Goal: Information Seeking & Learning: Learn about a topic

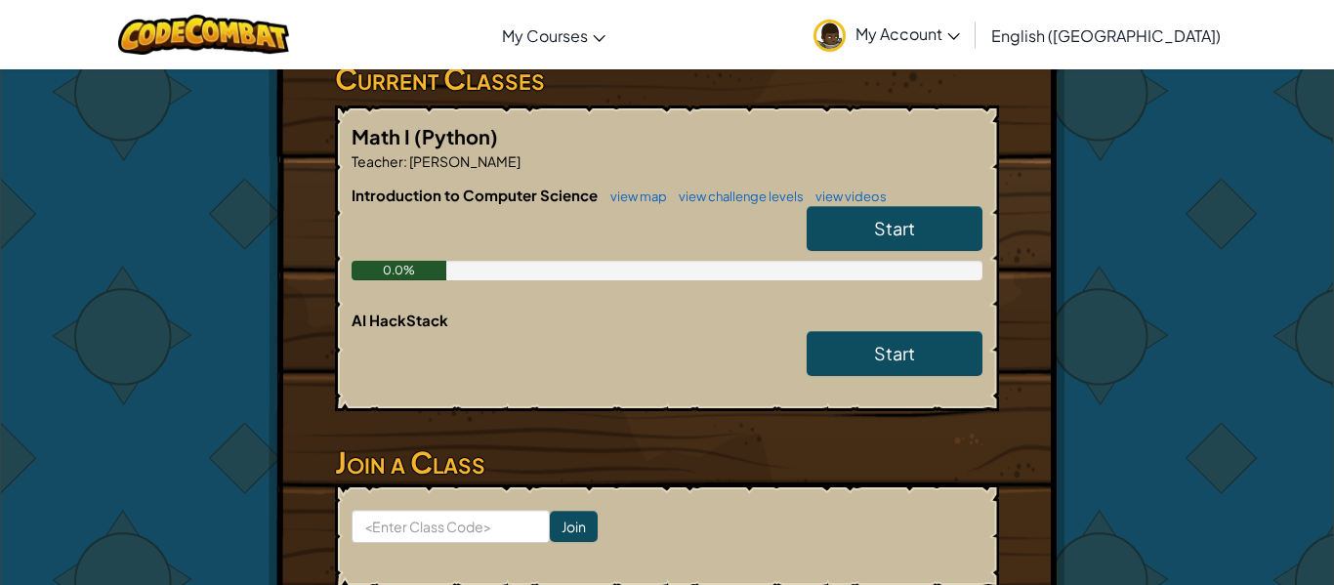
scroll to position [324, 0]
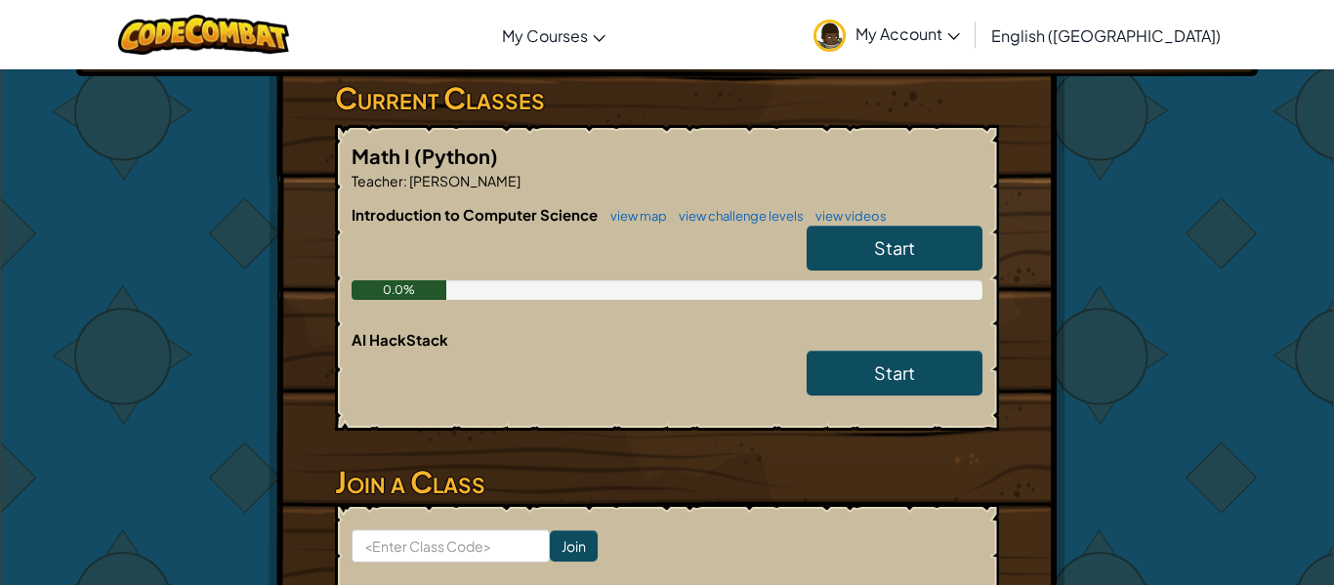
click at [787, 296] on div "0.0%" at bounding box center [667, 290] width 631 height 20
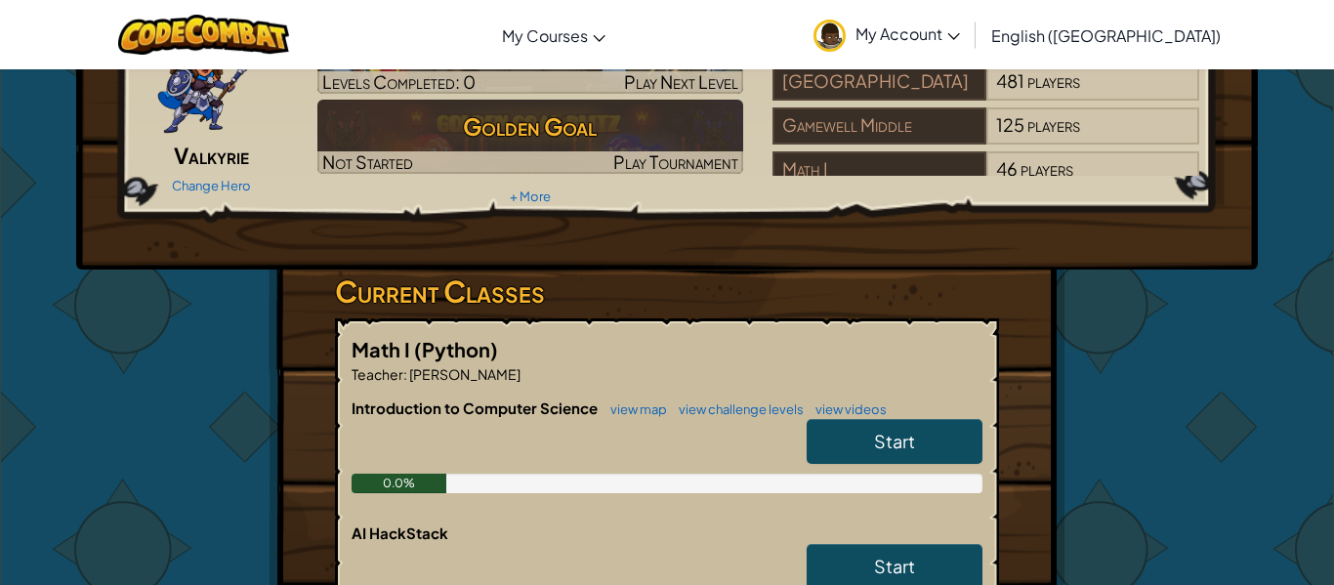
scroll to position [0, 0]
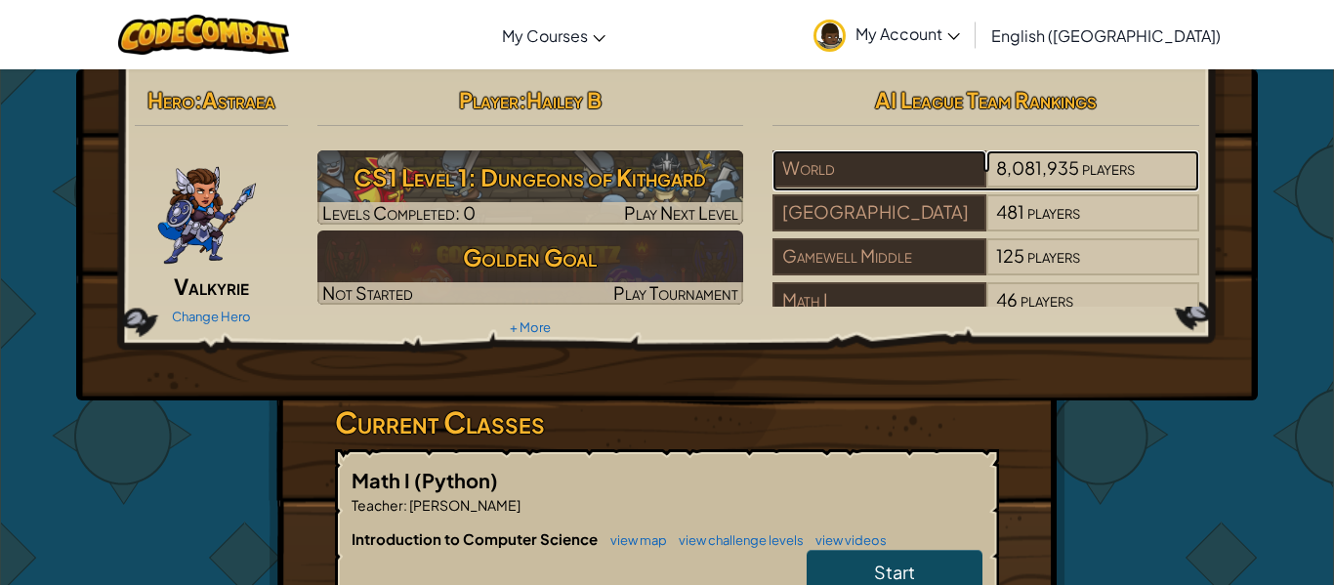
click at [804, 171] on div "World" at bounding box center [878, 168] width 213 height 37
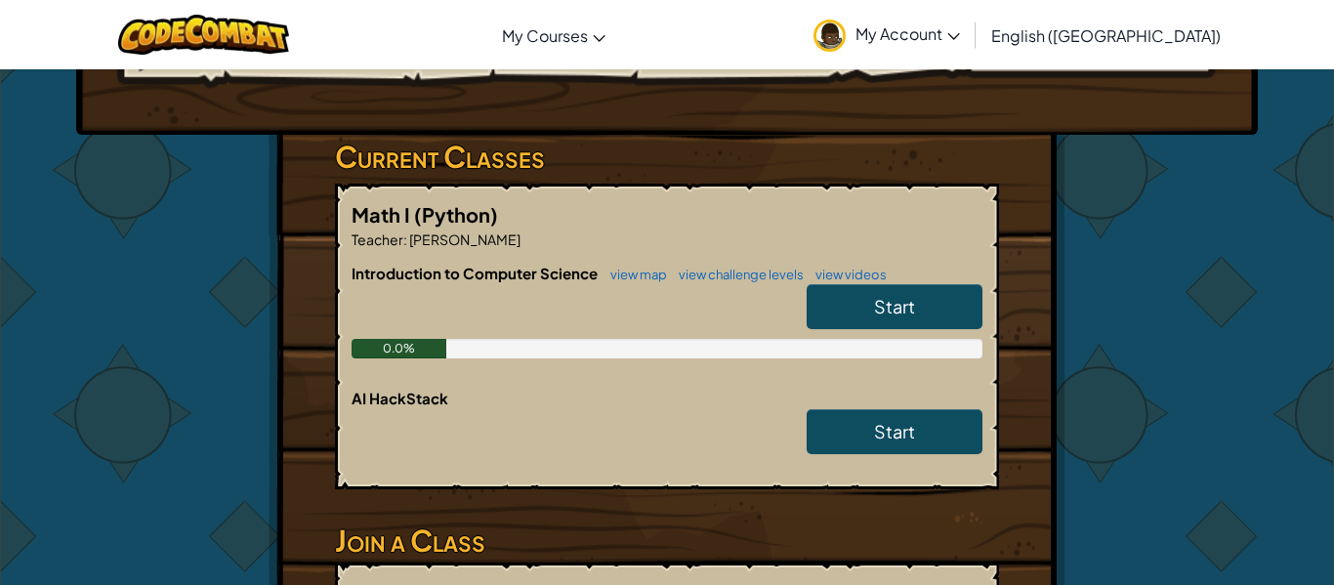
scroll to position [270, 0]
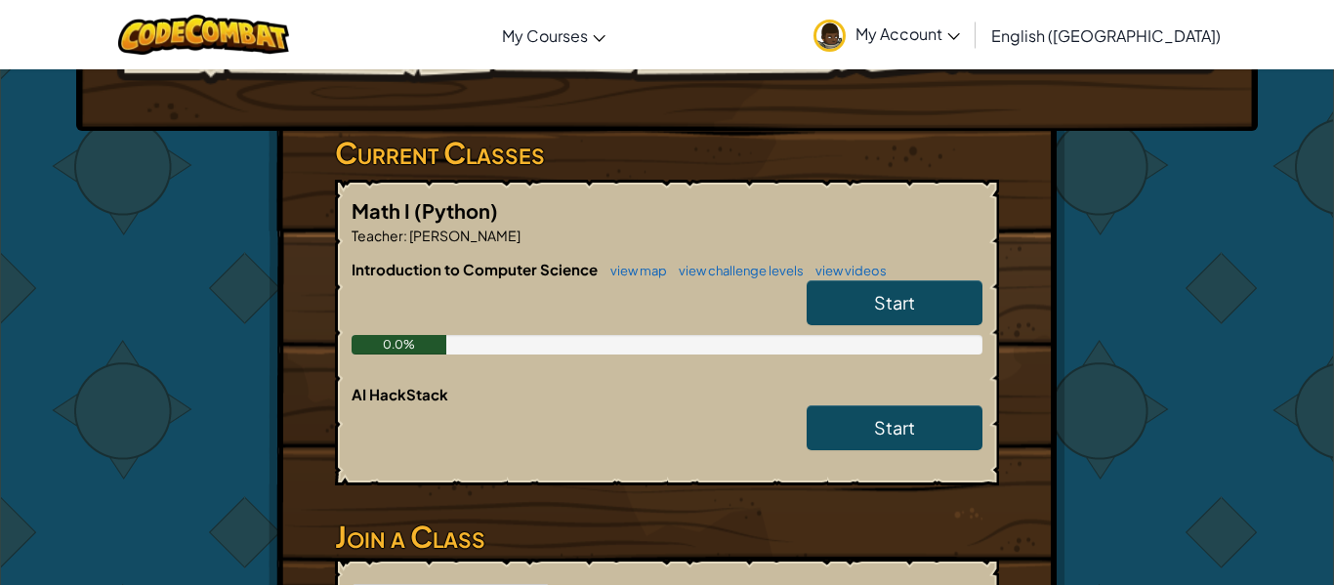
click at [847, 313] on link "Start" at bounding box center [895, 302] width 176 height 45
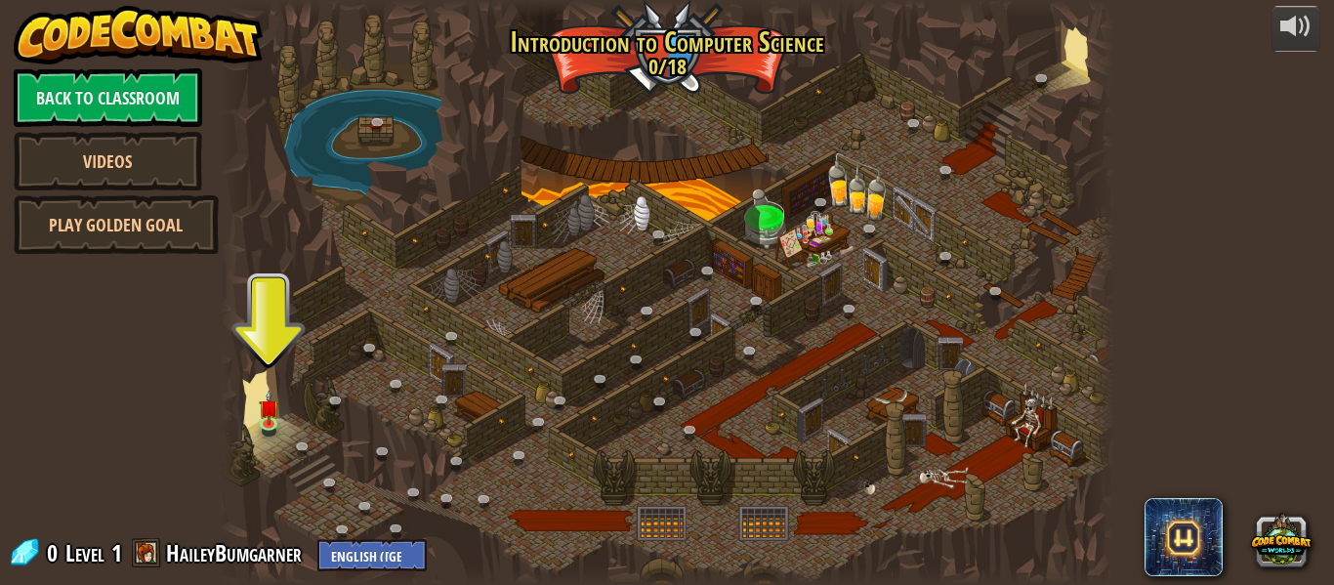
click at [615, 440] on div at bounding box center [667, 292] width 895 height 585
click at [270, 410] on img at bounding box center [269, 398] width 21 height 47
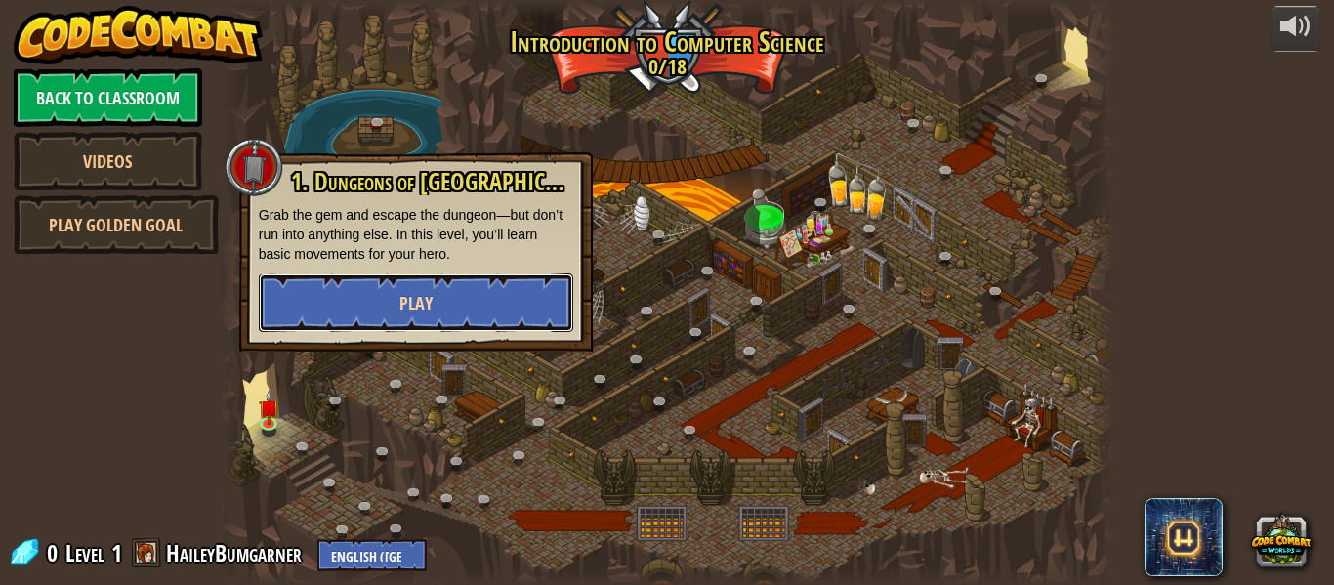
click at [473, 304] on button "Play" at bounding box center [416, 302] width 314 height 59
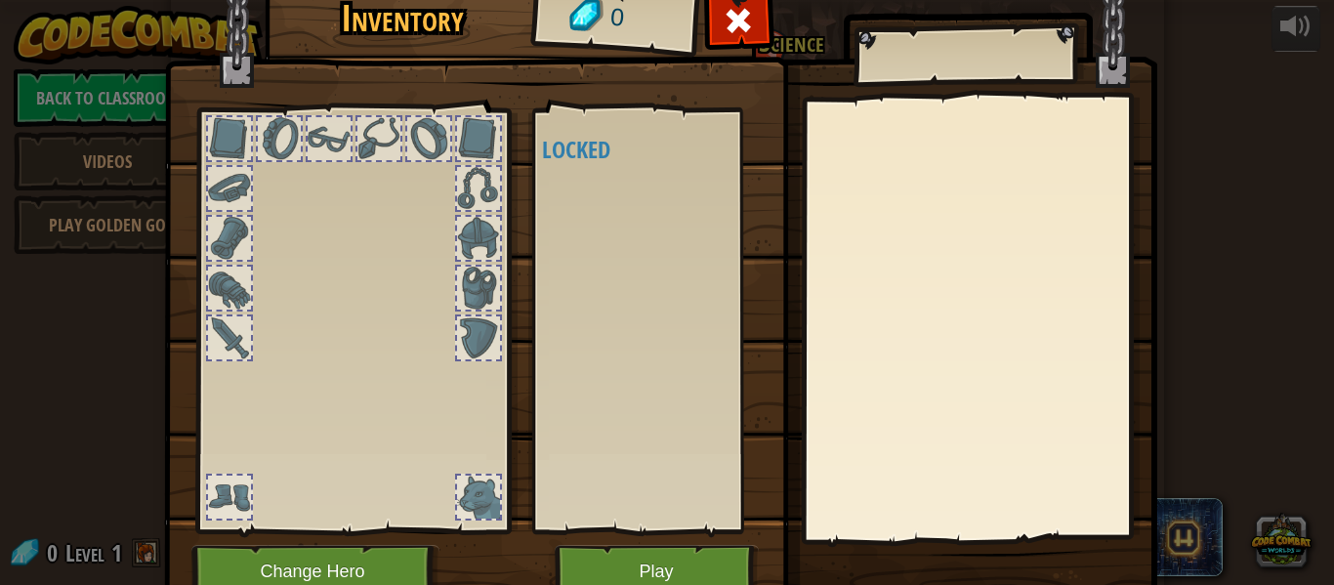
click at [473, 147] on div at bounding box center [478, 138] width 43 height 43
click at [481, 188] on div at bounding box center [478, 188] width 43 height 43
click at [474, 226] on div at bounding box center [478, 238] width 43 height 43
click at [481, 287] on div at bounding box center [478, 288] width 43 height 43
click at [485, 357] on div at bounding box center [478, 337] width 43 height 43
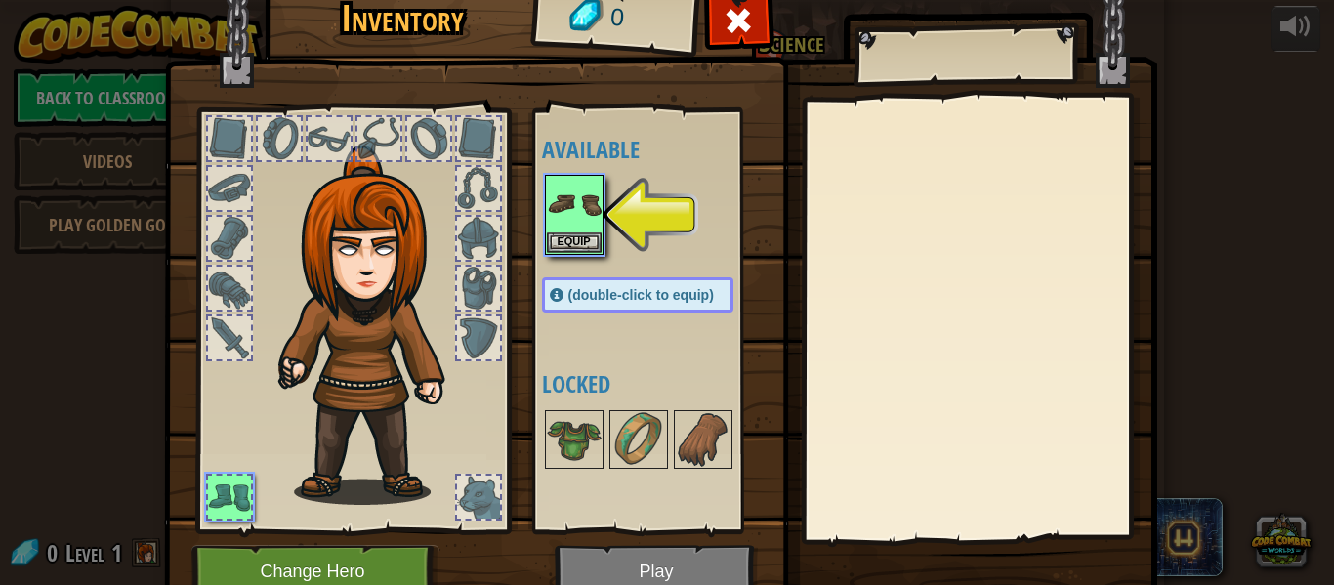
click at [478, 489] on div at bounding box center [478, 497] width 43 height 43
click at [575, 240] on button "Equip" at bounding box center [574, 241] width 55 height 21
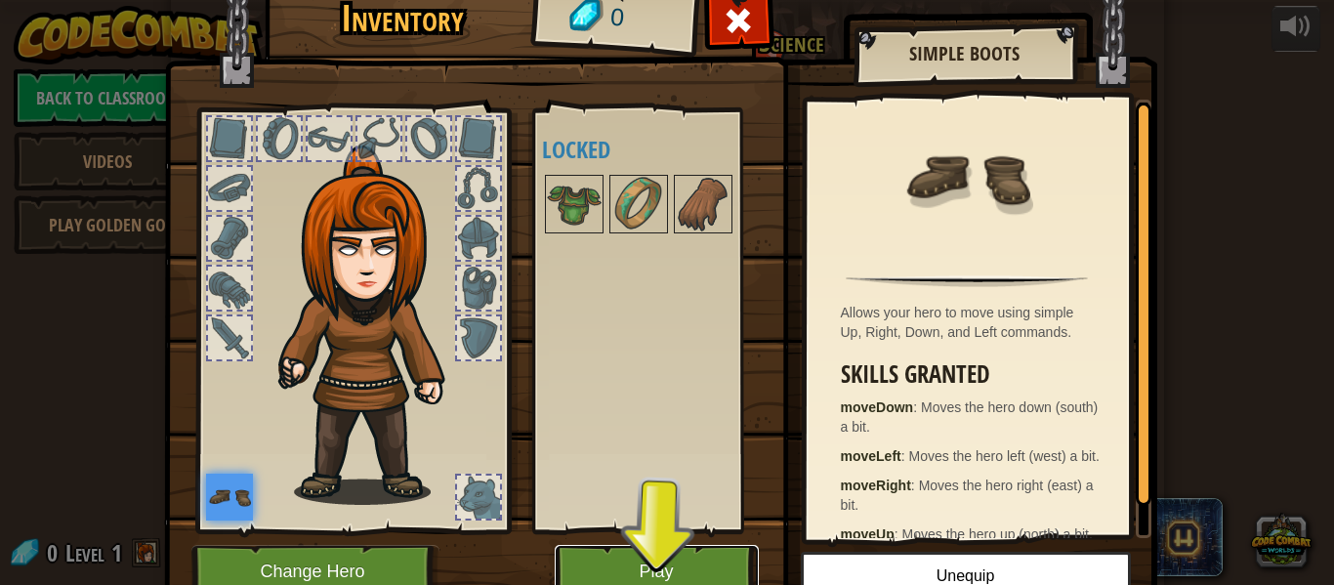
click at [655, 564] on button "Play" at bounding box center [657, 572] width 204 height 54
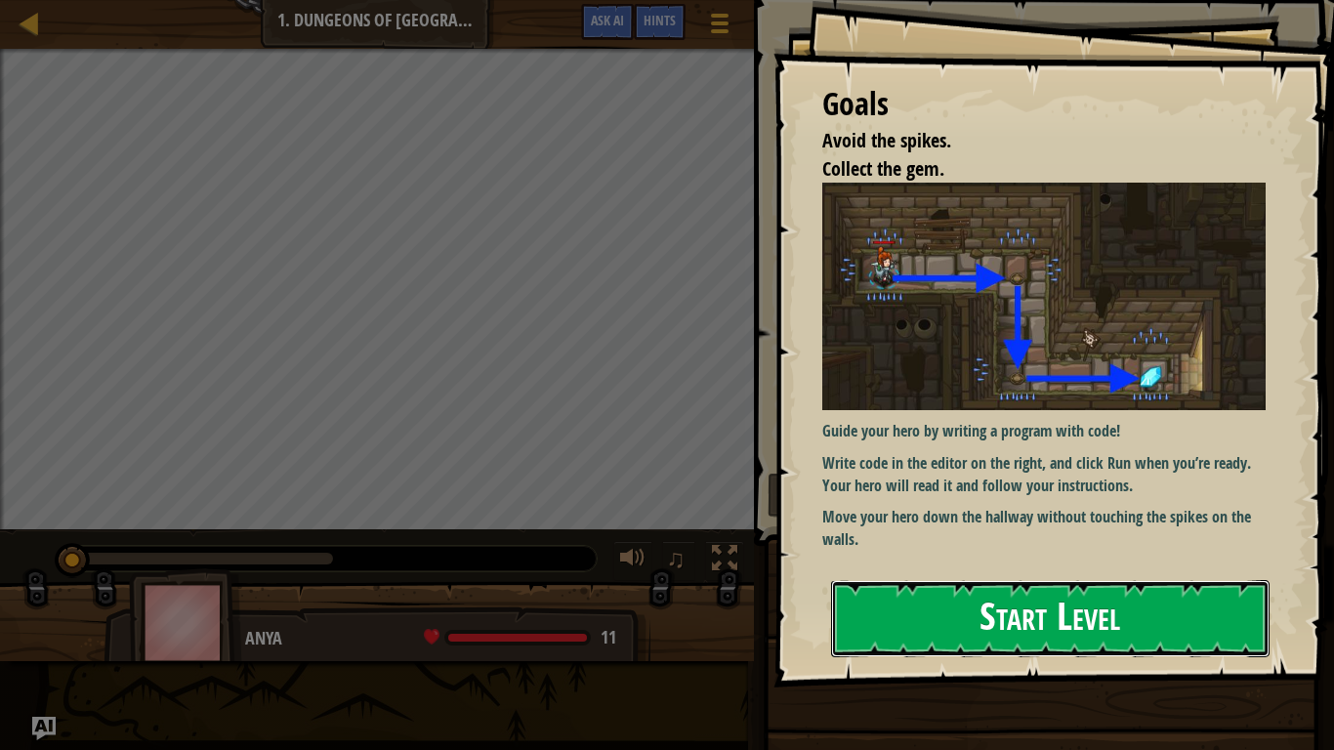
click at [911, 584] on button "Start Level" at bounding box center [1050, 618] width 438 height 77
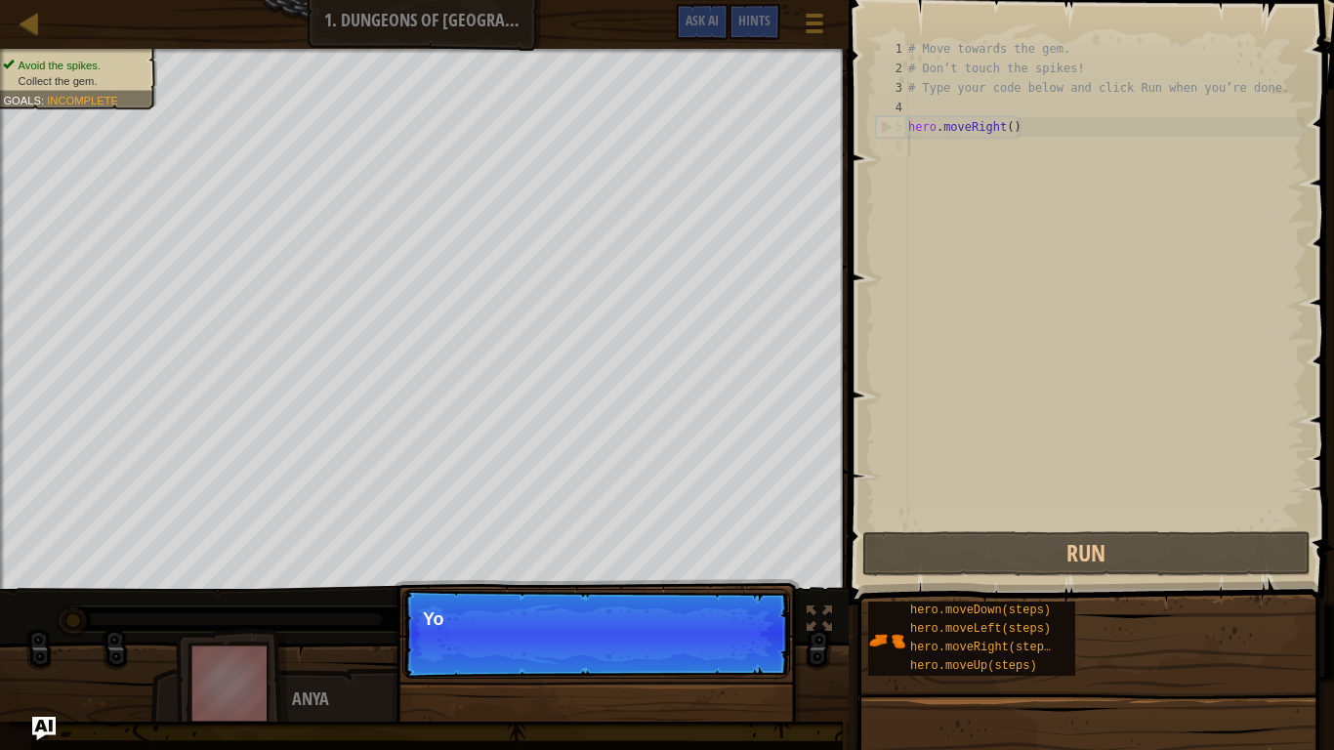
click at [717, 584] on p "Continue Yo" at bounding box center [596, 634] width 388 height 90
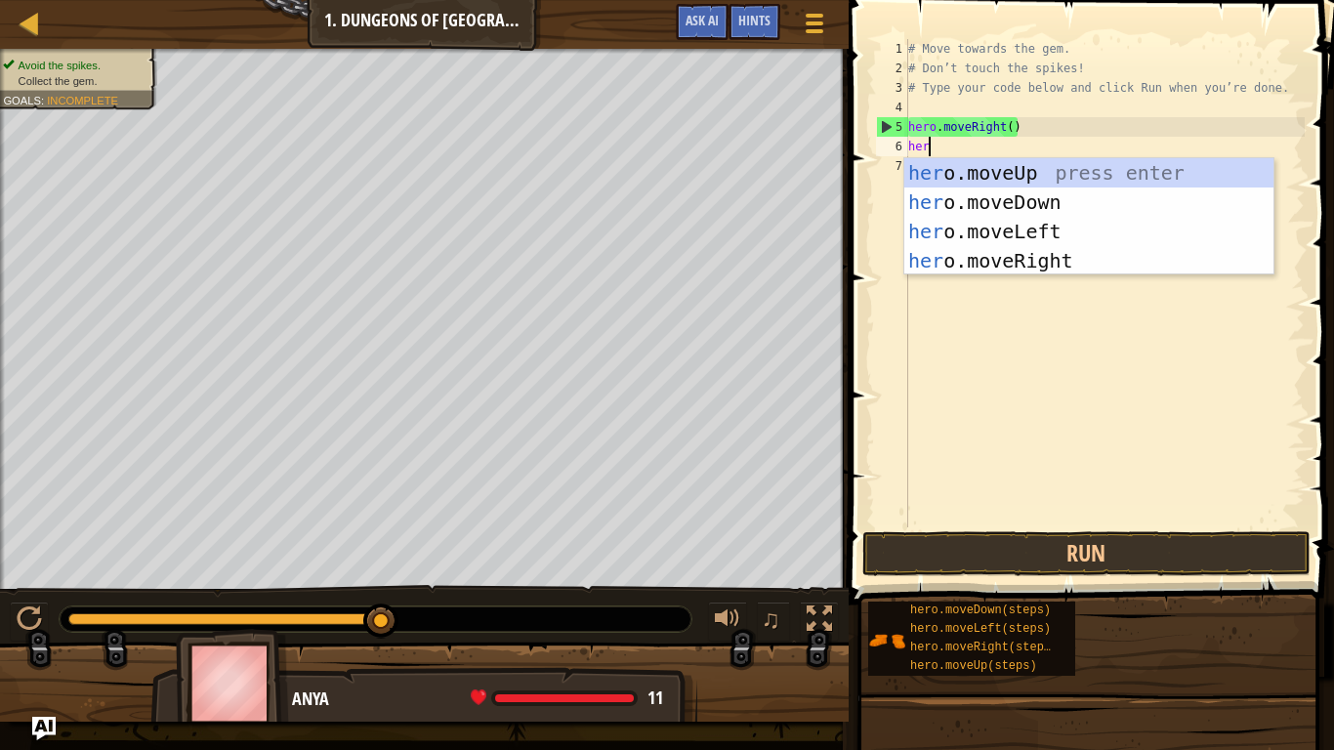
scroll to position [9, 3]
type textarea "hero"
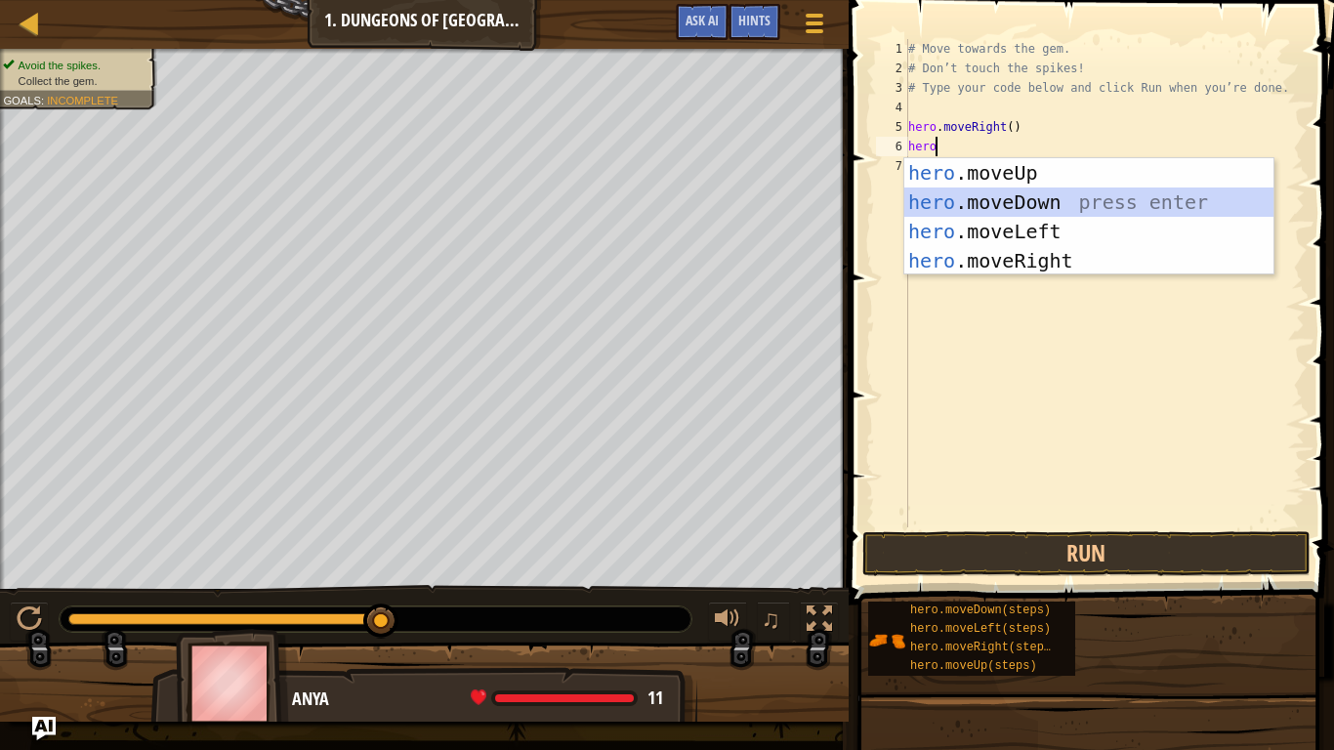
click at [1113, 197] on div "hero .moveUp press enter hero .moveDown press enter hero .moveLeft press enter …" at bounding box center [1088, 246] width 369 height 176
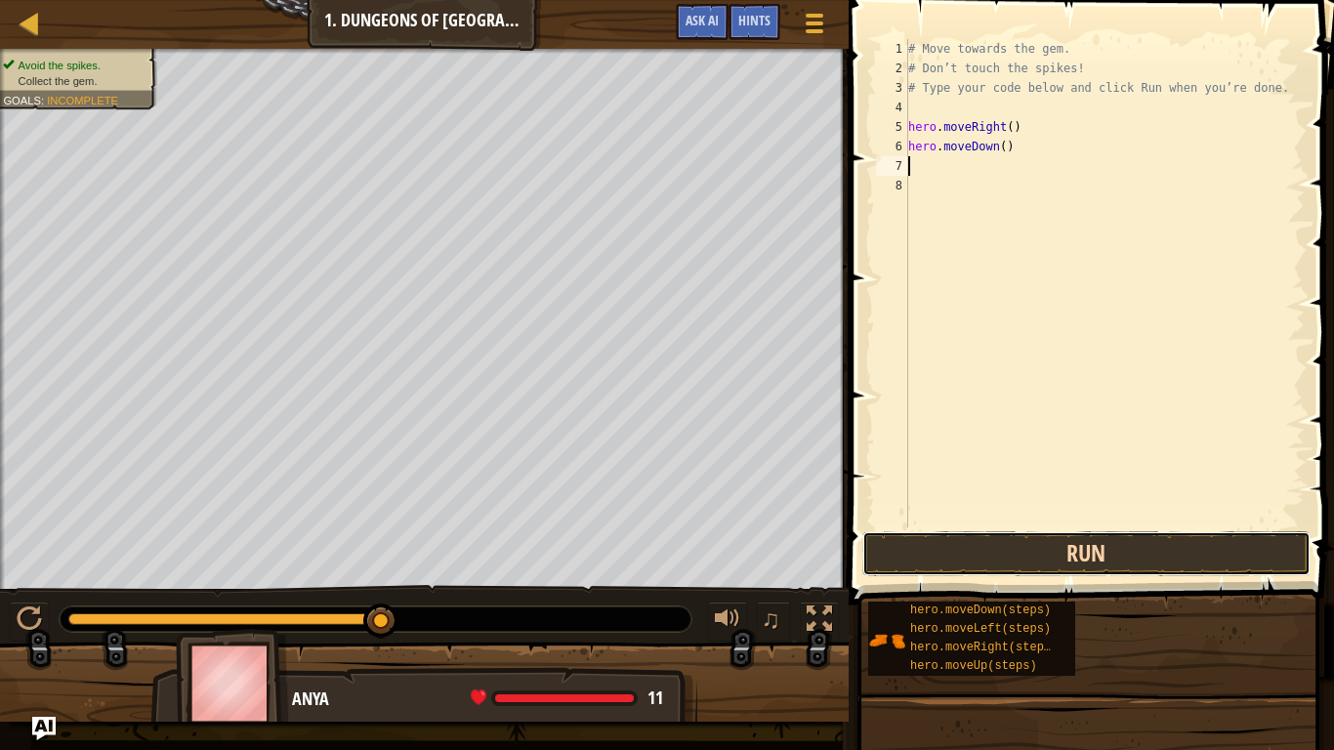
click at [1129, 547] on button "Run" at bounding box center [1086, 553] width 448 height 45
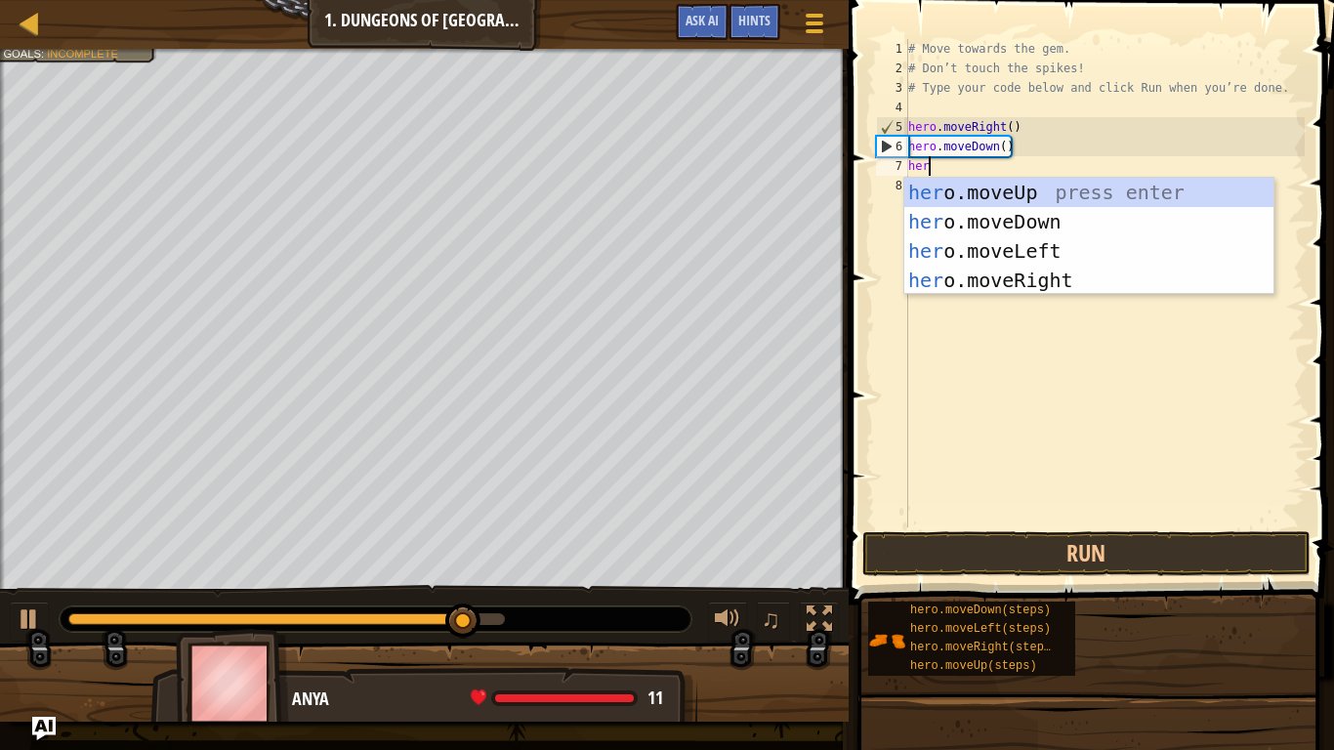
type textarea "hero"
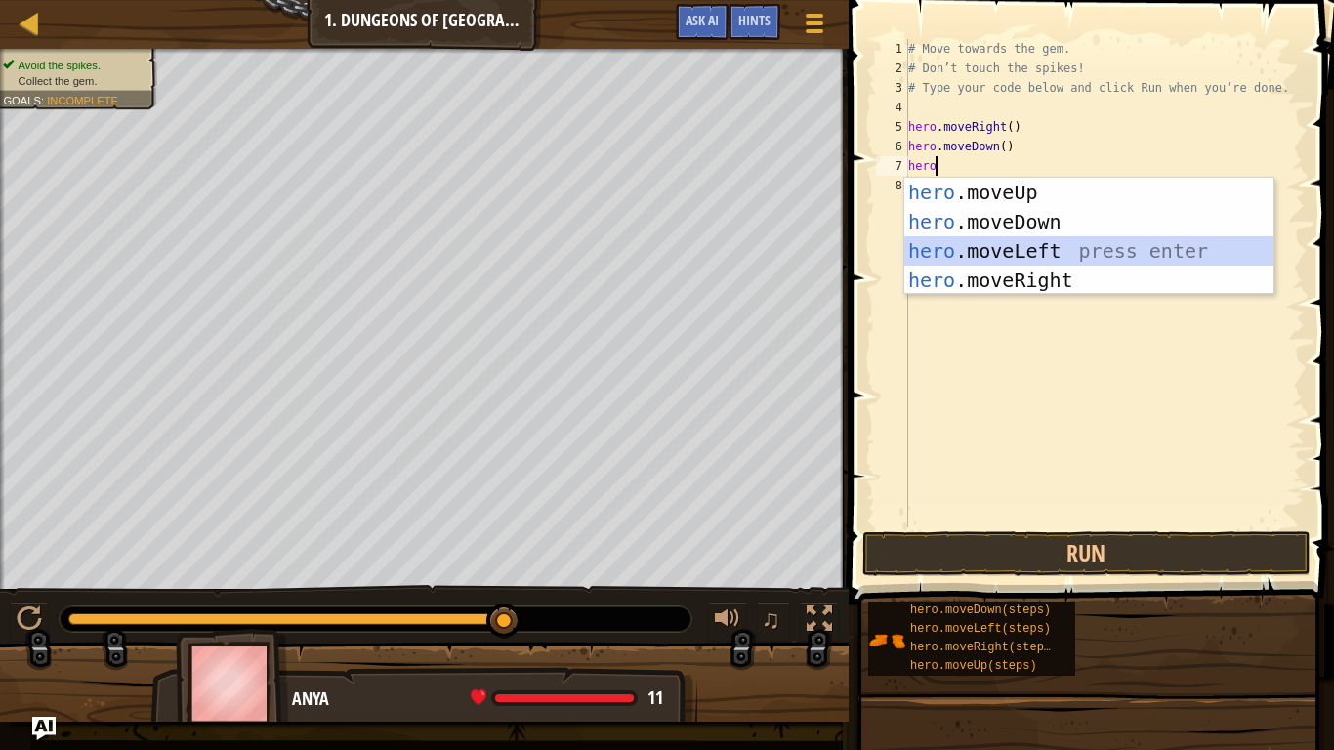
click at [1100, 248] on div "hero .moveUp press enter hero .moveDown press enter hero .moveLeft press enter …" at bounding box center [1088, 266] width 369 height 176
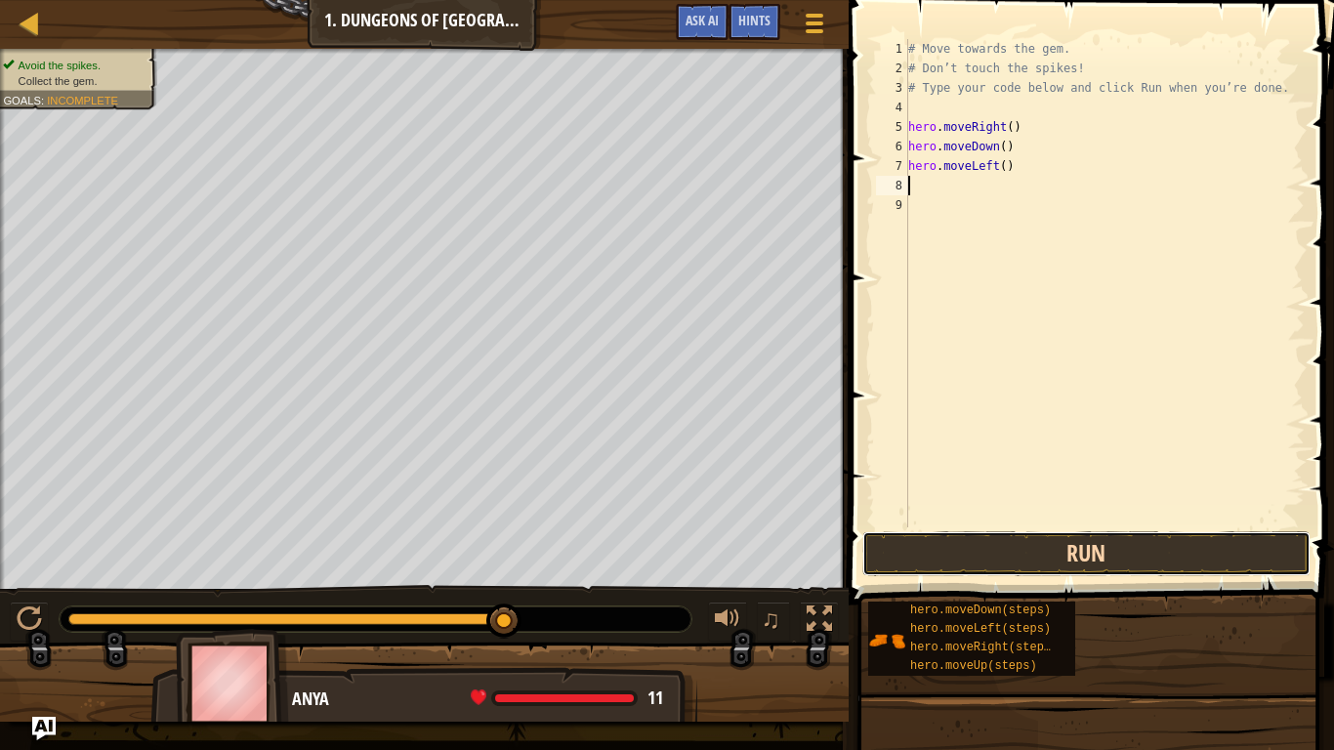
click at [1023, 561] on button "Run" at bounding box center [1086, 553] width 448 height 45
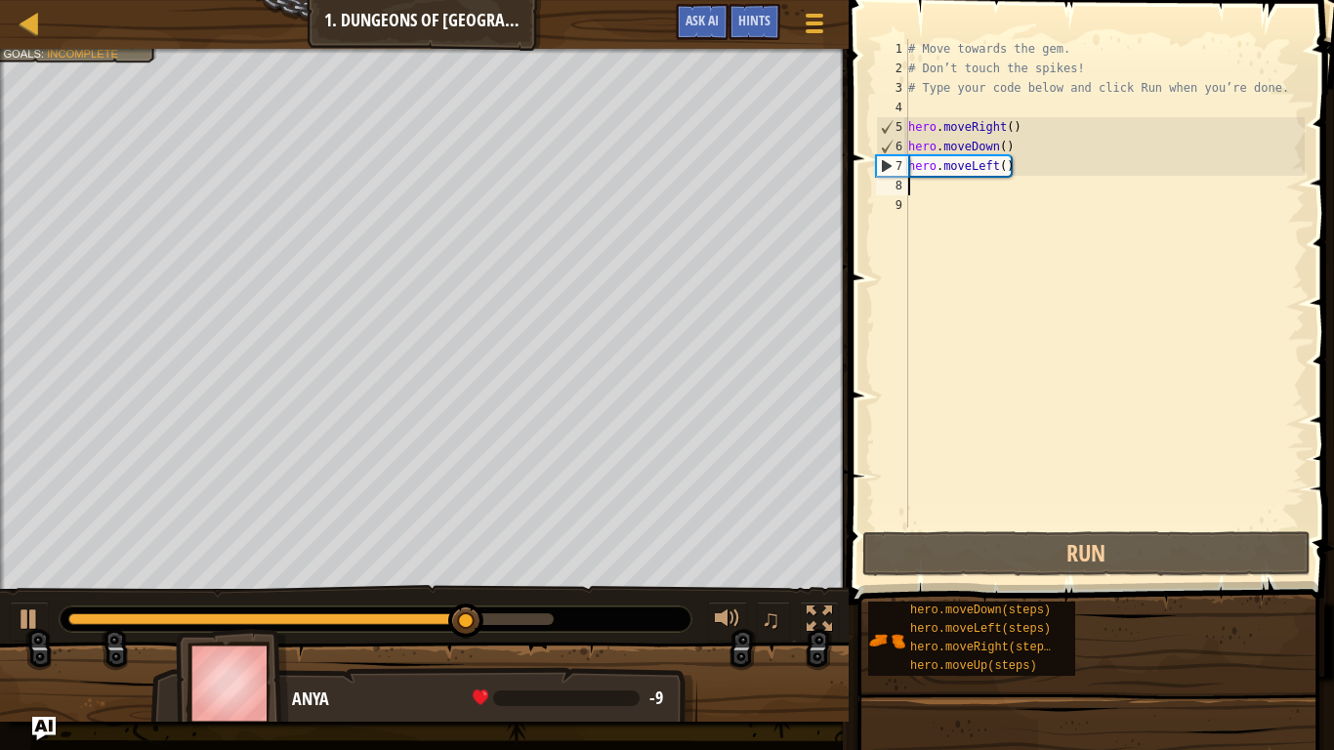
click at [991, 170] on div "# Move towards the gem. # Don’t touch the spikes! # Type your code below and cl…" at bounding box center [1104, 302] width 400 height 527
click at [995, 170] on div "# Move towards the gem. # Don’t touch the spikes! # Type your code below and cl…" at bounding box center [1104, 302] width 400 height 527
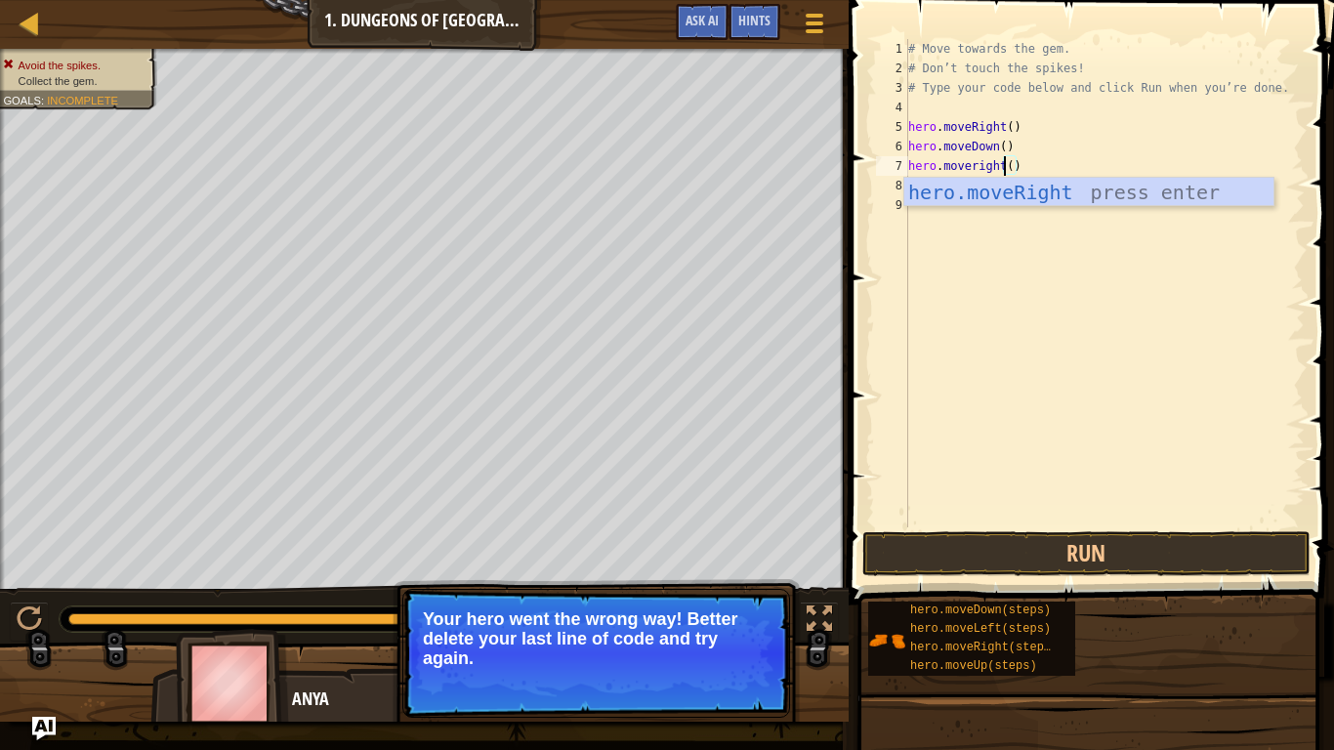
scroll to position [9, 14]
click at [1008, 185] on div "hero.moveRight press enter" at bounding box center [1088, 222] width 369 height 88
type textarea "hero.moveRight"
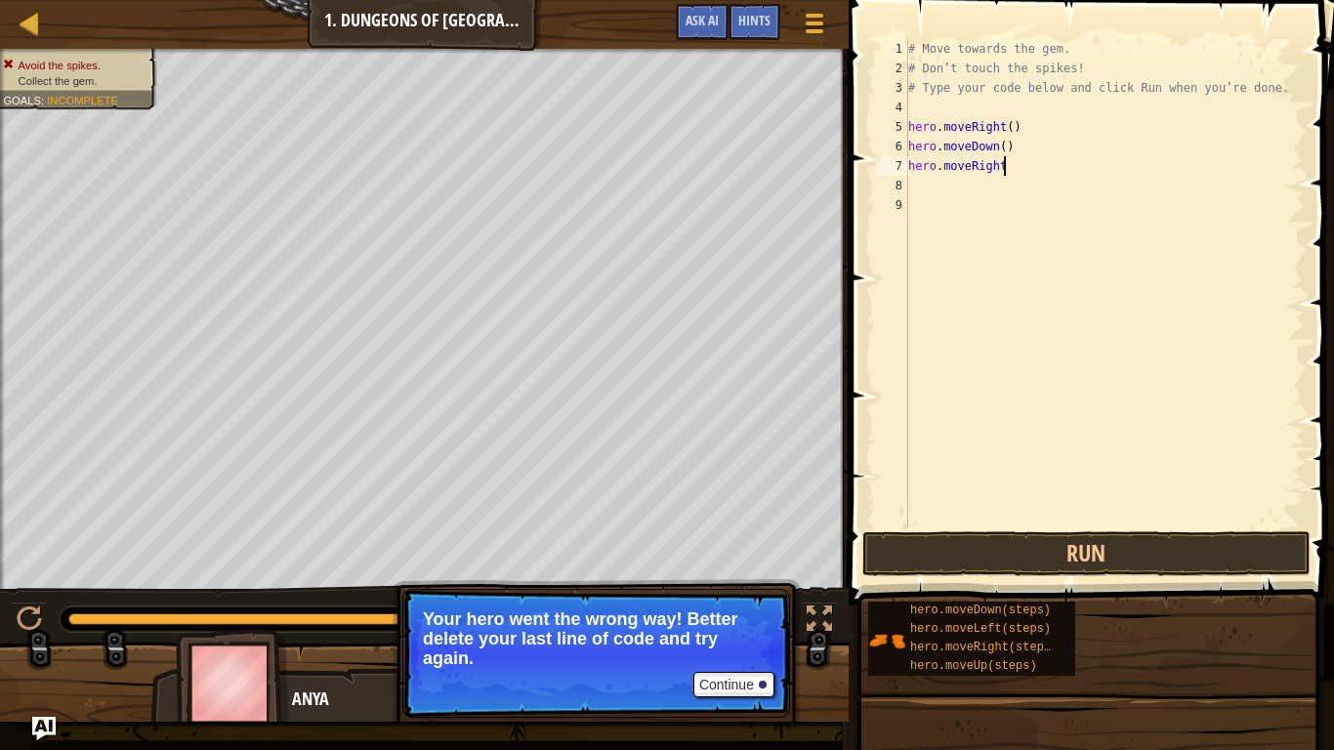
scroll to position [9, 0]
click at [1059, 559] on button "Run" at bounding box center [1086, 553] width 448 height 45
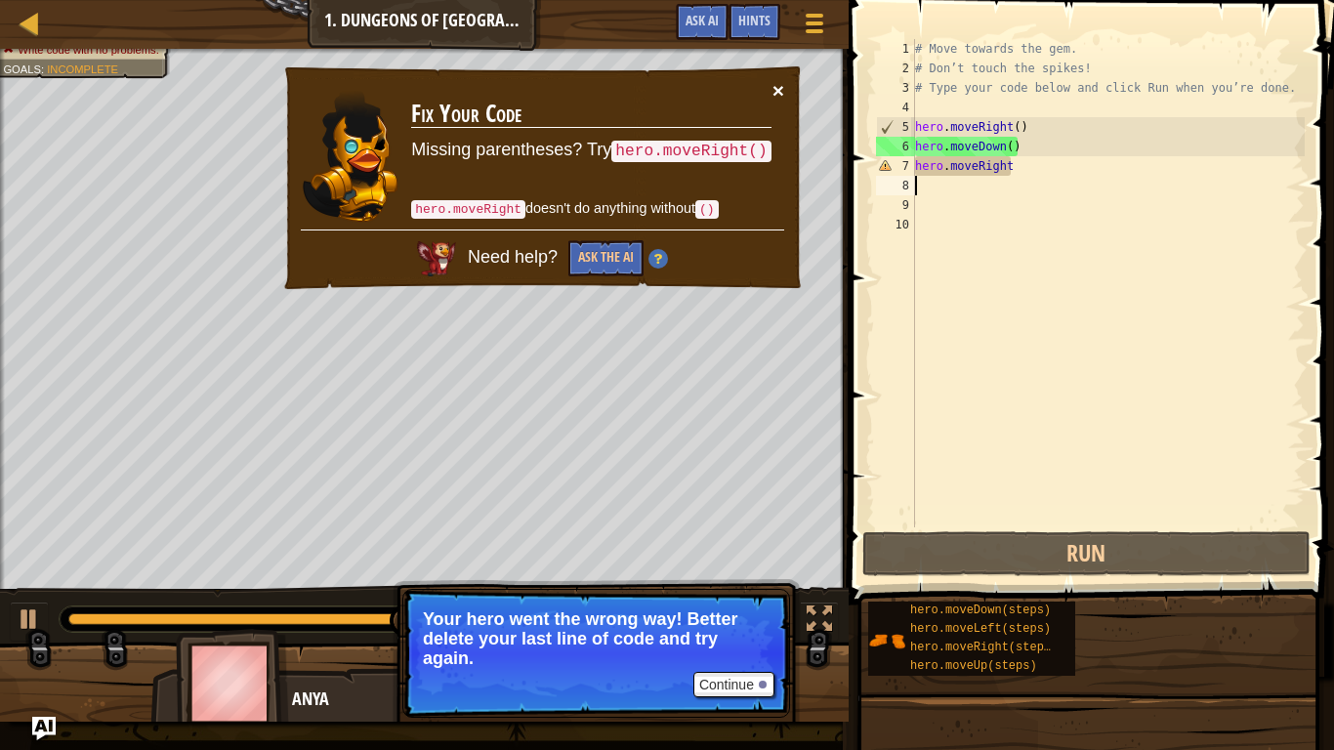
click at [779, 92] on button "×" at bounding box center [778, 90] width 12 height 21
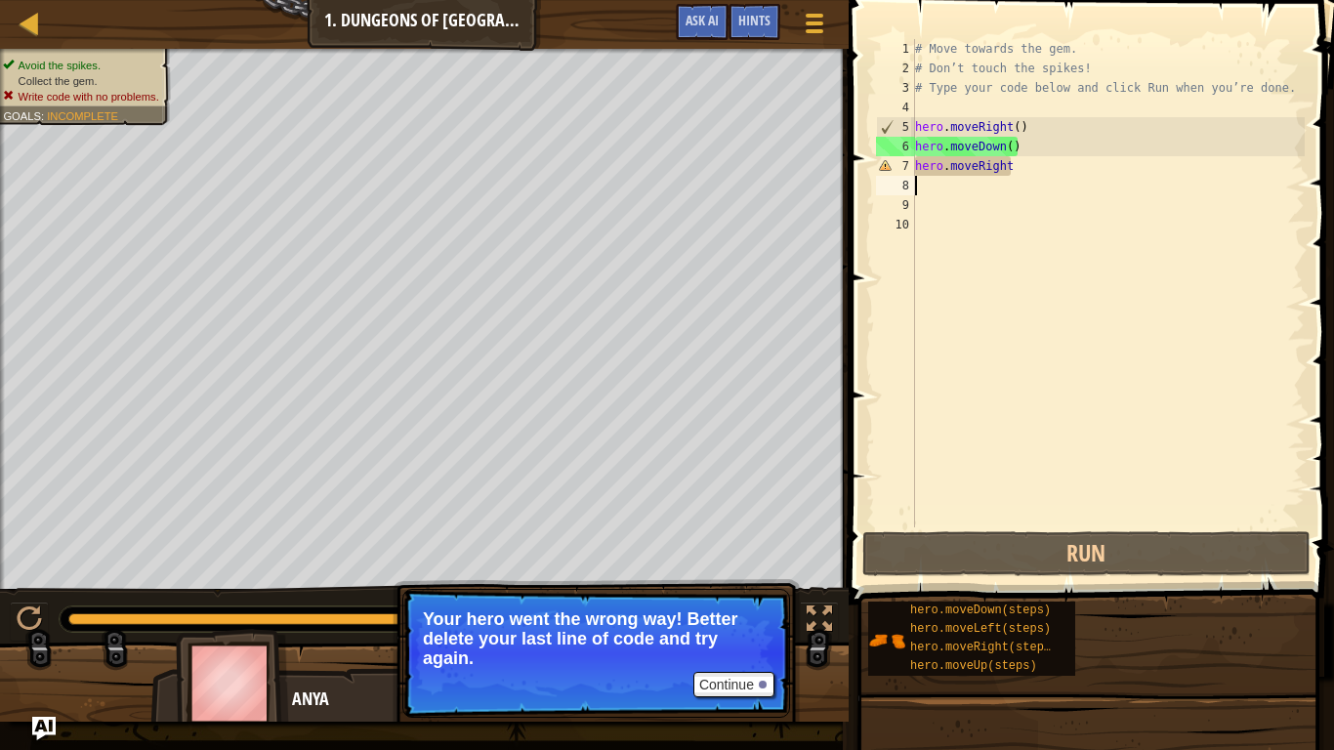
click at [1023, 166] on div "# Move towards the gem. # Don’t touch the spikes! # Type your code below and cl…" at bounding box center [1108, 302] width 394 height 527
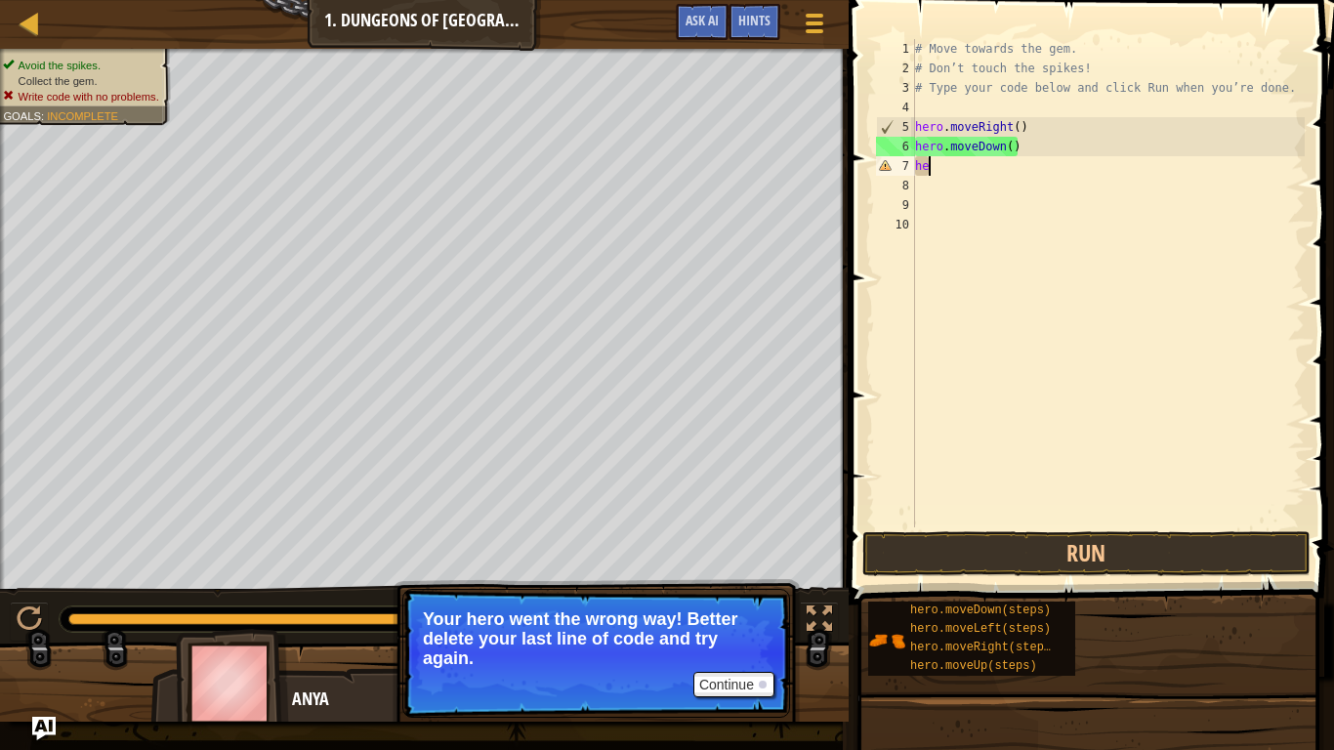
type textarea "h"
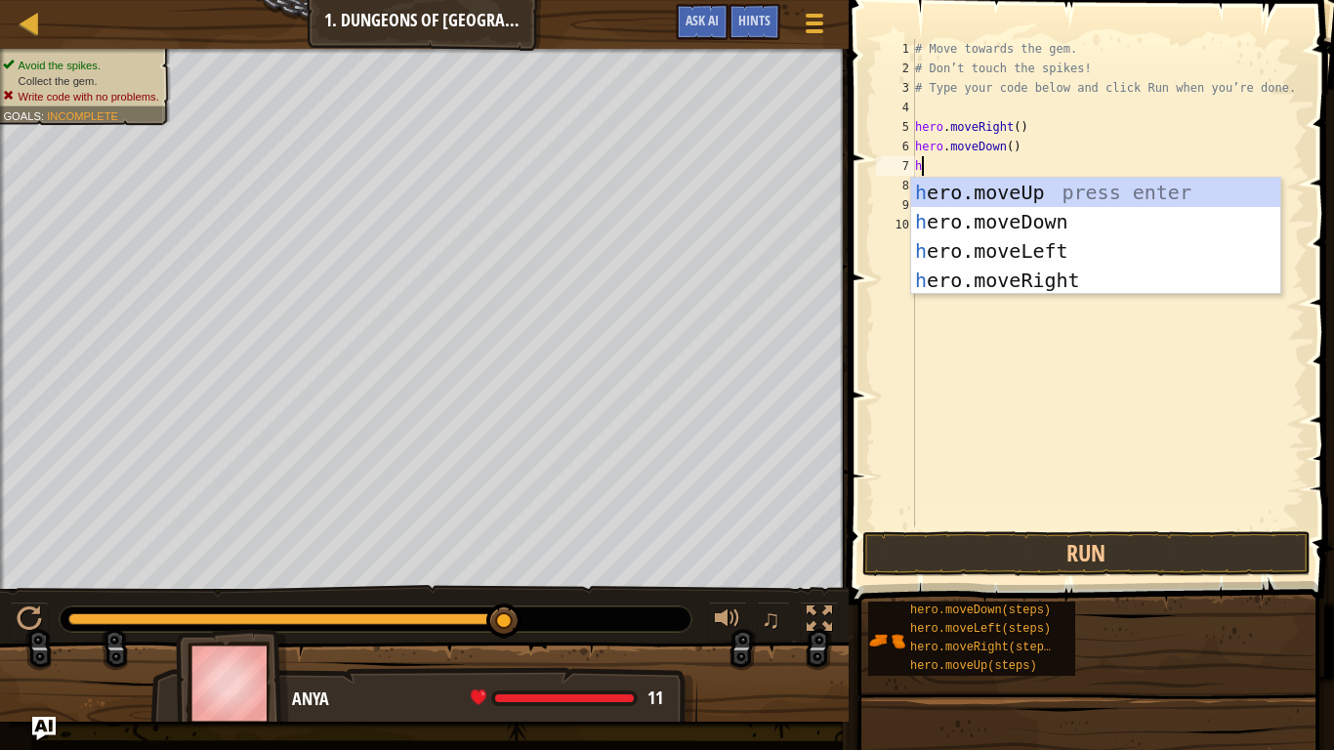
type textarea "her"
click at [1069, 277] on div "her o.moveUp press enter her o.moveDown press enter her o.moveLeft press enter …" at bounding box center [1095, 266] width 369 height 176
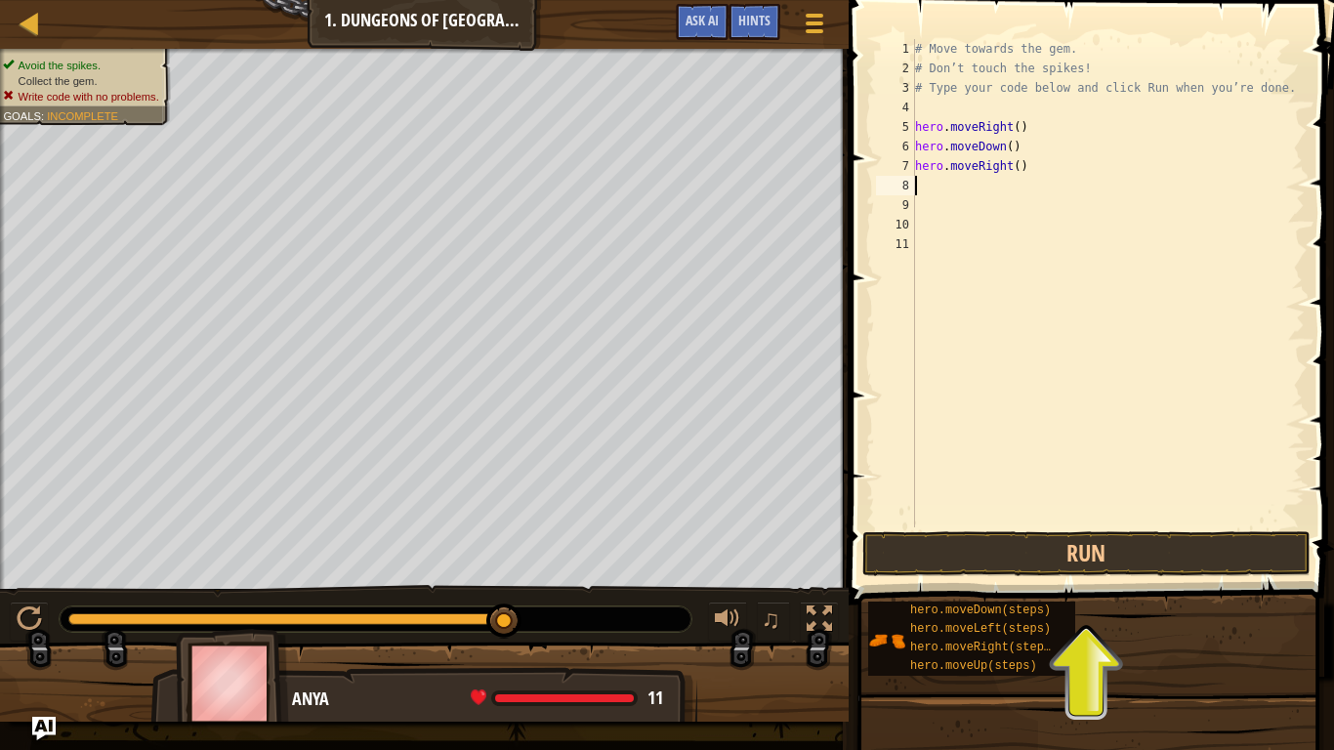
scroll to position [9, 0]
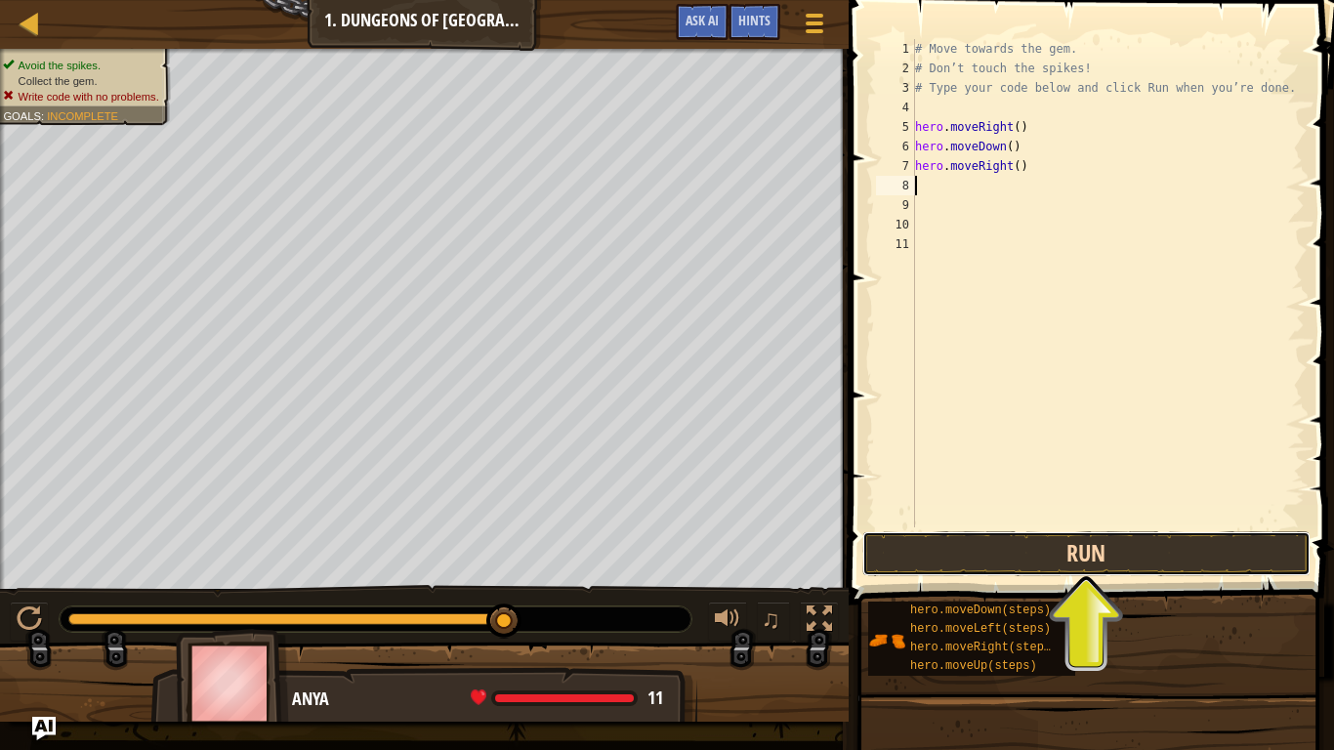
click at [1052, 558] on button "Run" at bounding box center [1086, 553] width 448 height 45
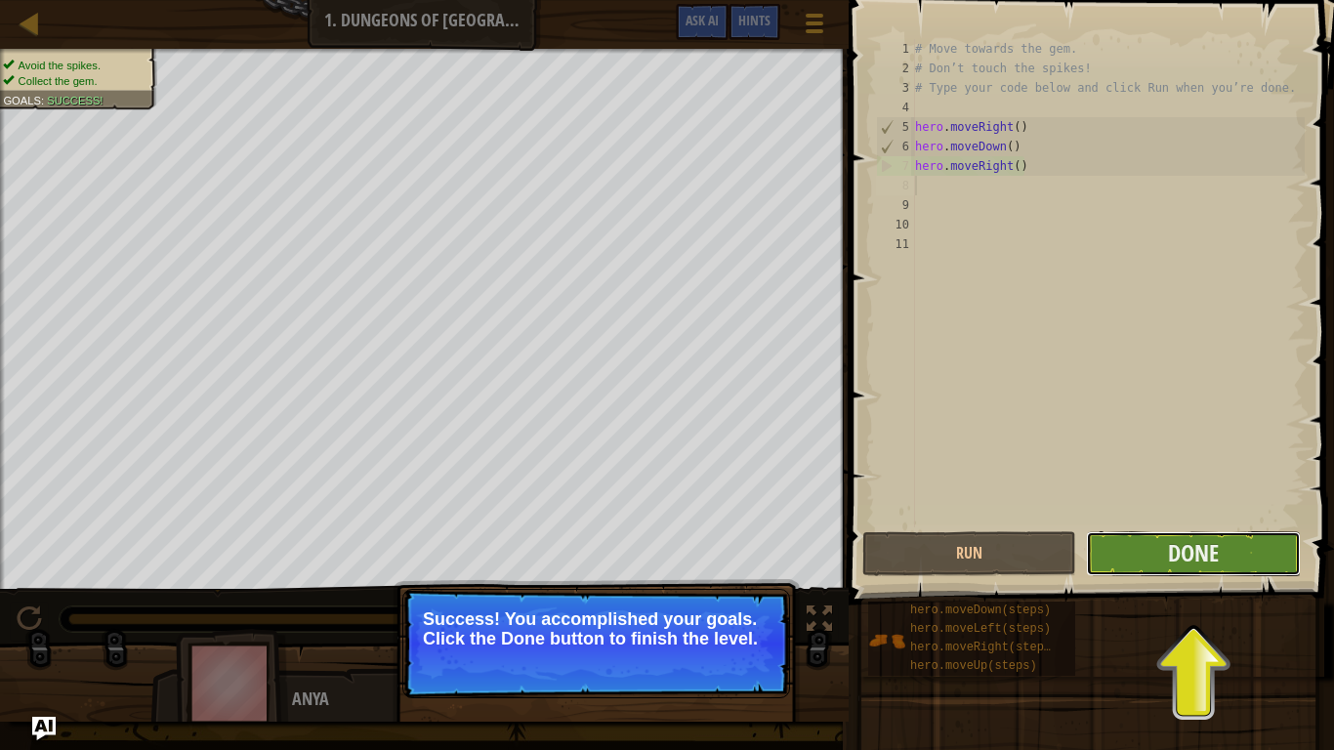
click at [1152, 547] on button "Done" at bounding box center [1193, 553] width 214 height 45
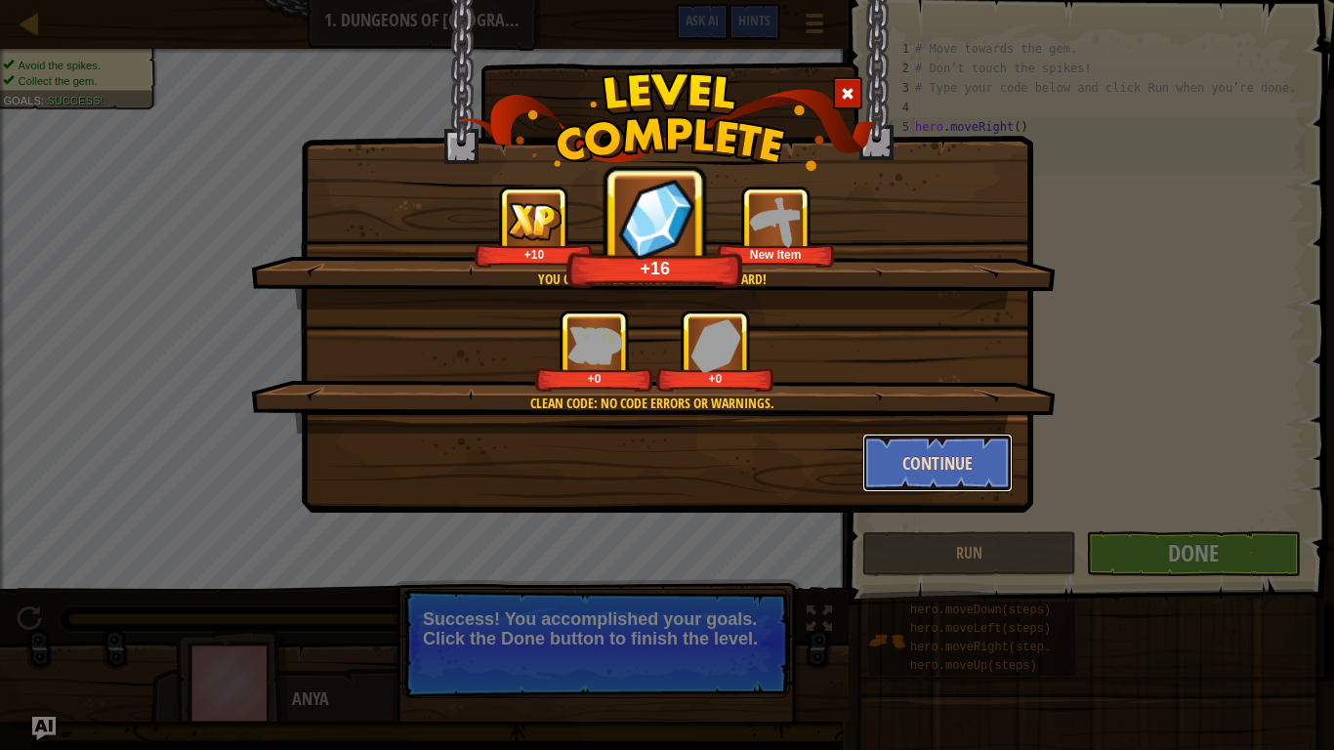
click at [965, 459] on button "Continue" at bounding box center [937, 463] width 151 height 59
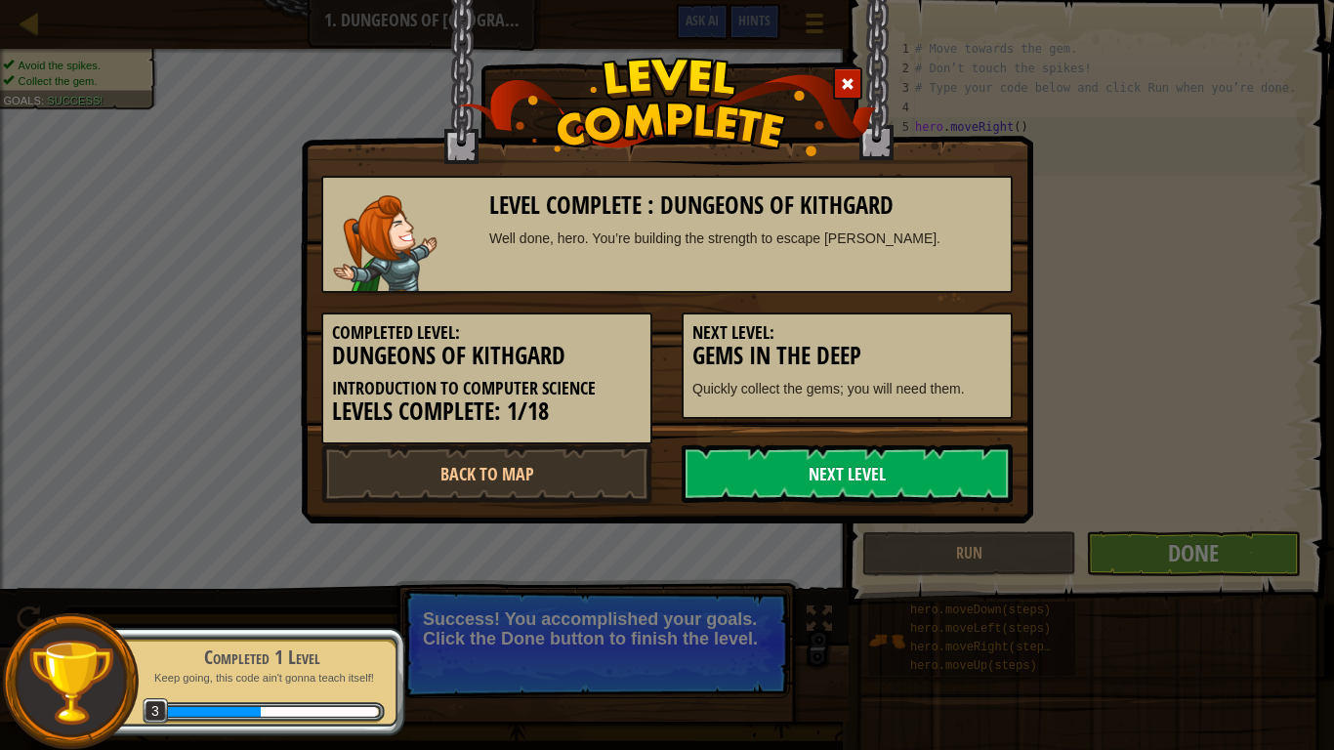
click at [925, 452] on link "Next Level" at bounding box center [847, 473] width 331 height 59
click at [928, 459] on link "Next Level" at bounding box center [847, 473] width 331 height 59
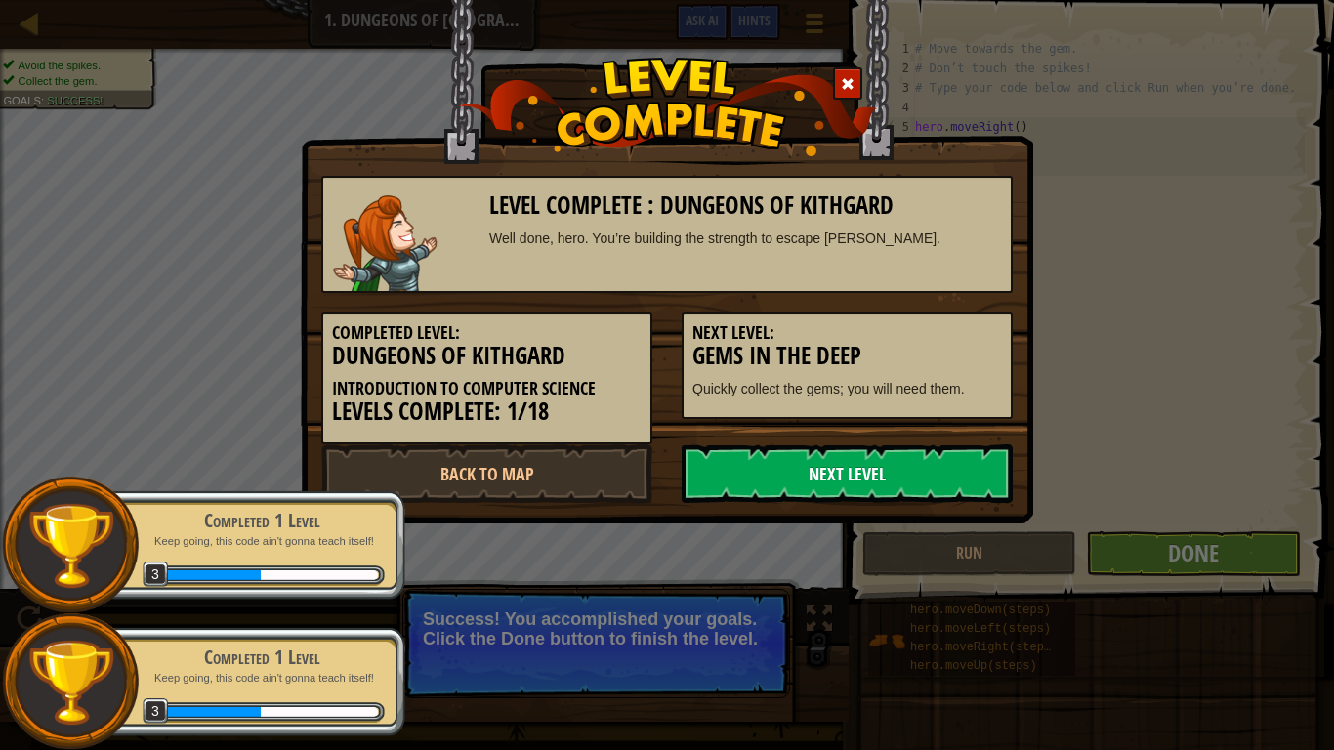
click at [928, 460] on link "Next Level" at bounding box center [847, 473] width 331 height 59
click at [928, 462] on link "Next Level" at bounding box center [847, 473] width 331 height 59
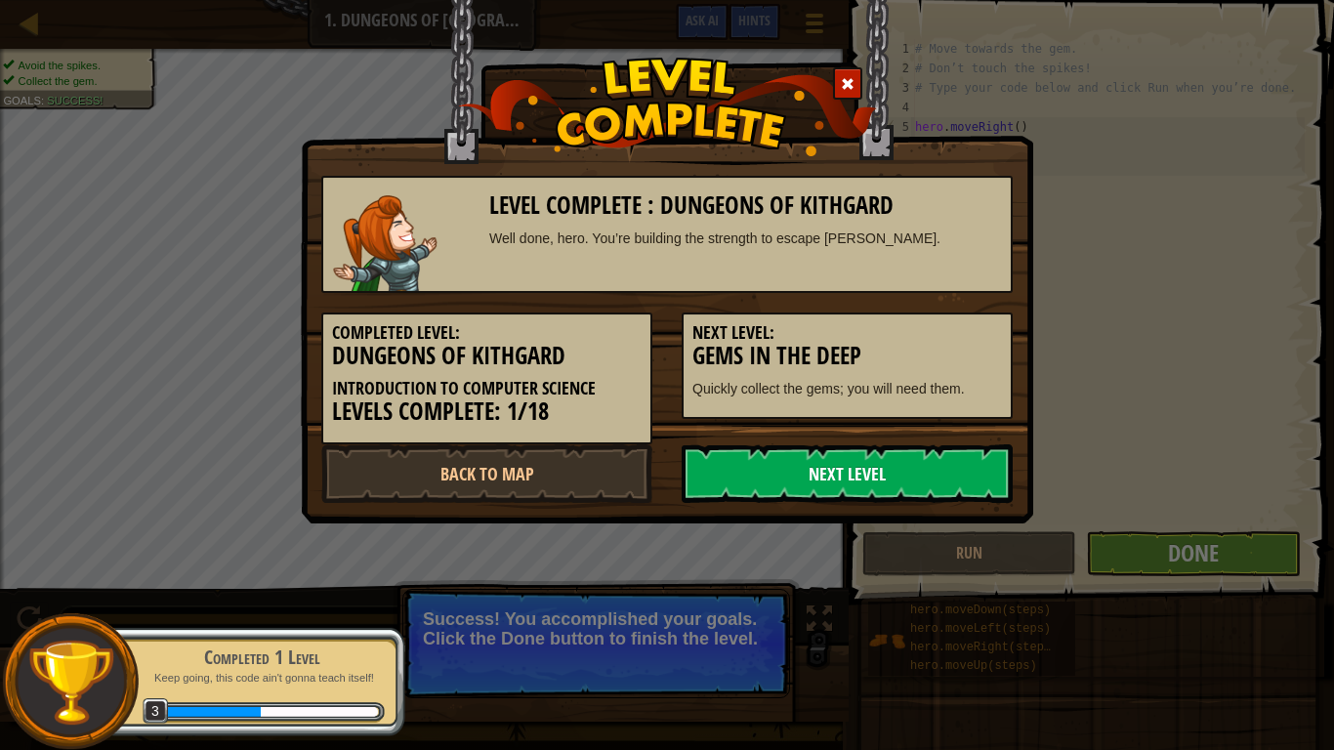
click at [928, 462] on link "Next Level" at bounding box center [847, 473] width 331 height 59
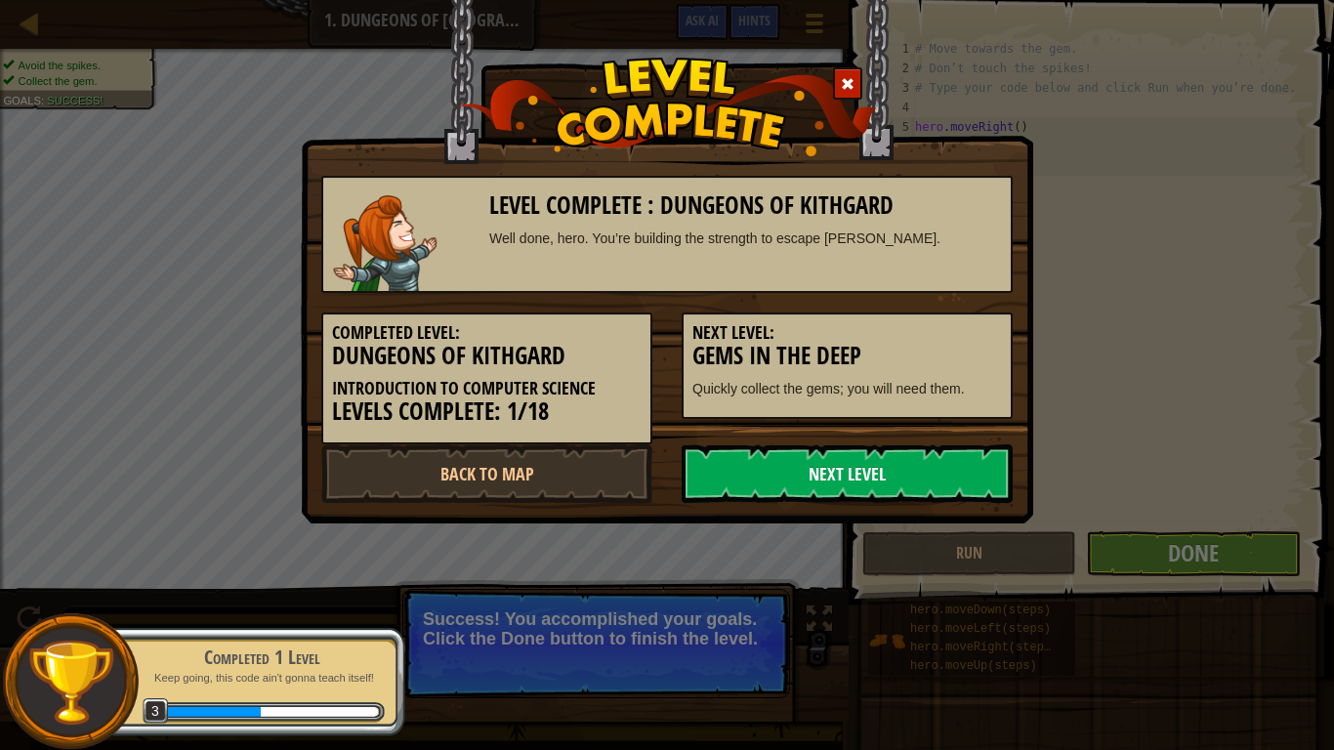
click at [928, 462] on link "Next Level" at bounding box center [847, 473] width 331 height 59
click at [614, 472] on link "Back to Map" at bounding box center [486, 473] width 331 height 59
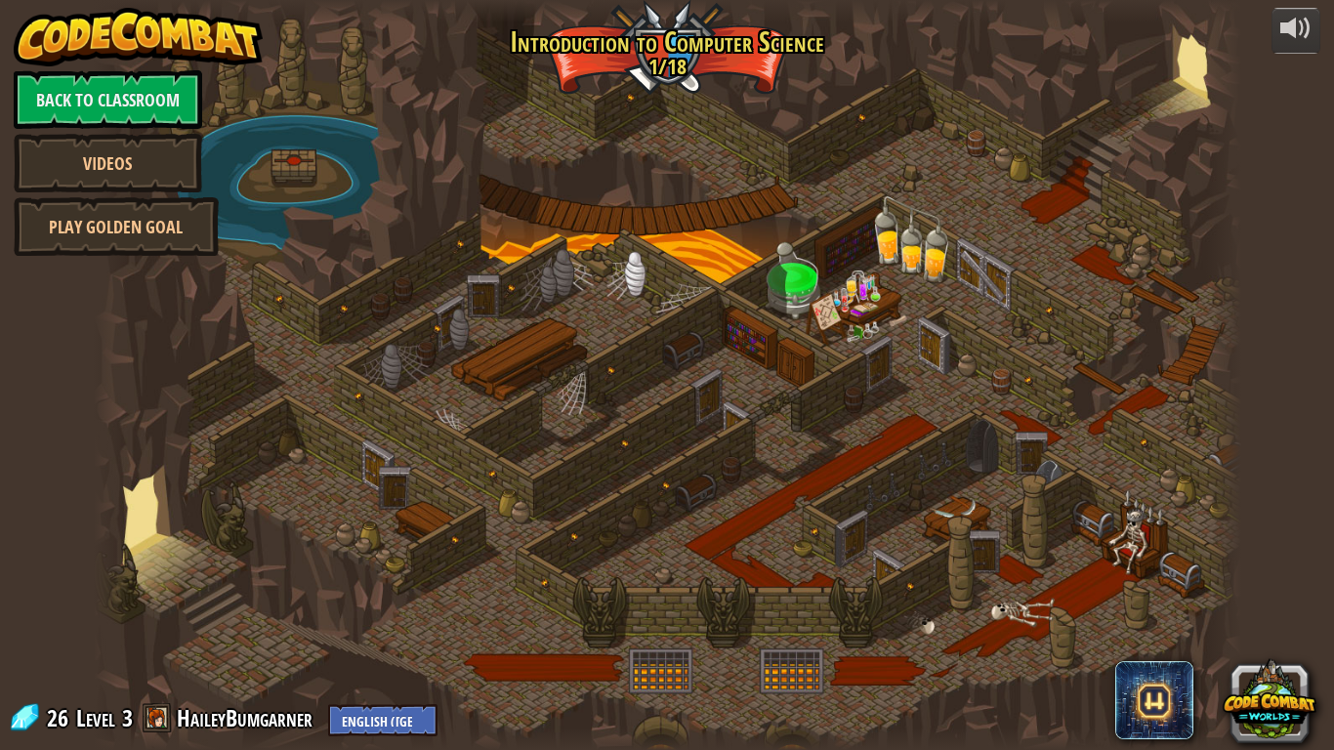
click at [351, 493] on div at bounding box center [668, 375] width 1148 height 750
click at [131, 564] on div at bounding box center [668, 375] width 1148 height 750
click at [822, 382] on div at bounding box center [668, 375] width 1148 height 750
click at [460, 406] on div at bounding box center [668, 375] width 1148 height 750
click at [156, 90] on link "Back to Classroom" at bounding box center [108, 99] width 188 height 59
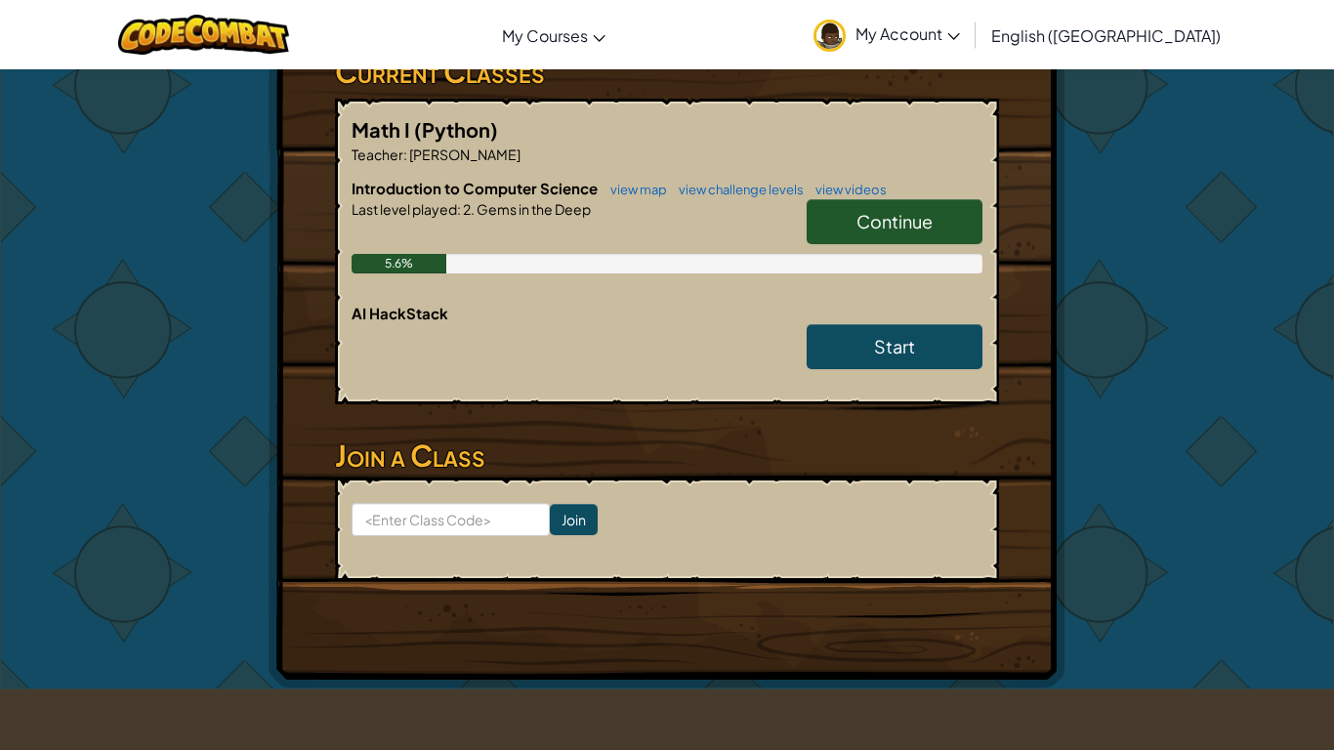
scroll to position [348, 0]
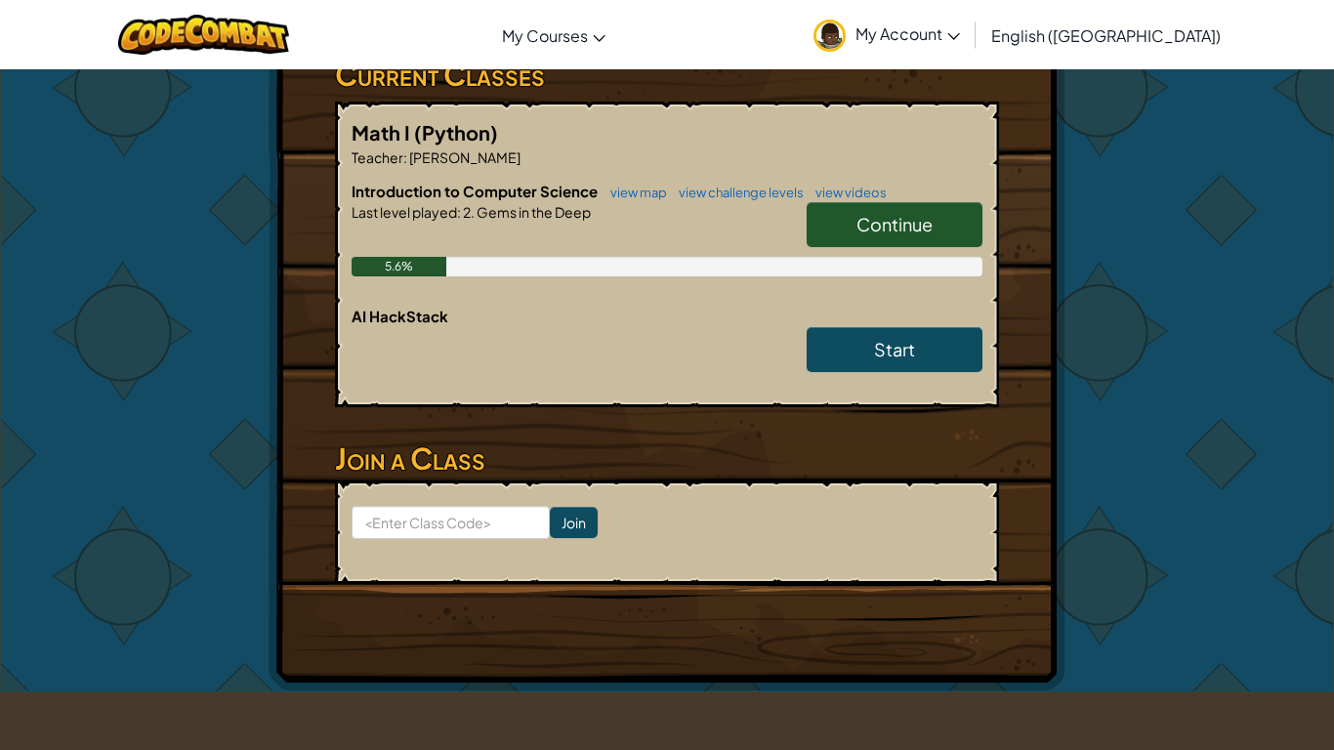
click at [935, 232] on link "Continue" at bounding box center [895, 224] width 176 height 45
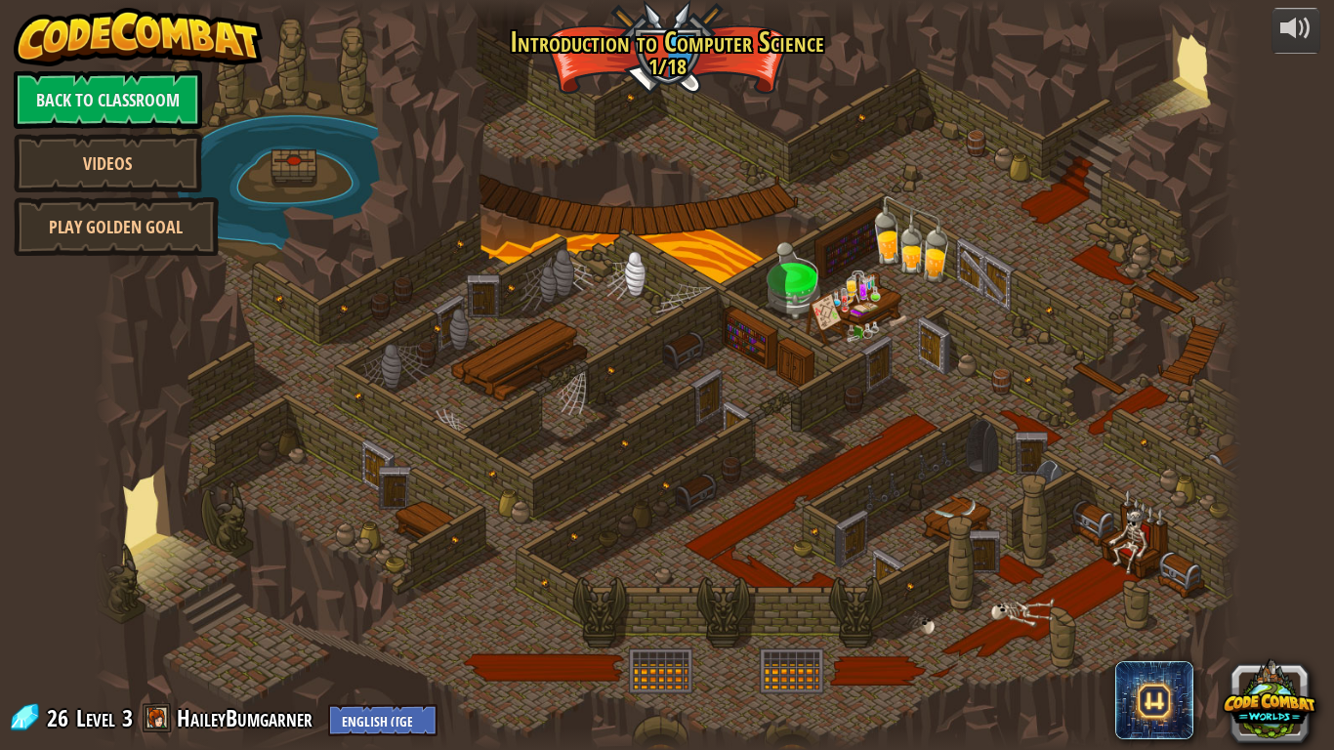
click at [652, 559] on div at bounding box center [668, 375] width 1148 height 750
click at [511, 500] on div at bounding box center [668, 375] width 1148 height 750
click at [445, 514] on div at bounding box center [668, 375] width 1148 height 750
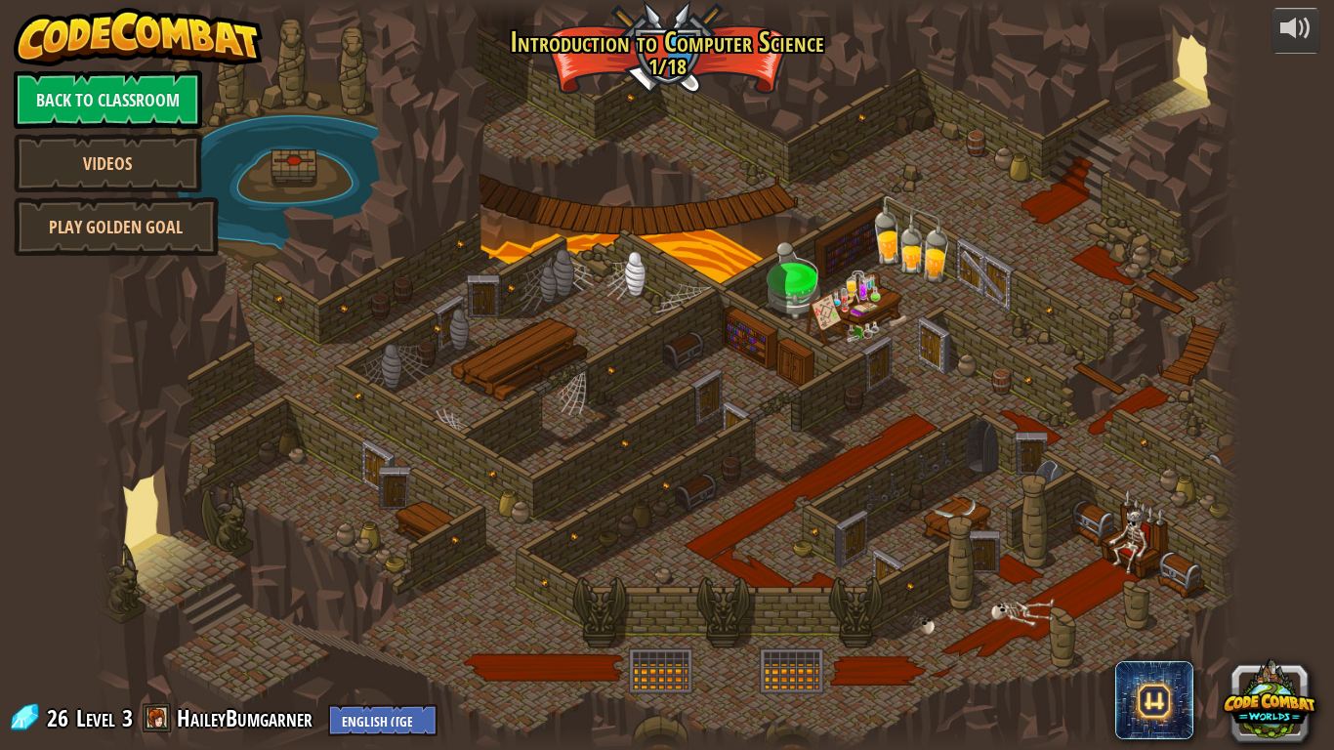
click at [445, 514] on div at bounding box center [668, 375] width 1148 height 750
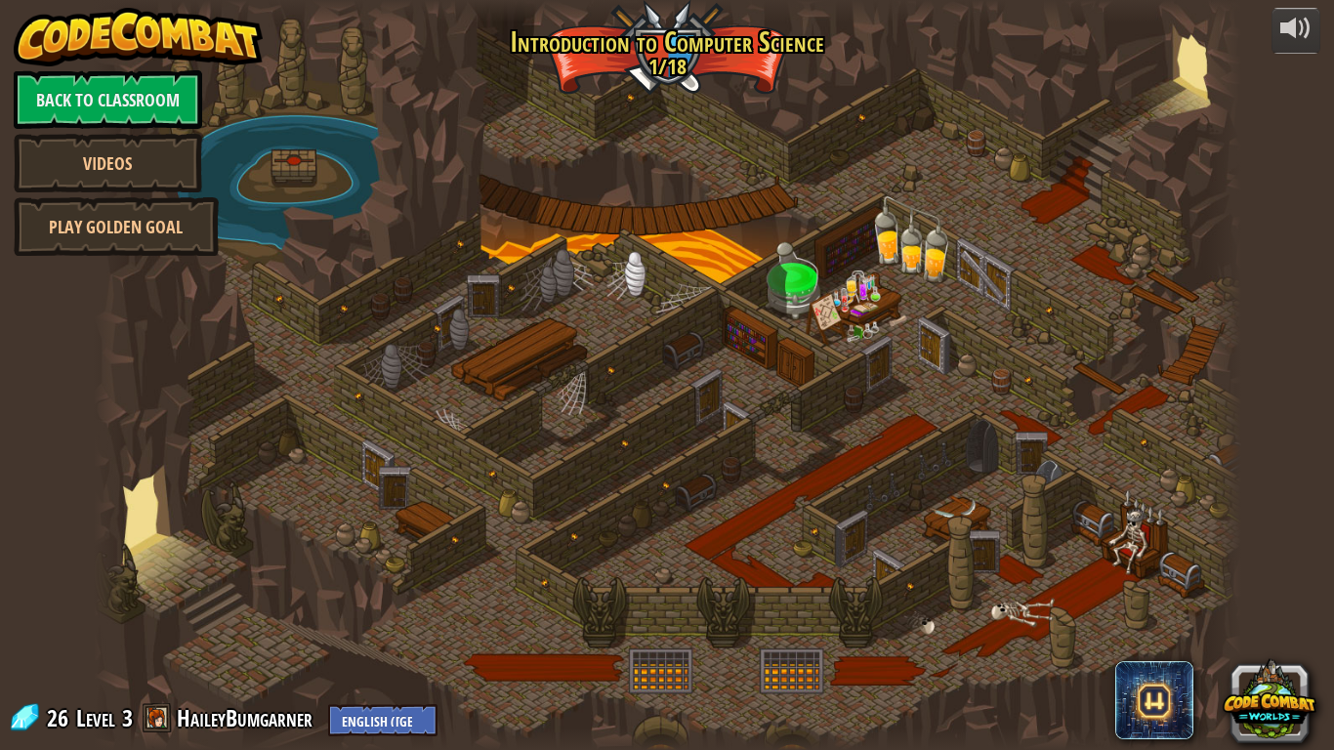
click at [445, 514] on div at bounding box center [668, 375] width 1148 height 750
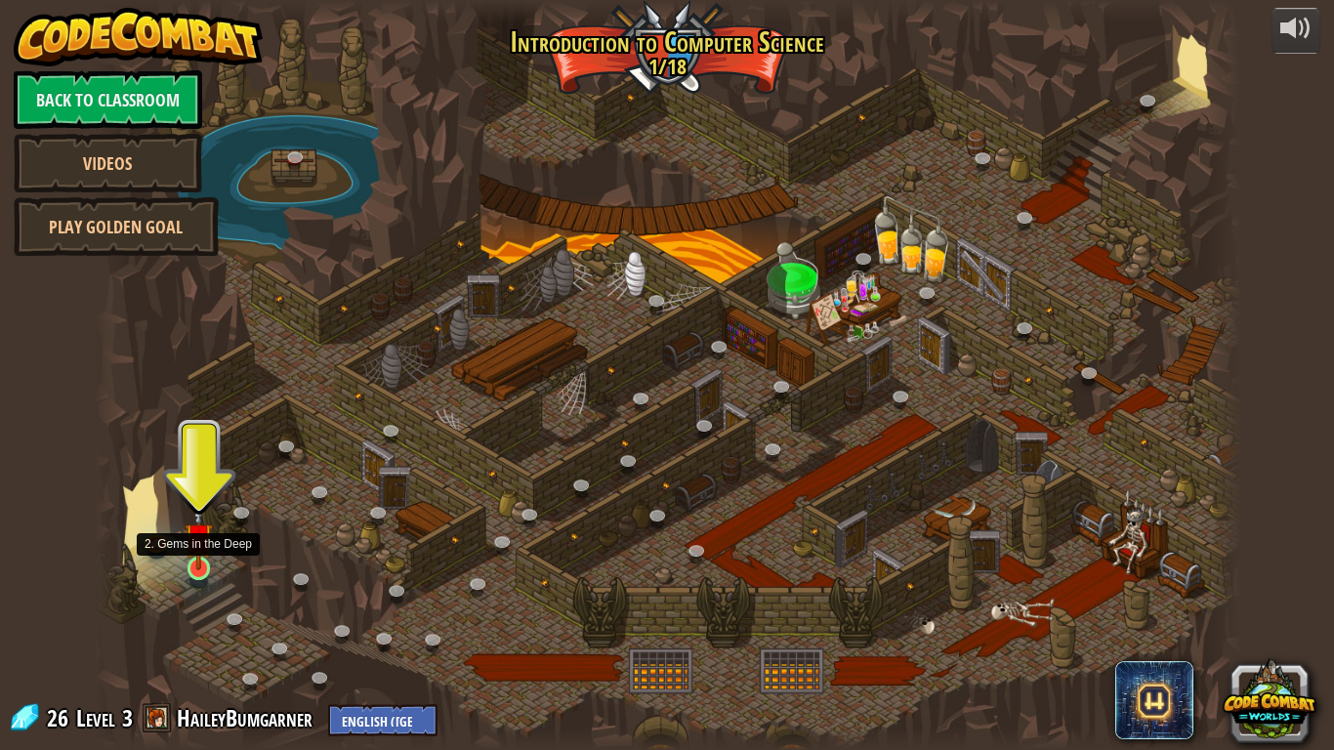
click at [198, 553] on img at bounding box center [199, 537] width 29 height 66
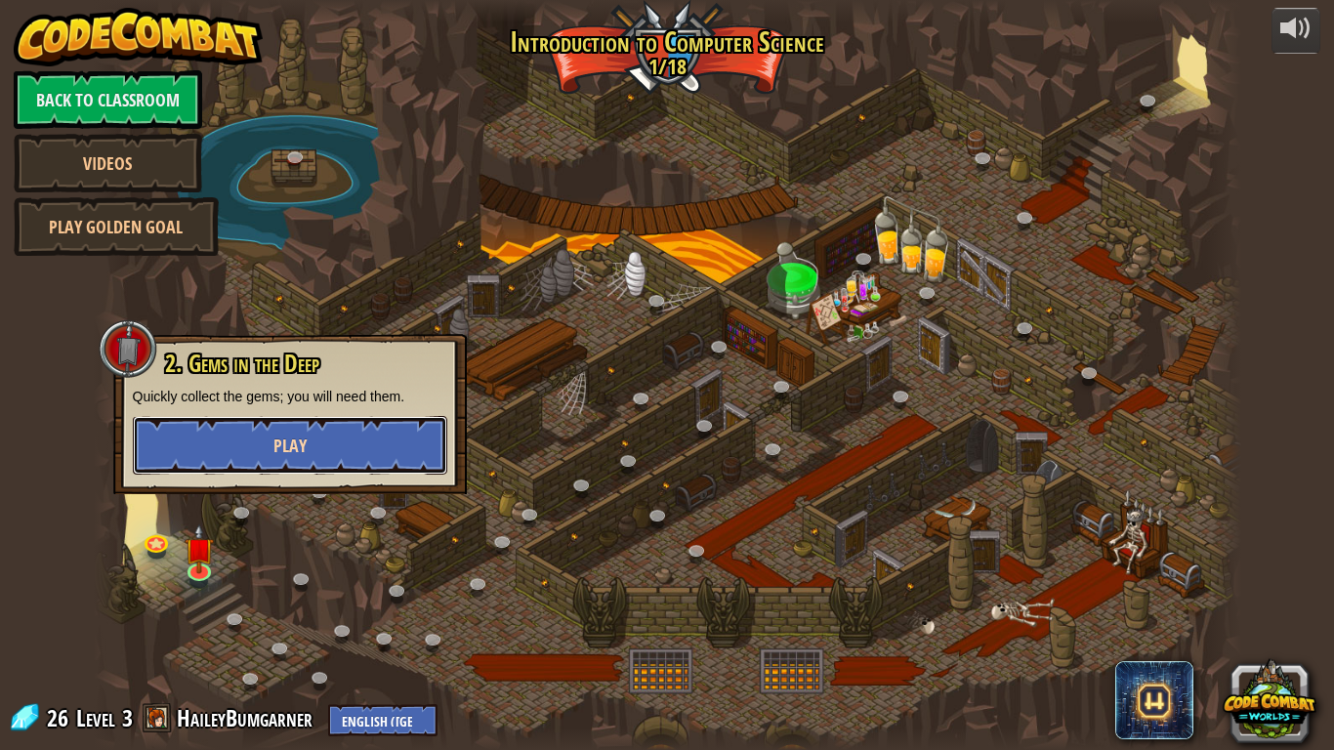
click at [356, 441] on button "Play" at bounding box center [290, 445] width 314 height 59
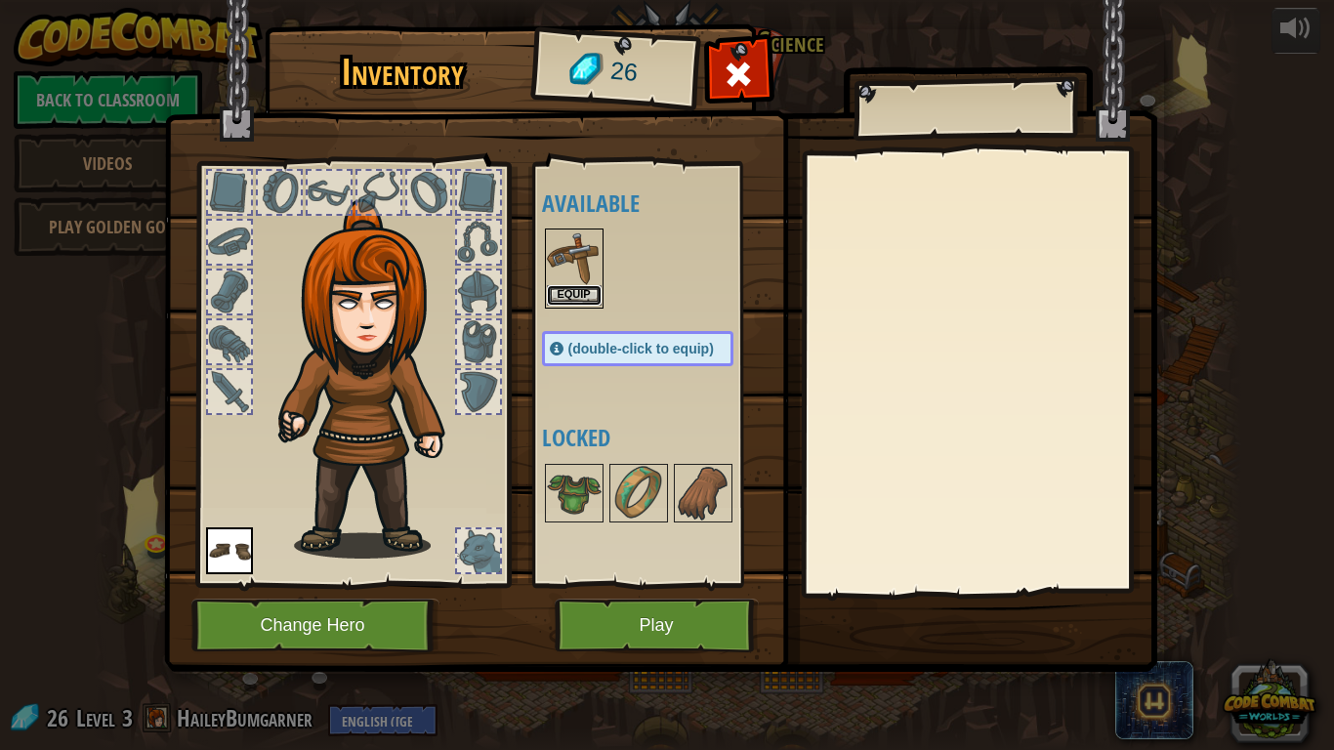
click at [575, 294] on button "Equip" at bounding box center [574, 295] width 55 height 21
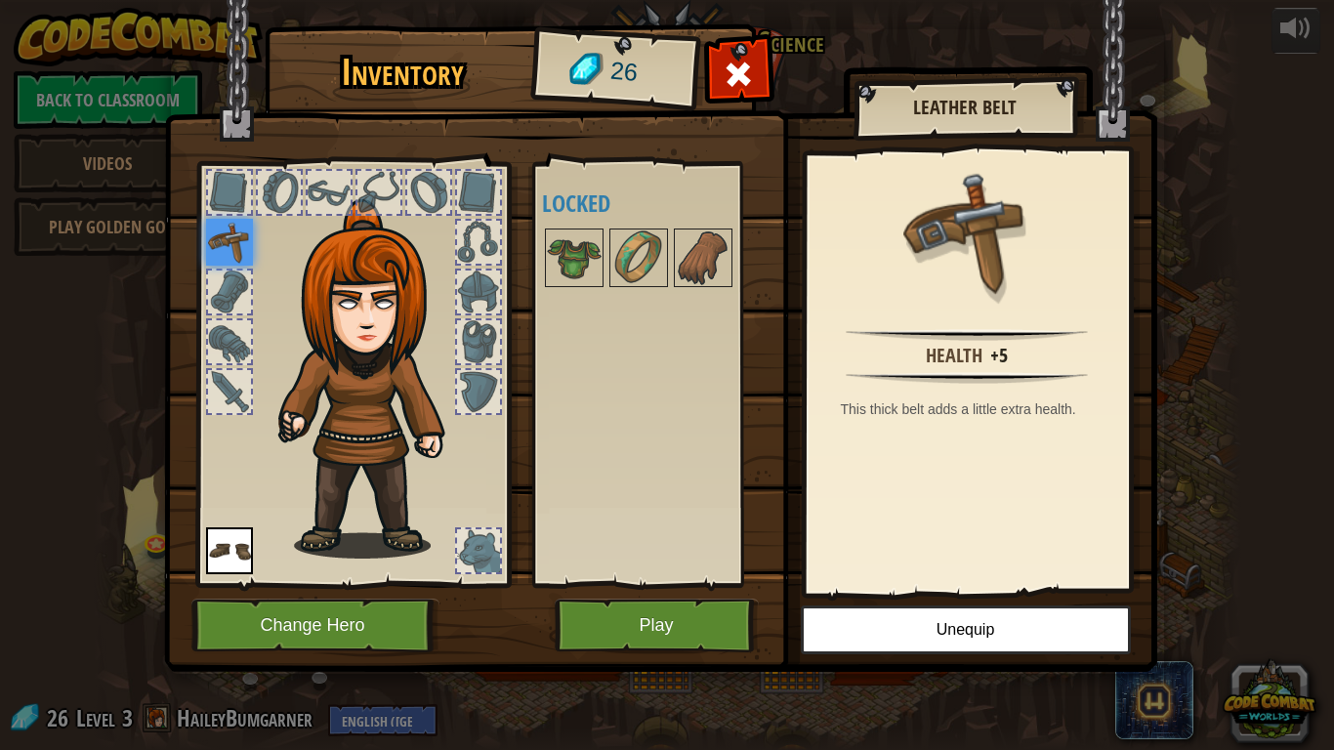
click at [482, 294] on div at bounding box center [478, 292] width 43 height 43
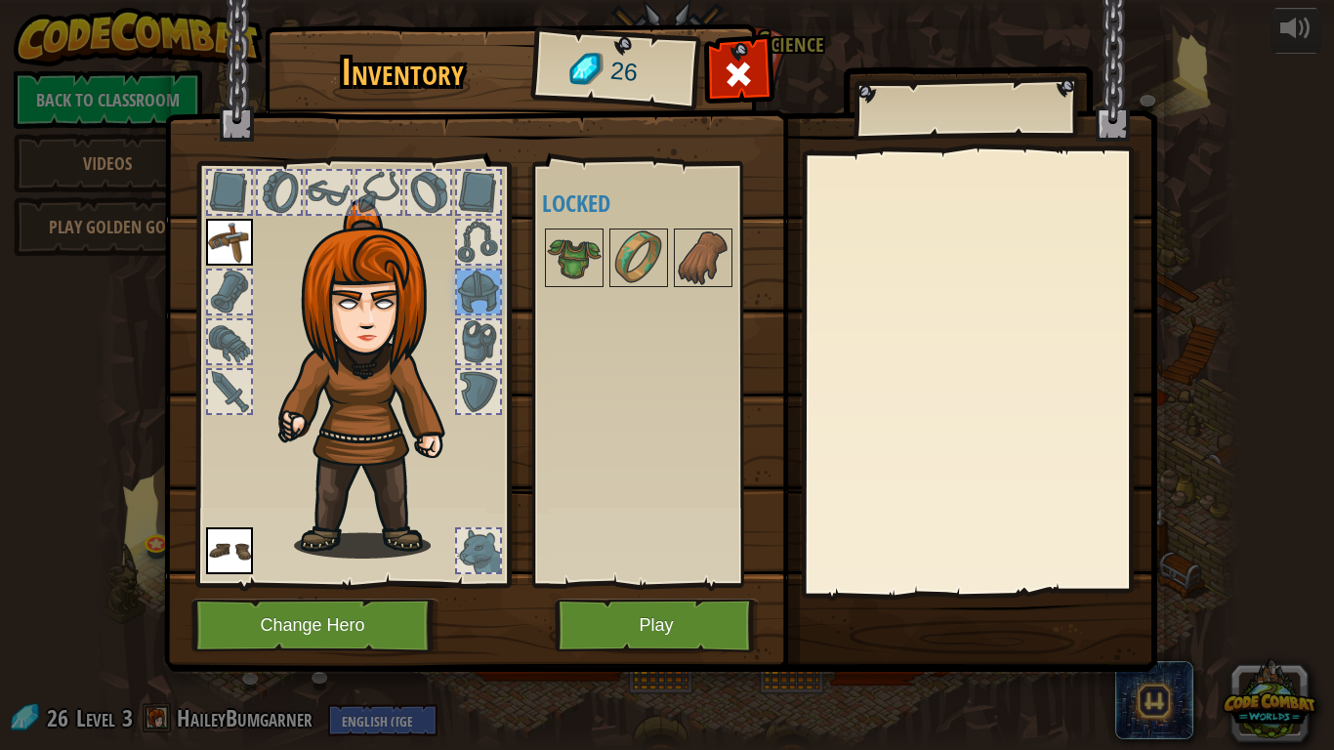
click at [485, 345] on div at bounding box center [478, 341] width 43 height 43
click at [499, 388] on div at bounding box center [478, 391] width 47 height 47
click at [486, 237] on div at bounding box center [478, 242] width 43 height 43
click at [480, 207] on div at bounding box center [478, 192] width 43 height 43
click at [428, 193] on div at bounding box center [428, 192] width 43 height 43
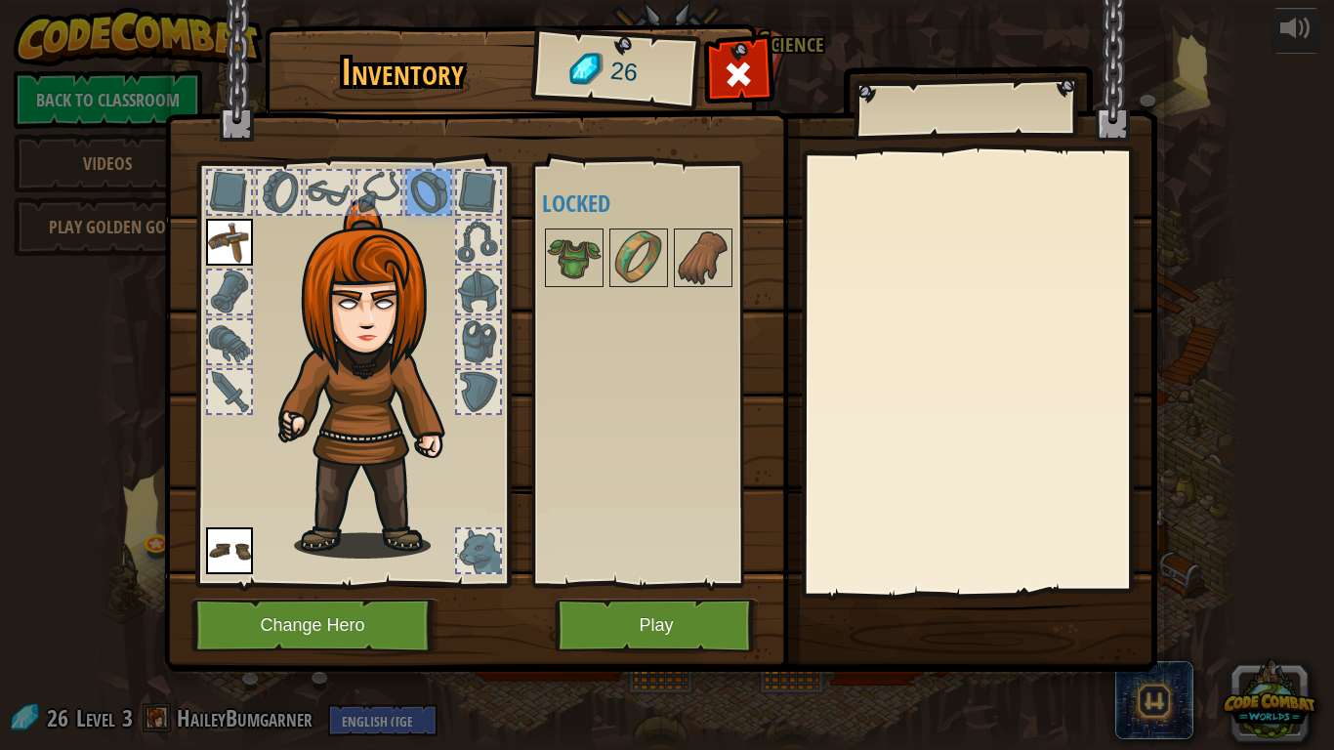
click at [397, 188] on div at bounding box center [378, 192] width 43 height 43
click at [324, 193] on div at bounding box center [329, 192] width 43 height 43
click at [278, 196] on div at bounding box center [279, 192] width 43 height 43
click at [225, 184] on div at bounding box center [229, 192] width 43 height 43
click at [234, 277] on div at bounding box center [229, 292] width 43 height 43
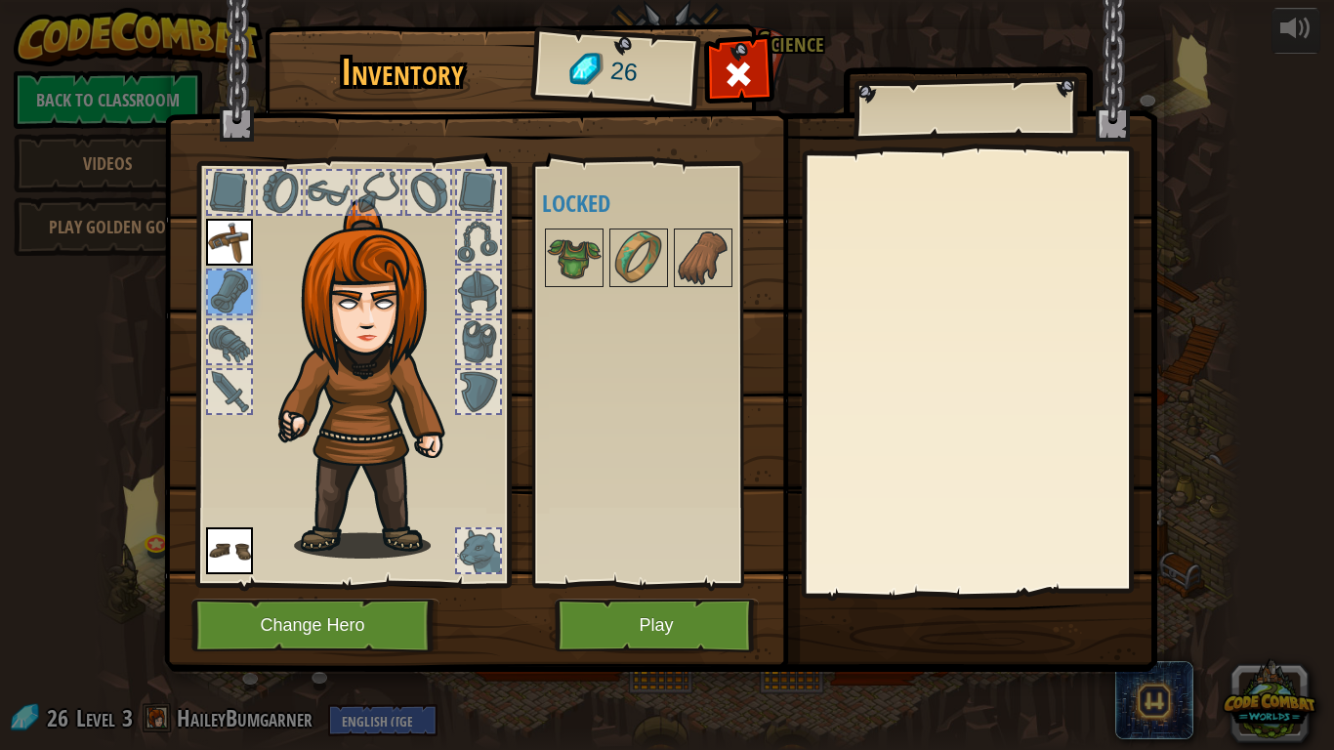
click at [235, 337] on div at bounding box center [229, 341] width 43 height 43
click at [226, 378] on div at bounding box center [229, 391] width 43 height 43
click at [486, 546] on div at bounding box center [478, 550] width 43 height 43
click at [595, 584] on button "Play" at bounding box center [657, 626] width 204 height 54
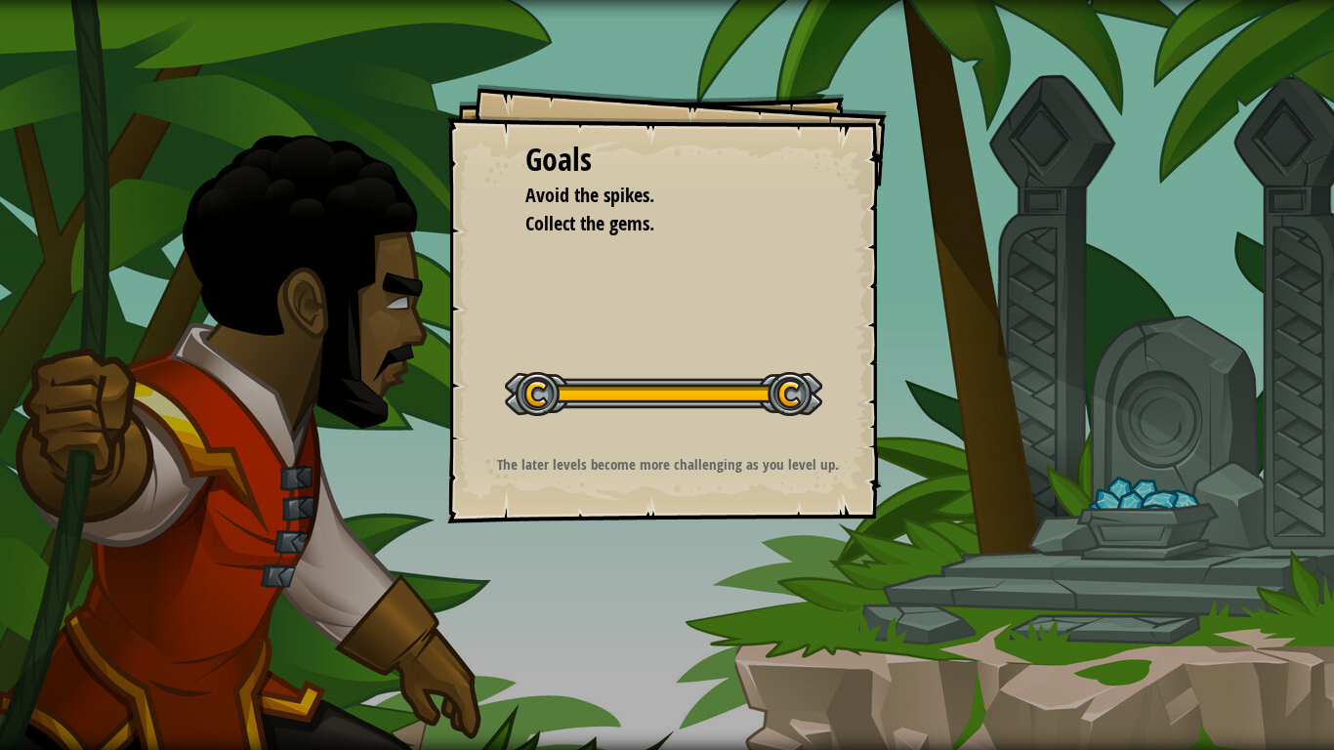
click at [792, 389] on div at bounding box center [663, 394] width 317 height 44
click at [538, 399] on div at bounding box center [663, 394] width 317 height 44
click at [775, 394] on div at bounding box center [663, 394] width 317 height 44
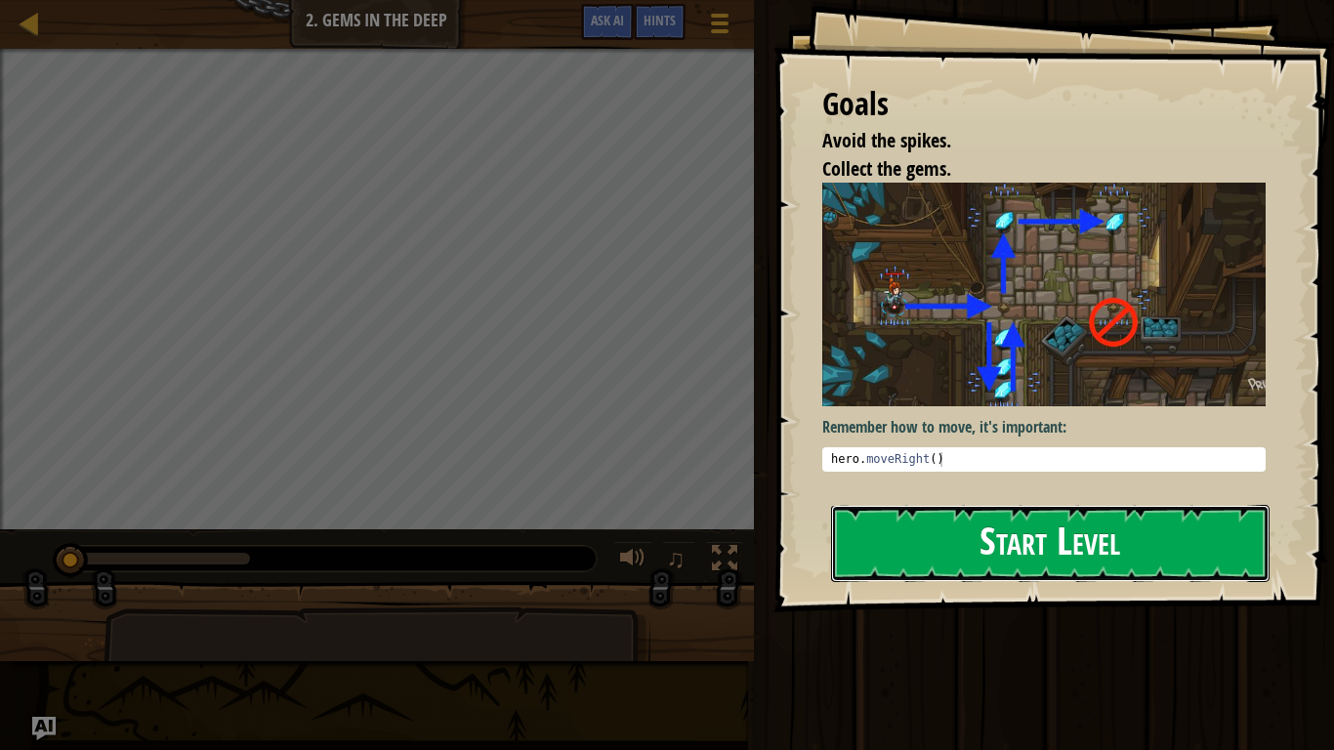
click at [1039, 554] on button "Start Level" at bounding box center [1050, 543] width 438 height 77
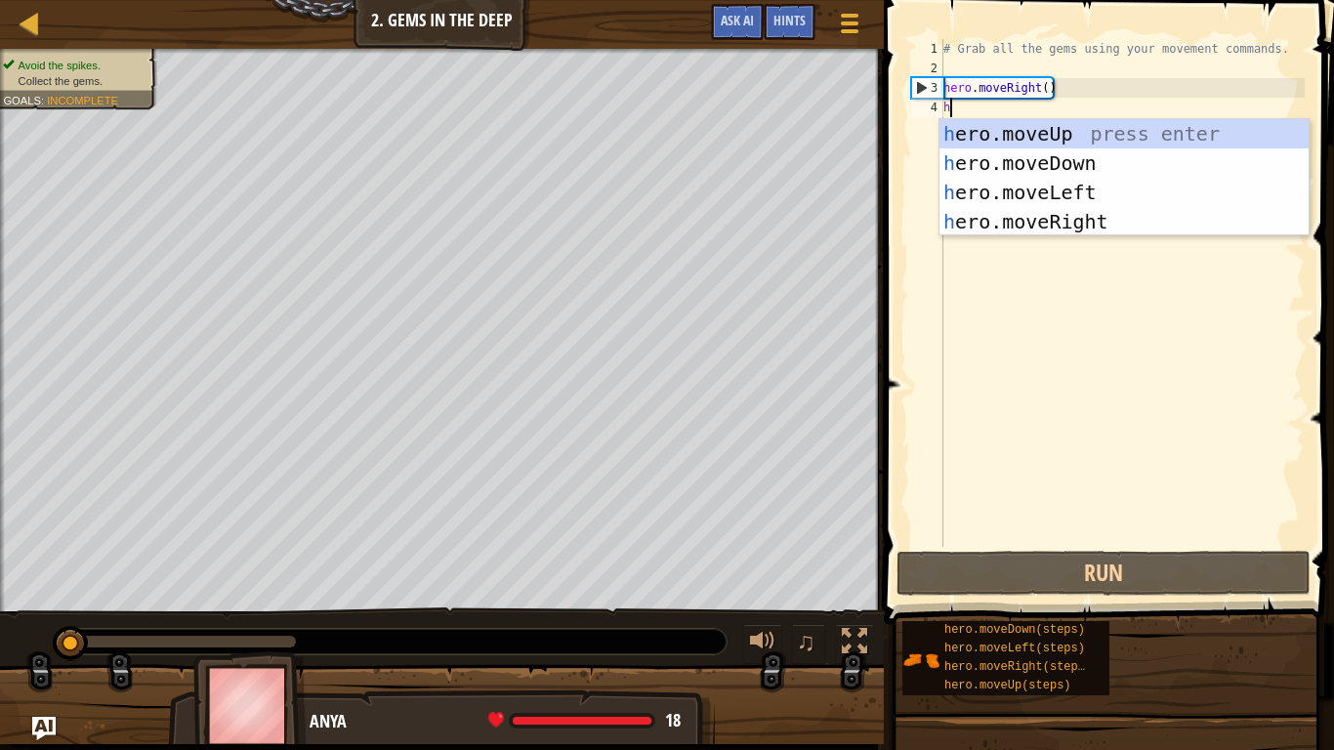
scroll to position [9, 0]
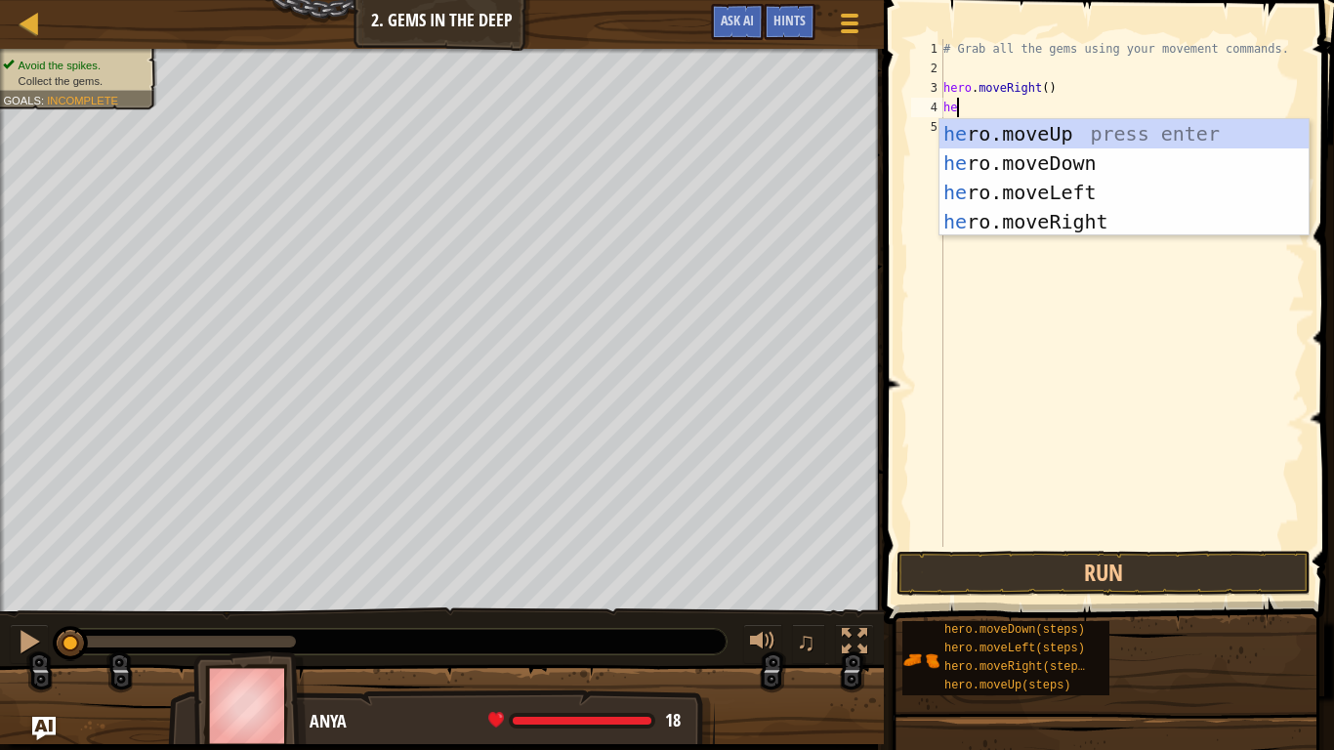
type textarea "her"
click at [1065, 157] on div "her o.moveUp press enter her o.moveDown press enter her o.moveLeft press enter …" at bounding box center [1123, 207] width 369 height 176
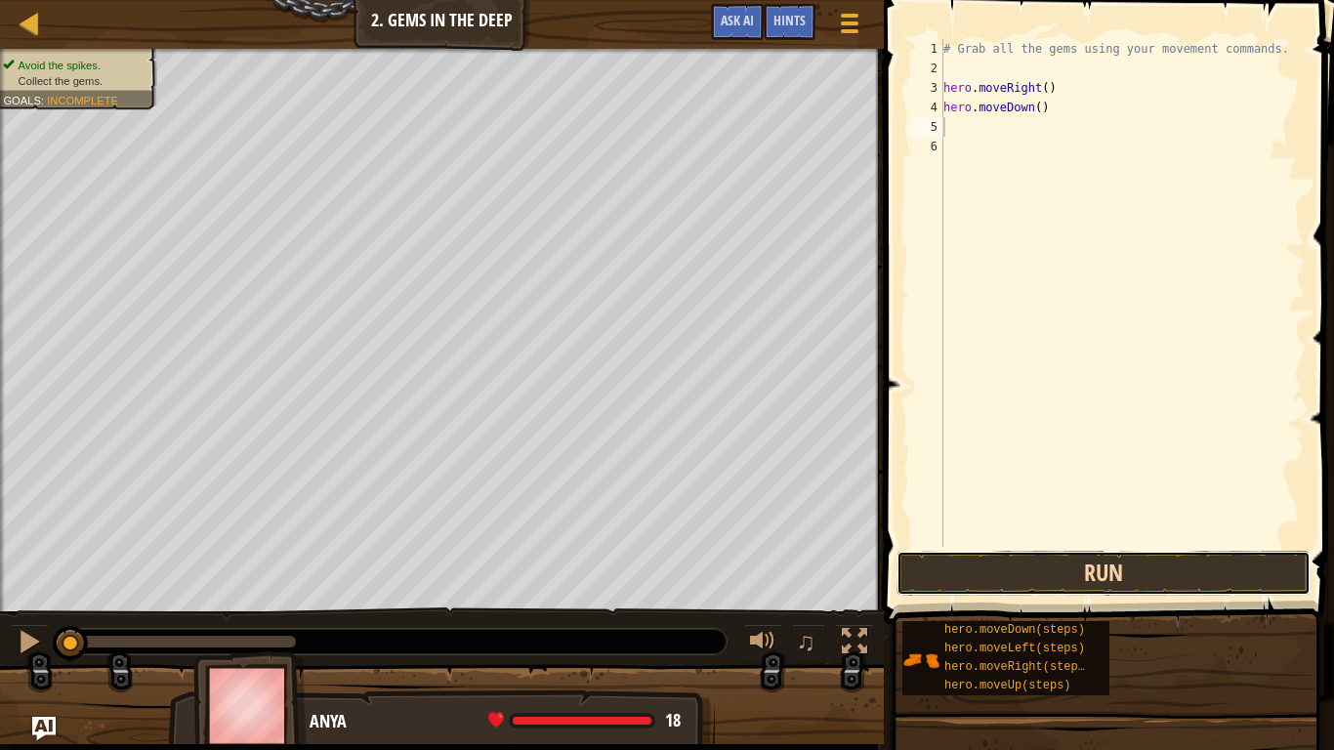
click at [1110, 562] on button "Run" at bounding box center [1104, 573] width 414 height 45
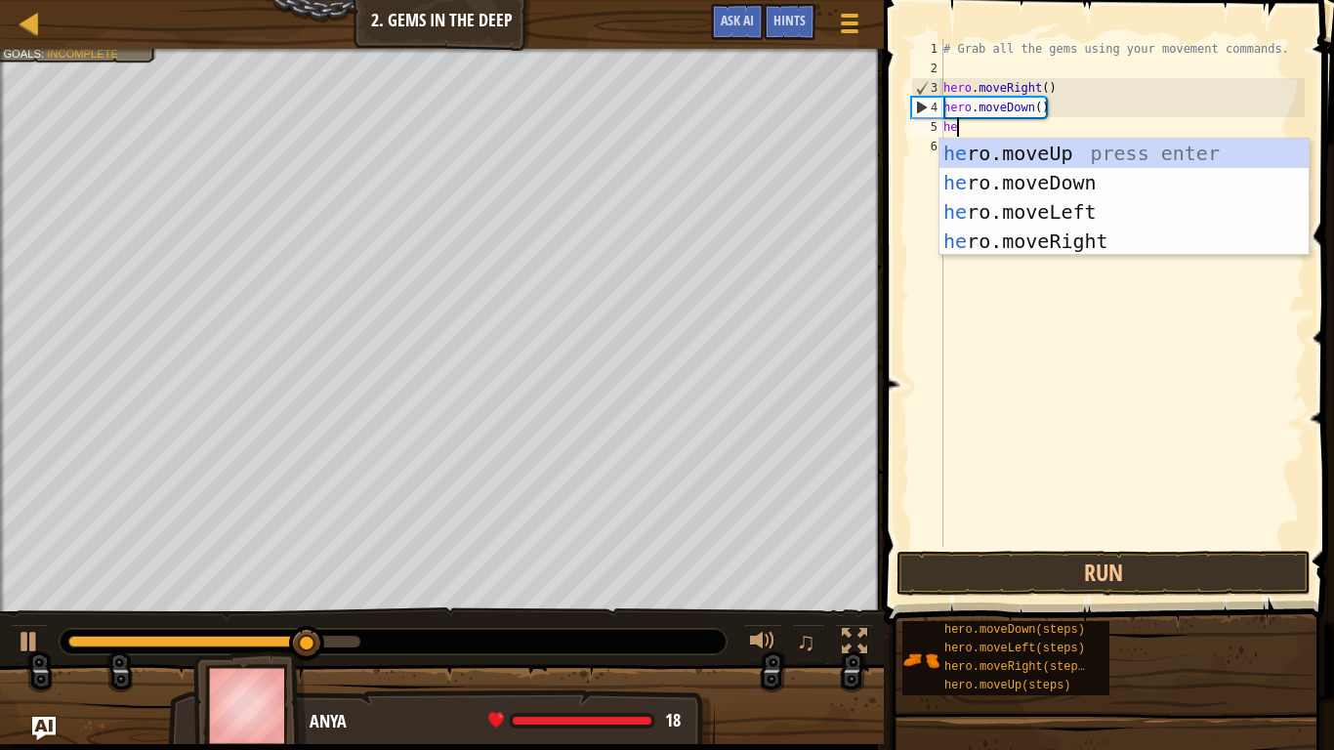
type textarea "her"
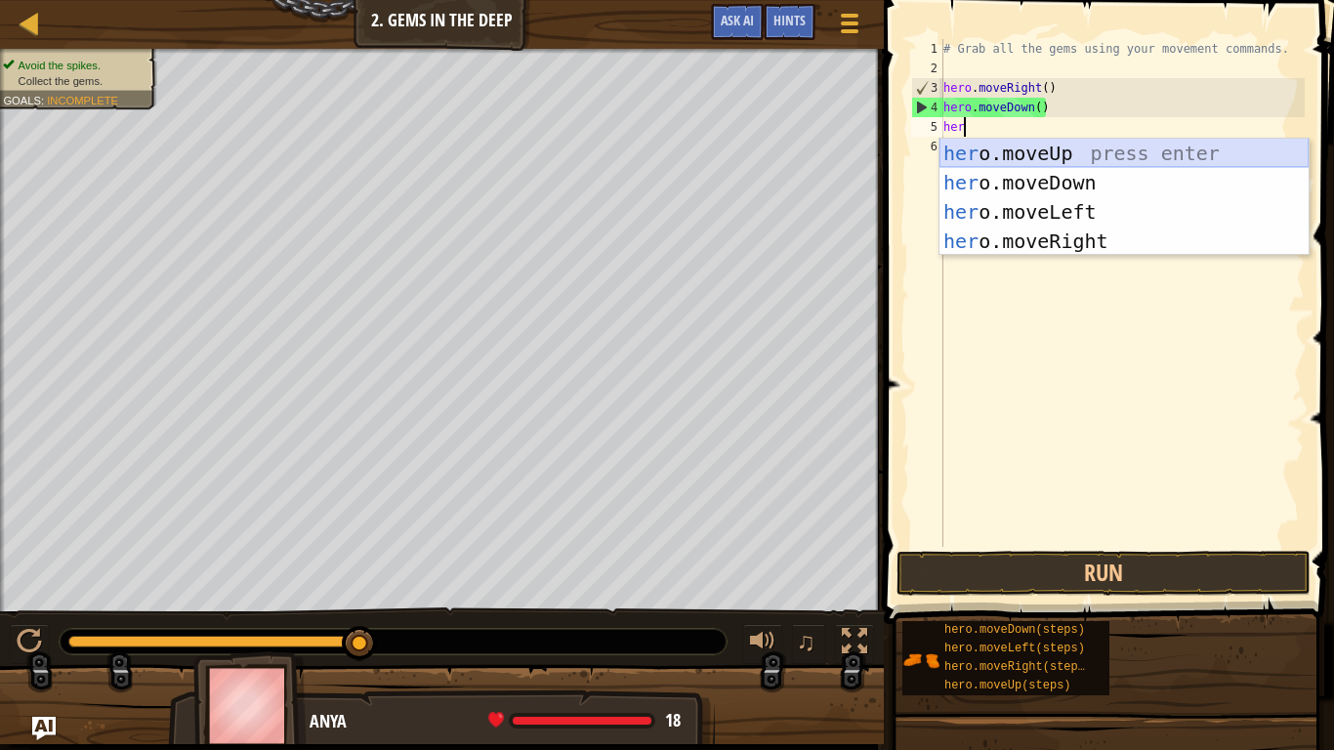
click at [1116, 154] on div "her o.moveUp press enter her o.moveDown press enter her o.moveLeft press enter …" at bounding box center [1123, 227] width 369 height 176
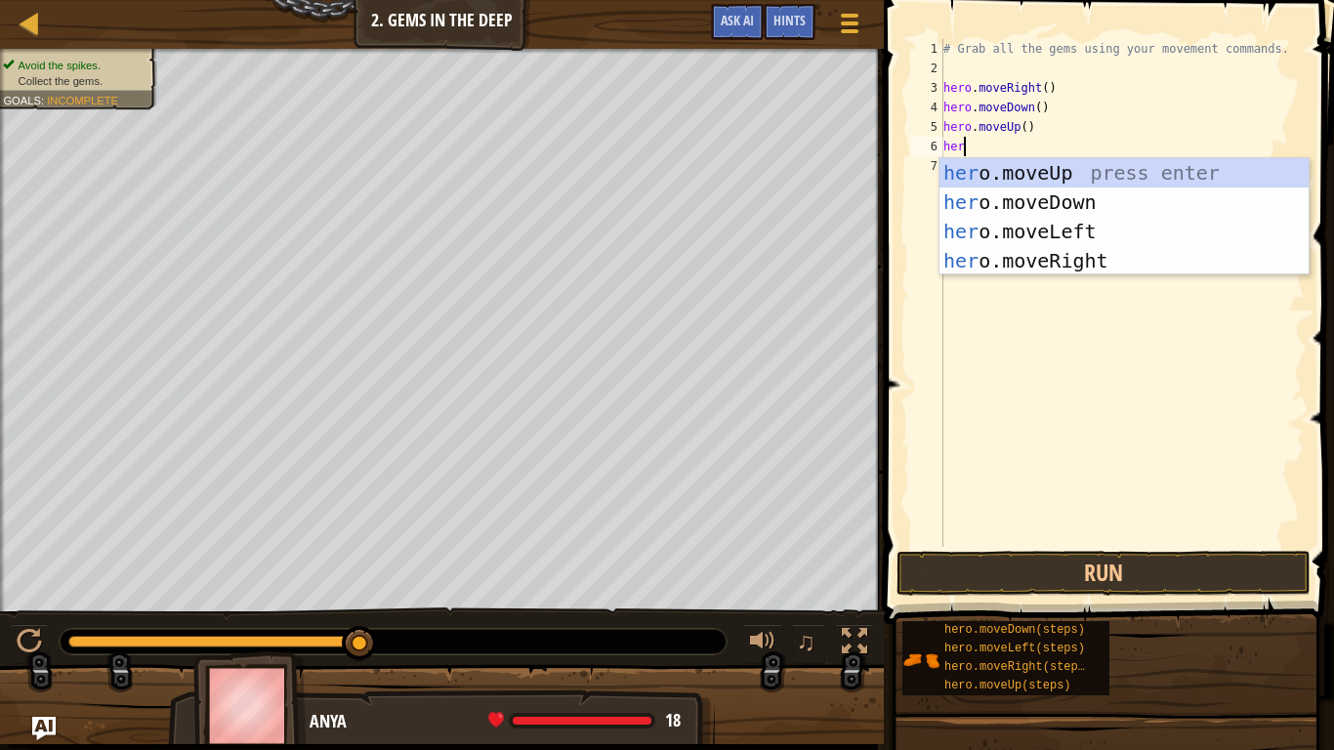
type textarea "hero"
click at [1184, 259] on div "hero .moveUp press enter hero .moveDown press enter hero .moveLeft press enter …" at bounding box center [1123, 246] width 369 height 176
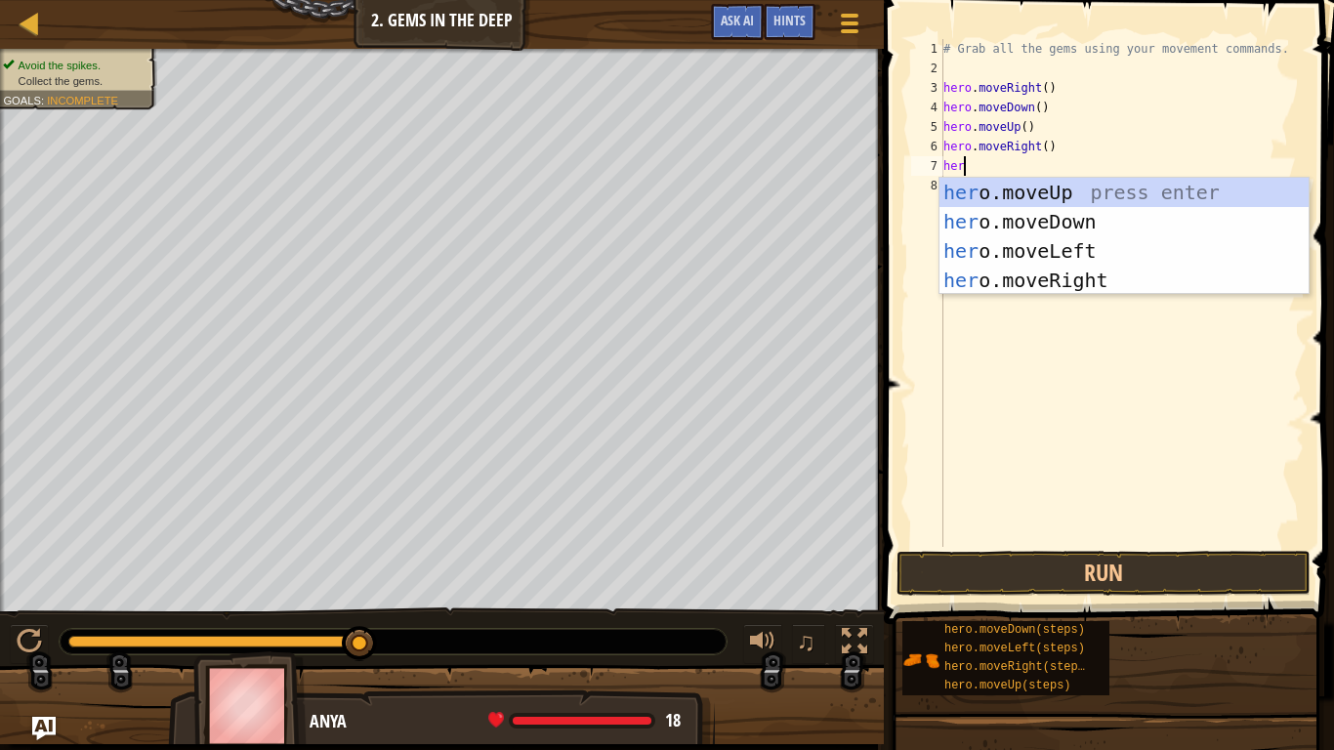
type textarea "hero"
click at [1148, 211] on div "hero .moveUp press enter hero .moveDown press enter hero .moveLeft press enter …" at bounding box center [1123, 266] width 369 height 176
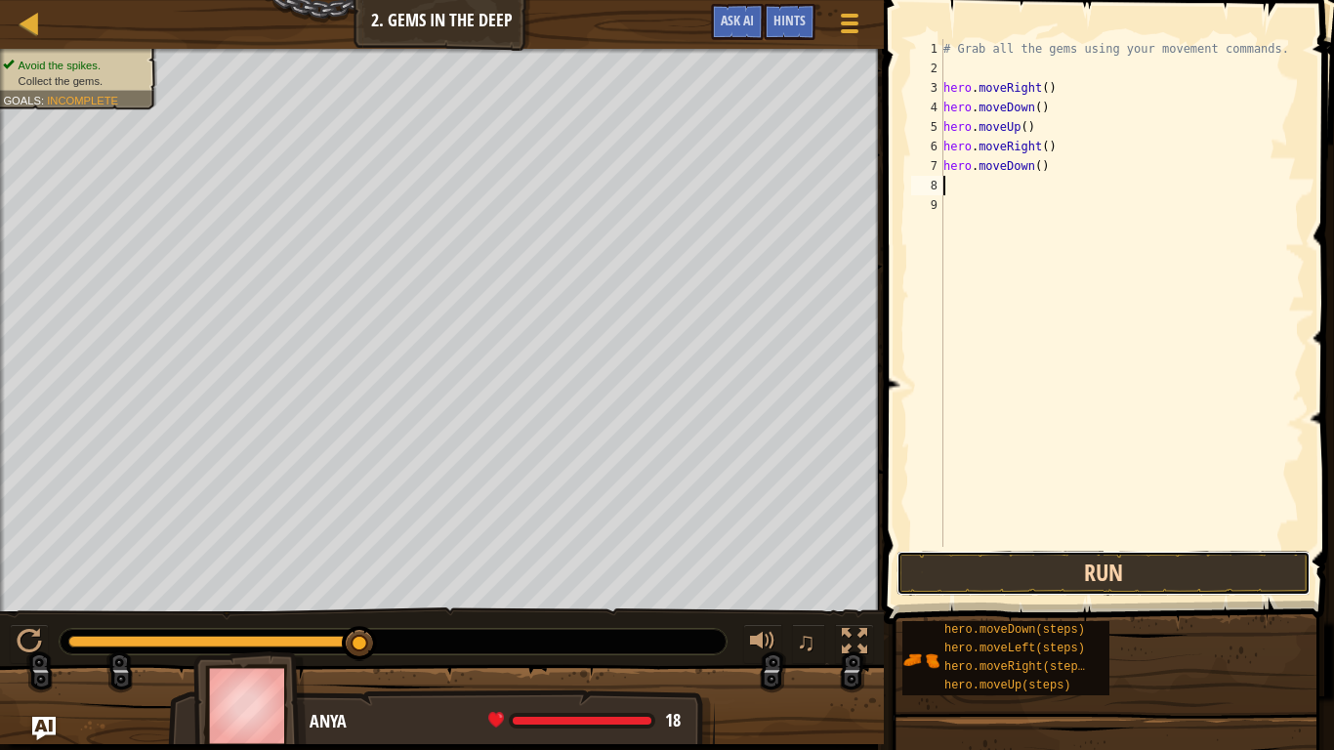
click at [1055, 563] on button "Run" at bounding box center [1104, 573] width 414 height 45
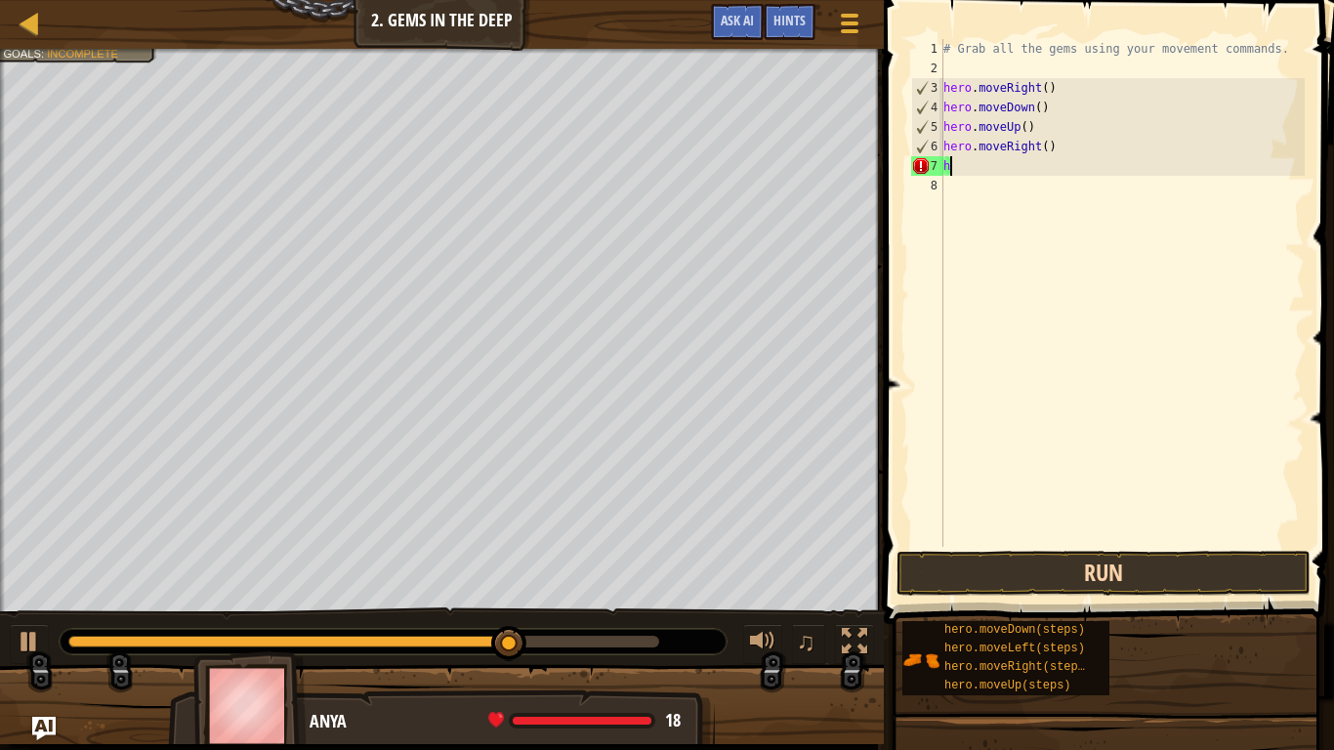
type textarea "h"
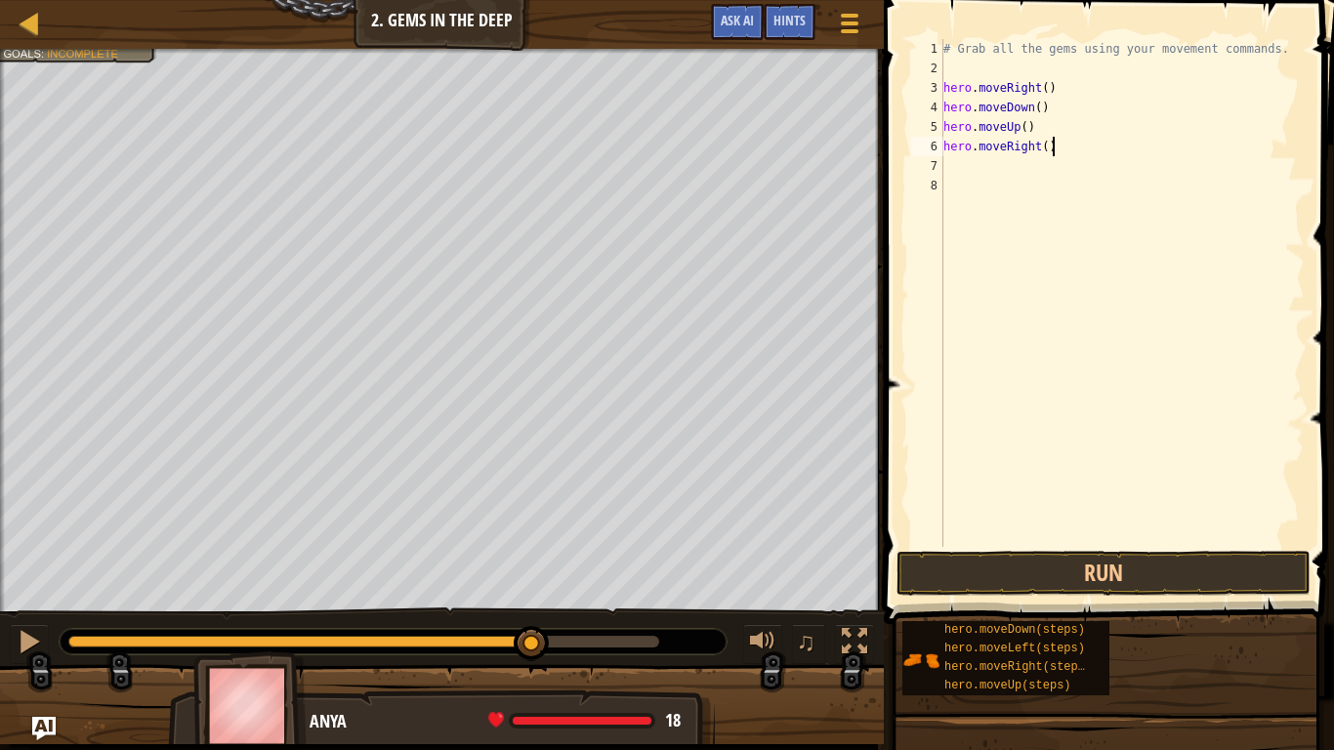
click at [1053, 145] on div "# Grab all the gems using your movement commands. hero . moveRight ( ) hero . m…" at bounding box center [1121, 312] width 365 height 547
type textarea "h"
click at [1161, 564] on button "Run" at bounding box center [1104, 573] width 414 height 45
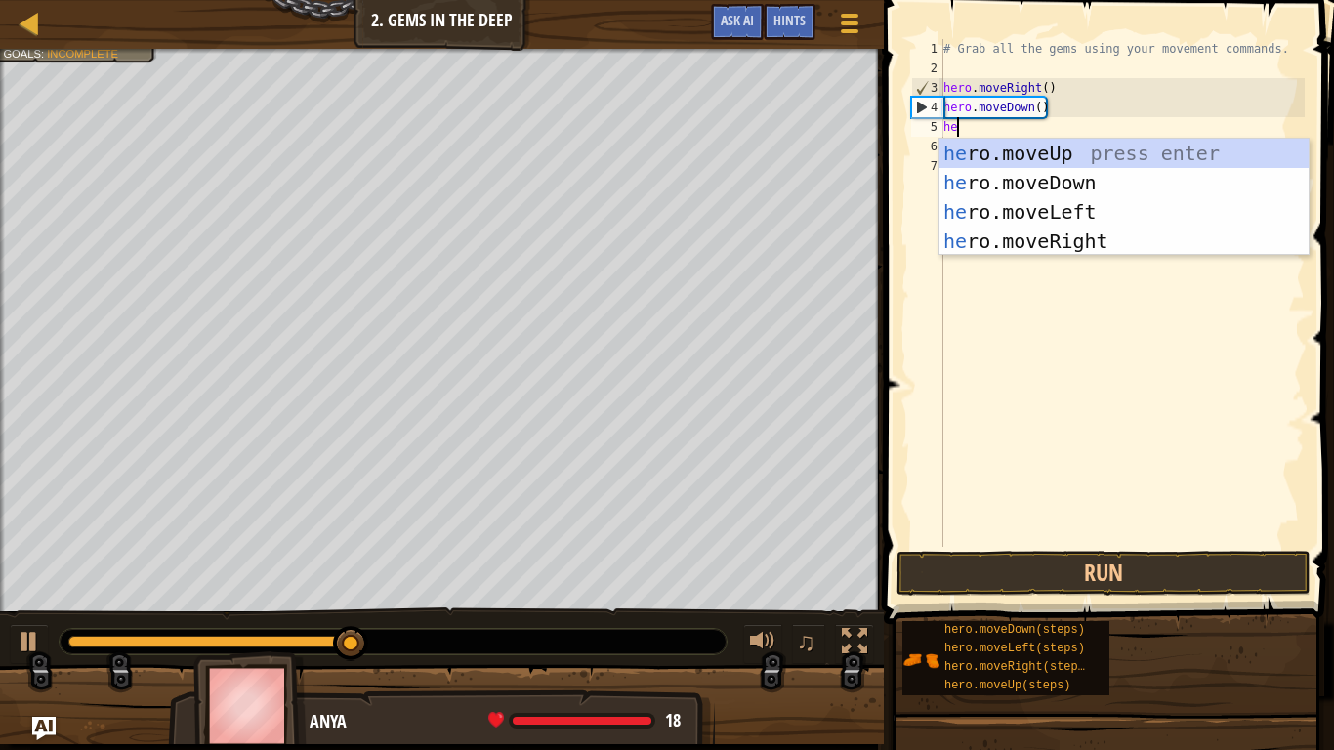
scroll to position [9, 3]
type textarea "hero"
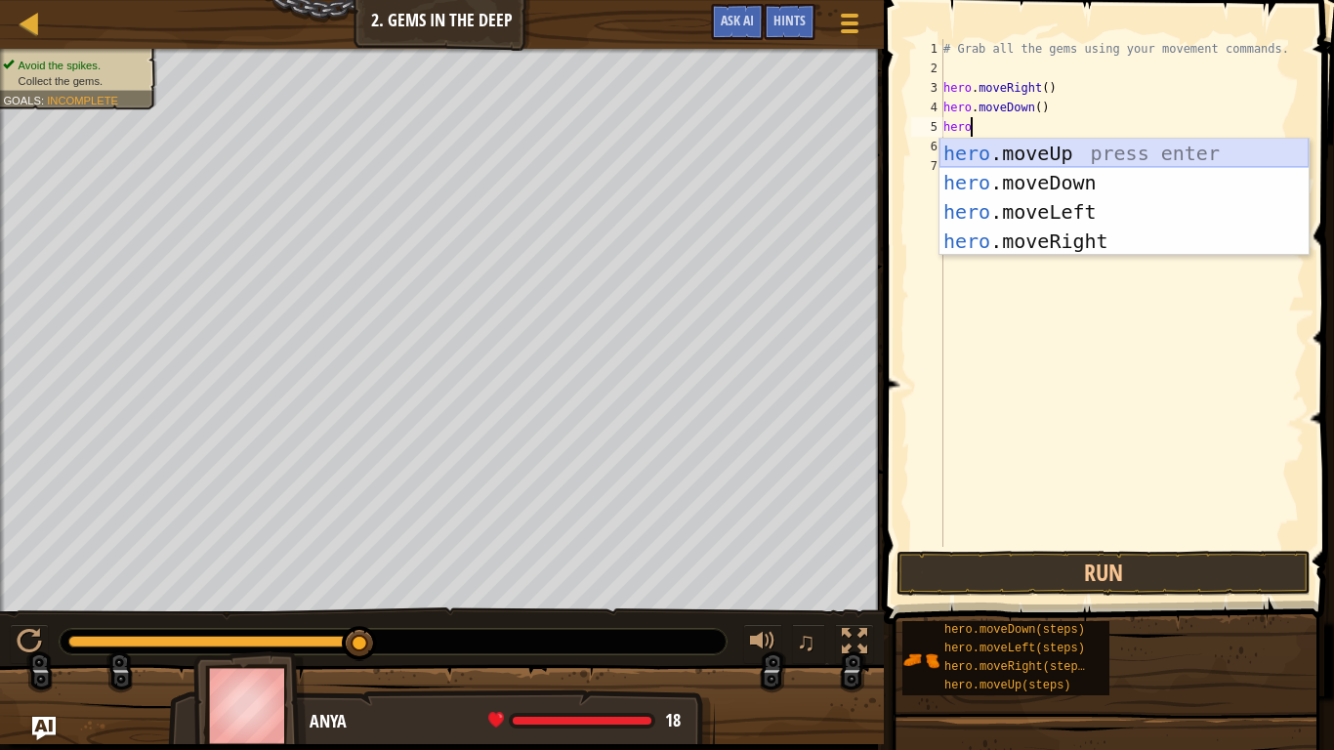
scroll to position [9, 0]
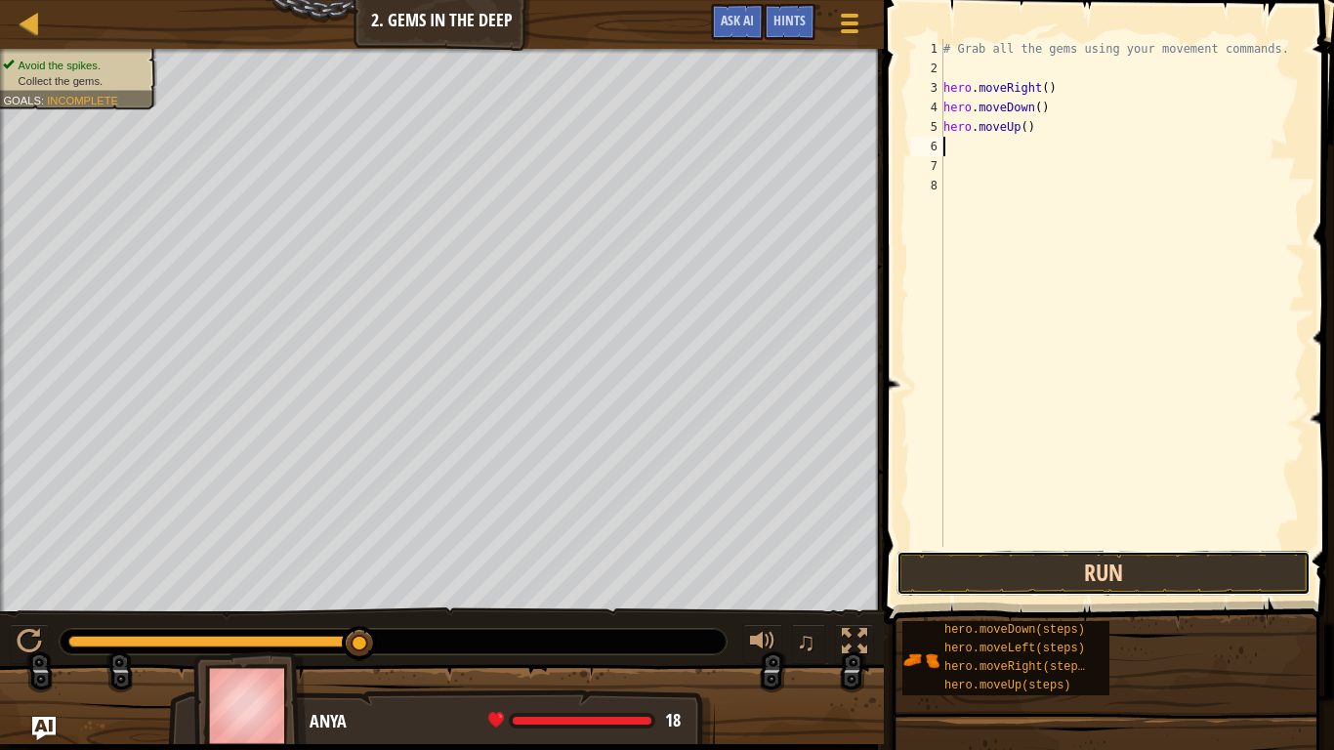
click at [1115, 578] on button "Run" at bounding box center [1104, 573] width 414 height 45
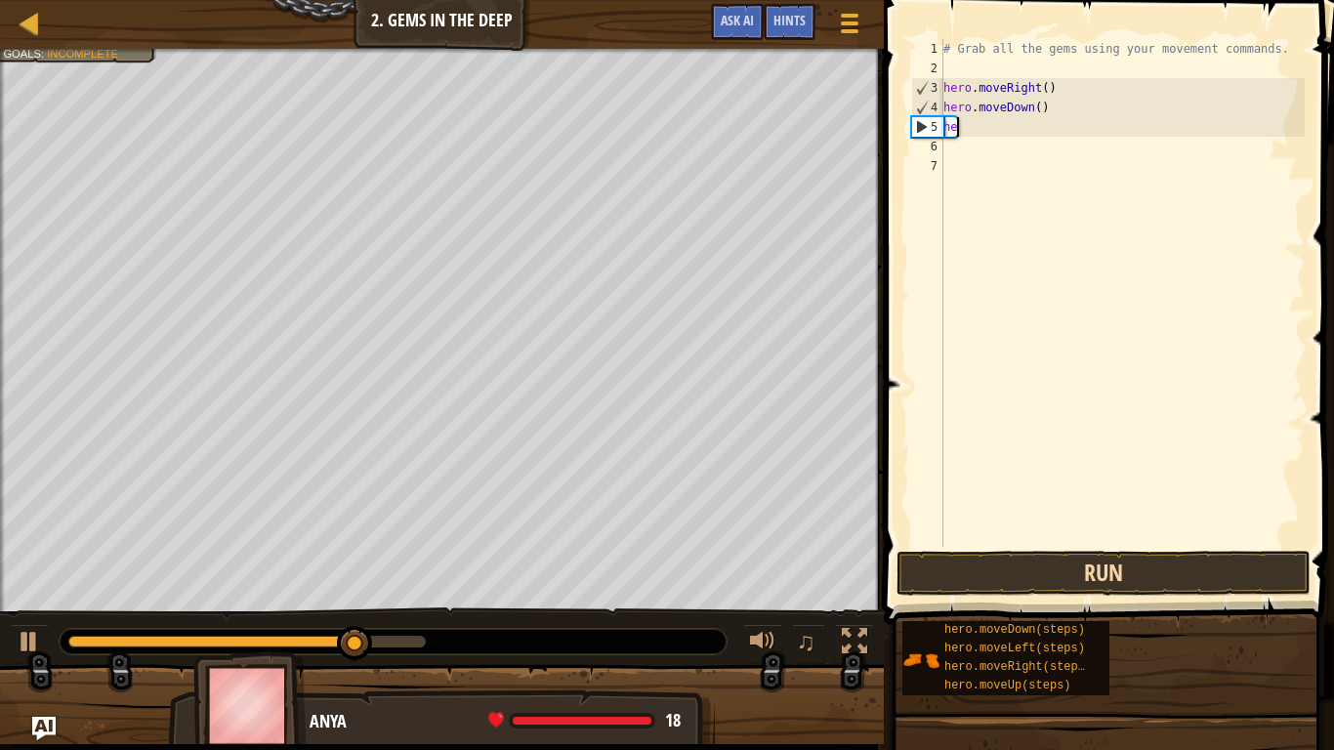
type textarea "h"
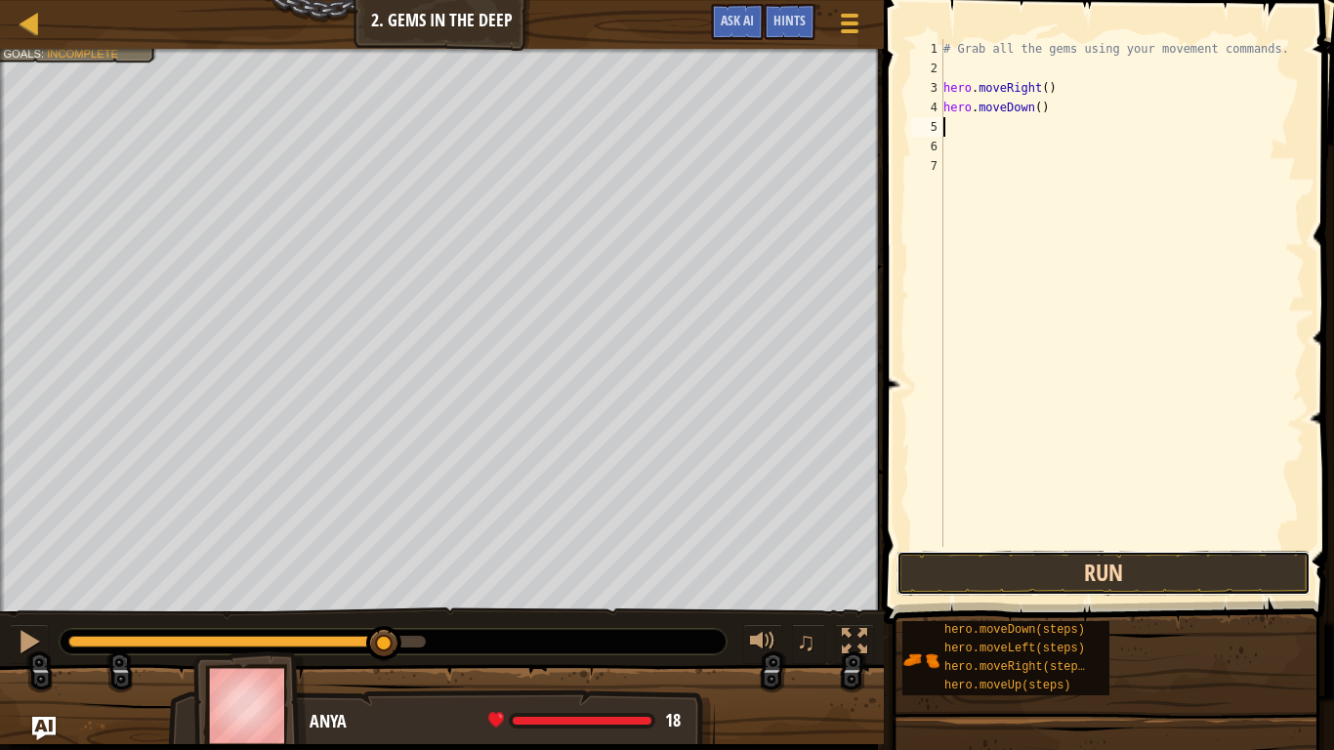
click at [1070, 567] on button "Run" at bounding box center [1104, 573] width 414 height 45
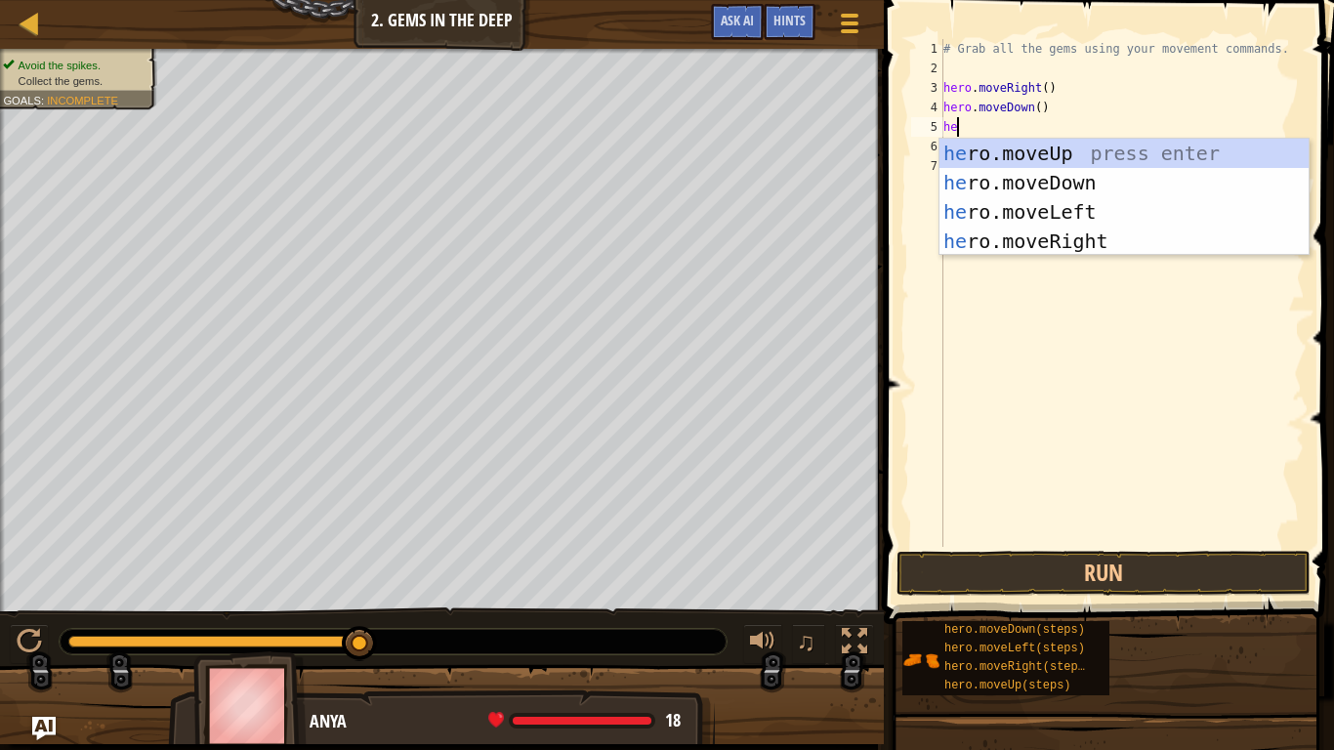
type textarea "hero"
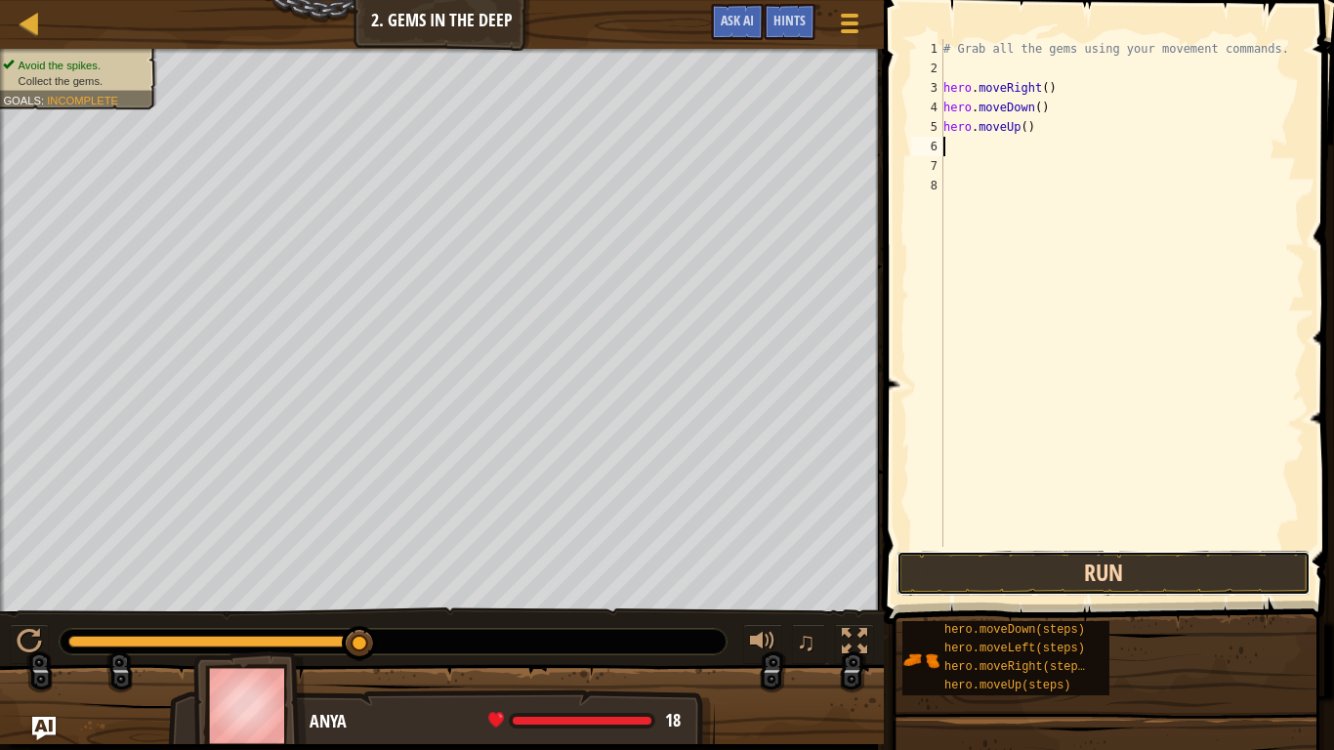
click at [1119, 584] on button "Run" at bounding box center [1104, 573] width 414 height 45
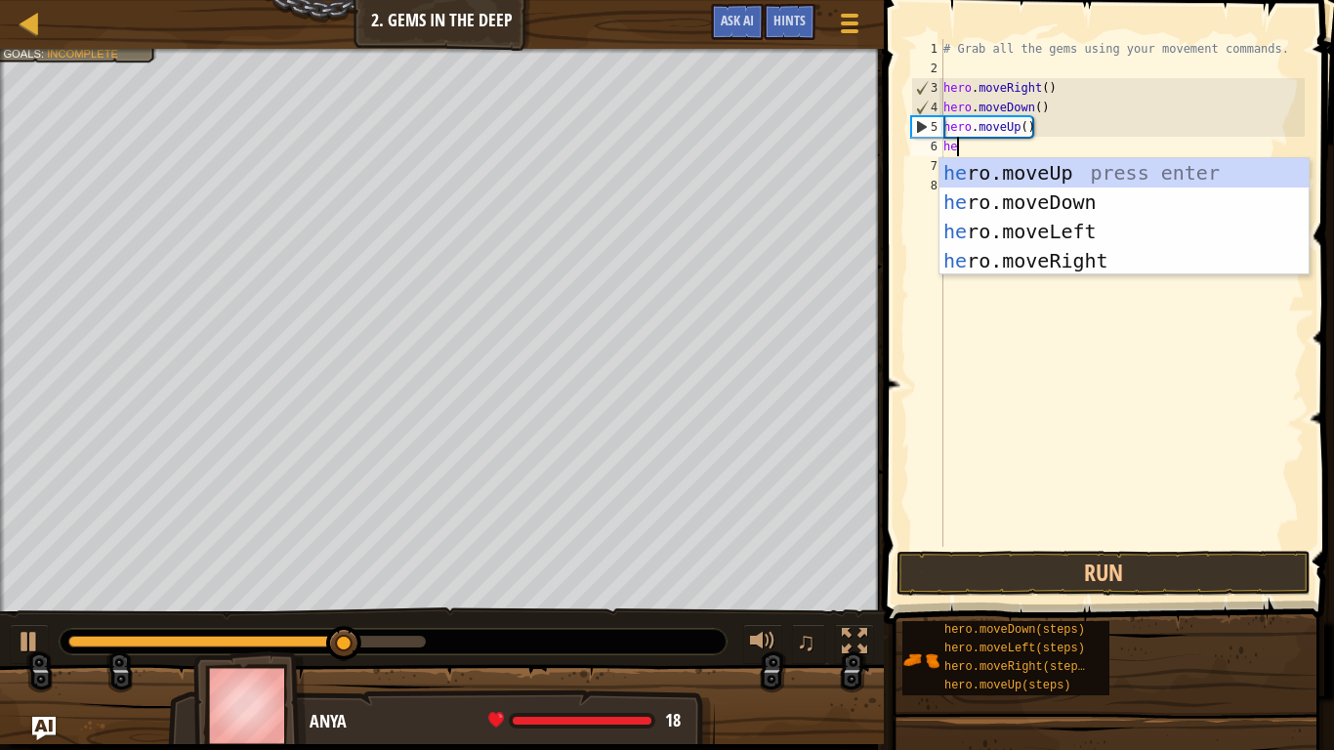
type textarea "her"
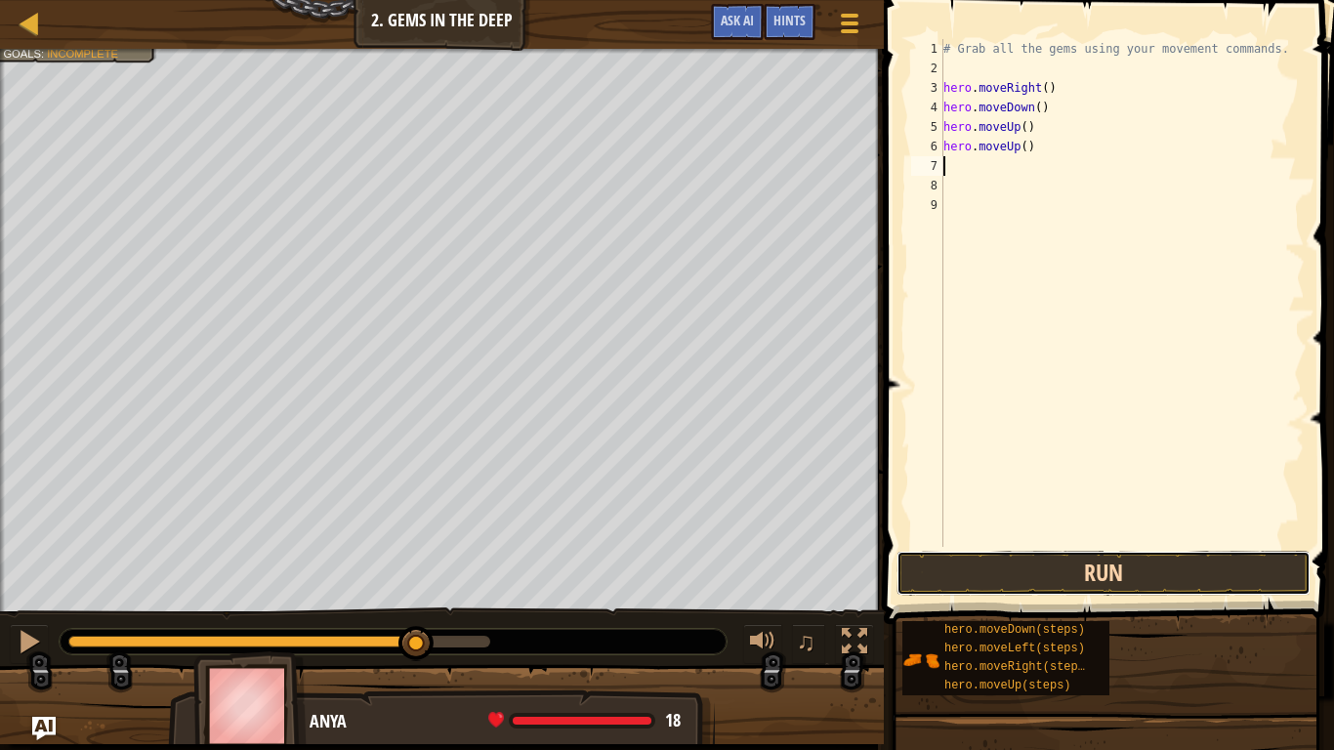
click at [1149, 570] on button "Run" at bounding box center [1104, 573] width 414 height 45
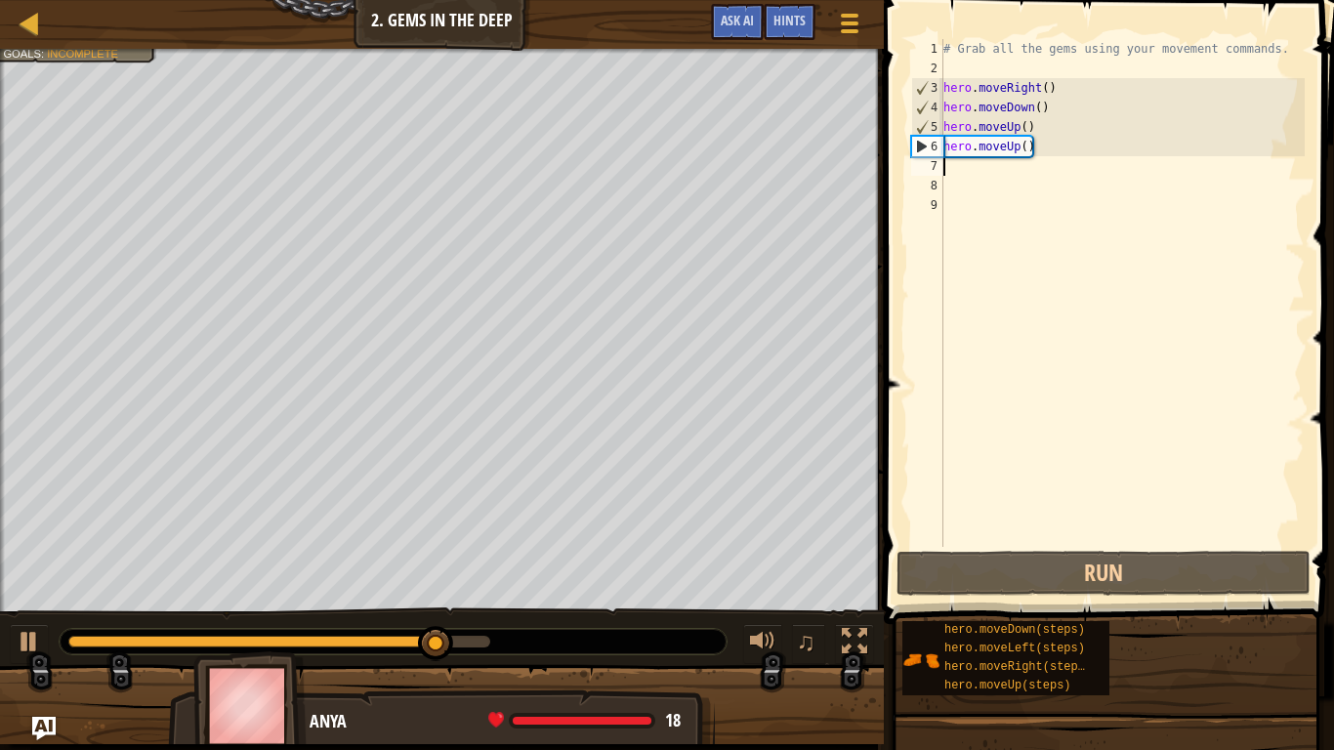
type textarea "h"
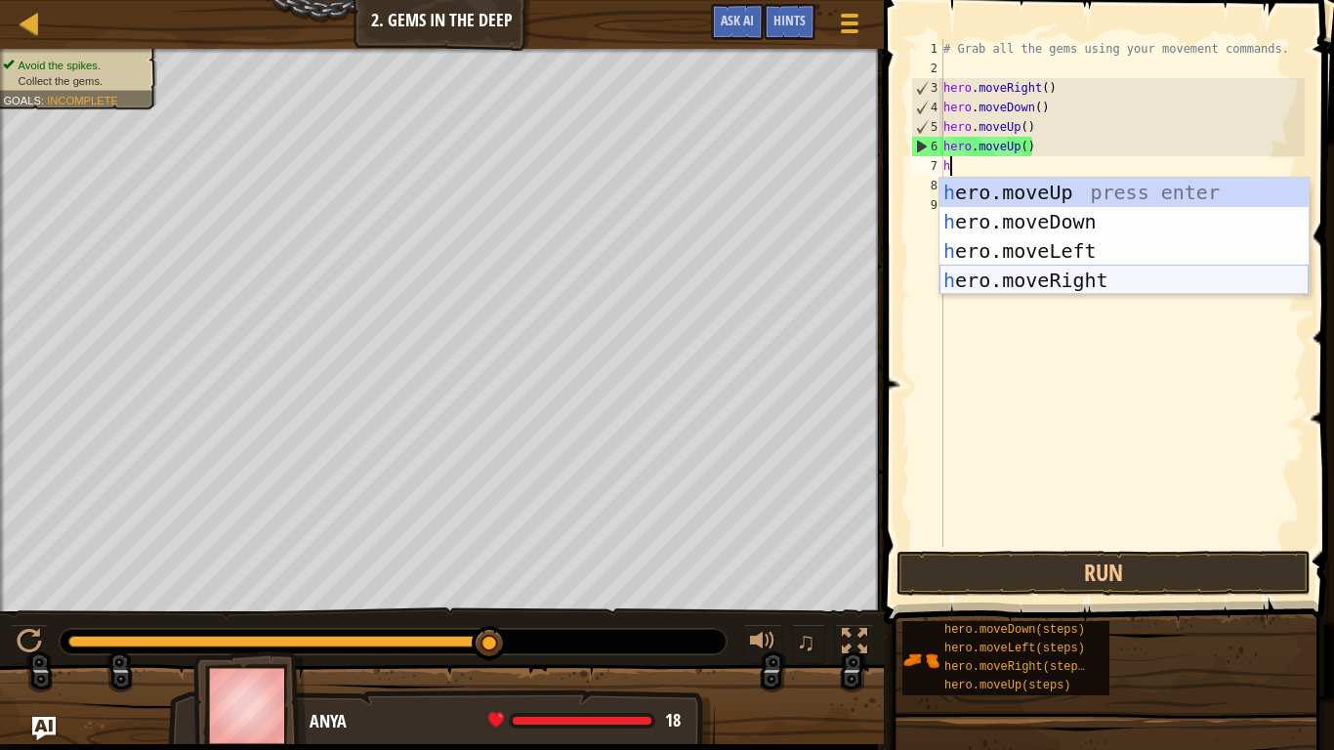
click at [1088, 280] on div "h ero.moveUp press enter h ero.moveDown press enter h ero.moveLeft press enter …" at bounding box center [1123, 266] width 369 height 176
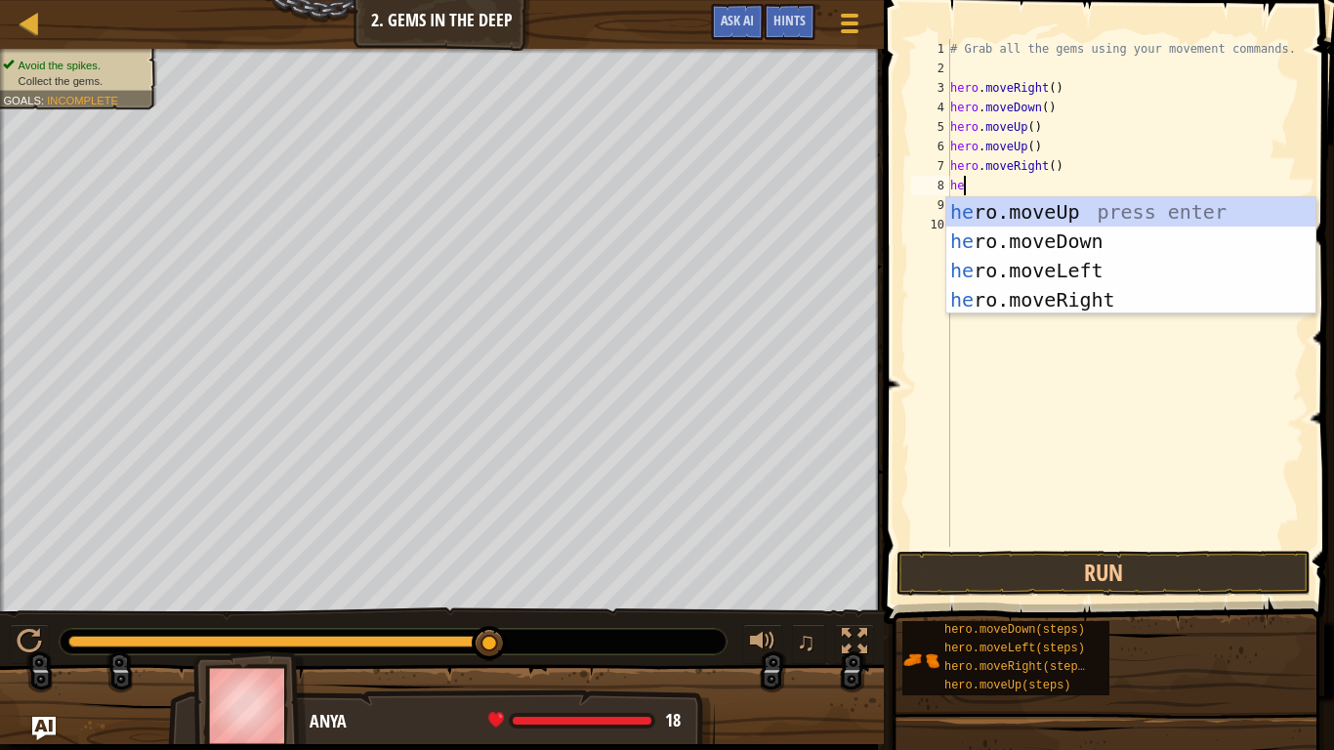
type textarea "hero"
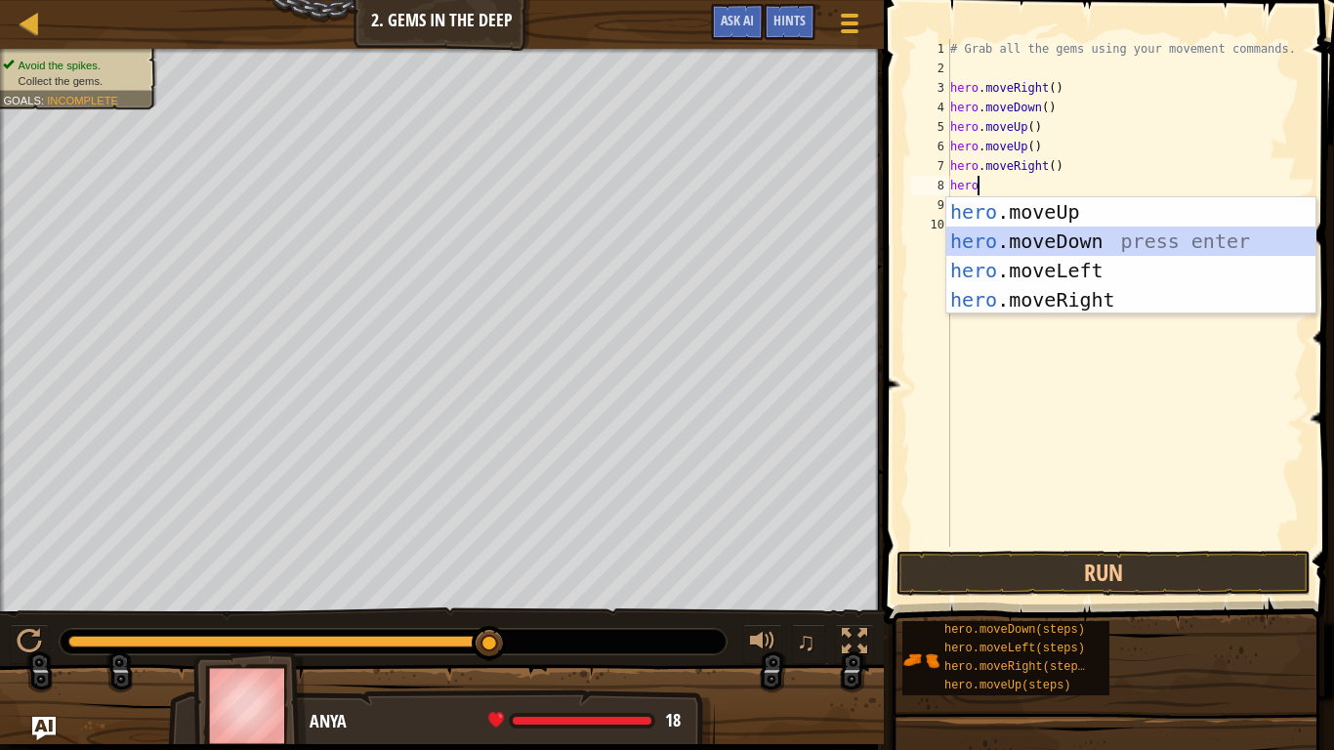
click at [1152, 244] on div "hero .moveUp press enter hero .moveDown press enter hero .moveLeft press enter …" at bounding box center [1130, 285] width 369 height 176
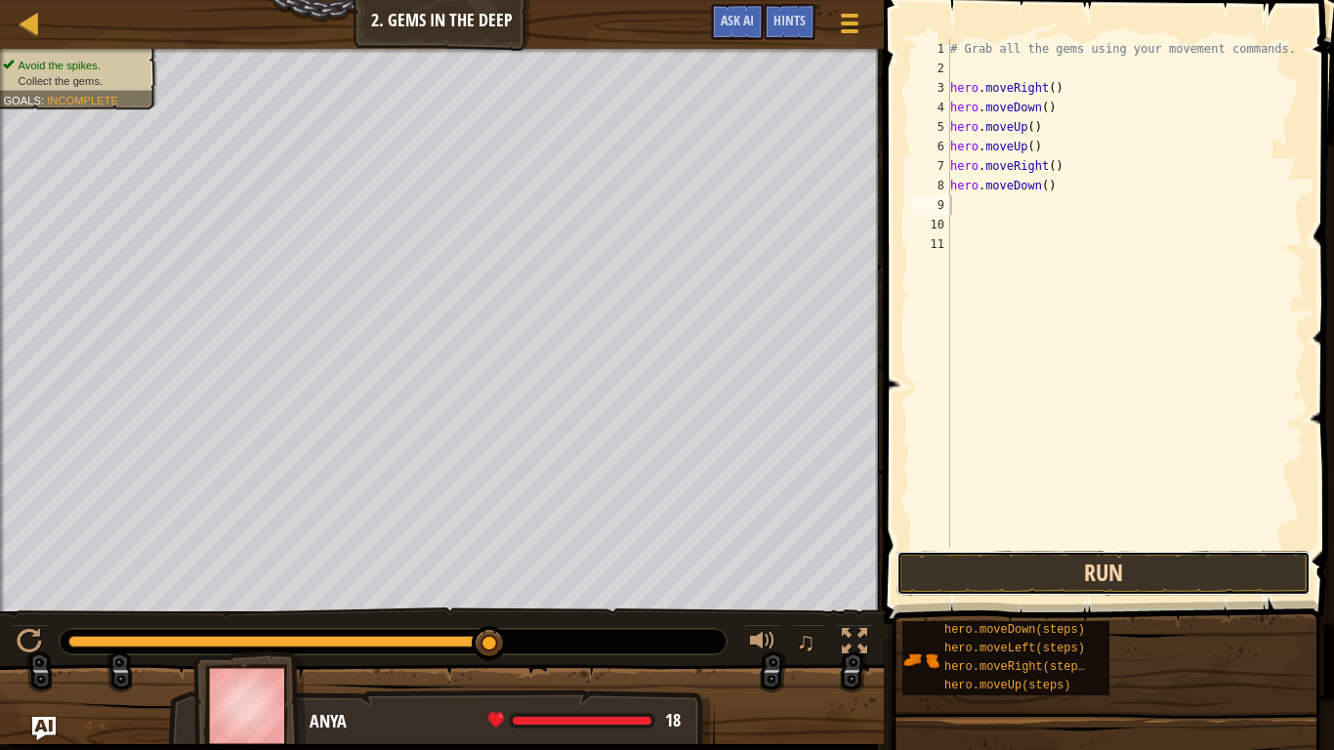
click at [1169, 552] on button "Run" at bounding box center [1104, 573] width 414 height 45
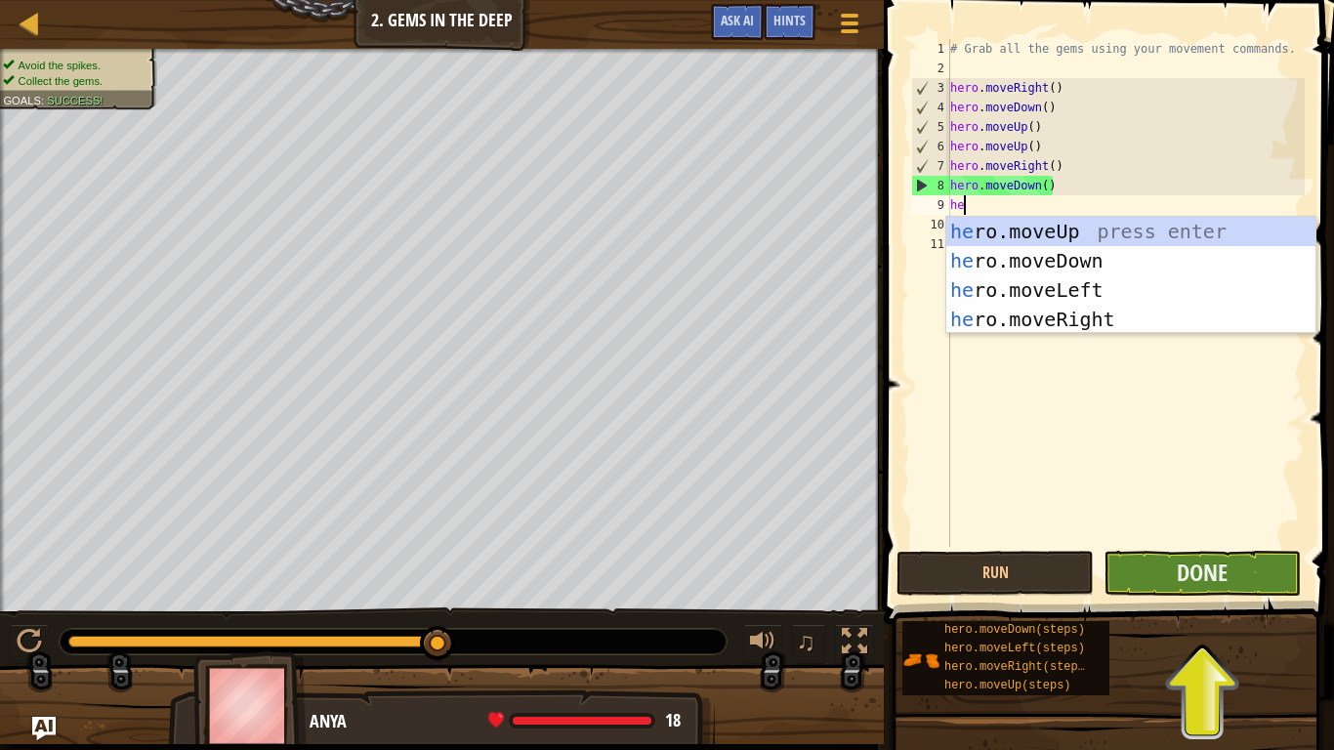
scroll to position [9, 2]
type textarea "her"
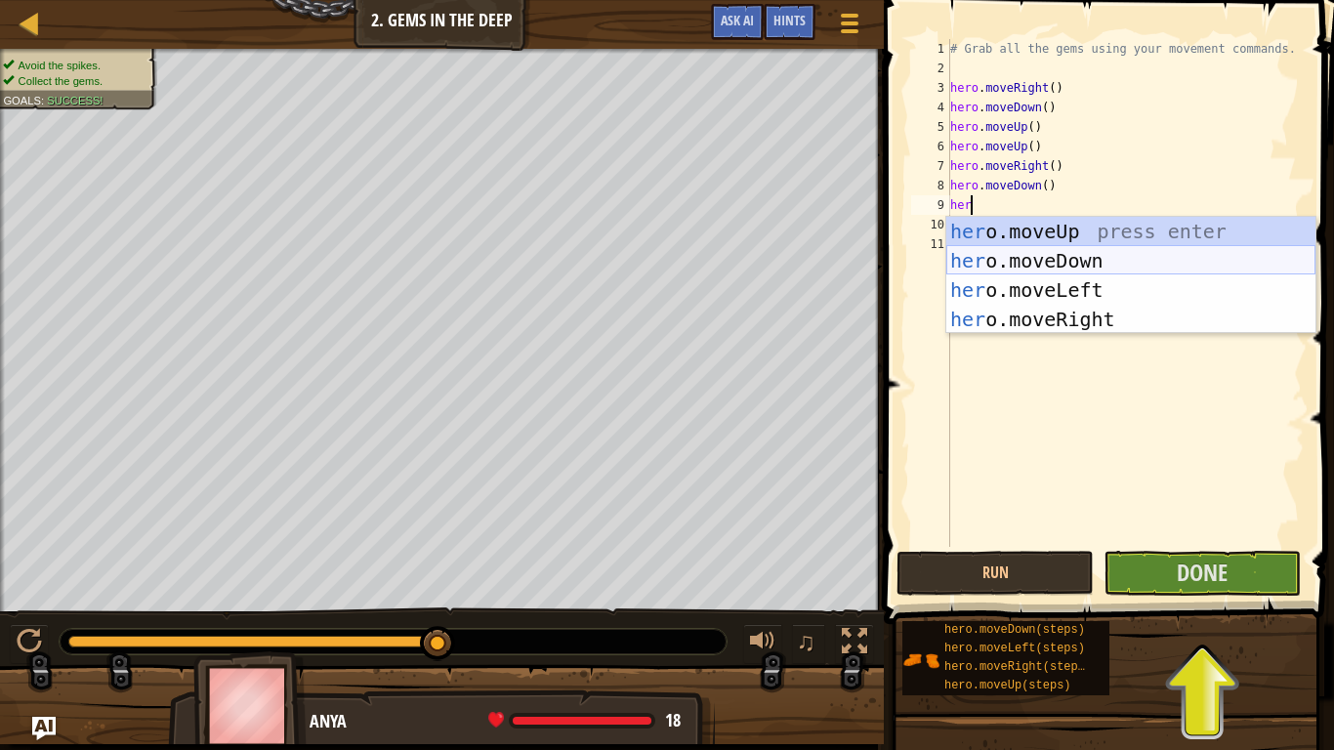
click at [1152, 256] on div "her o.moveUp press enter her o.moveDown press enter her o.moveLeft press enter …" at bounding box center [1130, 305] width 369 height 176
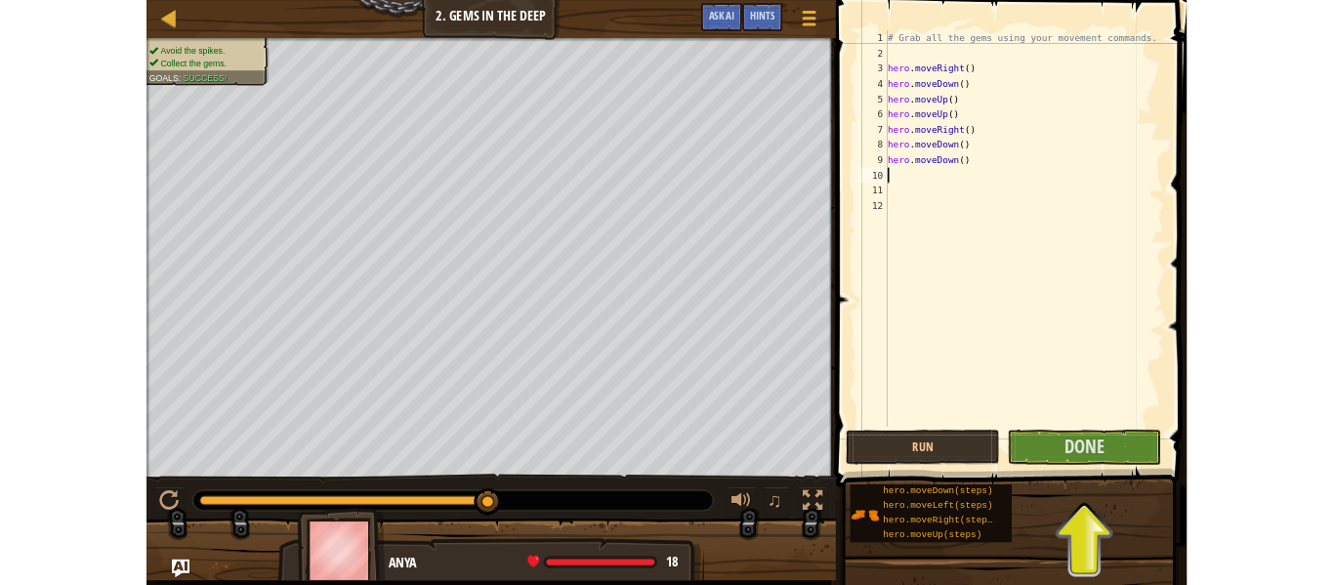
scroll to position [9, 0]
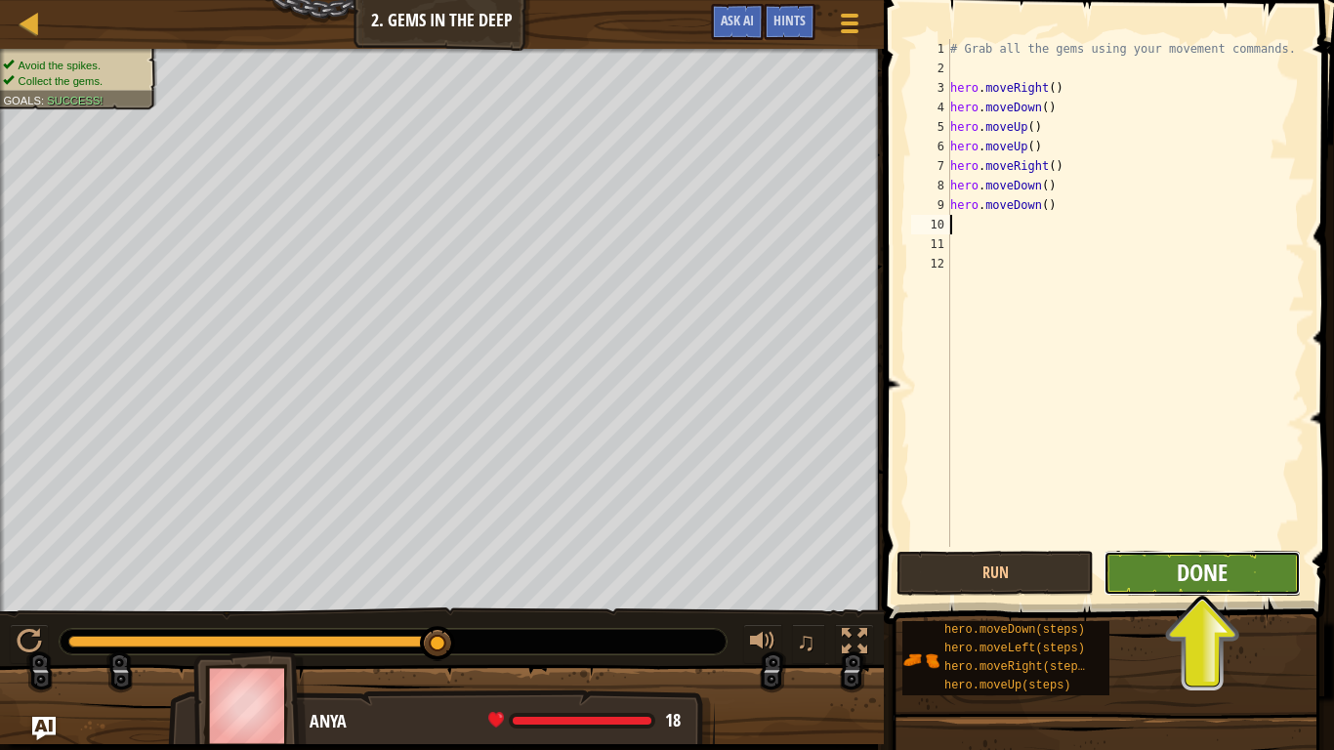
click at [1196, 571] on span "Done" at bounding box center [1202, 572] width 51 height 31
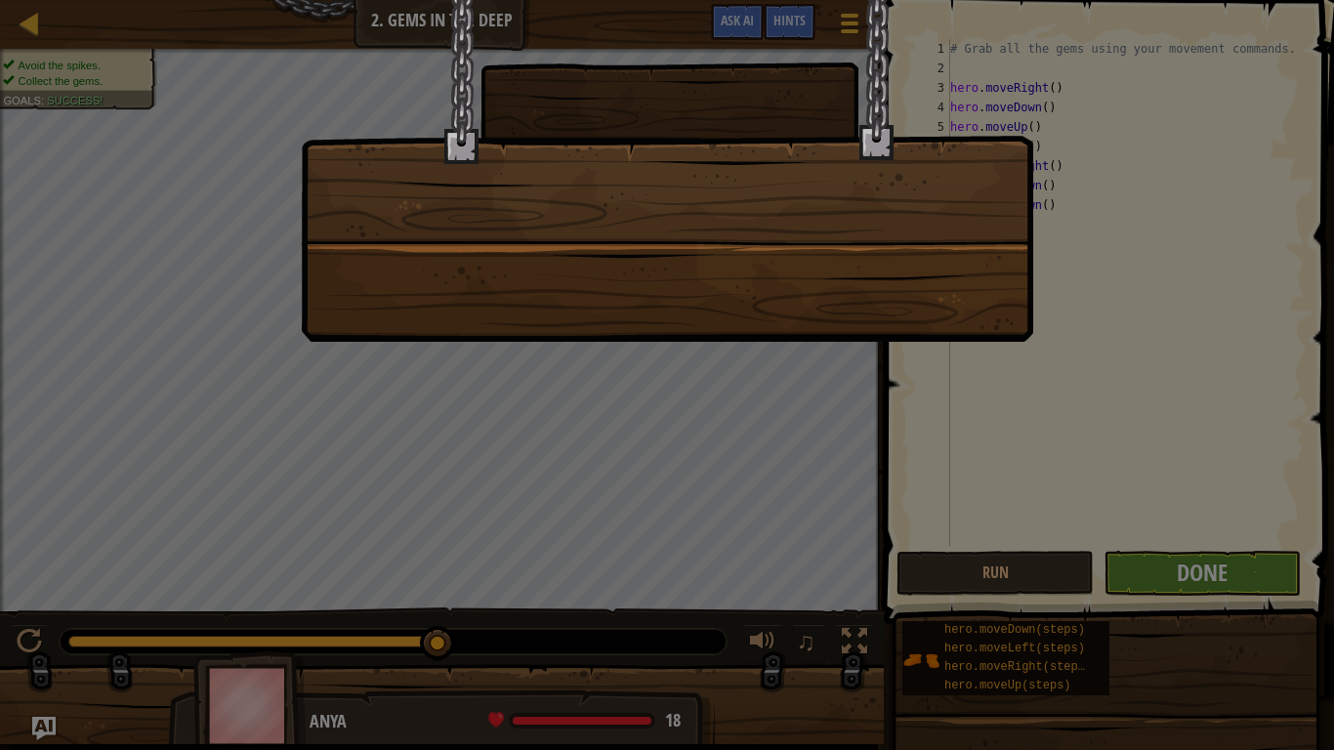
click at [1196, 571] on div at bounding box center [667, 375] width 1334 height 750
click at [1200, 576] on div at bounding box center [667, 375] width 1334 height 750
click at [1201, 577] on div at bounding box center [667, 375] width 1334 height 750
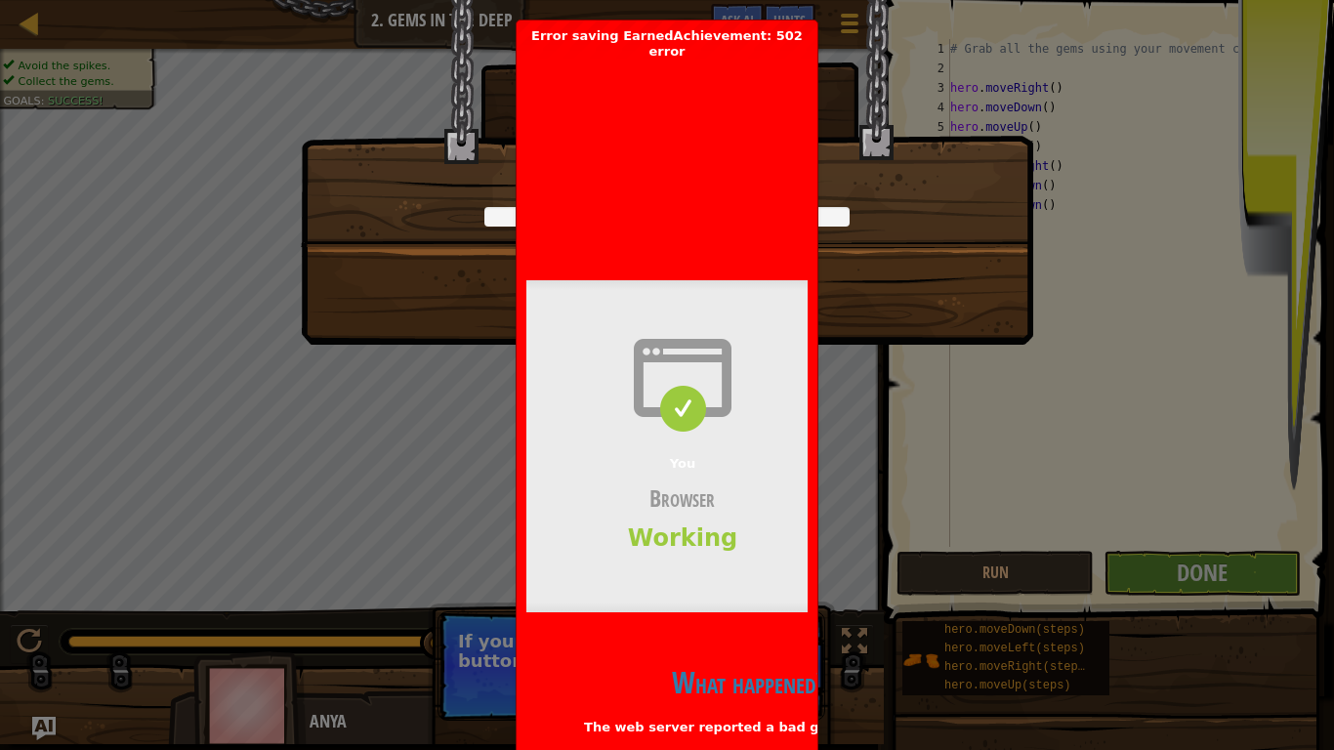
click at [1260, 565] on div "Clean code: no code errors or warnings. +5 +9 You completed Gems in the Deep. +…" at bounding box center [667, 375] width 1334 height 750
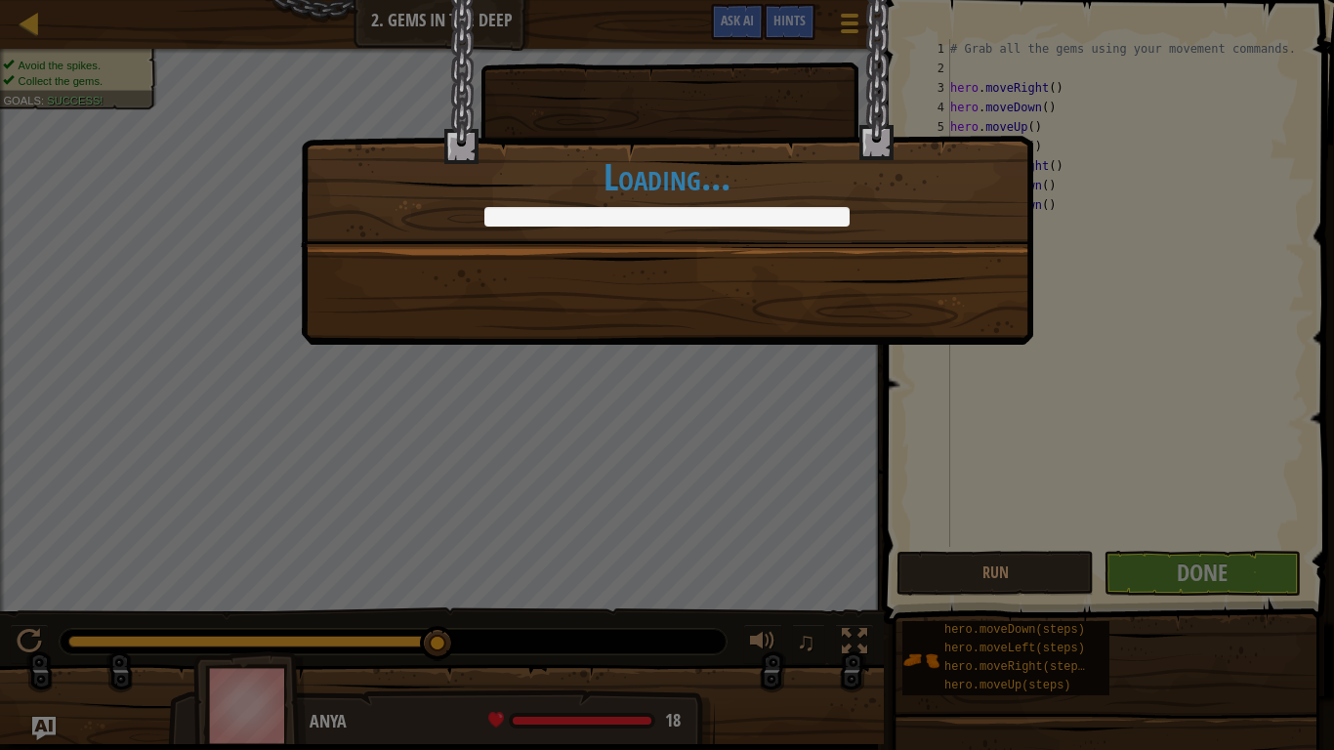
click at [856, 427] on div "Clean code: no code errors or warnings. +5 +9 You completed Gems in the Deep. +…" at bounding box center [667, 375] width 1334 height 750
click at [1225, 567] on div "Clean code: no code errors or warnings. +5 +9 You completed Gems in the Deep. +…" at bounding box center [667, 375] width 1334 height 750
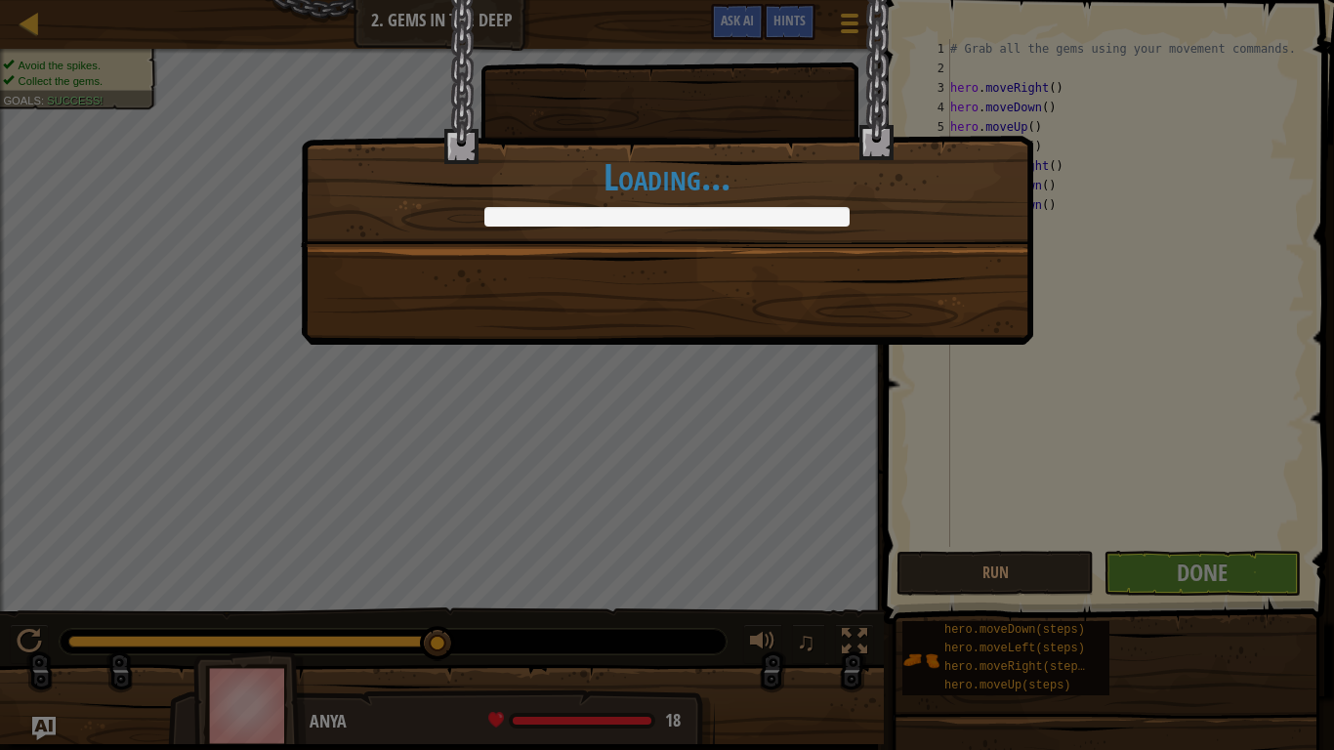
click at [1225, 567] on div "Clean code: no code errors or warnings. +5 +9 You completed Gems in the Deep. +…" at bounding box center [667, 375] width 1334 height 750
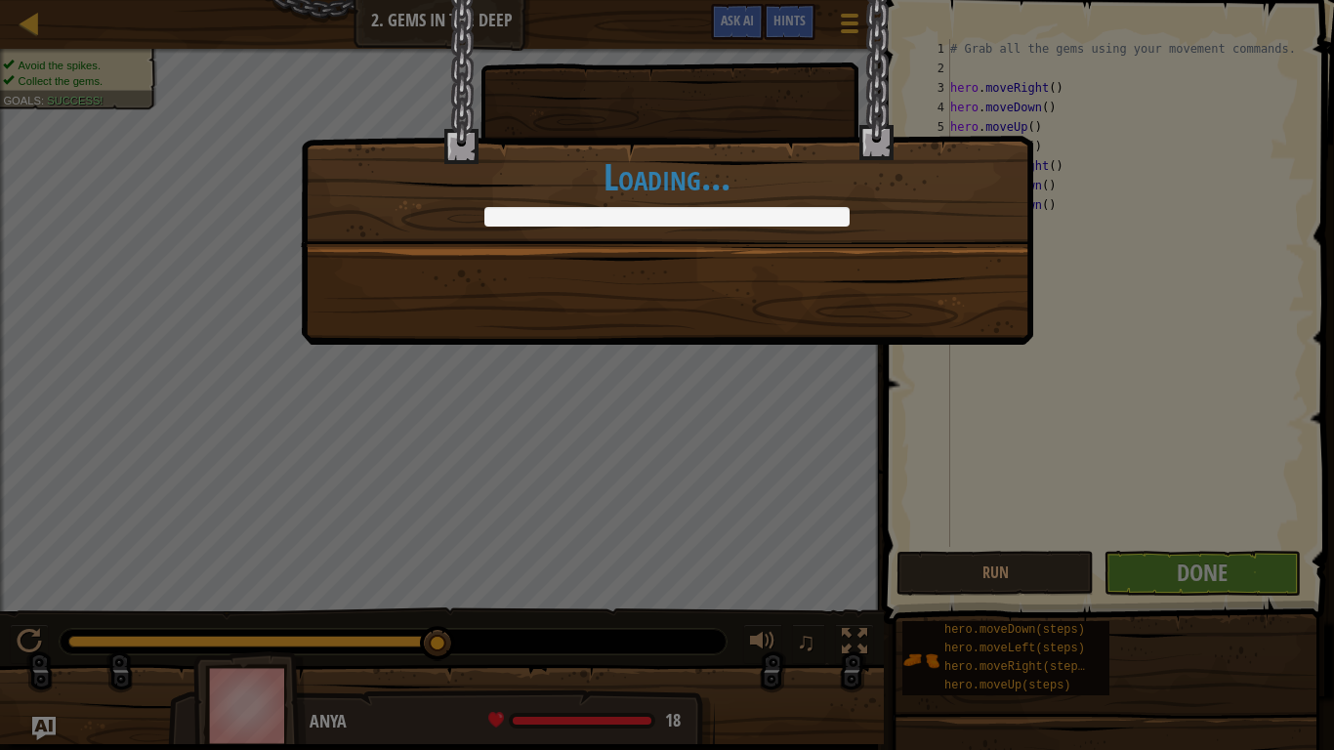
click at [1225, 567] on div "Clean code: no code errors or warnings. +5 +9 You completed Gems in the Deep. +…" at bounding box center [667, 375] width 1334 height 750
click at [1333, 584] on div "Clean code: no code errors or warnings. +5 +9 You completed Gems in the Deep. +…" at bounding box center [667, 375] width 1334 height 750
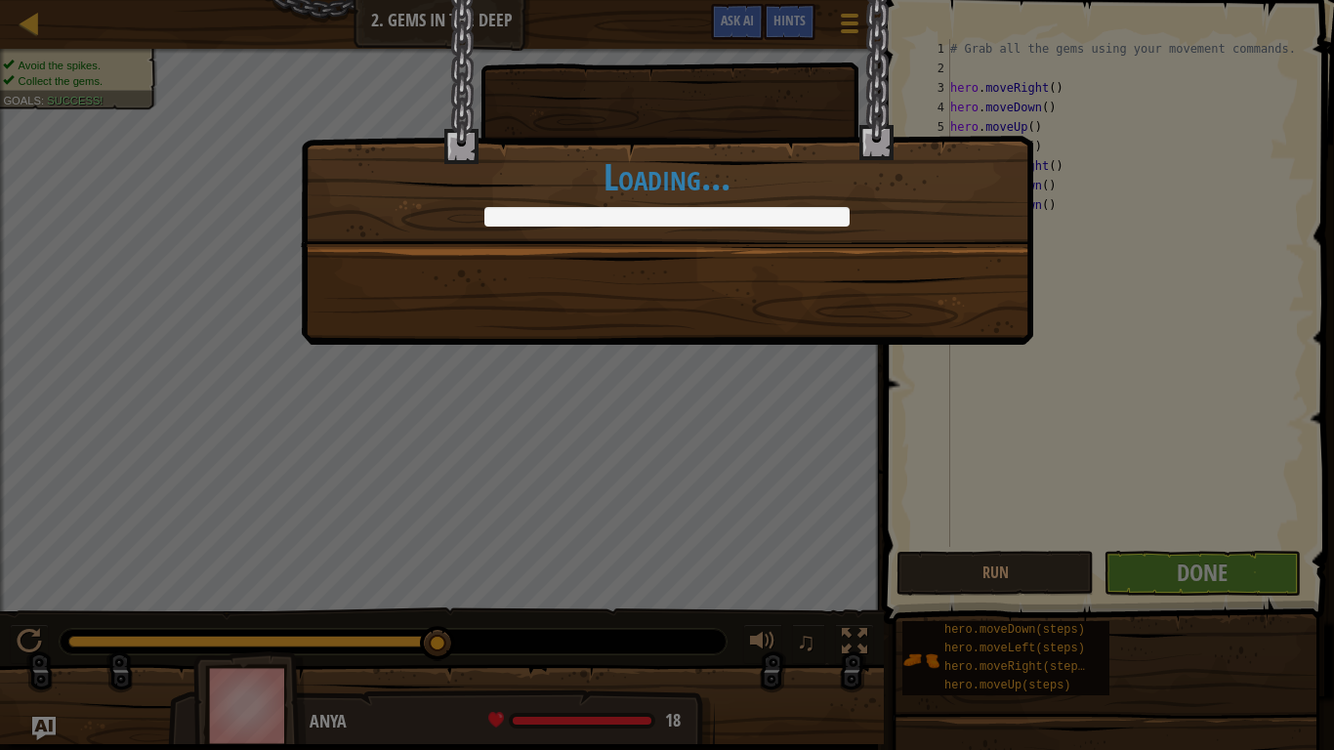
click at [1333, 584] on div "Clean code: no code errors or warnings. +5 +9 You completed Gems in the Deep. +…" at bounding box center [667, 375] width 1334 height 750
click at [1225, 578] on div "Clean code: no code errors or warnings. +5 +9 You completed Gems in the Deep. +…" at bounding box center [667, 375] width 1334 height 750
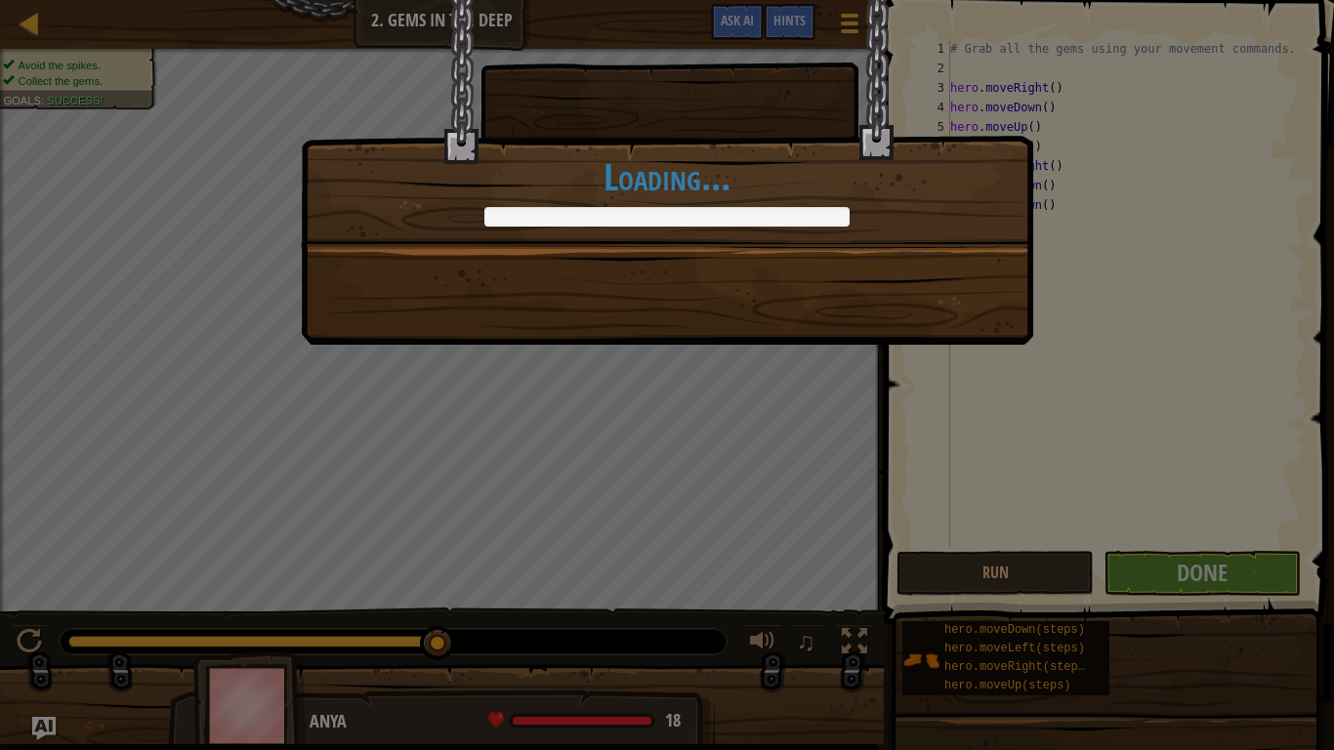
click at [1225, 578] on div "Clean code: no code errors or warnings. +5 +9 You completed Gems in the Deep. +…" at bounding box center [667, 375] width 1334 height 750
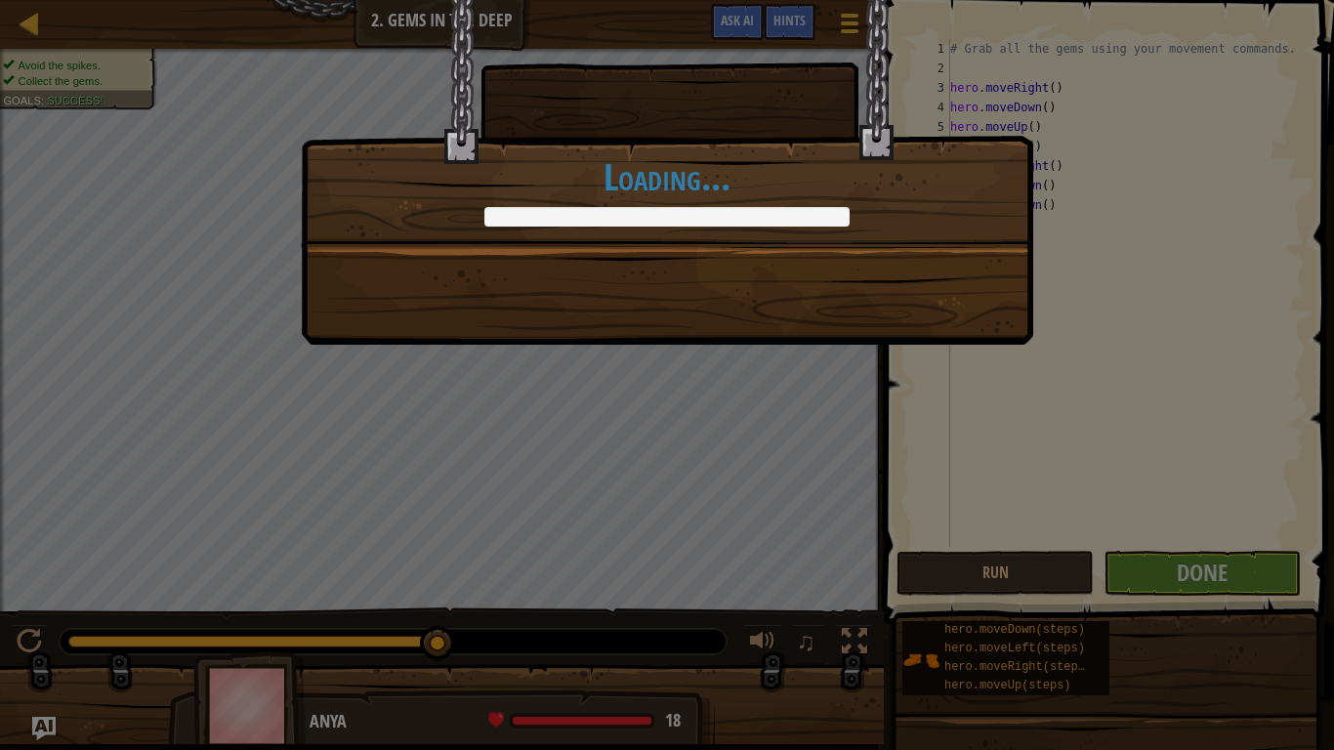
click at [1225, 578] on div "Clean code: no code errors or warnings. +5 +9 You completed Gems in the Deep. +…" at bounding box center [667, 375] width 1334 height 750
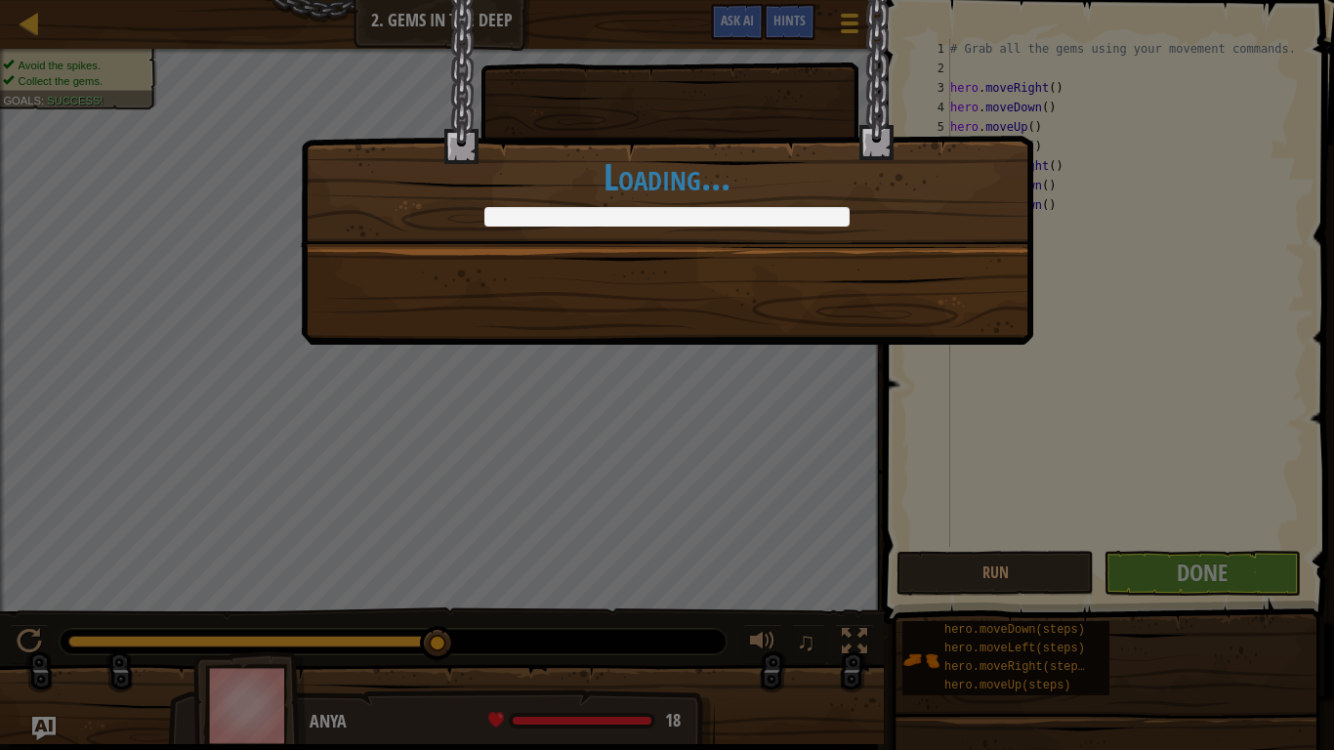
click at [1225, 578] on div "Clean code: no code errors or warnings. +5 +9 You completed Gems in the Deep. +…" at bounding box center [667, 375] width 1334 height 750
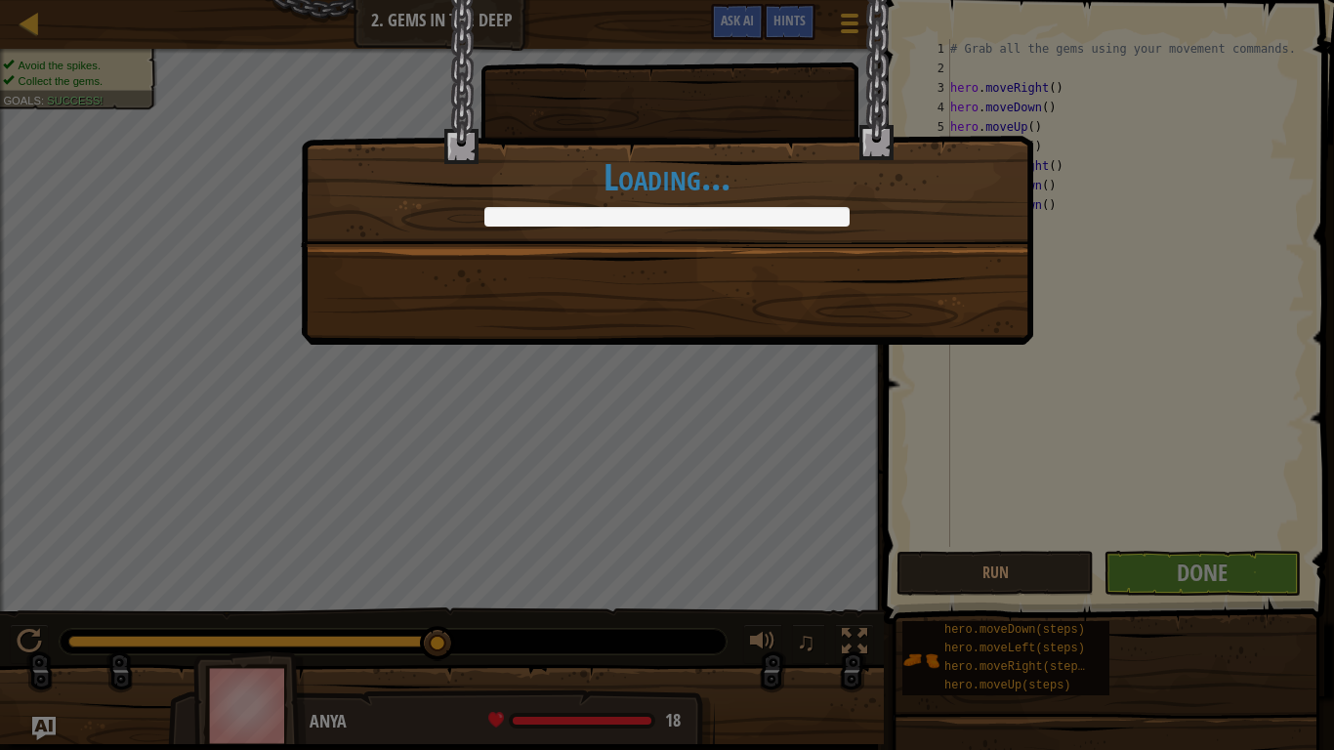
click at [1225, 578] on div "Clean code: no code errors or warnings. +5 +9 You completed Gems in the Deep. +…" at bounding box center [667, 375] width 1334 height 750
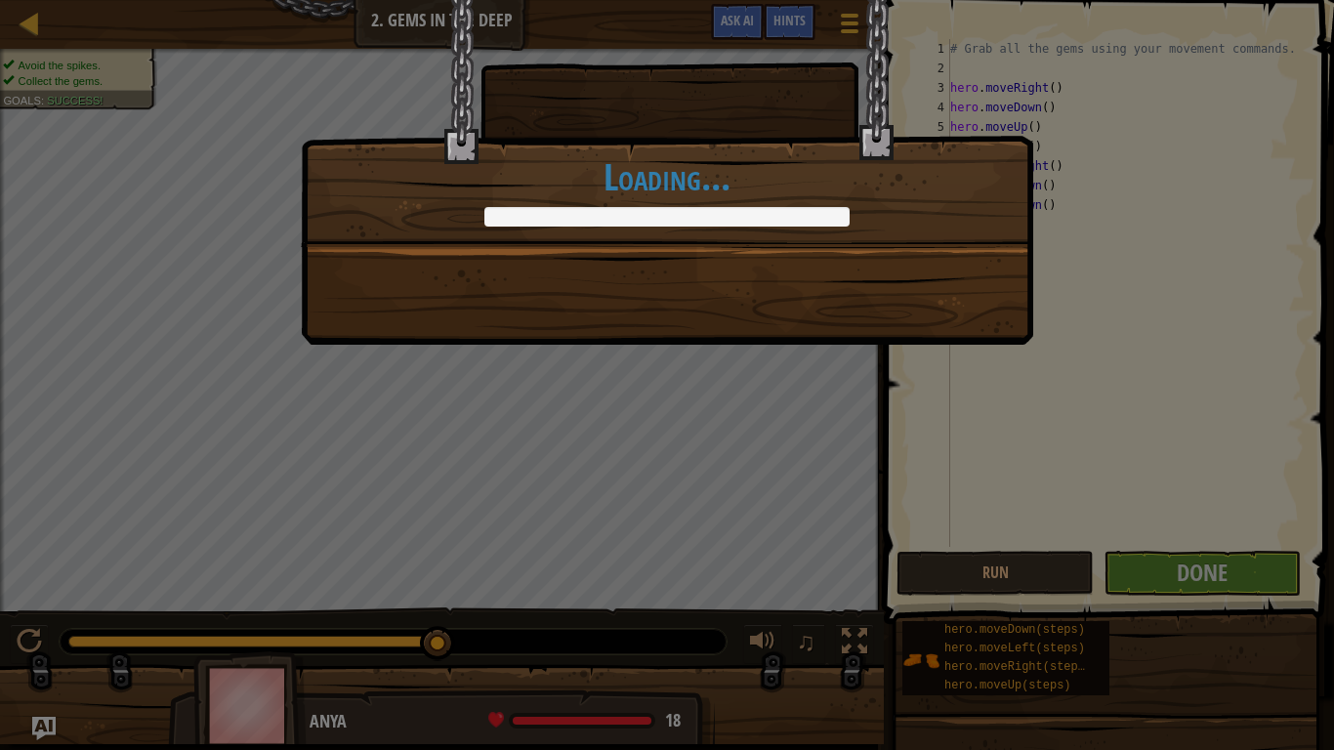
click at [1225, 578] on div "Clean code: no code errors or warnings. +5 +9 You completed Gems in the Deep. +…" at bounding box center [667, 375] width 1334 height 750
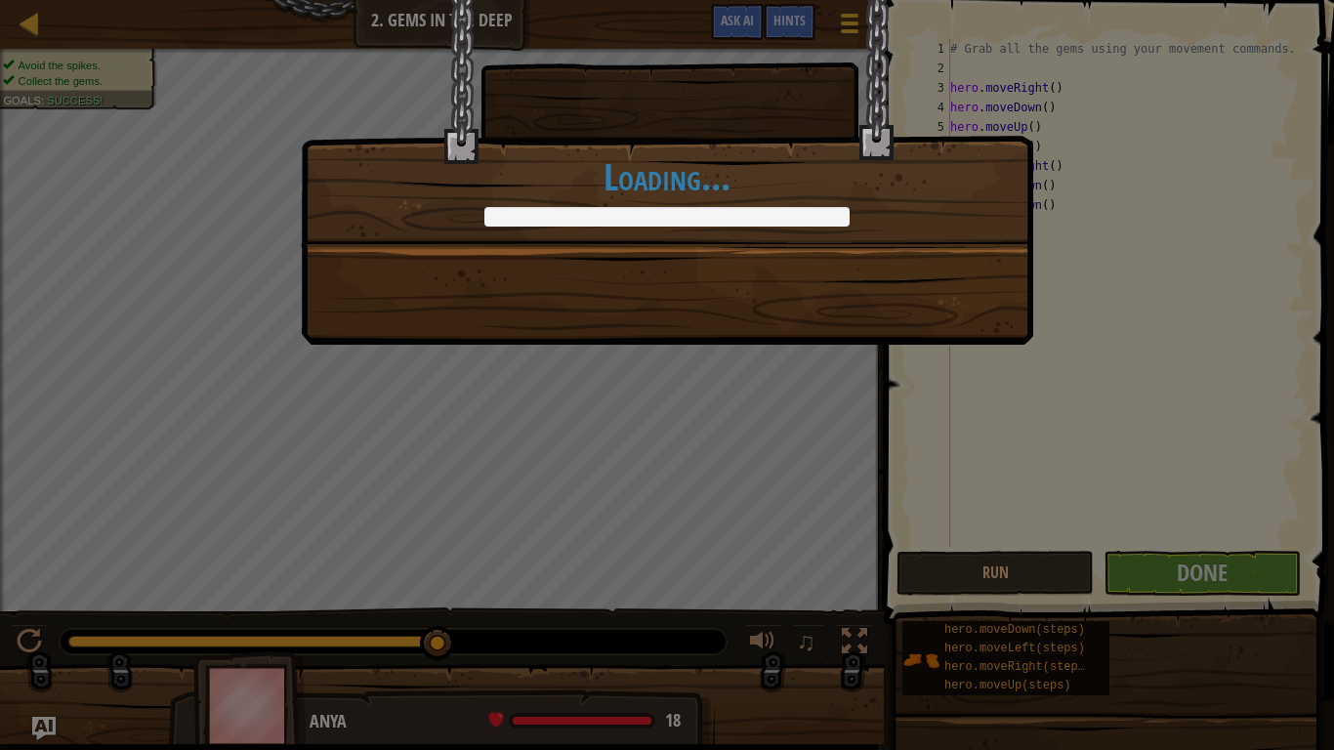
click at [1225, 578] on div "Clean code: no code errors or warnings. +5 +9 You completed Gems in the Deep. +…" at bounding box center [667, 375] width 1334 height 750
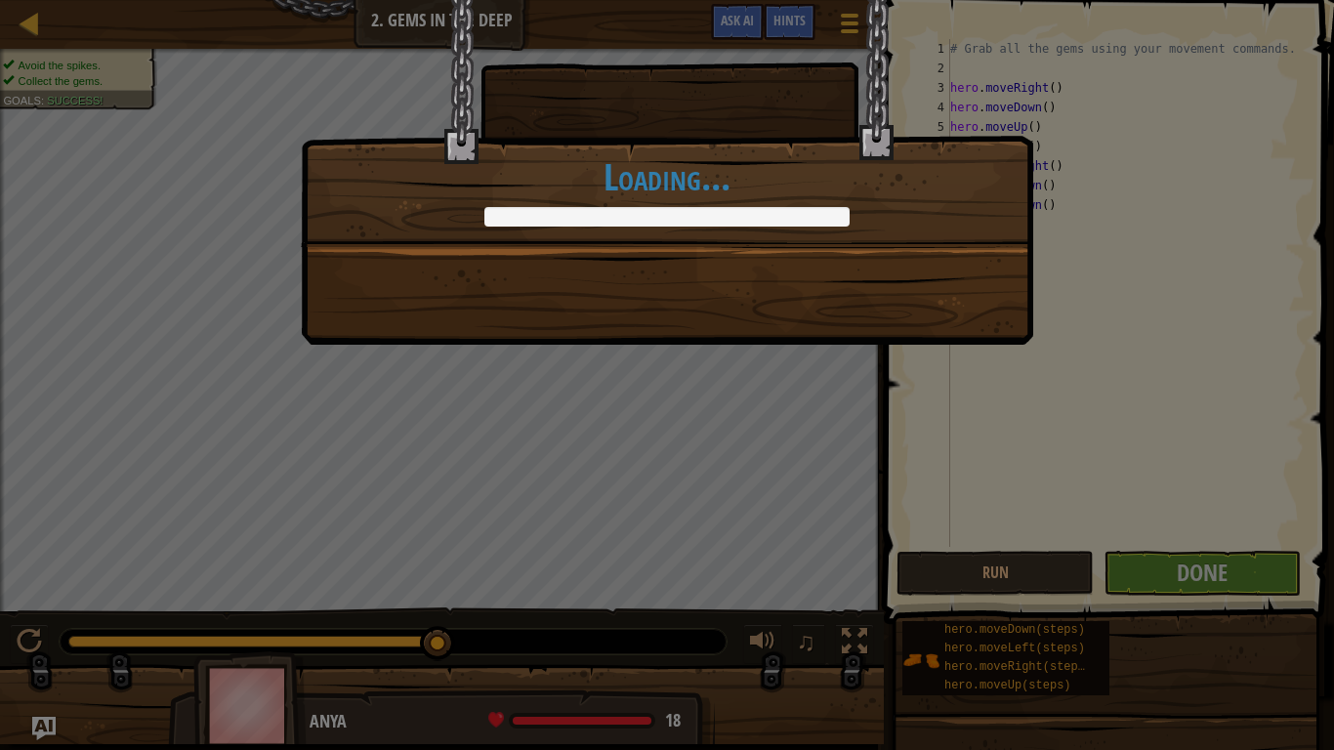
click at [1225, 578] on div "Clean code: no code errors or warnings. +5 +9 You completed Gems in the Deep. +…" at bounding box center [667, 375] width 1334 height 750
drag, startPoint x: 1225, startPoint y: 578, endPoint x: 1215, endPoint y: 593, distance: 17.6
click at [1215, 584] on div "Clean code: no code errors or warnings. +5 +9 You completed Gems in the Deep. +…" at bounding box center [667, 375] width 1334 height 750
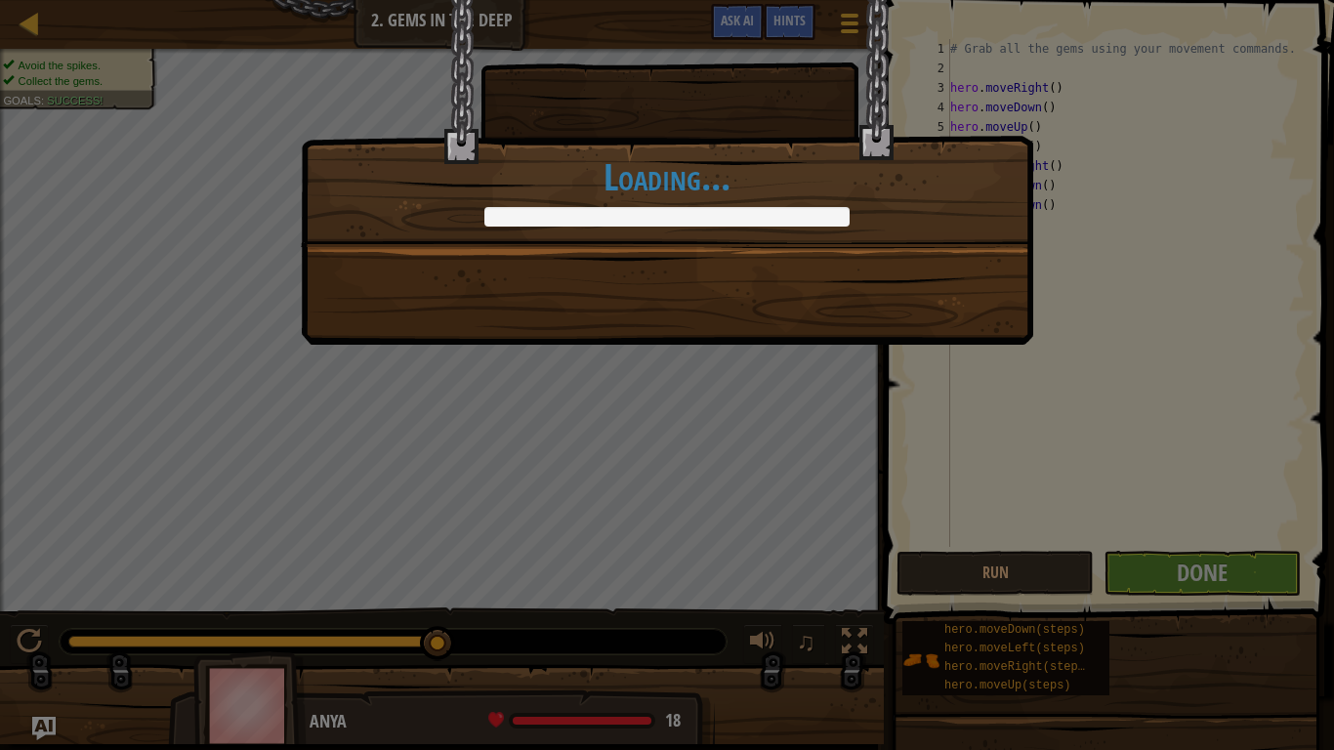
click at [1215, 584] on div "Clean code: no code errors or warnings. +5 +9 You completed Gems in the Deep. +…" at bounding box center [667, 375] width 1334 height 750
click at [1228, 557] on div "Clean code: no code errors or warnings. +5 +9 You completed Gems in the Deep. +…" at bounding box center [667, 375] width 1334 height 750
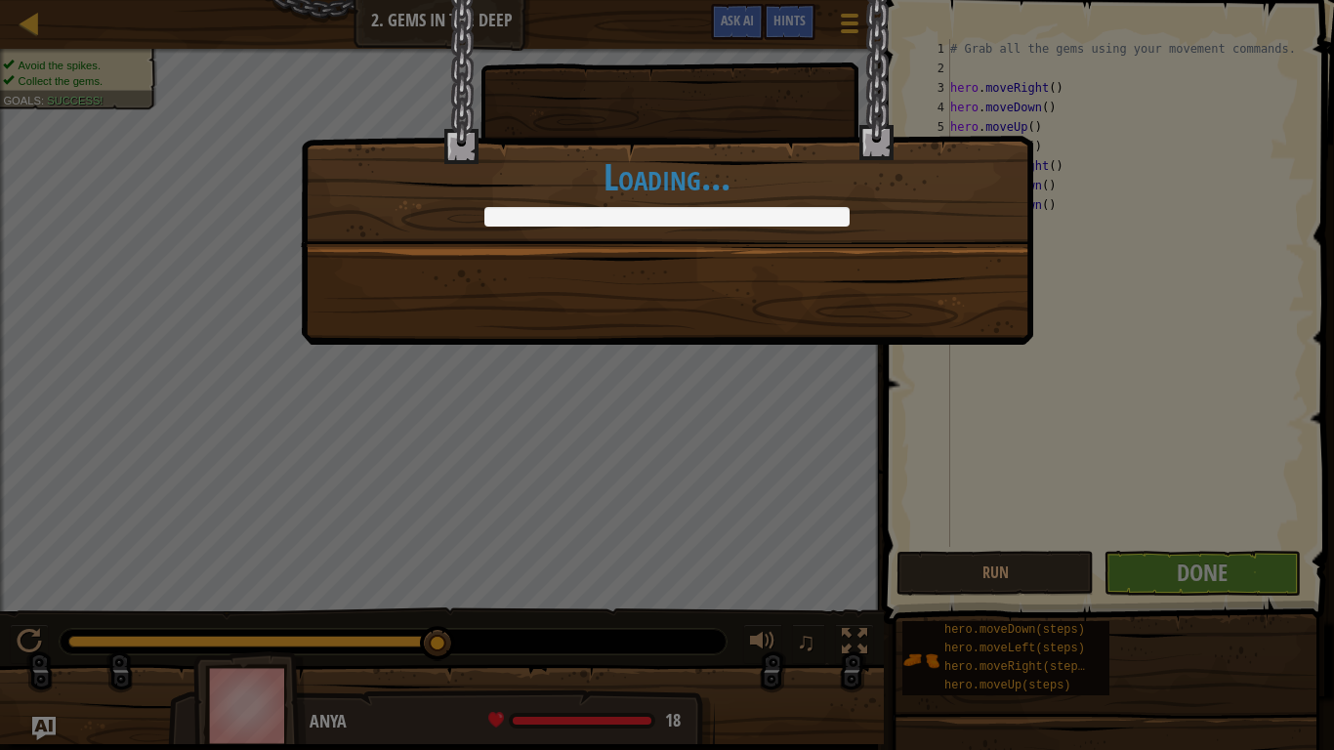
click at [1228, 557] on div "Clean code: no code errors or warnings. +5 +9 You completed Gems in the Deep. +…" at bounding box center [667, 375] width 1334 height 750
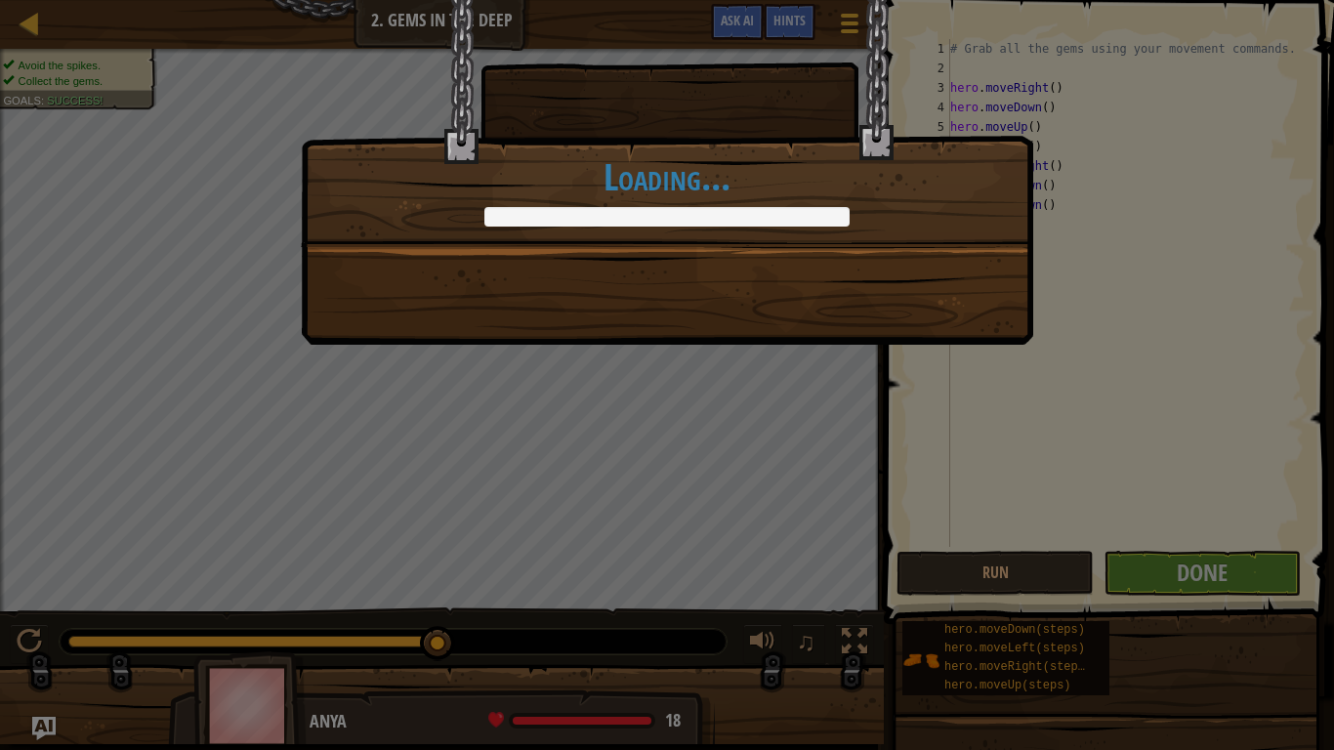
click at [1228, 557] on div "Clean code: no code errors or warnings. +5 +9 You completed Gems in the Deep. +…" at bounding box center [667, 375] width 1334 height 750
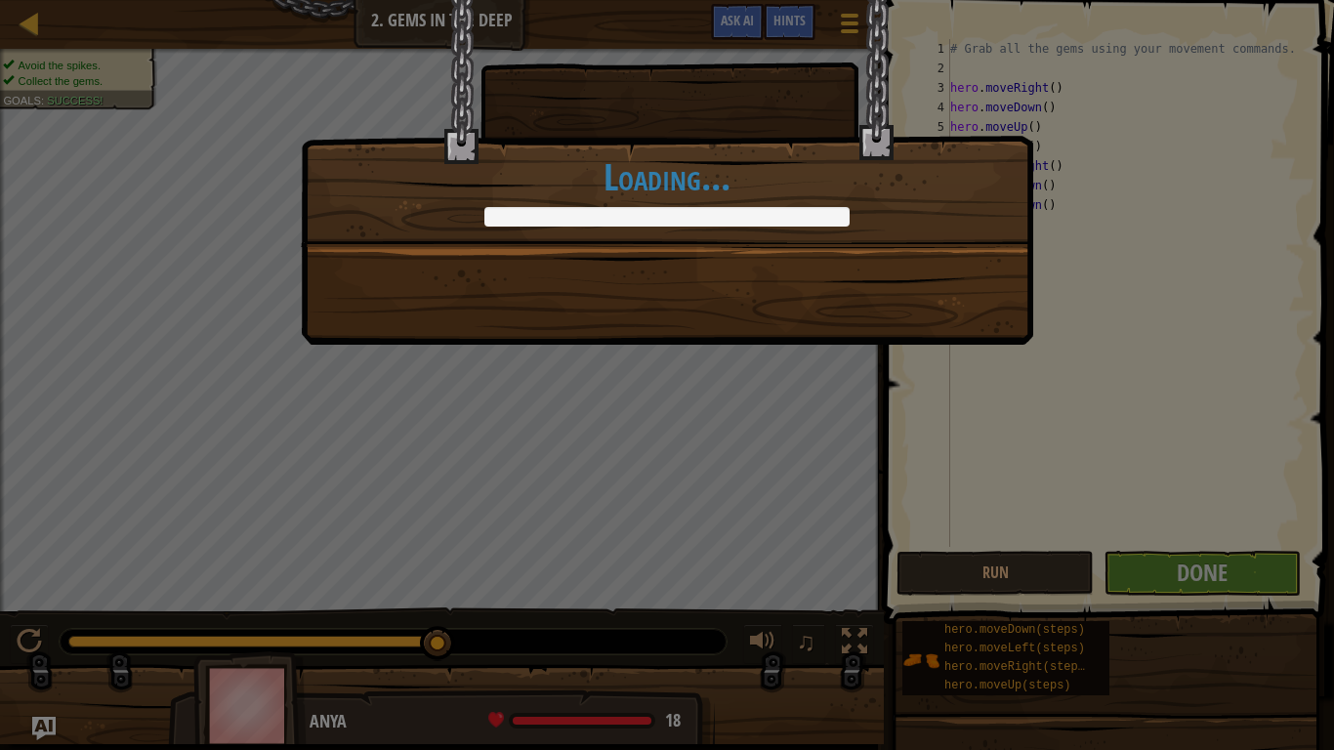
click at [1228, 557] on div "Clean code: no code errors or warnings. +5 +9 You completed Gems in the Deep. +…" at bounding box center [667, 375] width 1334 height 750
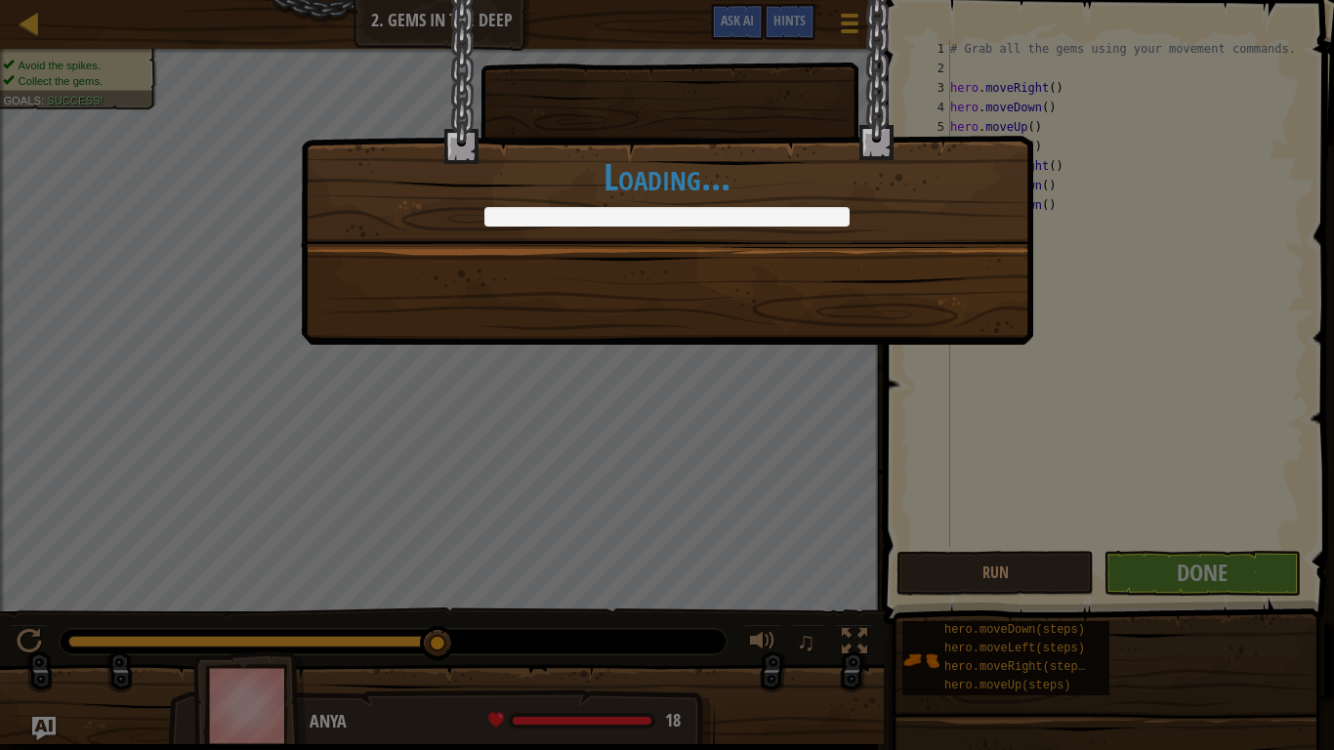
click at [1228, 557] on div "Clean code: no code errors or warnings. +5 +9 You completed Gems in the Deep. +…" at bounding box center [667, 375] width 1334 height 750
click at [1232, 553] on div "Clean code: no code errors or warnings. +5 +9 You completed Gems in the Deep. +…" at bounding box center [667, 375] width 1334 height 750
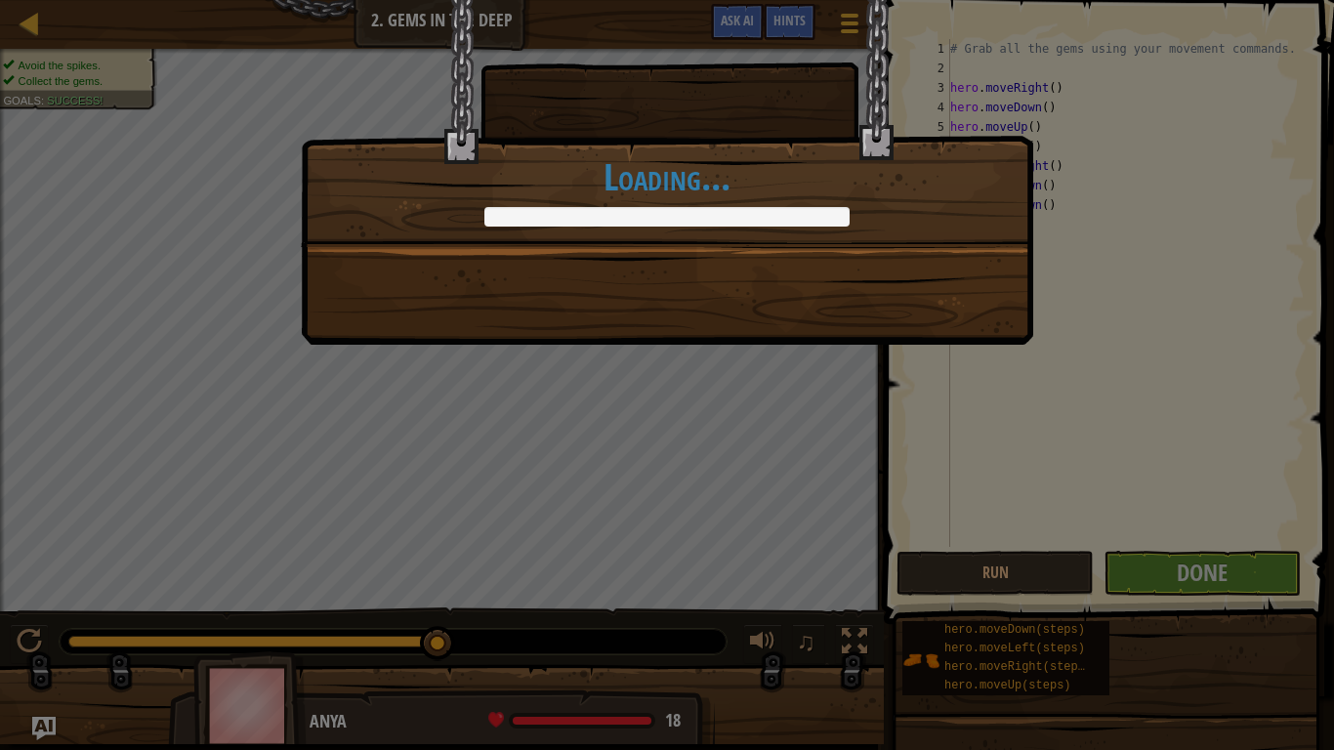
click at [1232, 553] on div "Clean code: no code errors or warnings. +5 +9 You completed Gems in the Deep. +…" at bounding box center [667, 375] width 1334 height 750
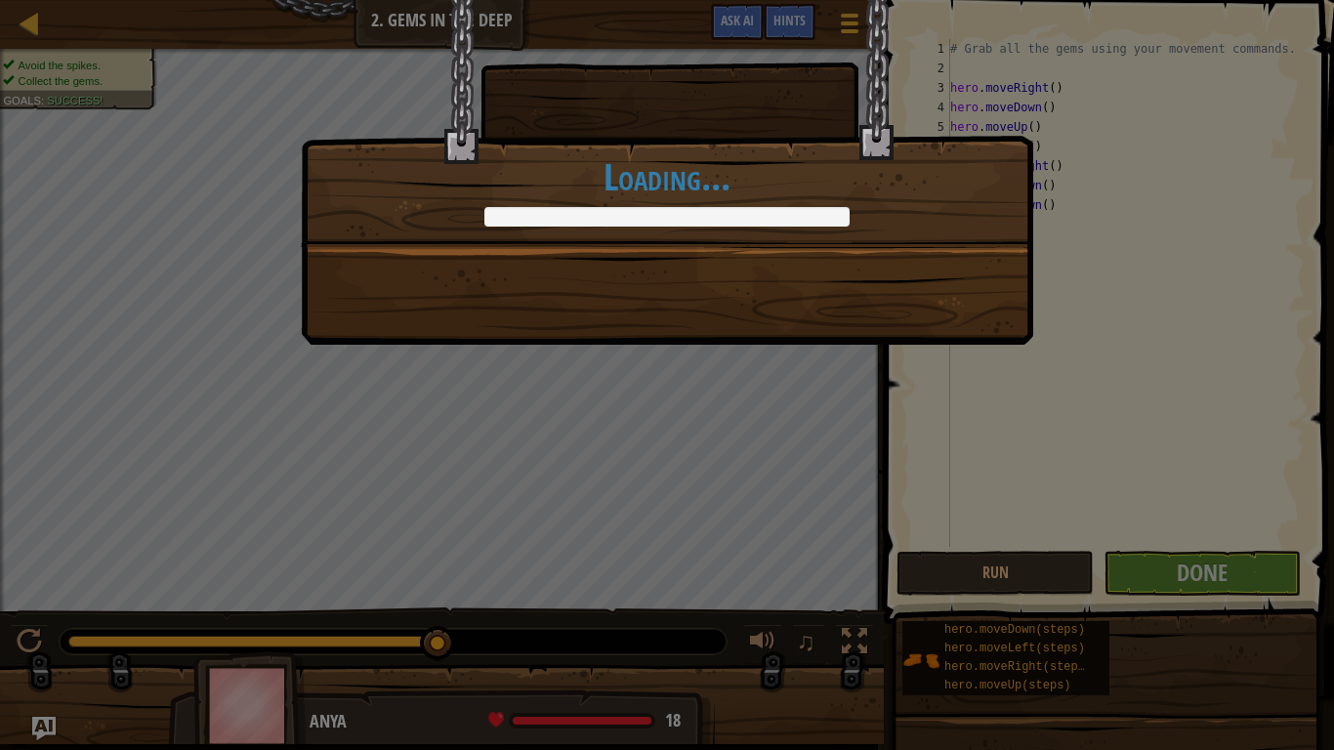
click at [1232, 553] on div "Clean code: no code errors or warnings. +5 +9 You completed Gems in the Deep. +…" at bounding box center [667, 375] width 1334 height 750
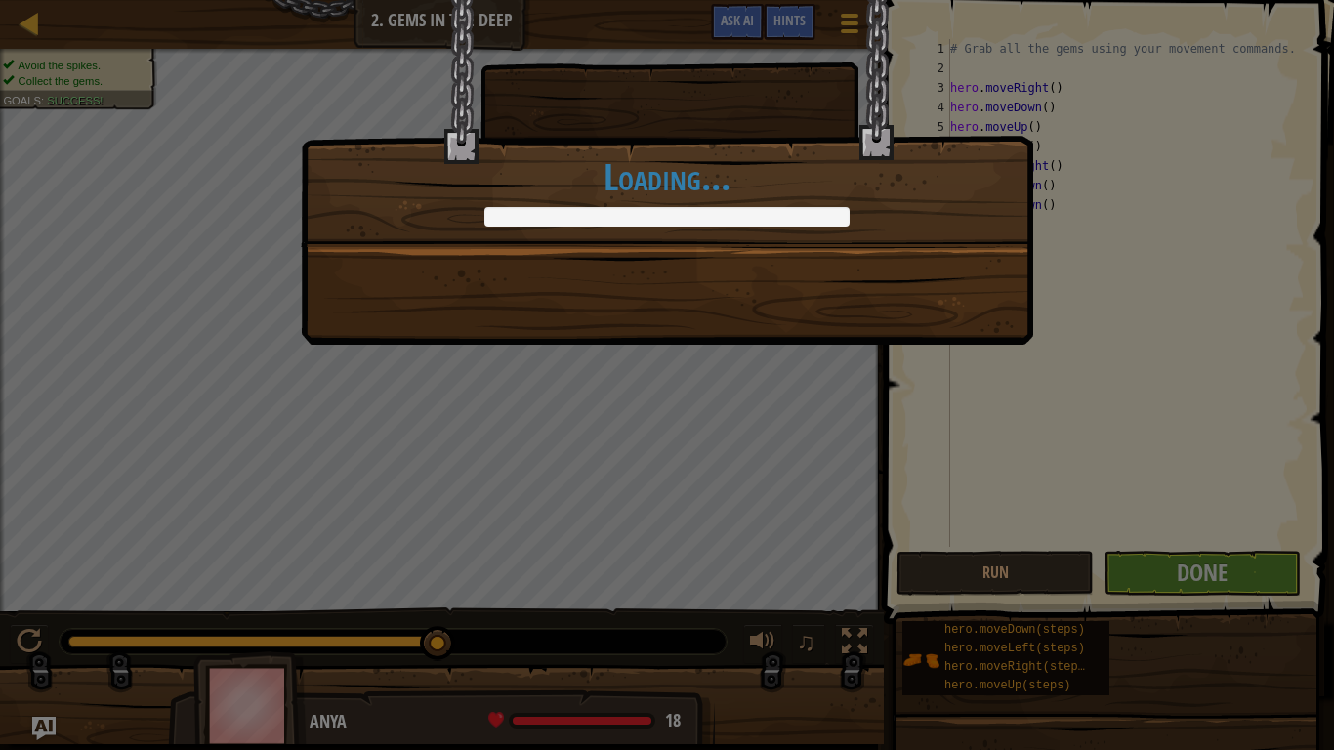
click at [1232, 553] on div "Clean code: no code errors or warnings. +5 +9 You completed Gems in the Deep. +…" at bounding box center [667, 375] width 1334 height 750
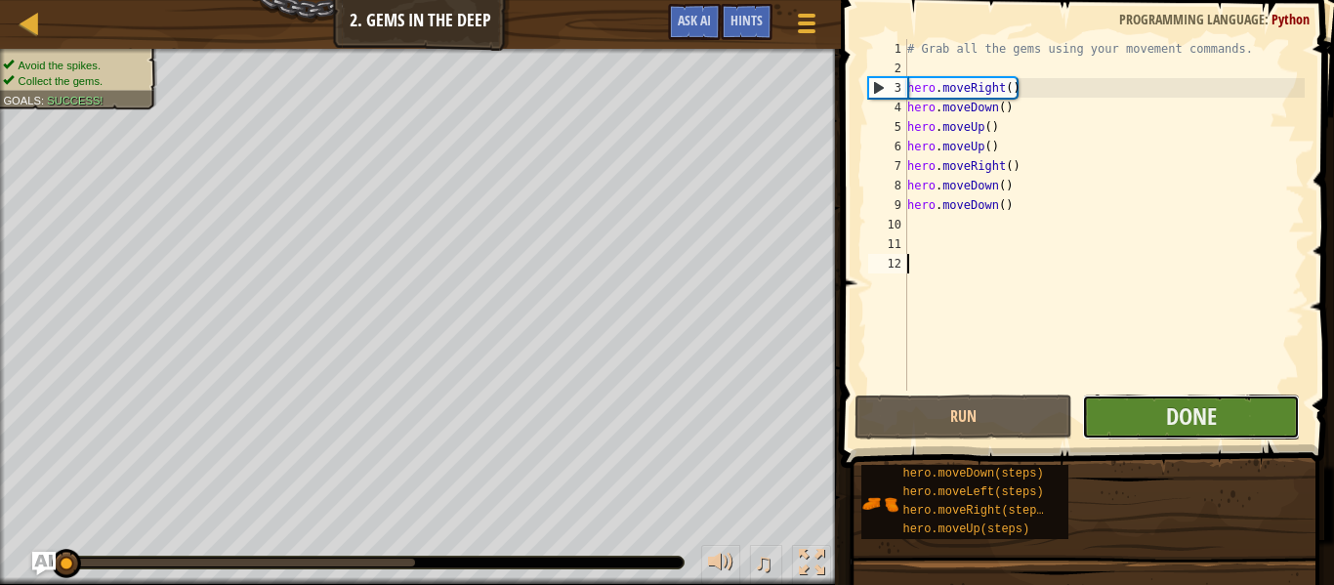
click at [1132, 416] on button "Done" at bounding box center [1191, 417] width 218 height 45
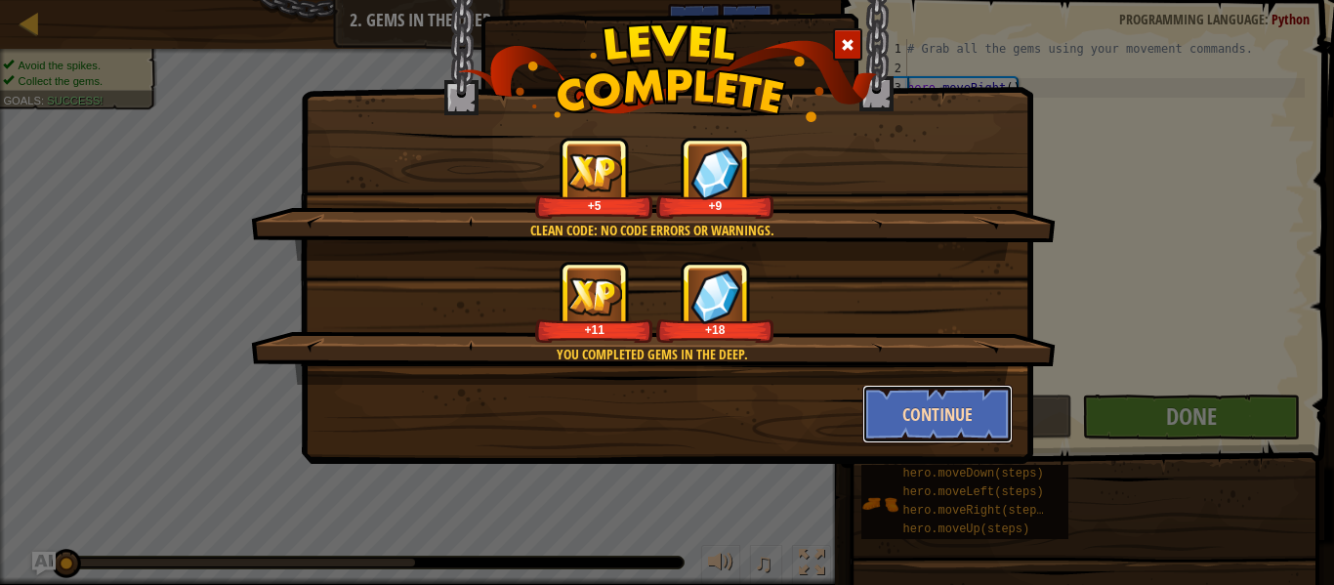
click at [960, 426] on button "Continue" at bounding box center [937, 414] width 151 height 59
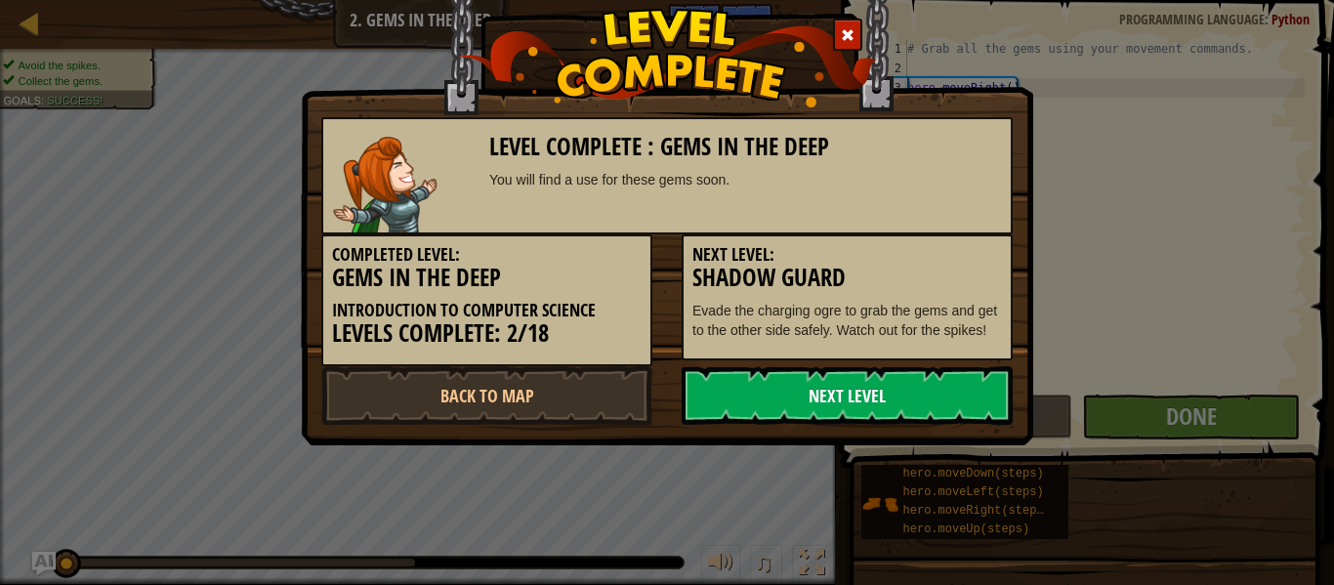
click at [887, 421] on link "Next Level" at bounding box center [847, 395] width 331 height 59
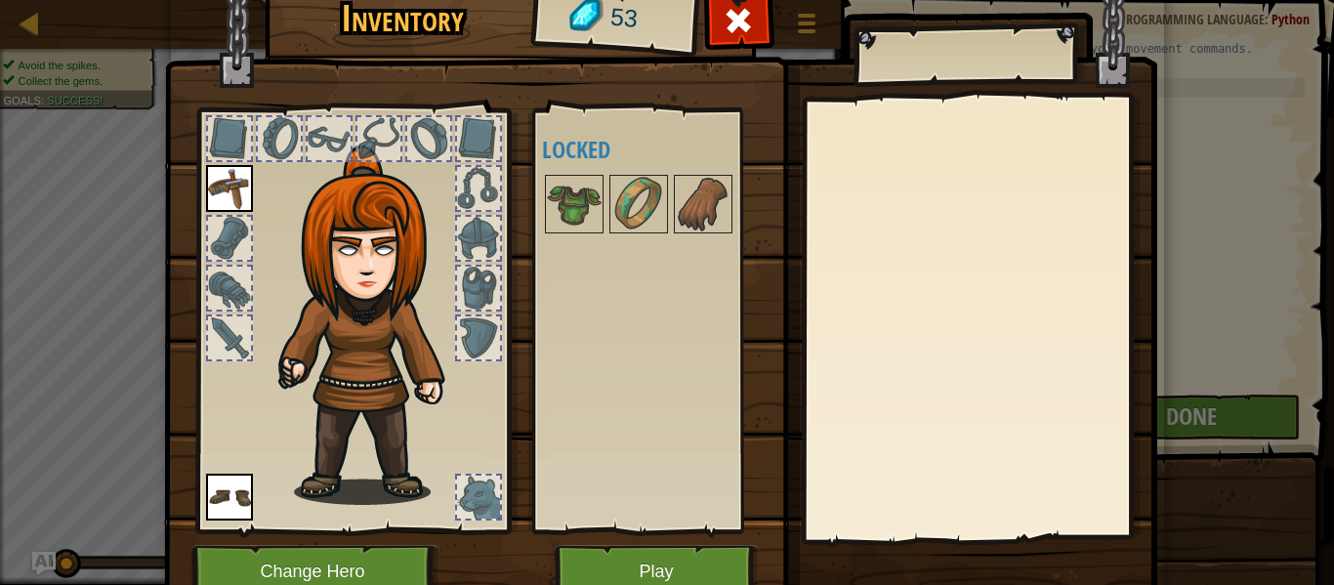
click at [214, 492] on img at bounding box center [229, 497] width 47 height 47
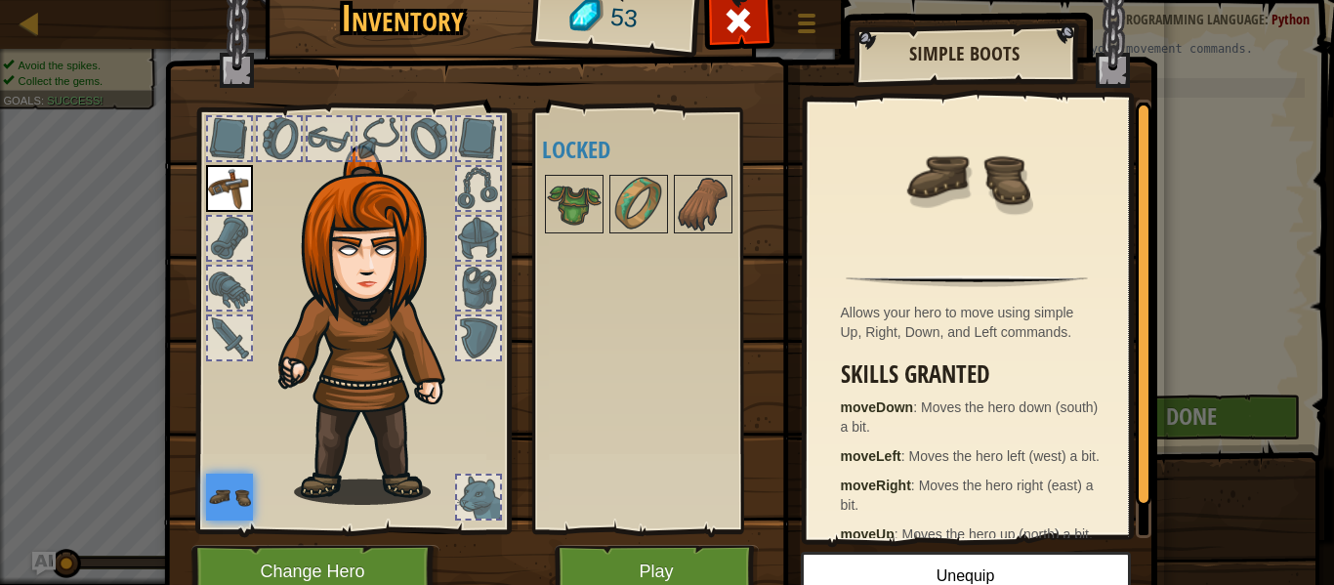
click at [947, 312] on div "Allows your hero to move using simple Up, Right, Down, and Left commands." at bounding box center [972, 322] width 263 height 39
click at [958, 562] on button "Unequip" at bounding box center [966, 576] width 330 height 49
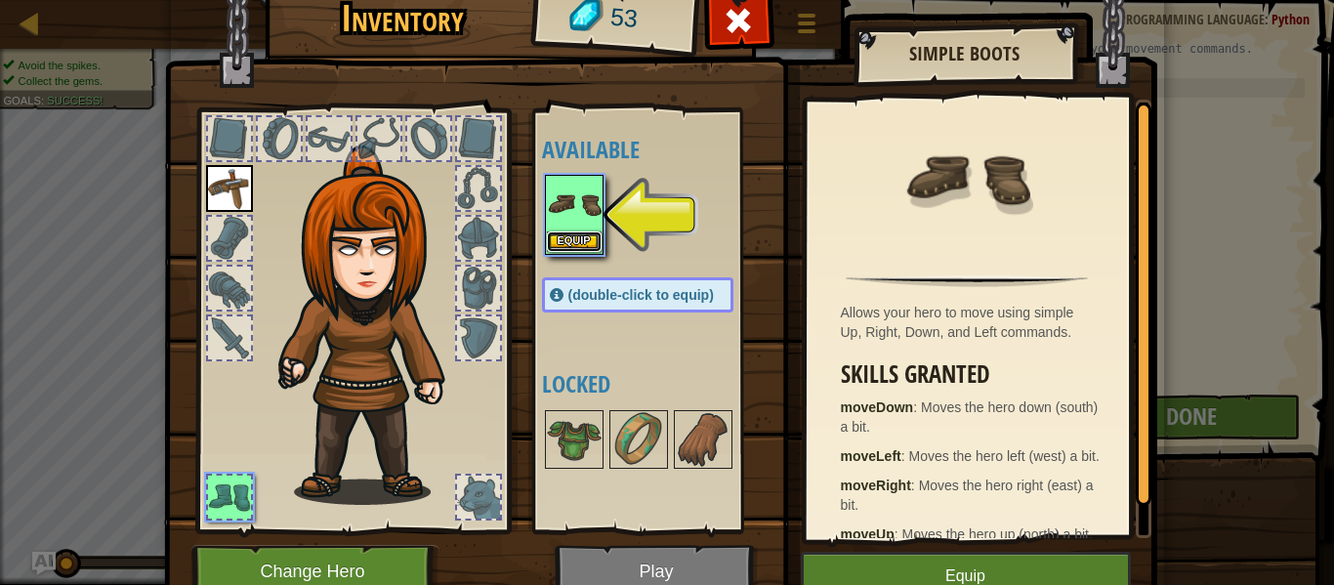
click at [564, 235] on button "Equip" at bounding box center [574, 241] width 55 height 21
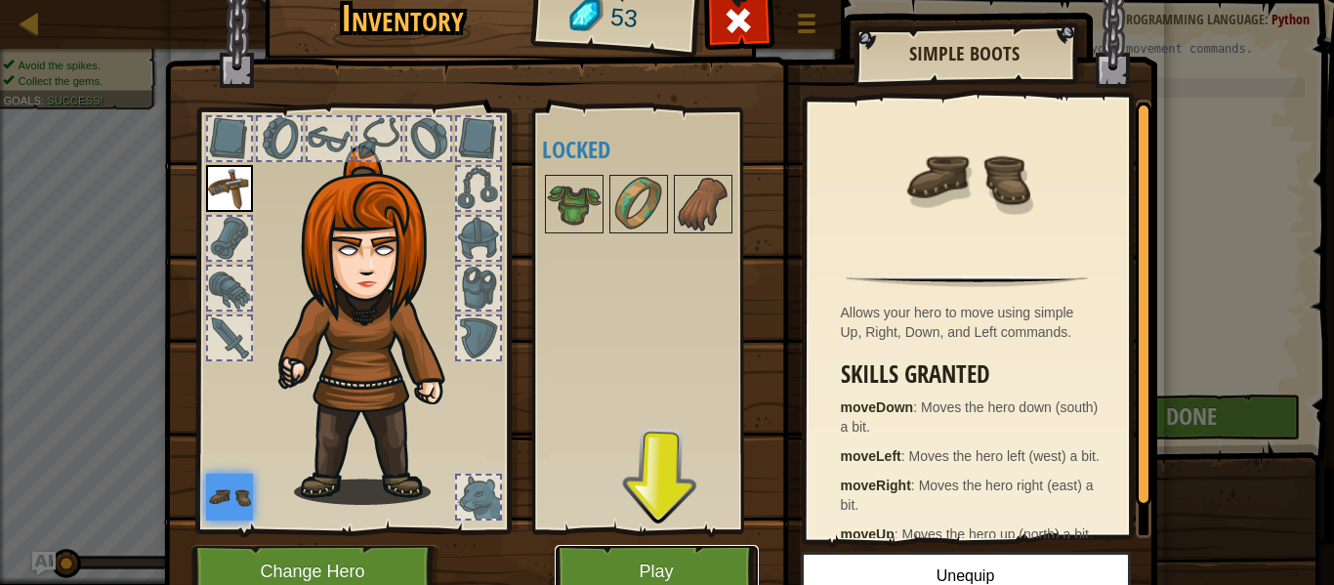
click at [684, 564] on button "Play" at bounding box center [657, 572] width 204 height 54
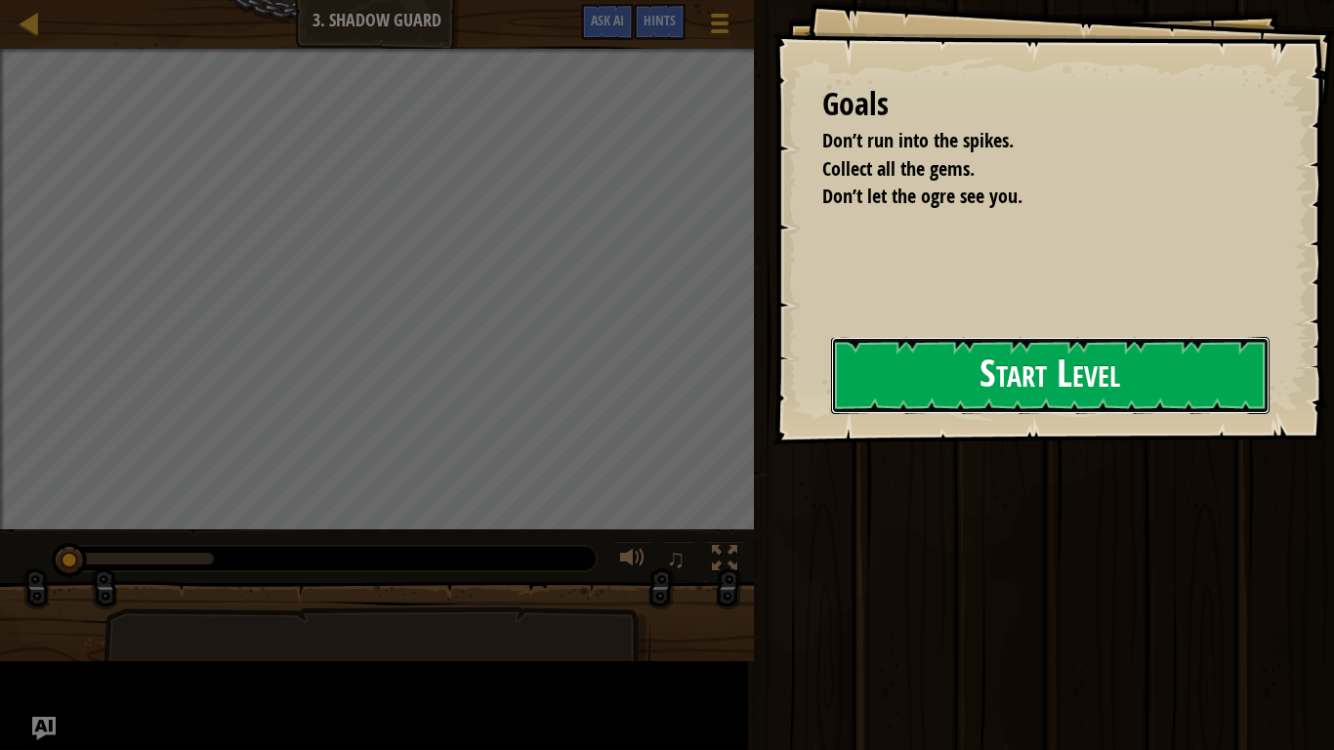
click at [900, 382] on button "Start Level" at bounding box center [1050, 375] width 438 height 77
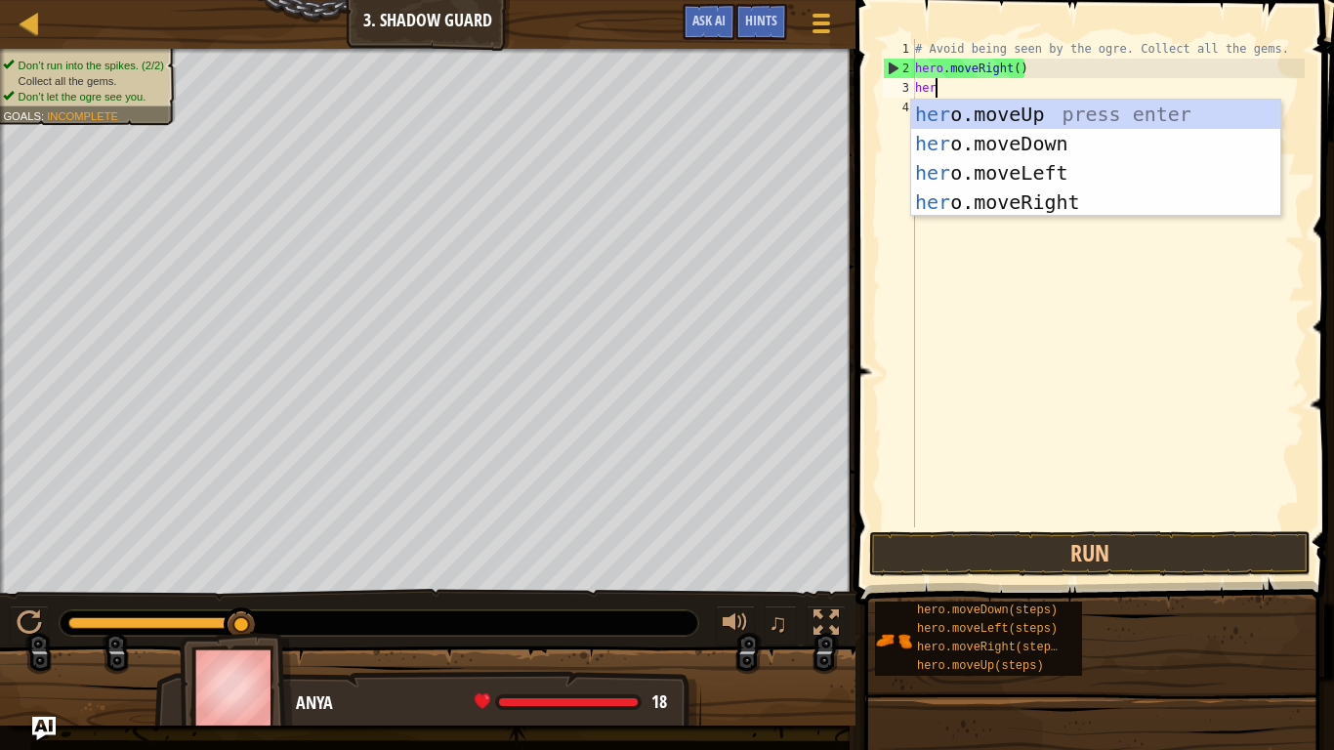
scroll to position [9, 2]
type textarea "hero"
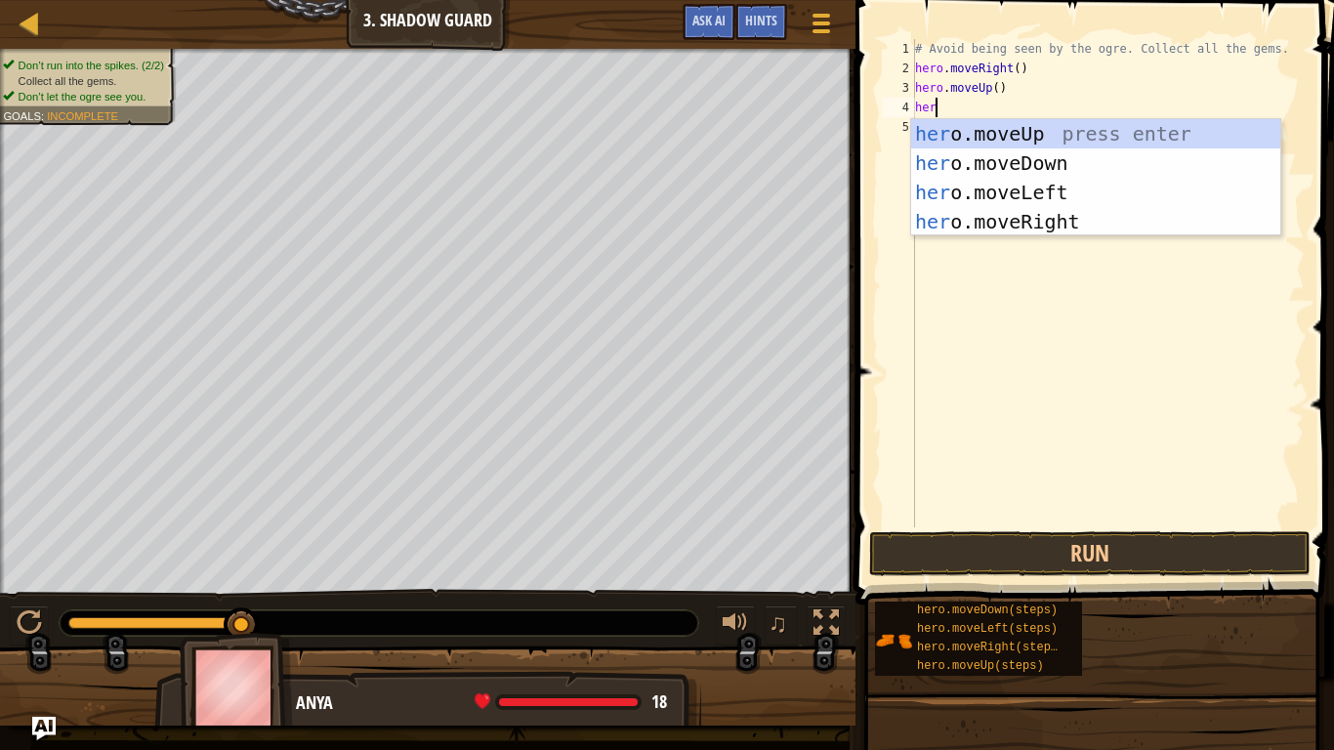
type textarea "hero"
click at [1124, 226] on div "hero .moveUp press enter hero .moveDown press enter hero .moveLeft press enter …" at bounding box center [1095, 207] width 369 height 176
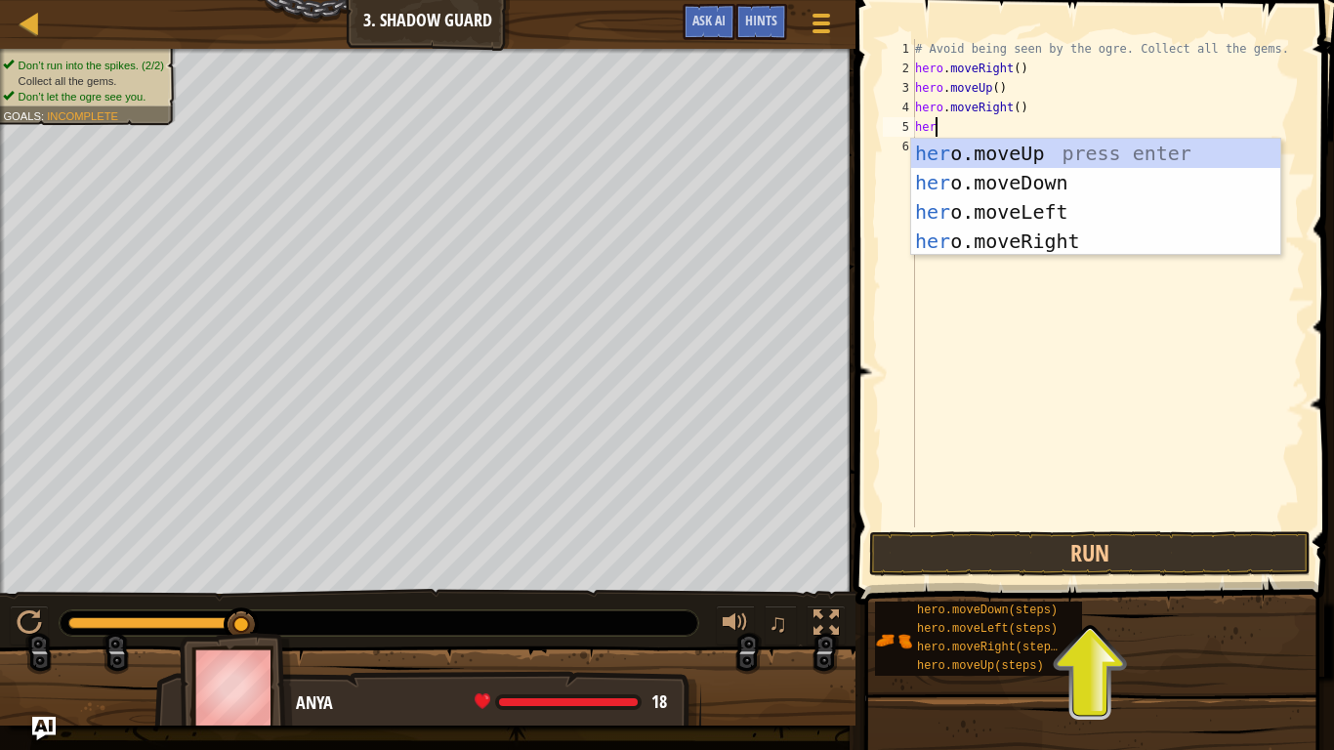
type textarea "hero"
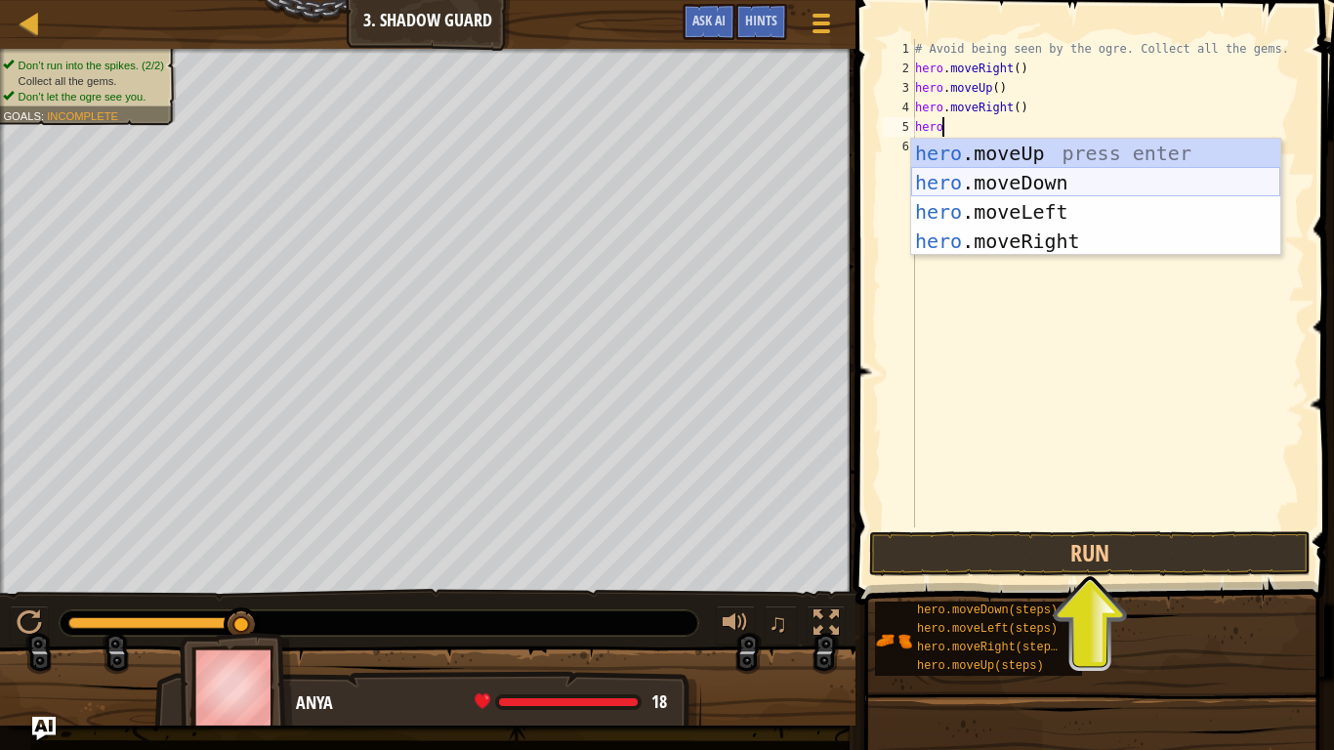
click at [1089, 184] on div "hero .moveUp press enter hero .moveDown press enter hero .moveLeft press enter …" at bounding box center [1095, 227] width 369 height 176
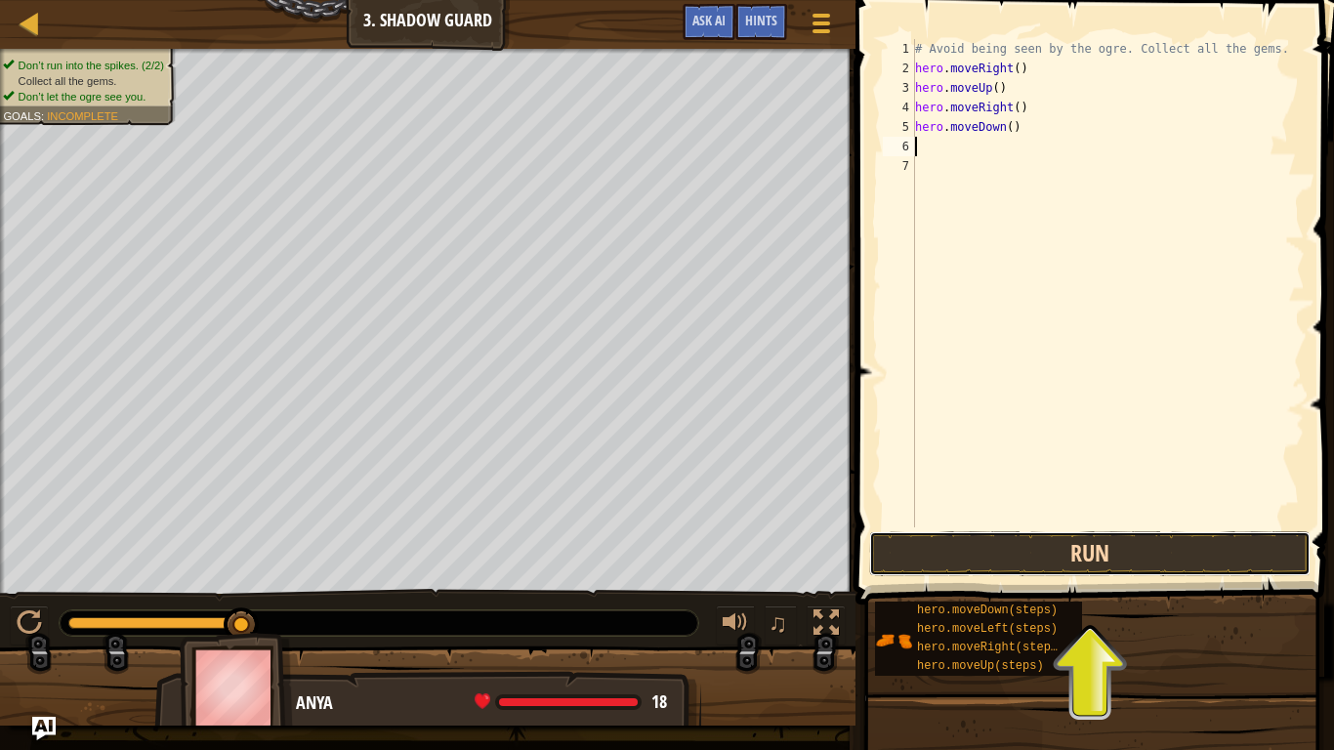
click at [1102, 531] on button "Run" at bounding box center [1089, 553] width 441 height 45
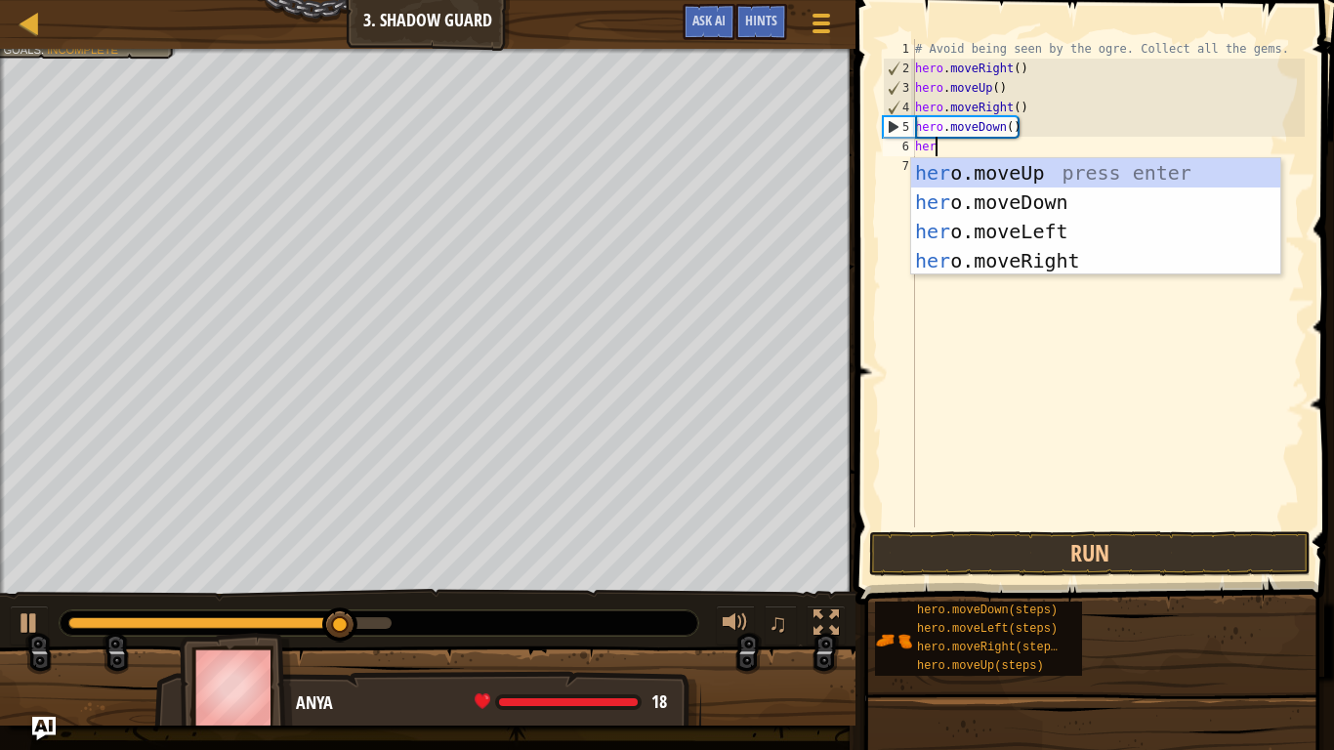
type textarea "her"
click at [982, 255] on div "her o.moveUp press enter her o.moveDown press enter her o.moveLeft press enter …" at bounding box center [1095, 246] width 369 height 176
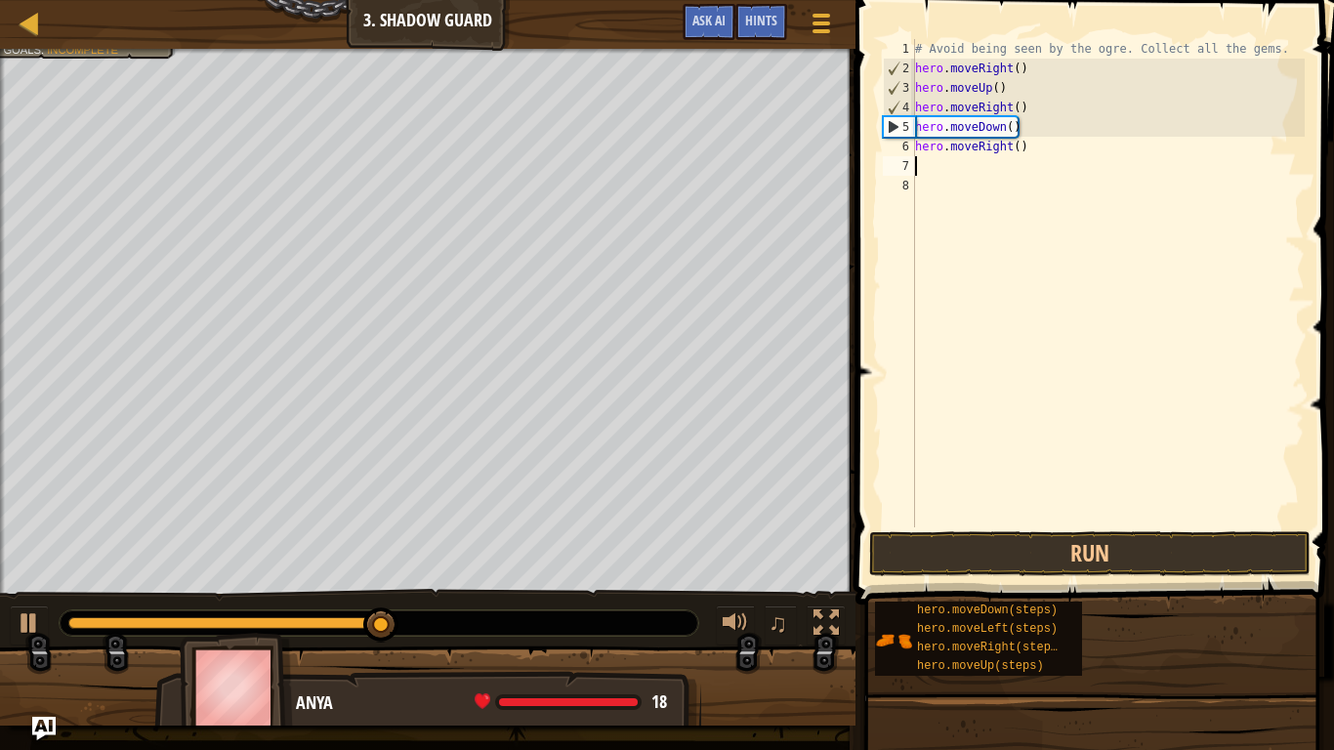
scroll to position [9, 0]
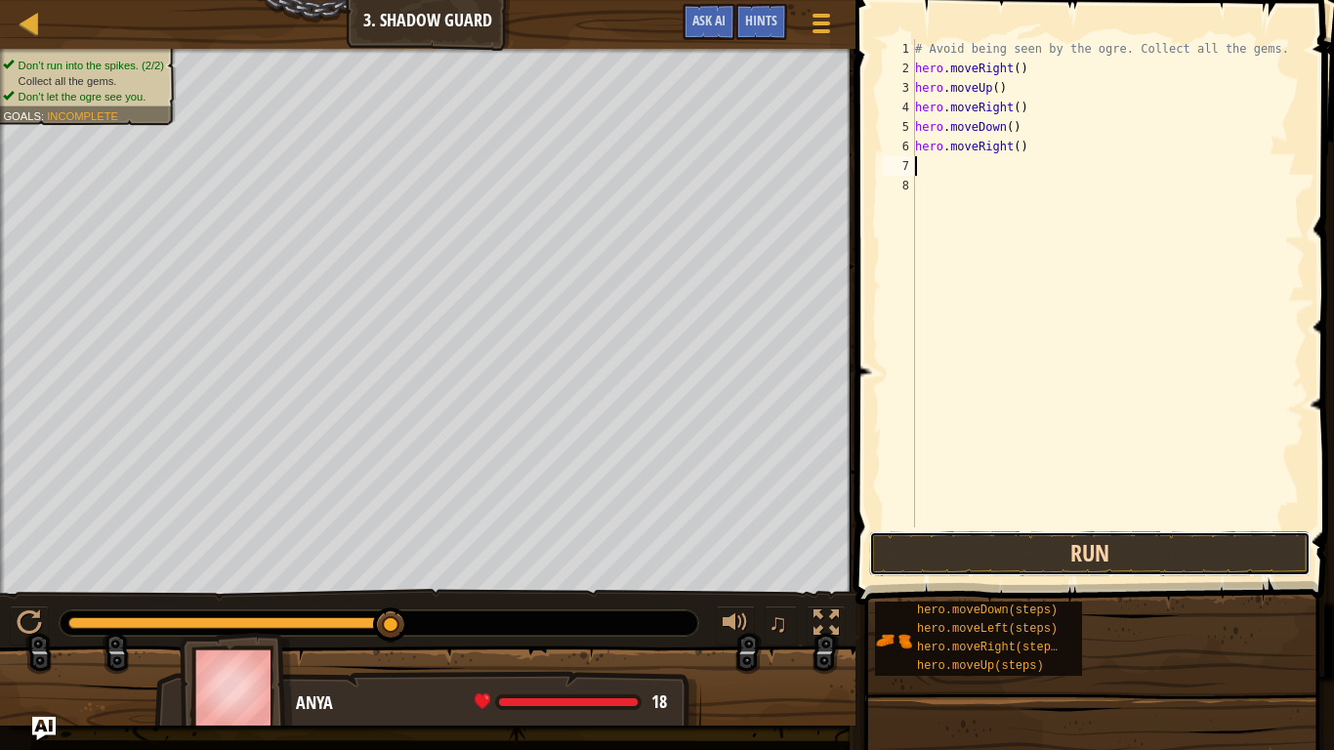
click at [1100, 557] on button "Run" at bounding box center [1089, 553] width 441 height 45
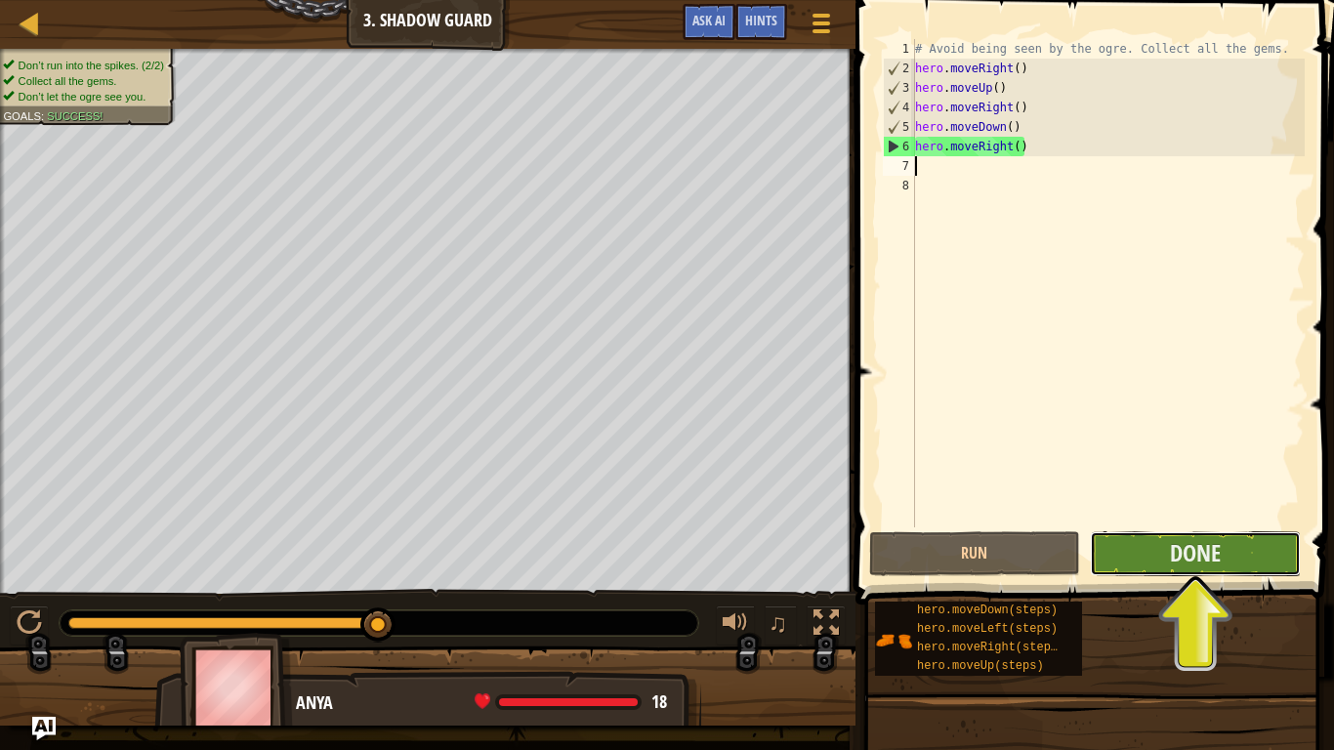
click at [1264, 553] on button "Done" at bounding box center [1195, 553] width 211 height 45
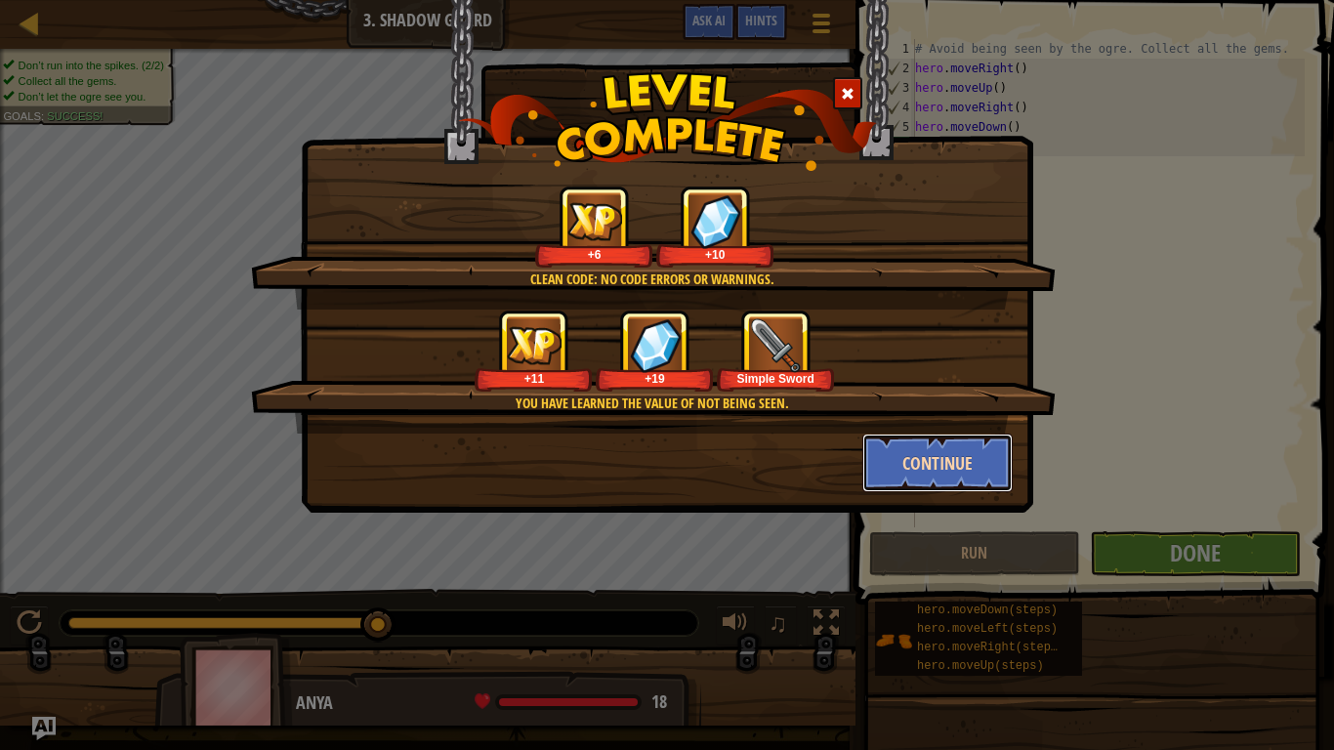
click at [918, 470] on button "Continue" at bounding box center [937, 463] width 151 height 59
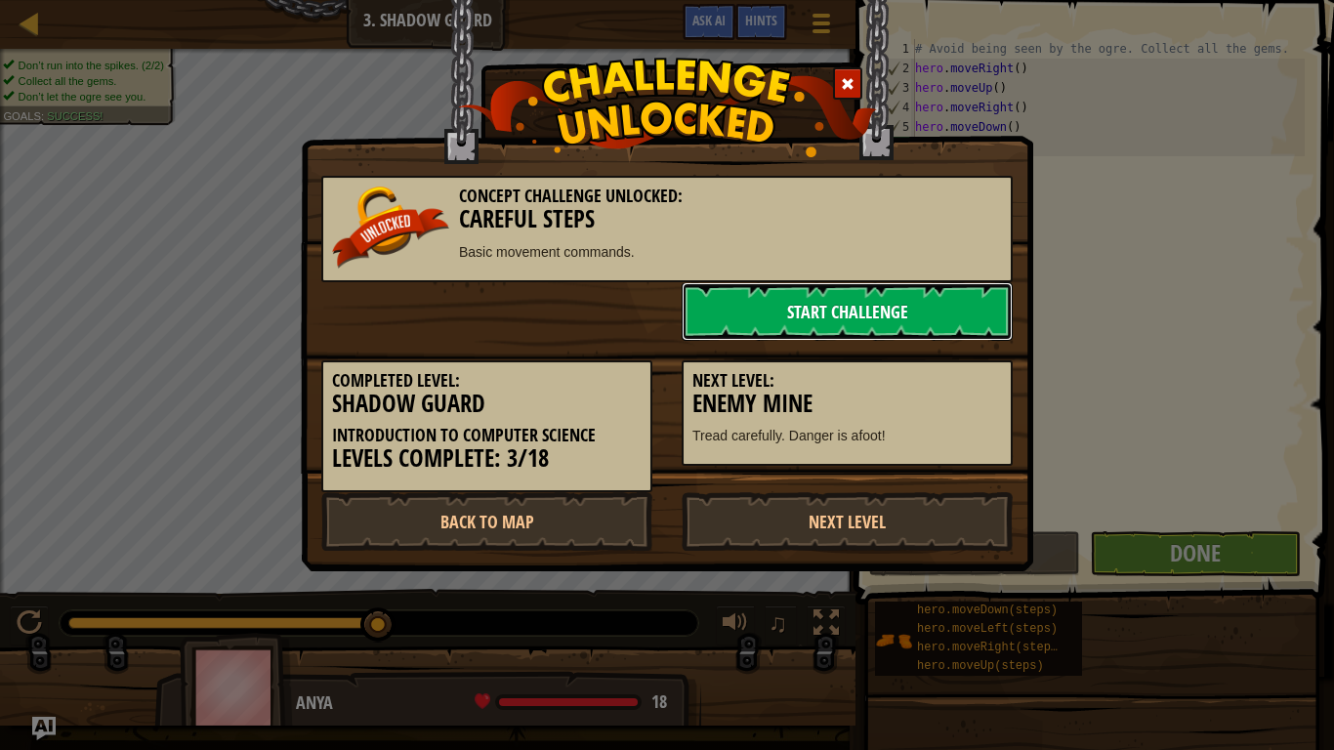
click at [847, 308] on link "Start Challenge" at bounding box center [847, 311] width 331 height 59
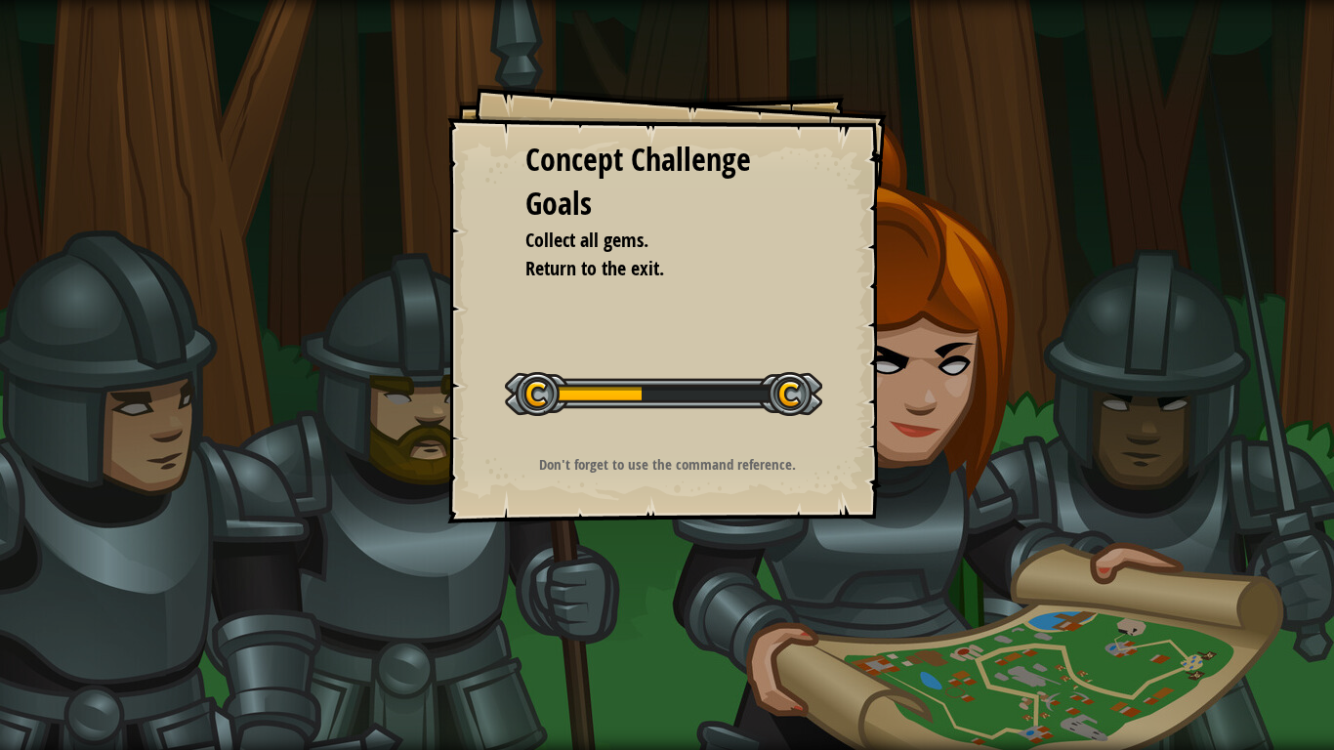
click at [730, 458] on p "Don't forget to use the command reference." at bounding box center [668, 464] width 392 height 21
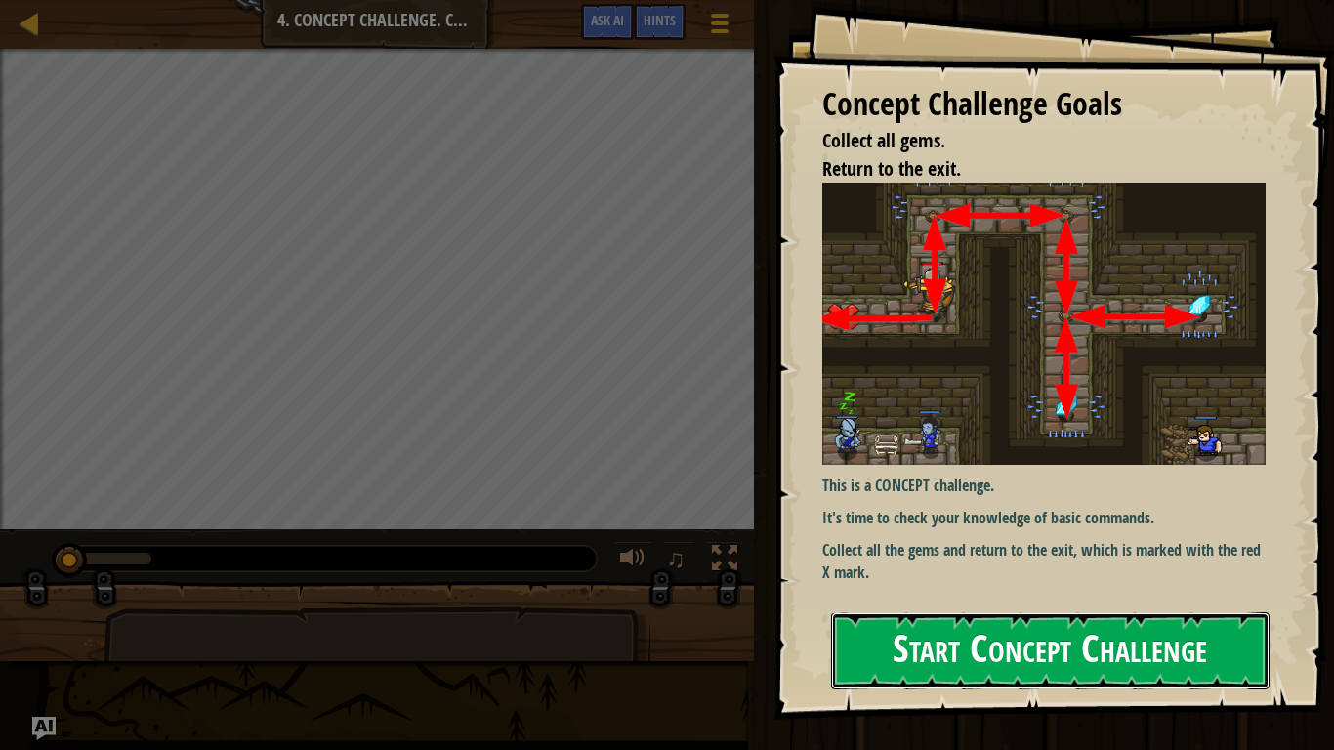
click at [1083, 584] on button "Start Concept Challenge" at bounding box center [1050, 650] width 438 height 77
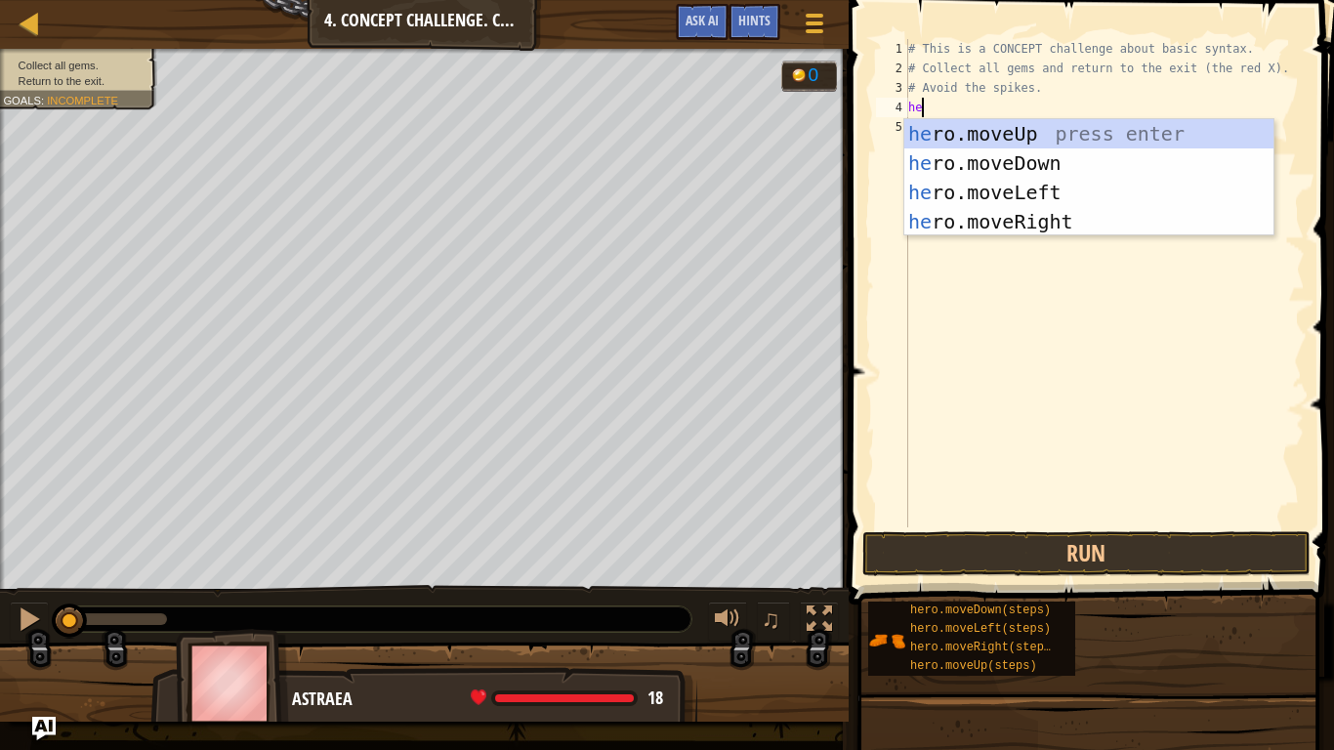
scroll to position [9, 2]
type textarea "her"
click at [1003, 132] on div "her o.moveUp press enter her o.moveDown press enter her o.moveLeft press enter …" at bounding box center [1088, 207] width 369 height 176
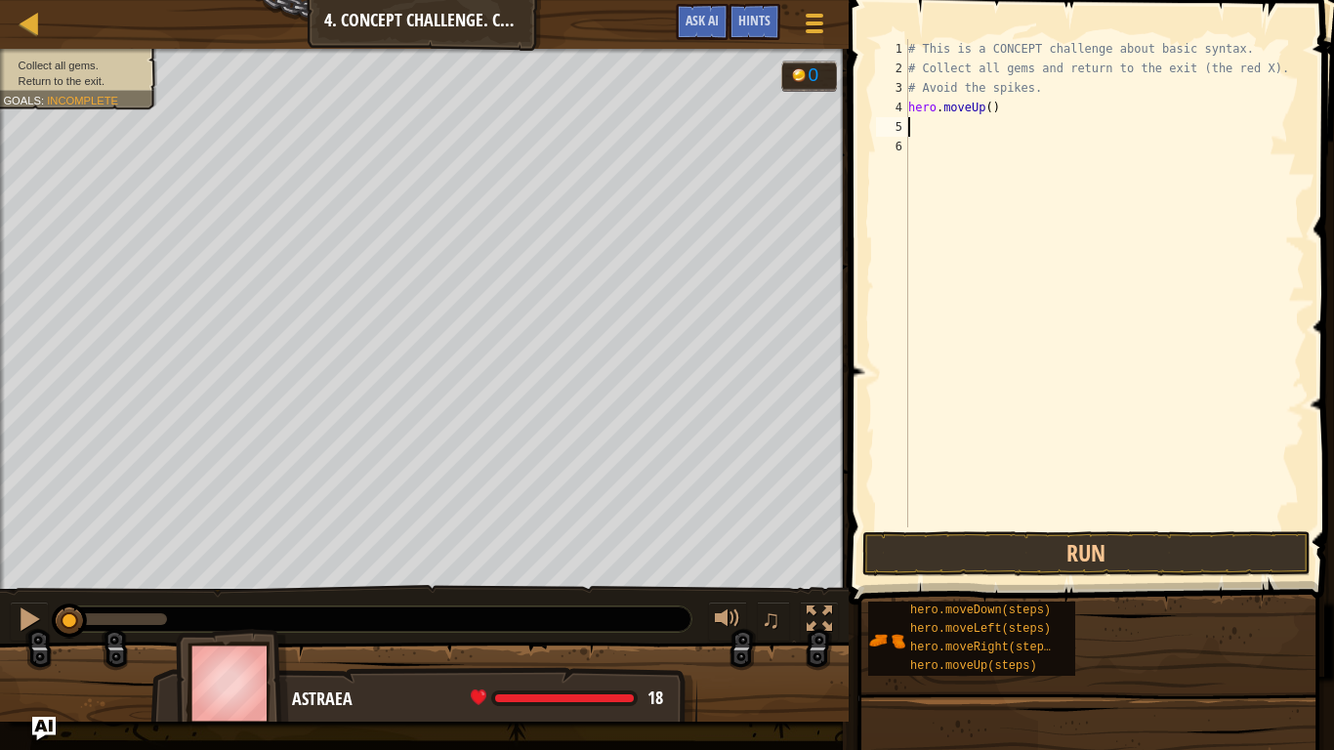
scroll to position [9, 0]
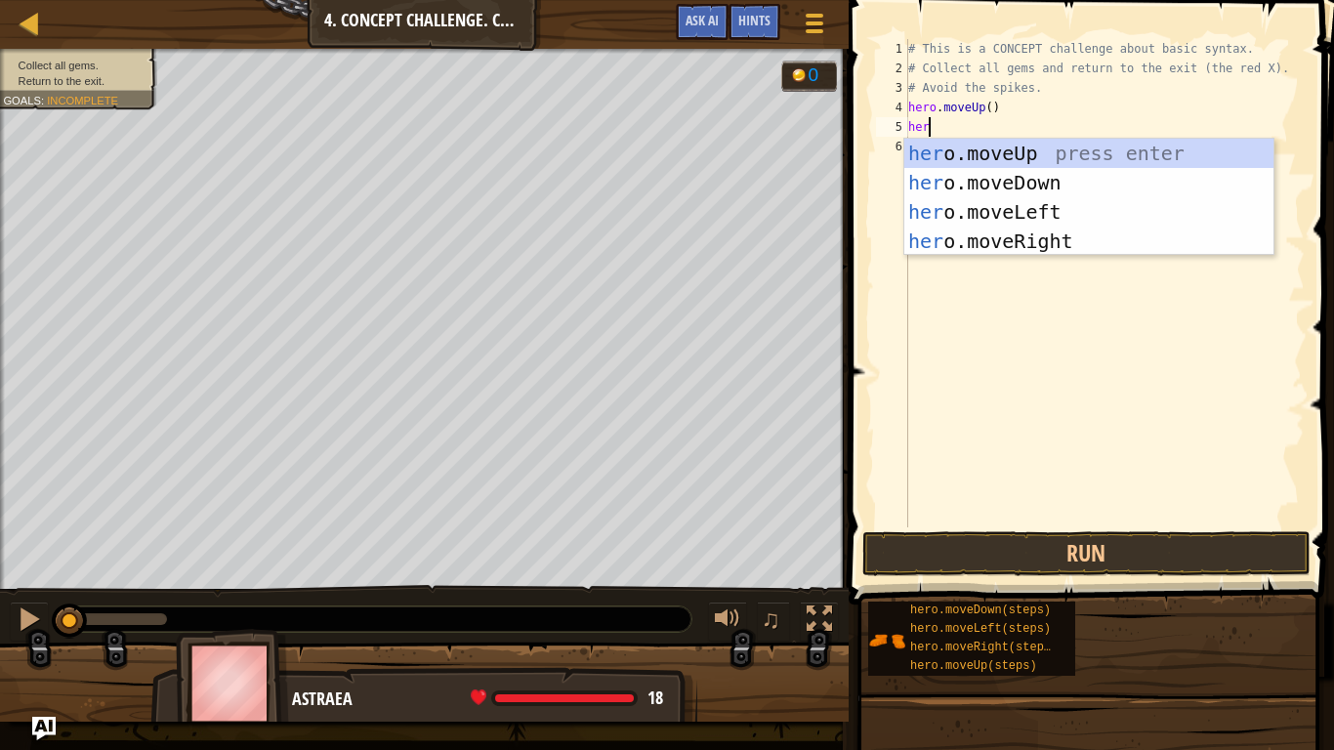
type textarea "hero"
click at [1008, 241] on div "hero .moveUp press enter hero .moveDown press enter hero .moveLeft press enter …" at bounding box center [1088, 227] width 369 height 176
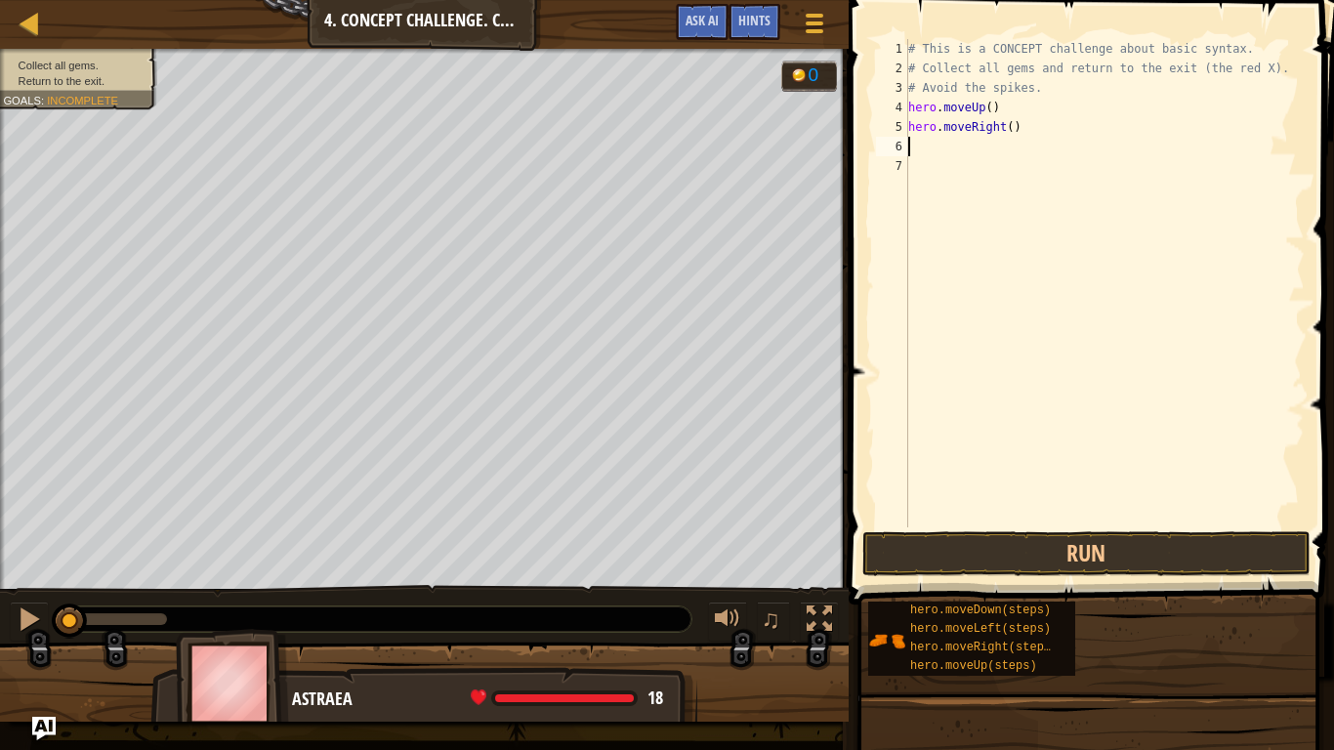
scroll to position [9, 0]
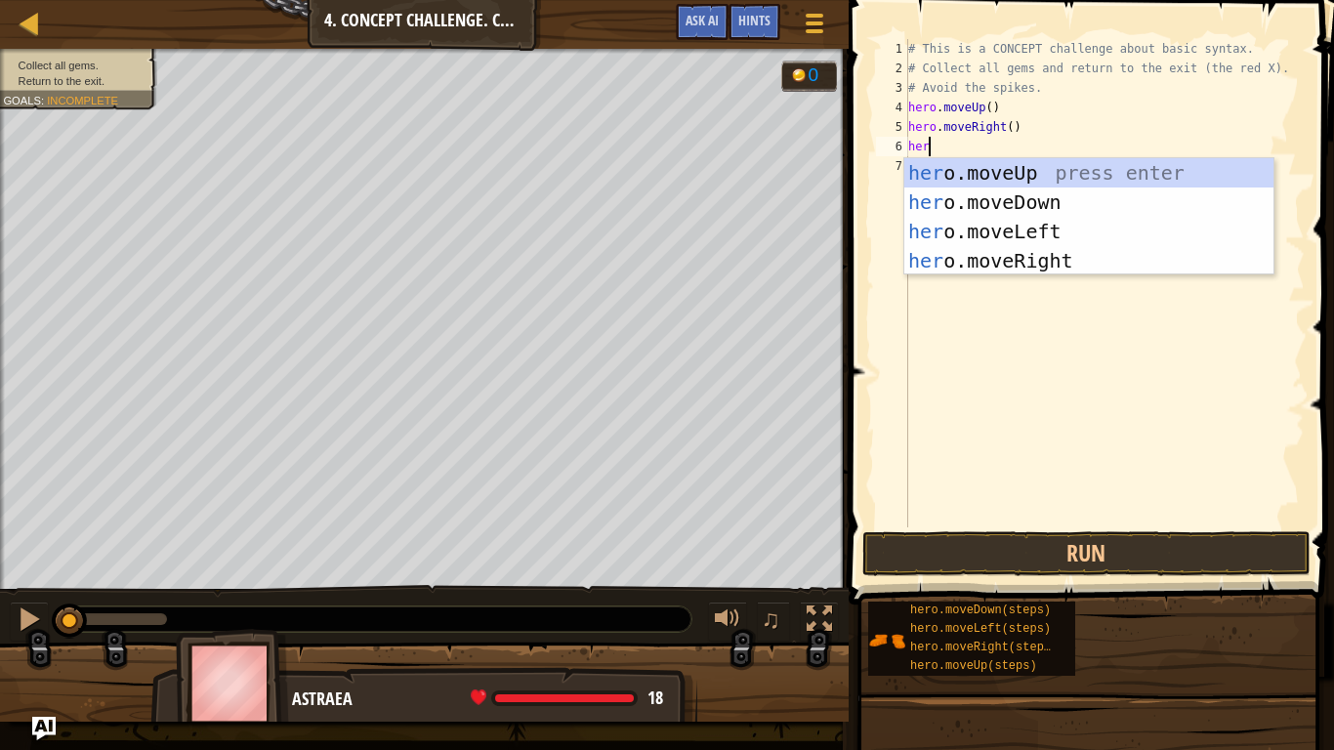
type textarea "hero"
click at [1014, 198] on div "hero .moveUp press enter hero .moveDown press enter hero .moveLeft press enter …" at bounding box center [1088, 246] width 369 height 176
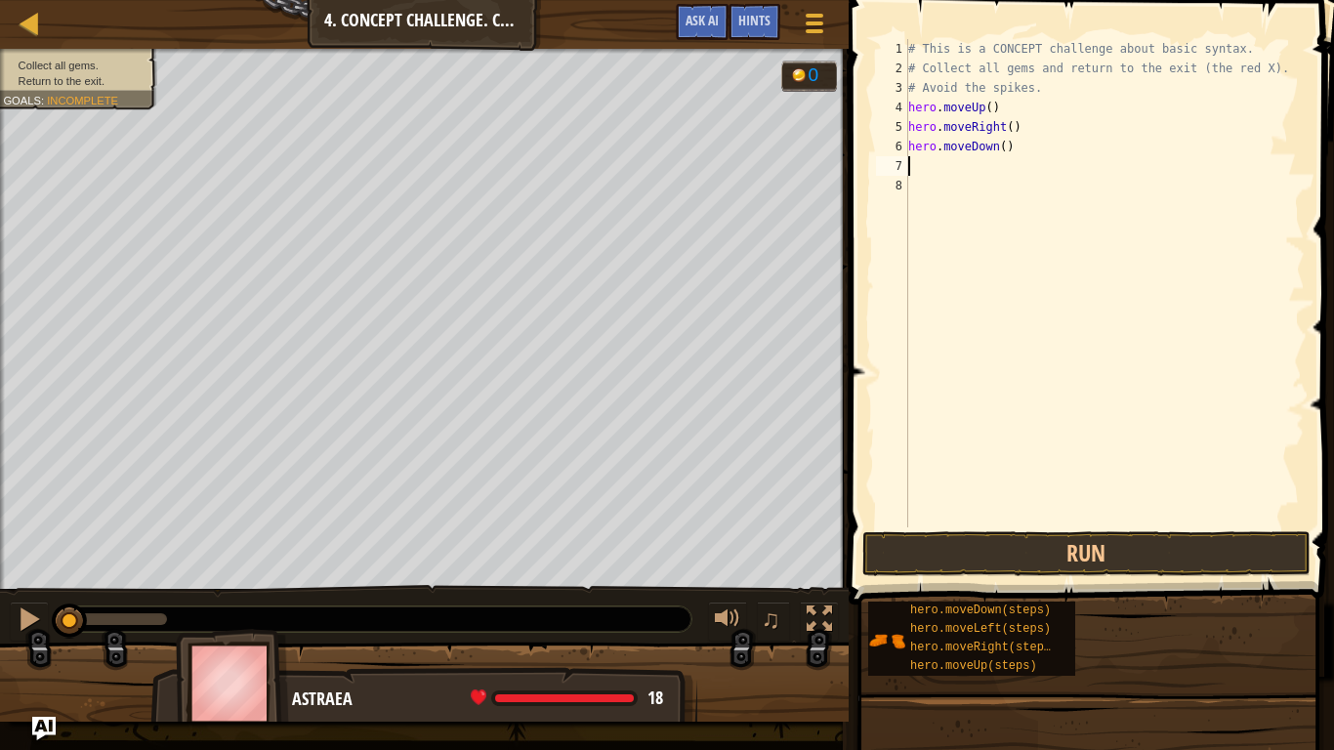
scroll to position [9, 0]
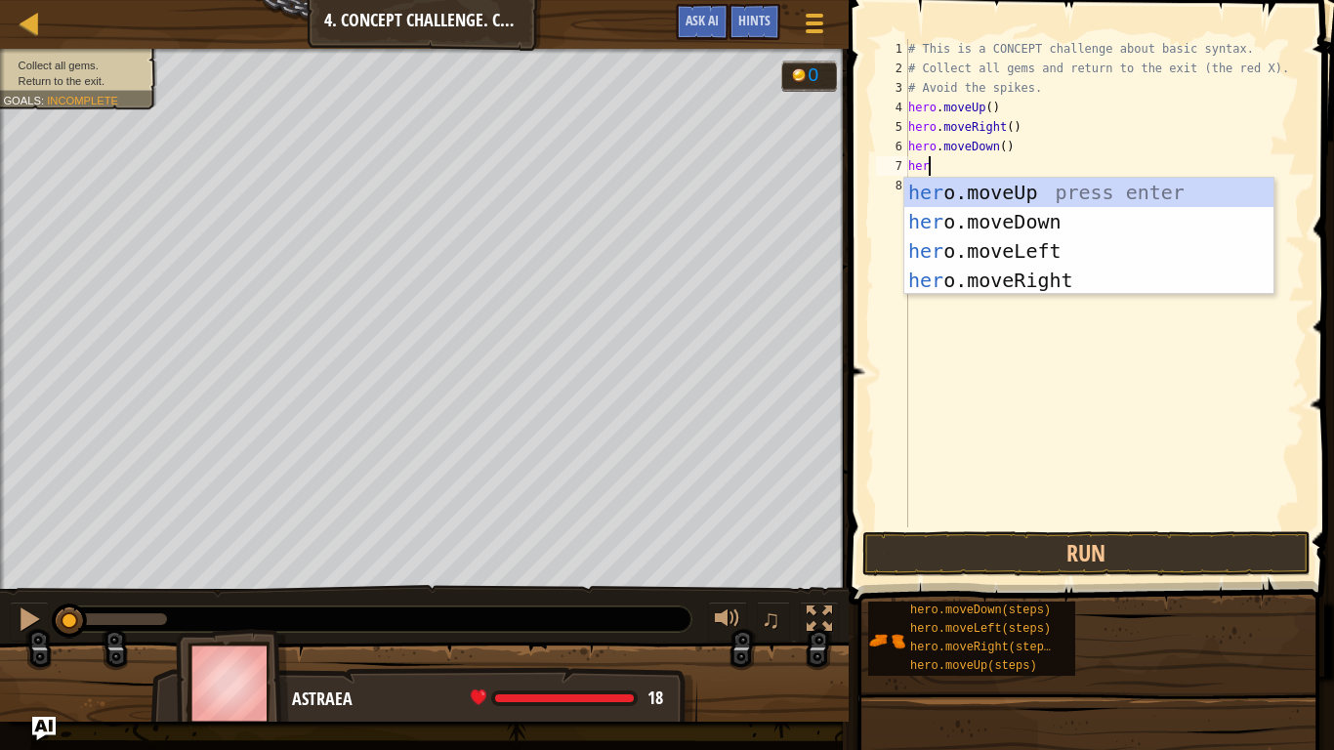
type textarea "hero"
click at [1014, 281] on div "hero .moveUp press enter hero .moveDown press enter hero .moveLeft press enter …" at bounding box center [1088, 266] width 369 height 176
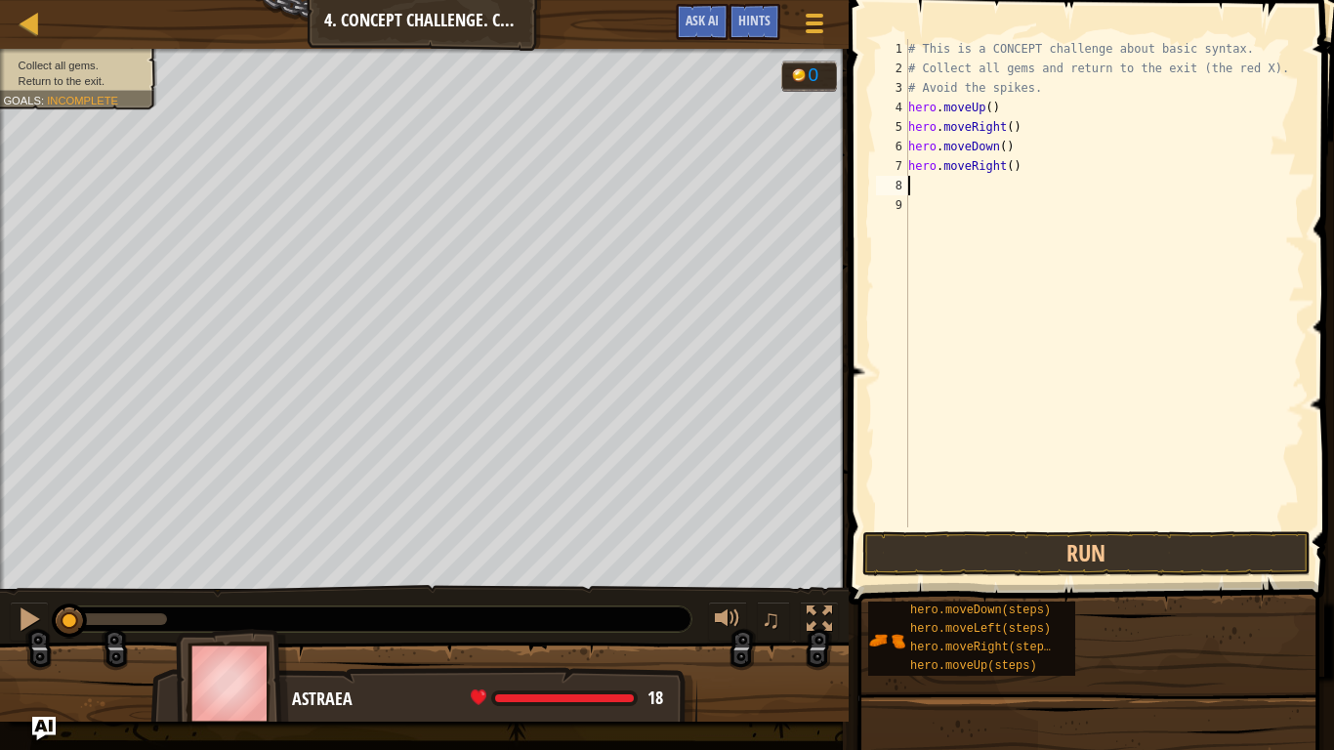
scroll to position [9, 0]
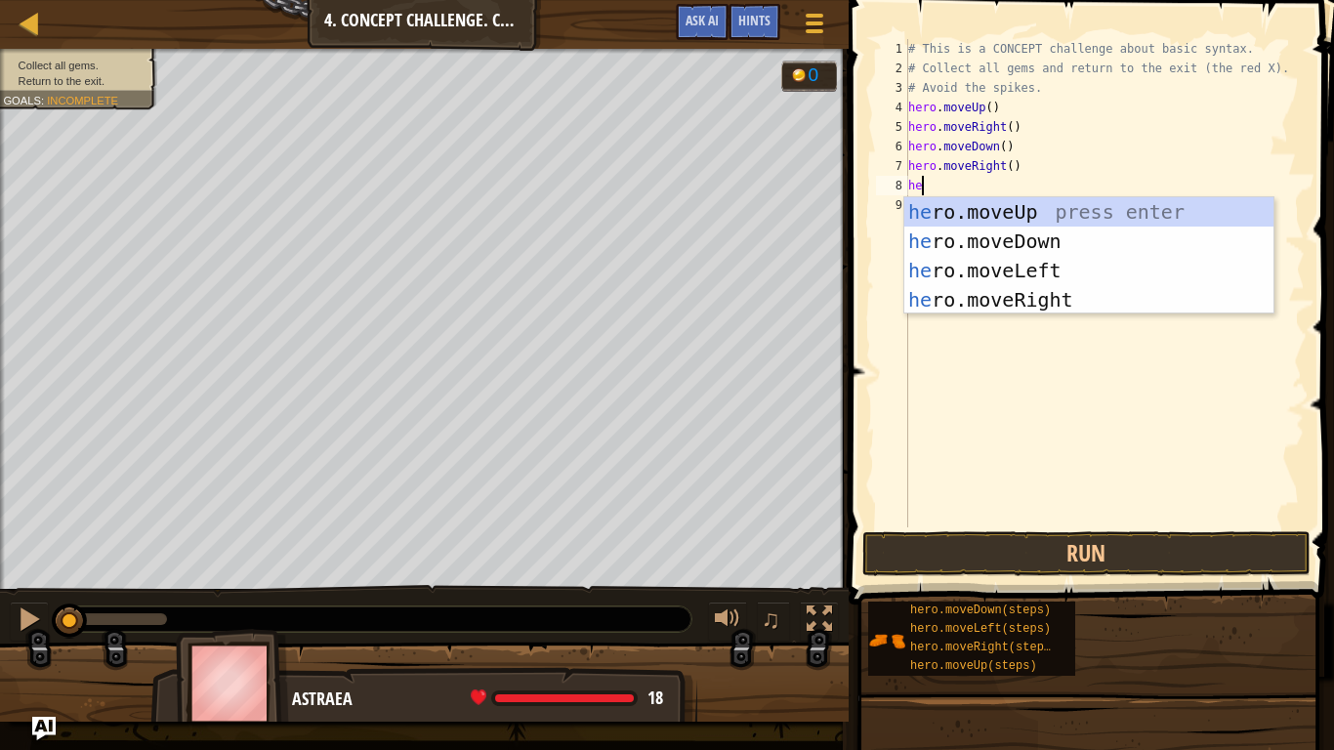
type textarea "hee"
click at [1063, 230] on div "he ro.mov e Up press enter he ro.mov e Down press enter he ro.mov e Left press …" at bounding box center [1088, 285] width 369 height 176
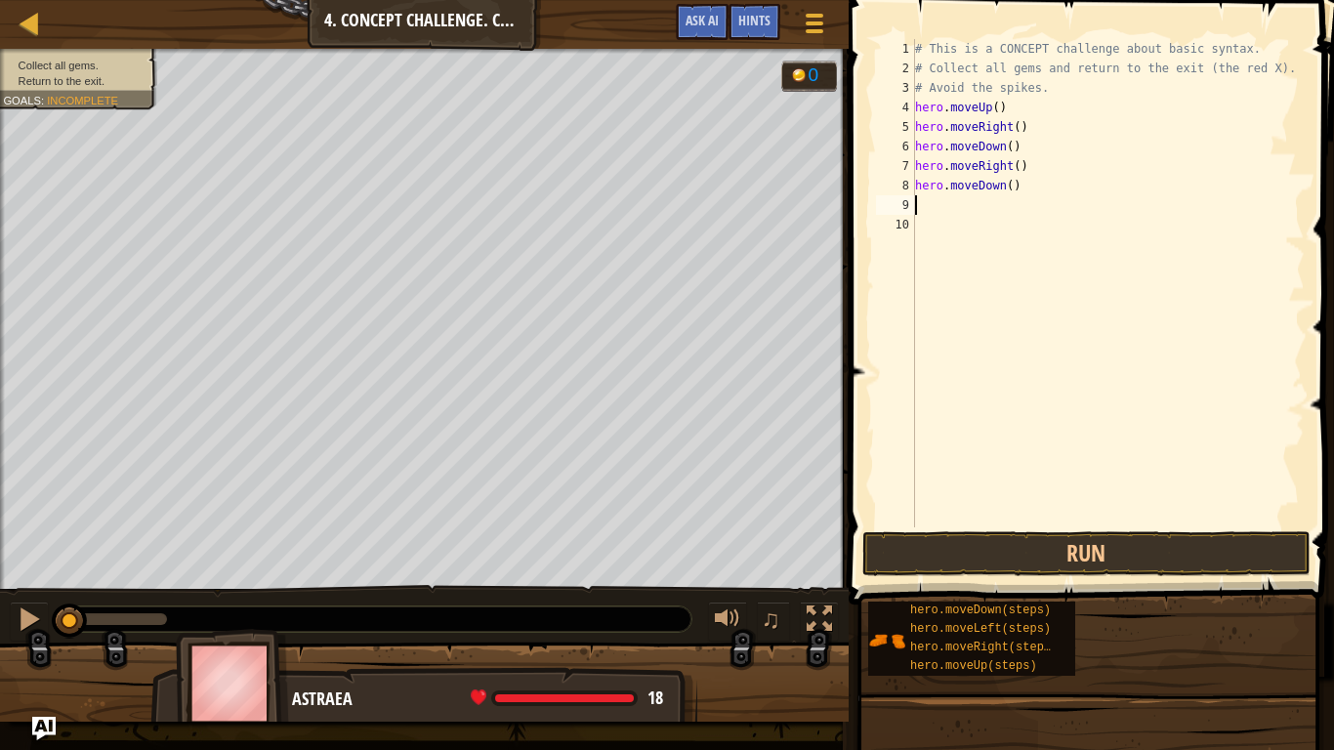
scroll to position [9, 0]
click at [1059, 544] on button "Run" at bounding box center [1086, 553] width 448 height 45
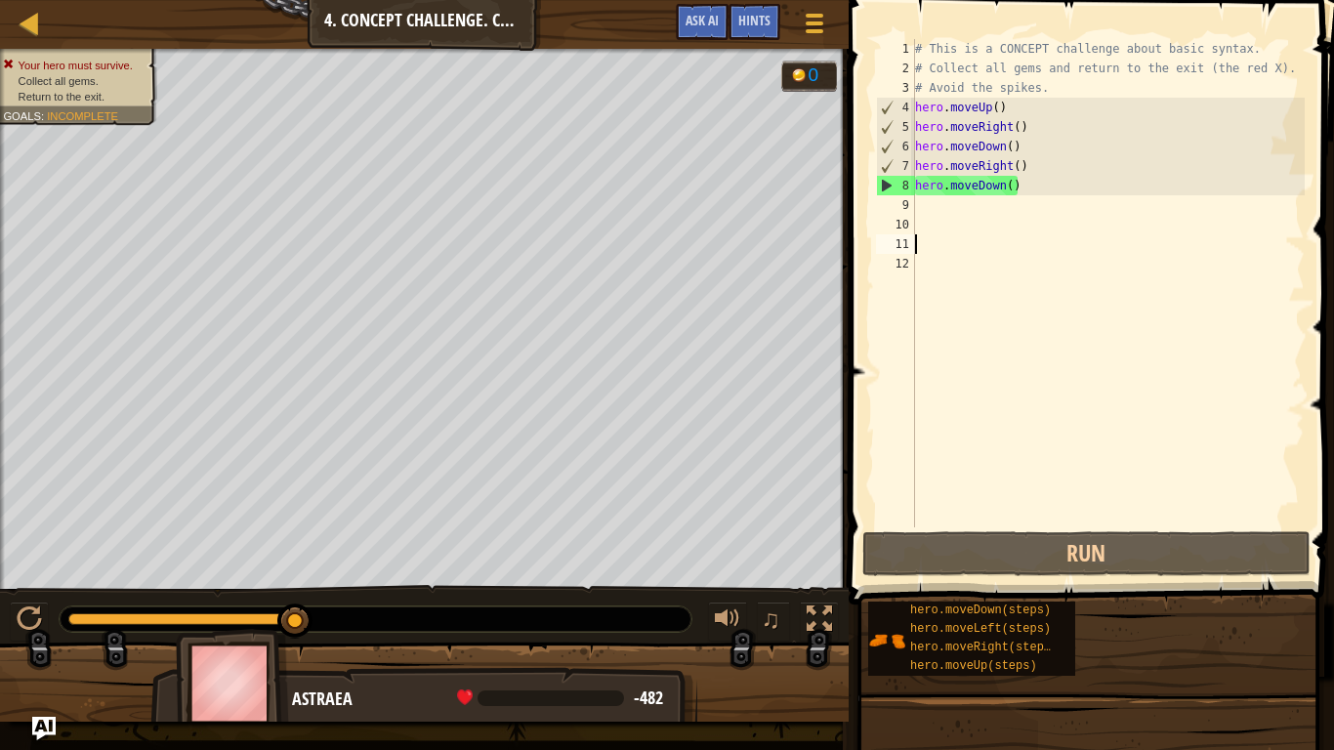
click at [1009, 192] on div "# This is a CONCEPT challenge about basic syntax. # Collect all gems and return…" at bounding box center [1108, 302] width 394 height 527
type textarea "hero.moveDown()"
click at [1016, 196] on div "# This is a CONCEPT challenge about basic syntax. # Collect all gems and return…" at bounding box center [1108, 302] width 394 height 527
click at [1014, 189] on div "# This is a CONCEPT challenge about basic syntax. # Collect all gems and return…" at bounding box center [1108, 302] width 394 height 527
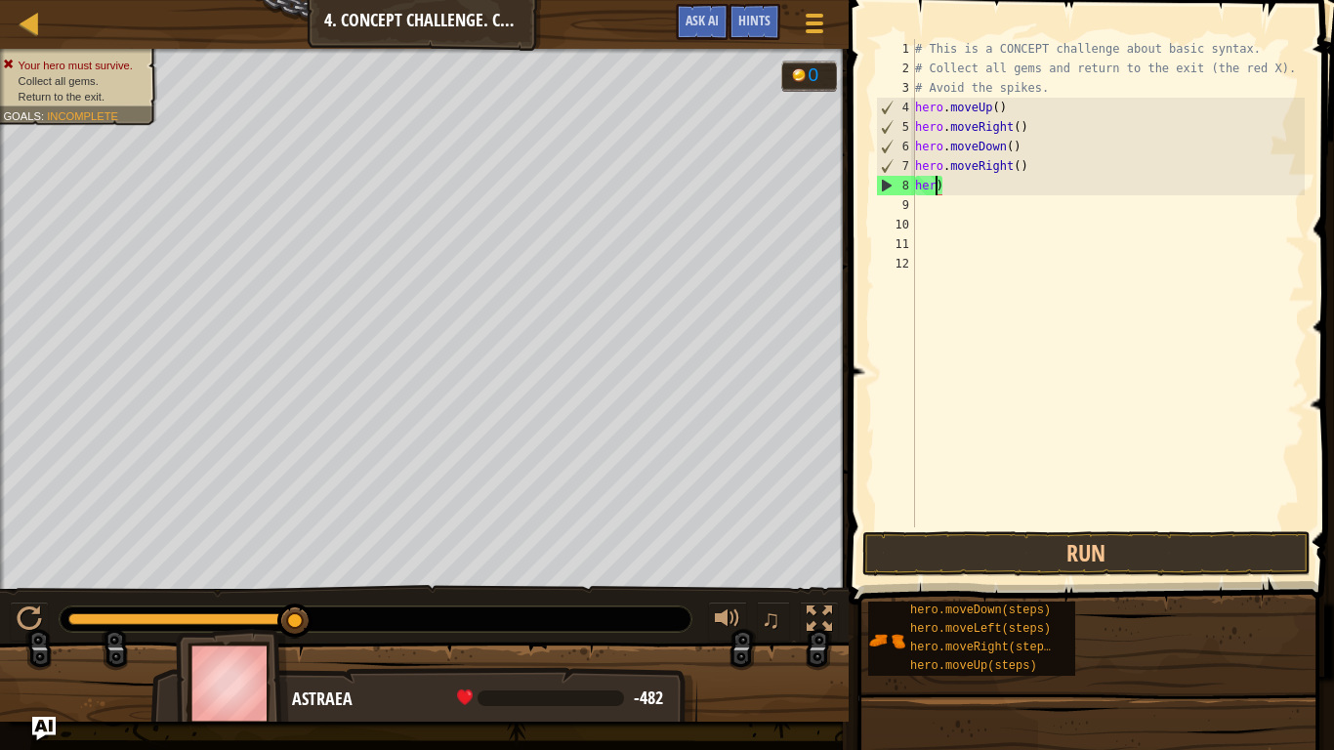
type textarea ")"
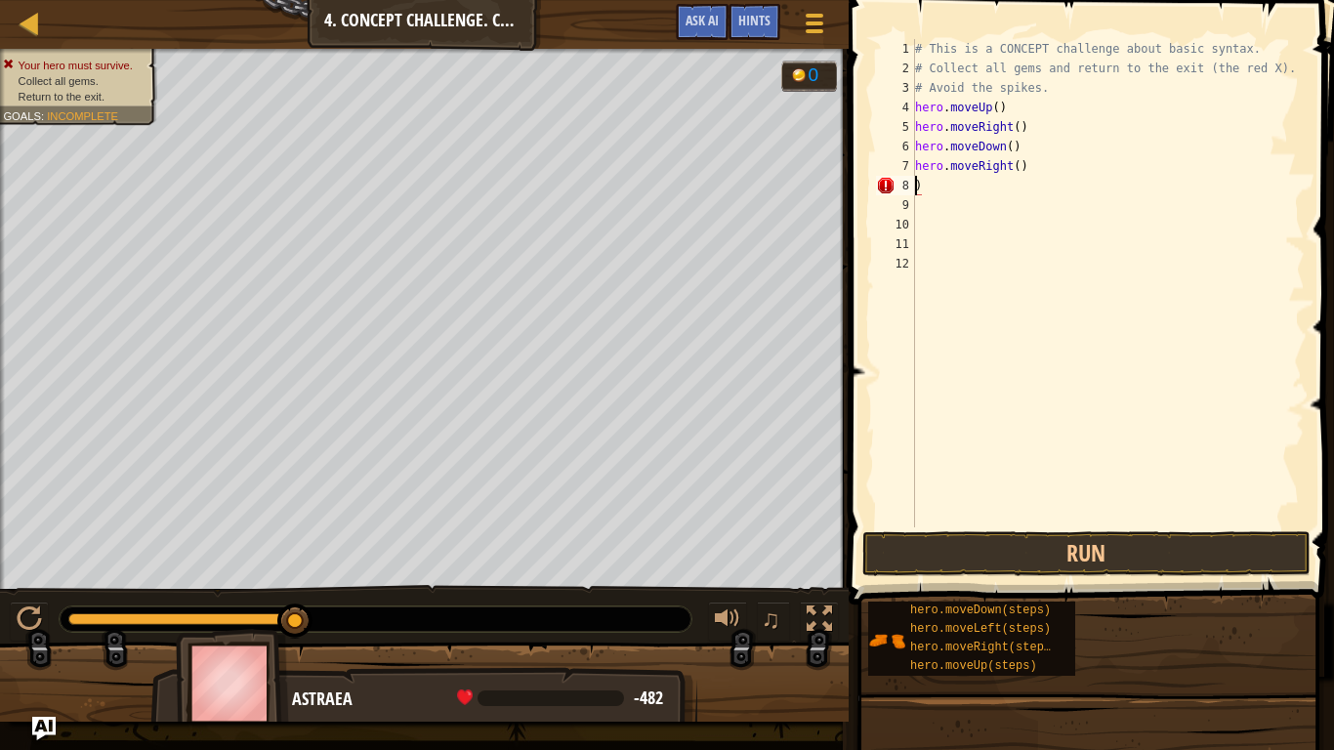
click at [1112, 199] on div "# This is a CONCEPT challenge about basic syntax. # Collect all gems and return…" at bounding box center [1108, 302] width 394 height 527
click at [953, 186] on div "# This is a CONCEPT challenge about basic syntax. # Collect all gems and return…" at bounding box center [1108, 302] width 394 height 527
type textarea ")"
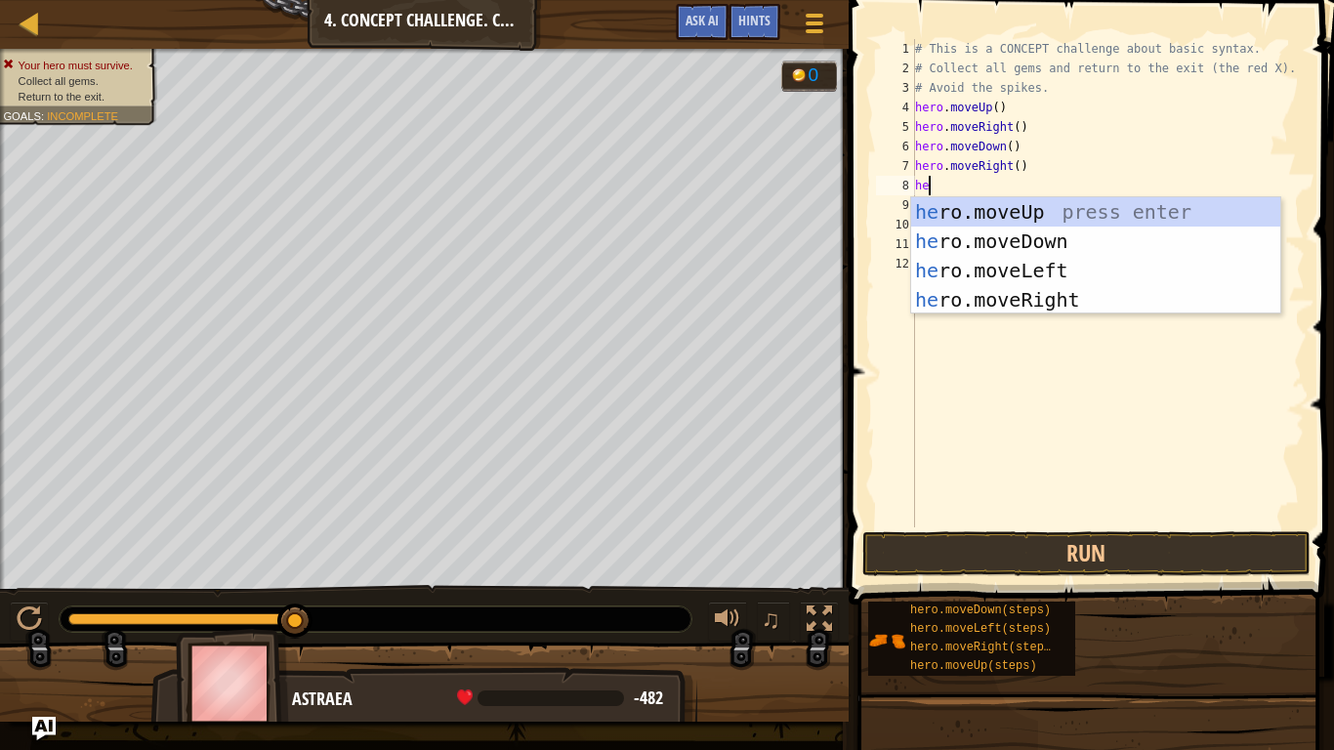
type textarea "her"
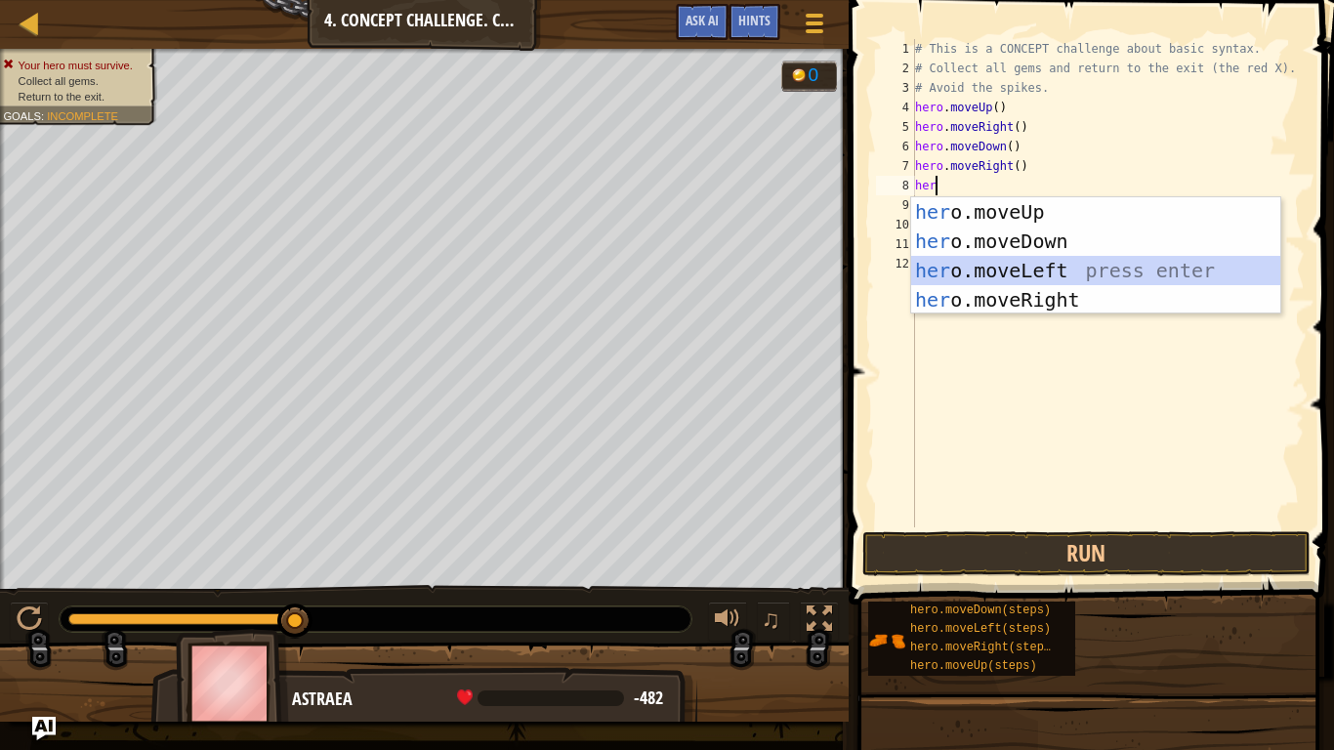
click at [960, 268] on div "her o.moveUp press enter her o.moveDown press enter her o.moveLeft press enter …" at bounding box center [1095, 285] width 369 height 176
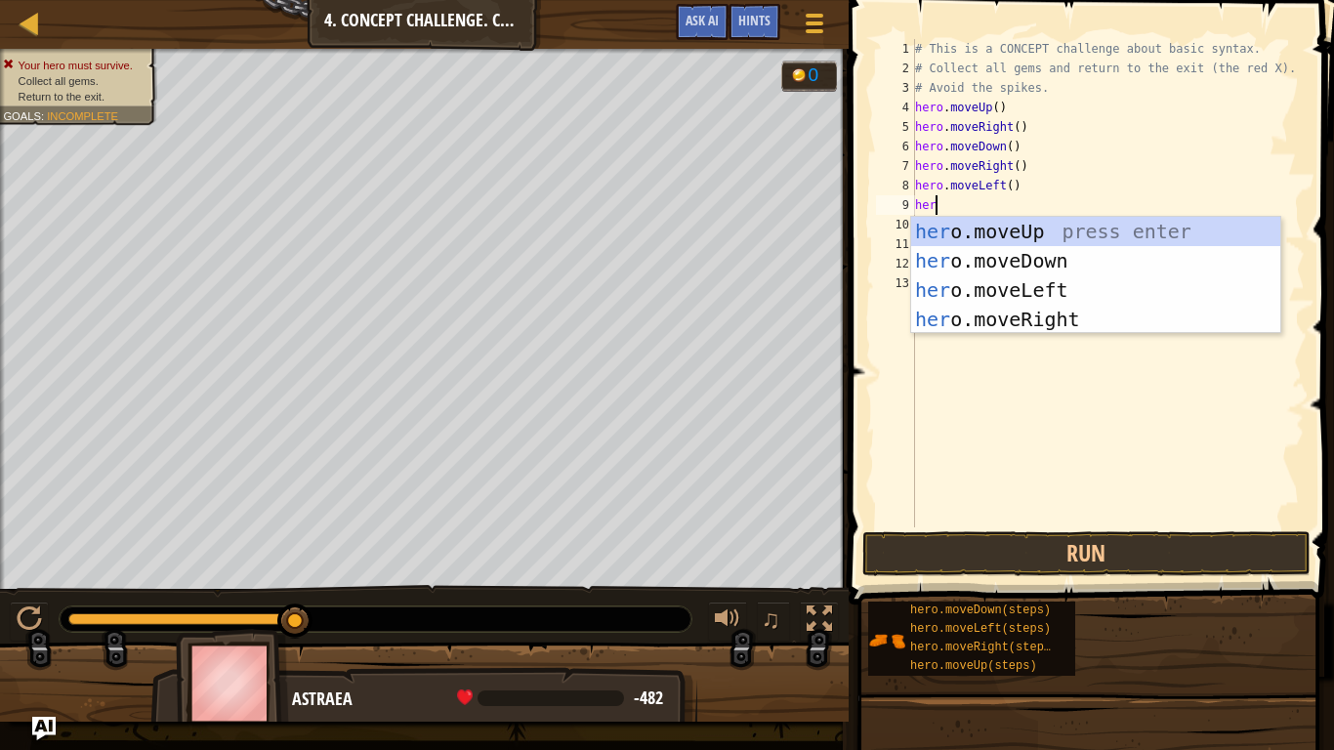
type textarea "hero"
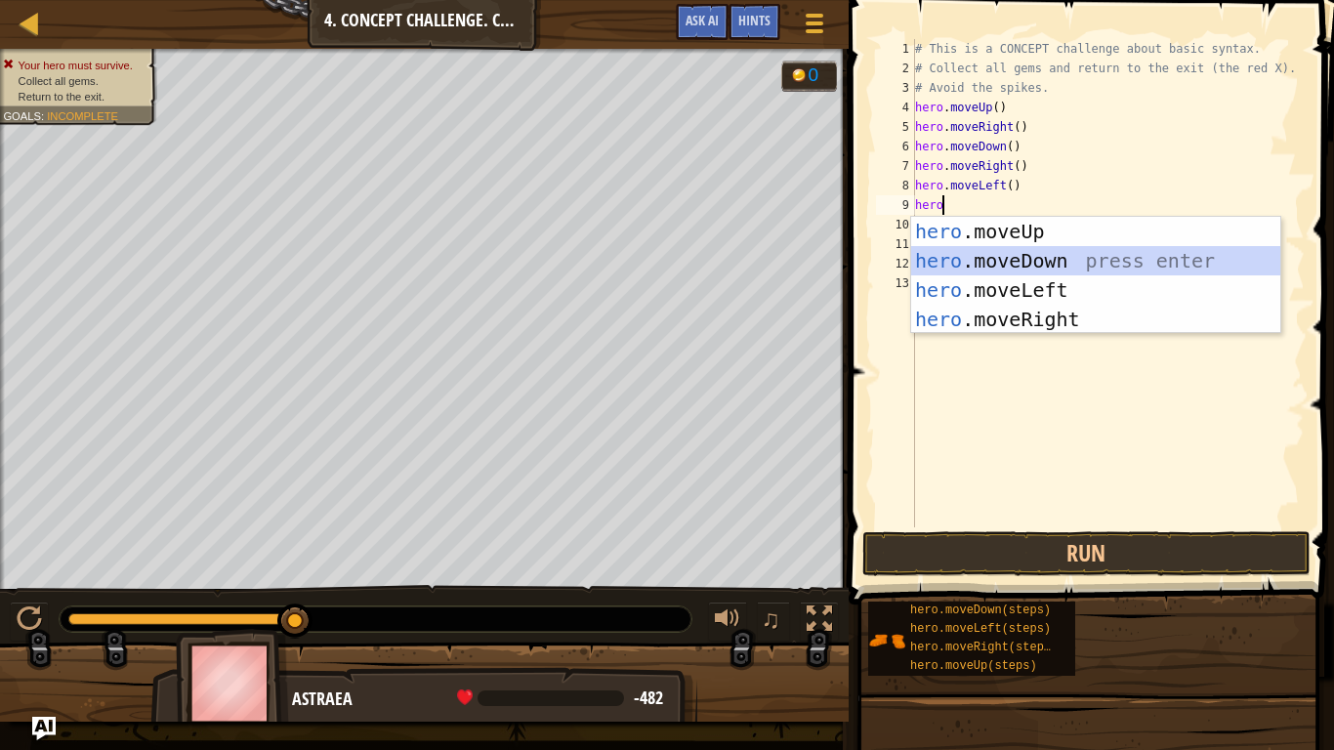
click at [996, 258] on div "hero .moveUp press enter hero .moveDown press enter hero .moveLeft press enter …" at bounding box center [1095, 305] width 369 height 176
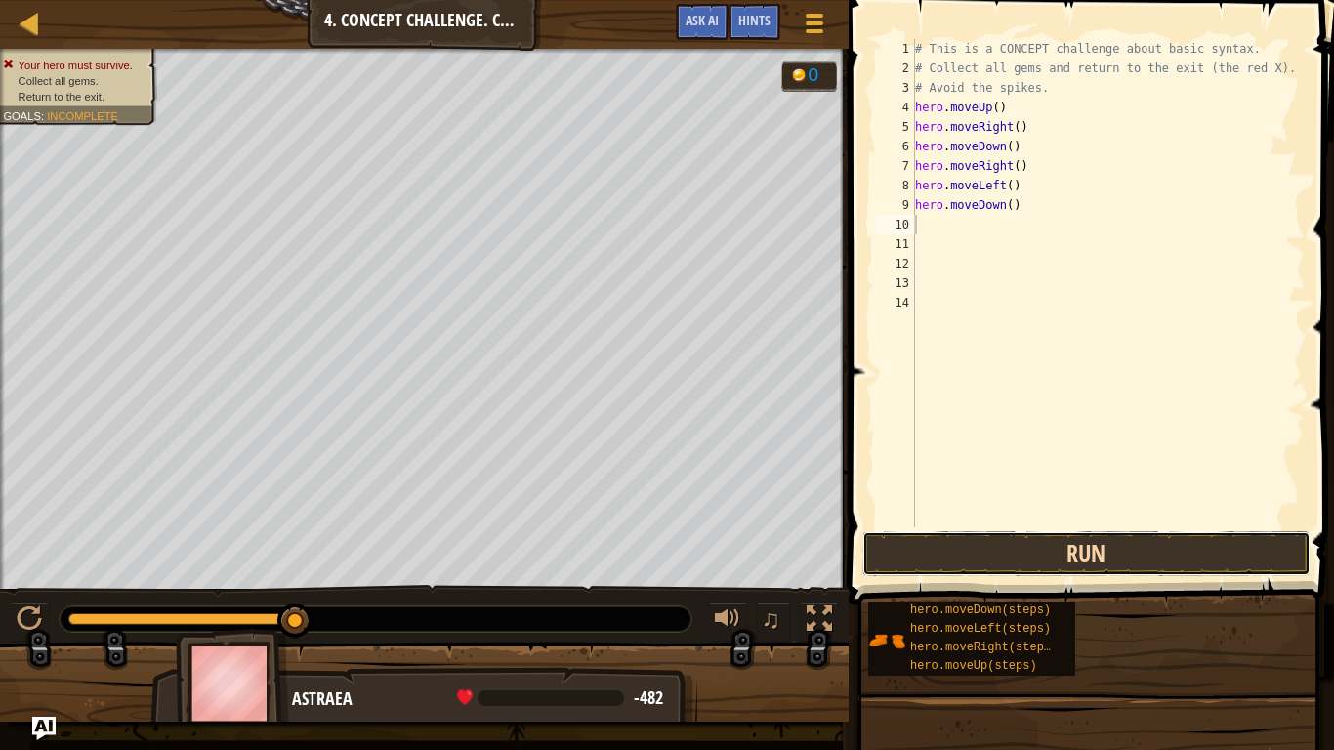
click at [1026, 556] on button "Run" at bounding box center [1086, 553] width 448 height 45
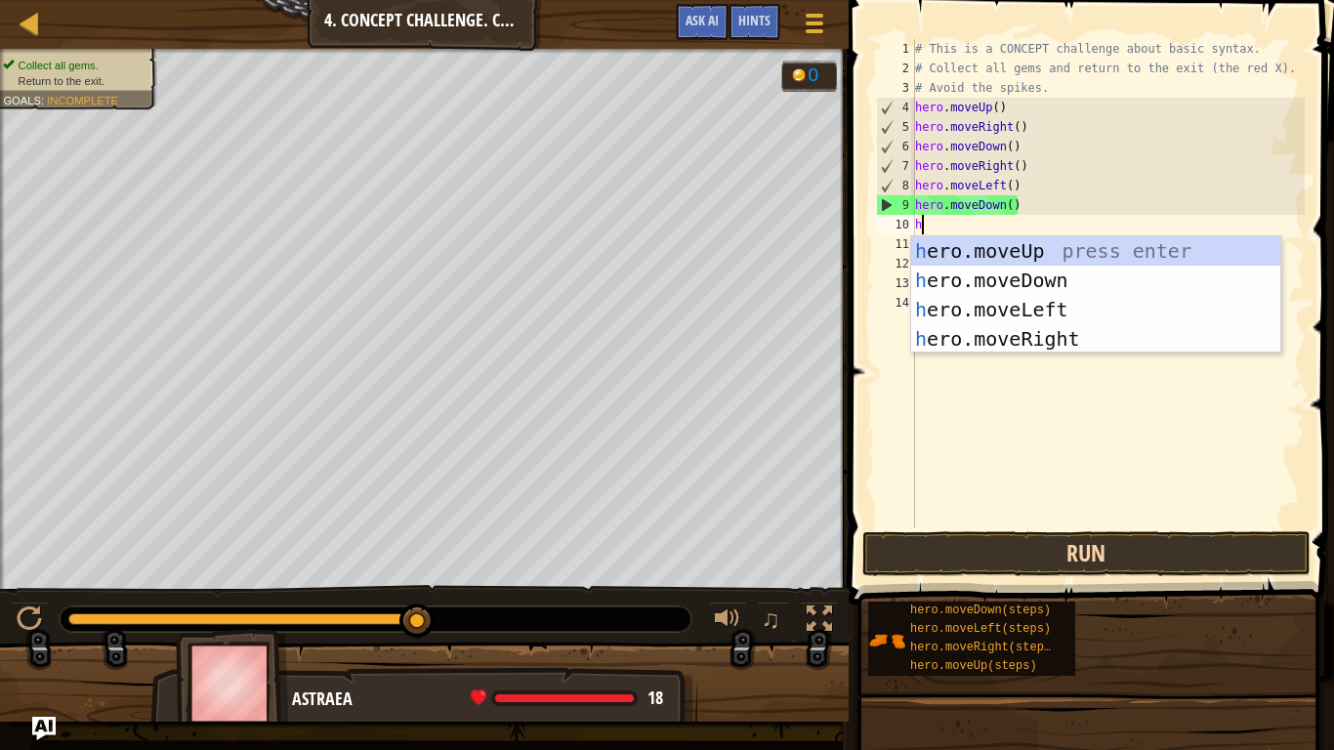
type textarea "her"
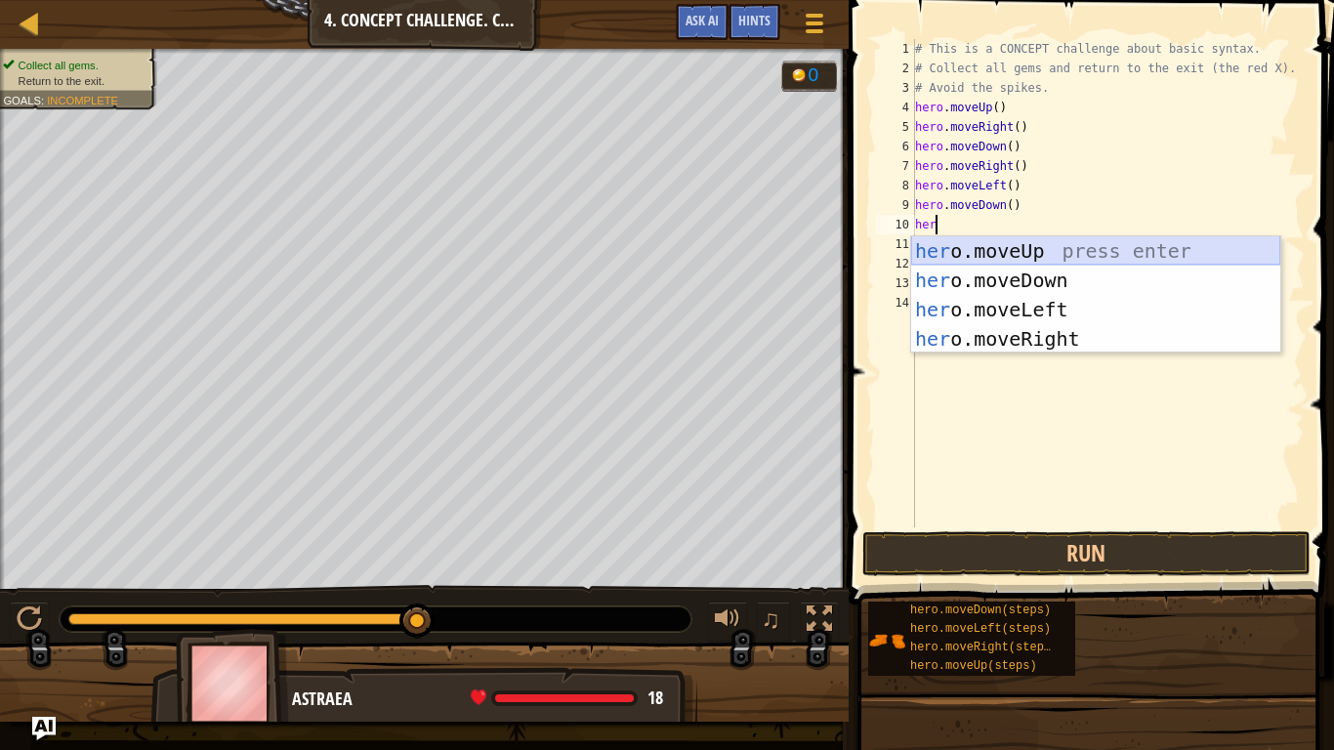
click at [986, 247] on div "her o.moveUp press enter her o.moveDown press enter her o.moveLeft press enter …" at bounding box center [1095, 324] width 369 height 176
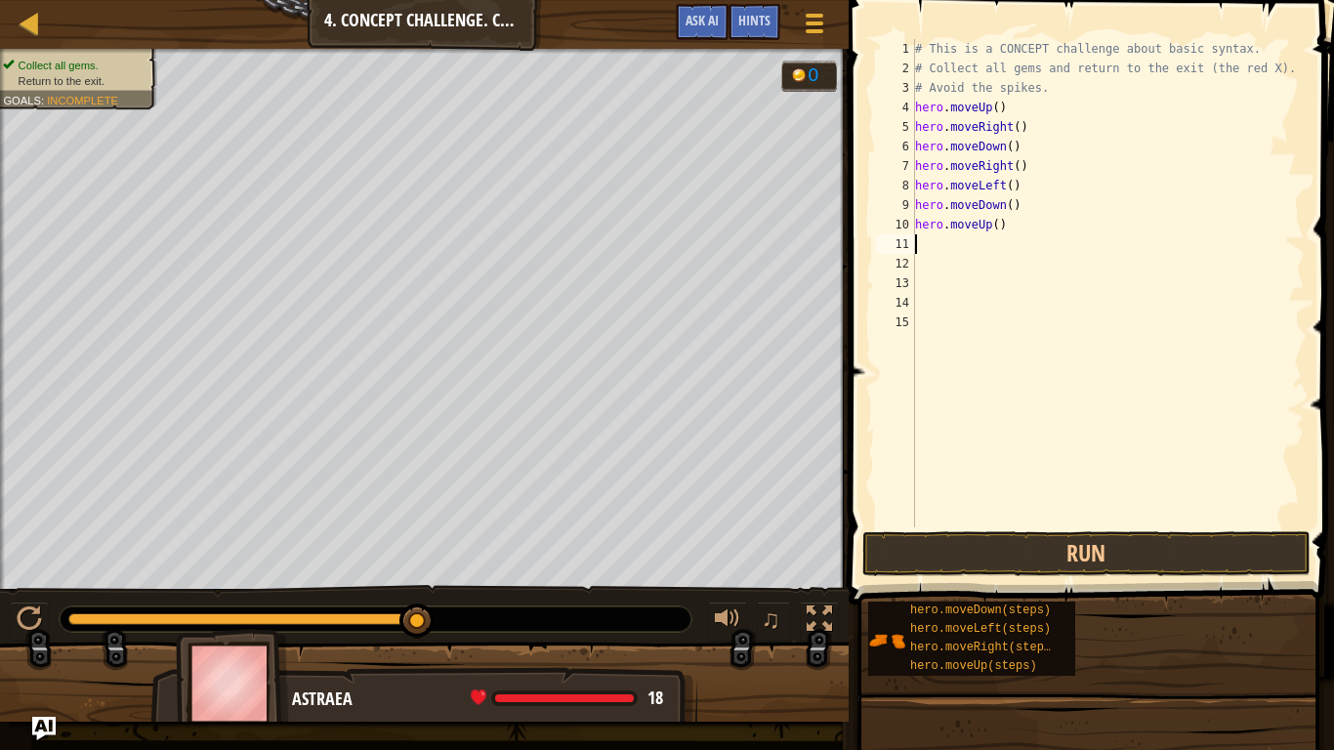
scroll to position [9, 0]
click at [1040, 554] on button "Run" at bounding box center [1086, 553] width 448 height 45
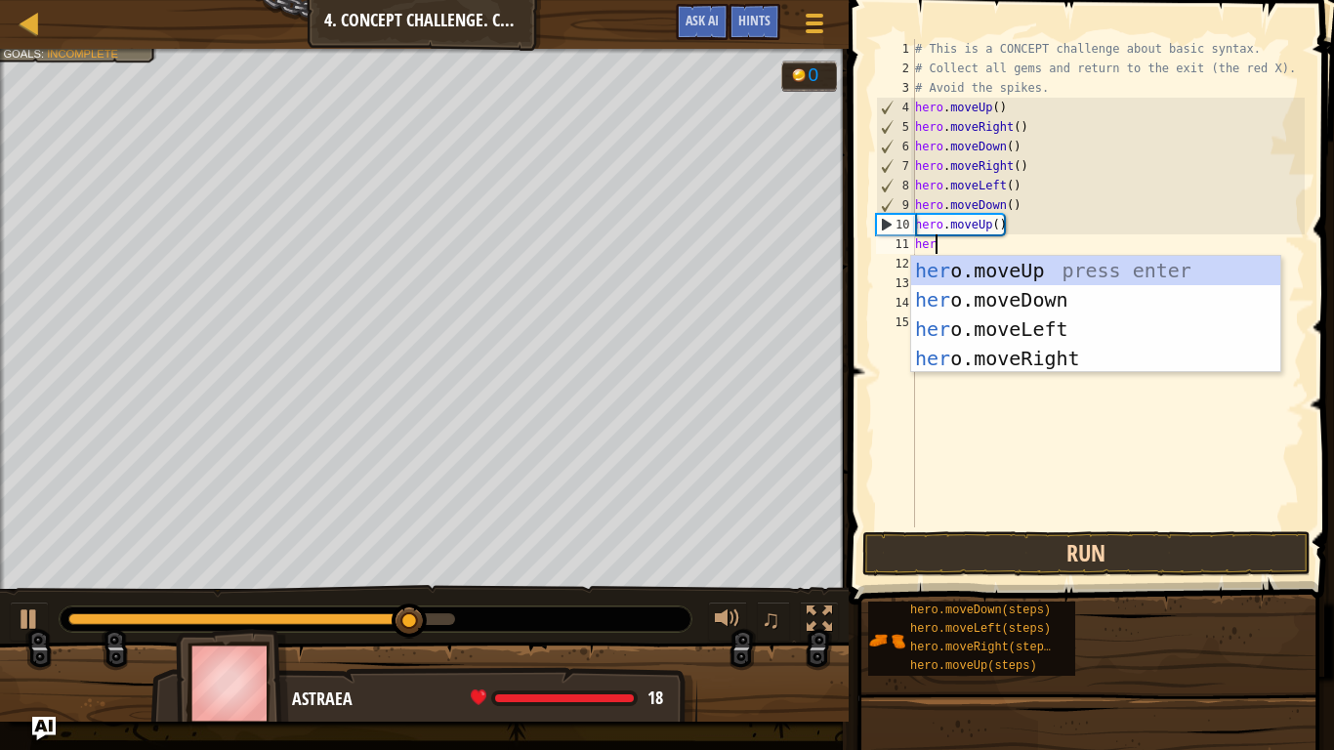
type textarea "hero"
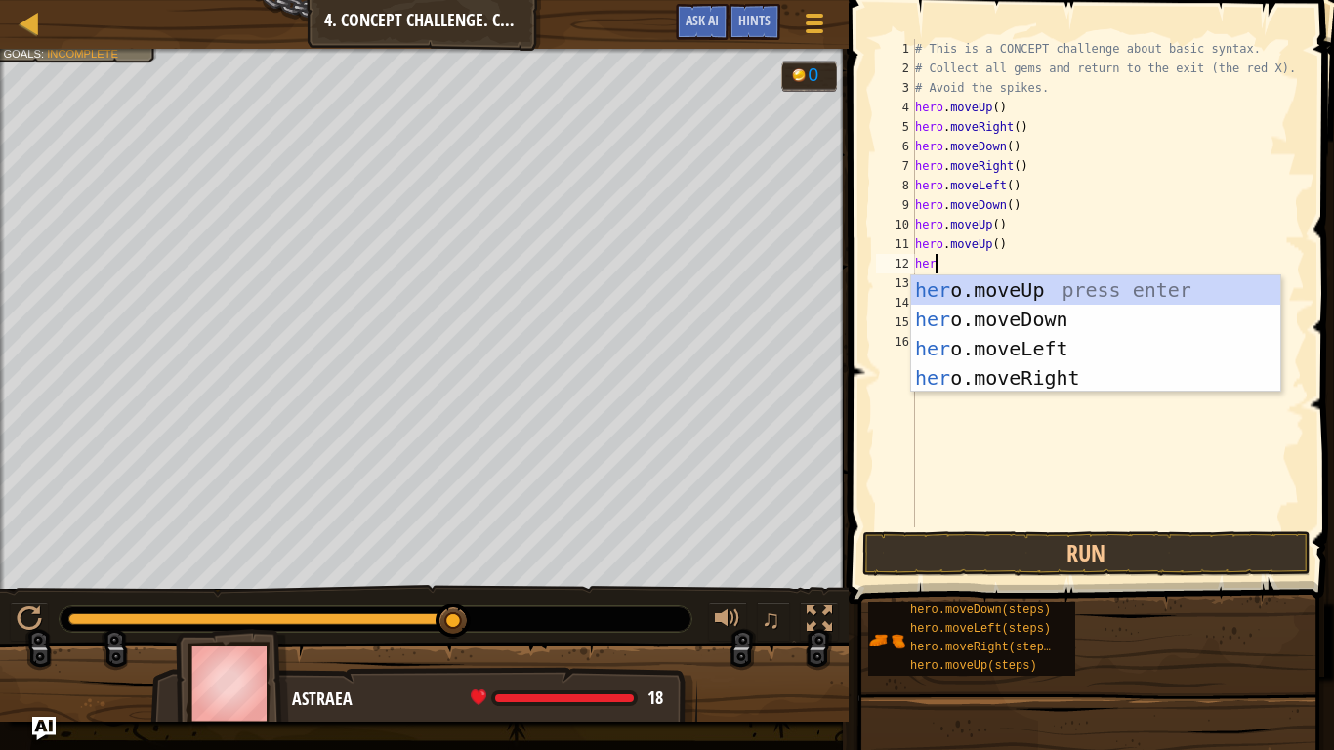
type textarea "hero"
click at [1082, 337] on div "hero .moveUp press enter hero .moveDown press enter hero .moveLeft press enter …" at bounding box center [1095, 363] width 369 height 176
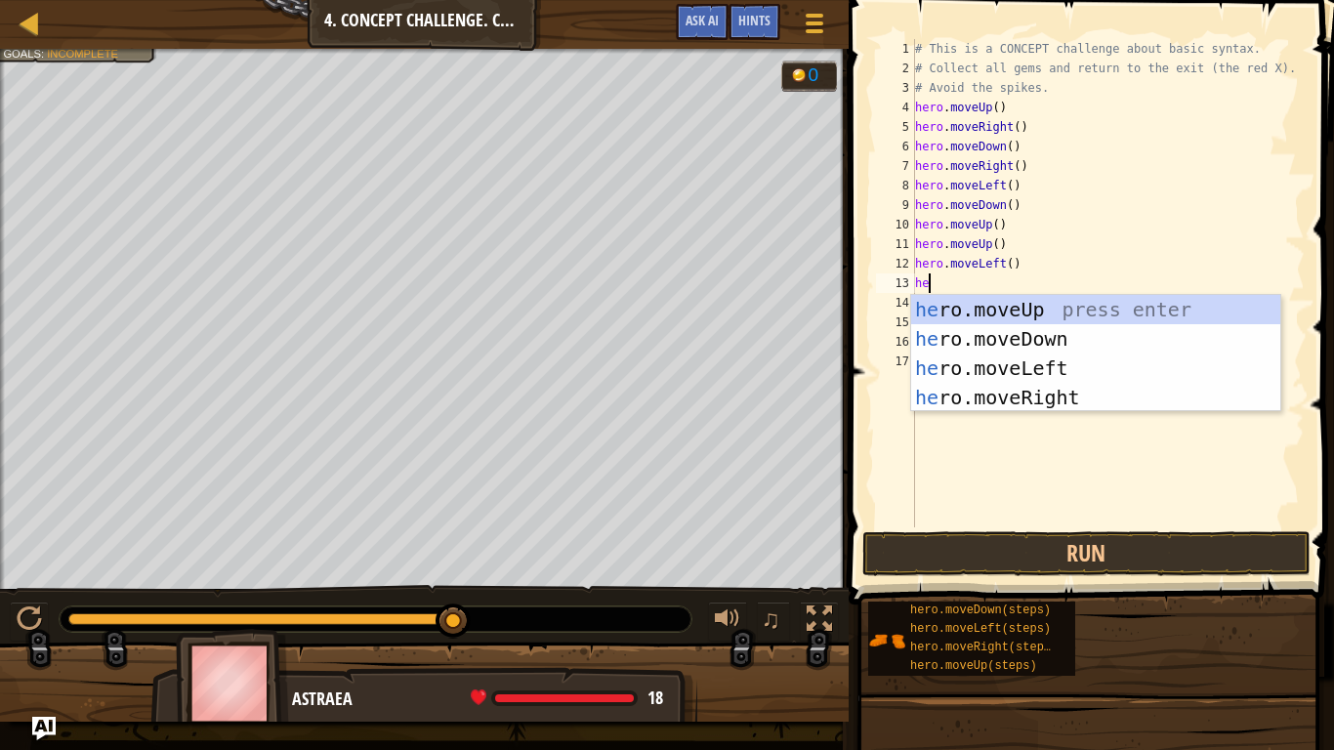
type textarea "her"
click at [1149, 335] on div "her o.moveUp press enter her o.moveDown press enter her o.moveLeft press enter …" at bounding box center [1095, 383] width 369 height 176
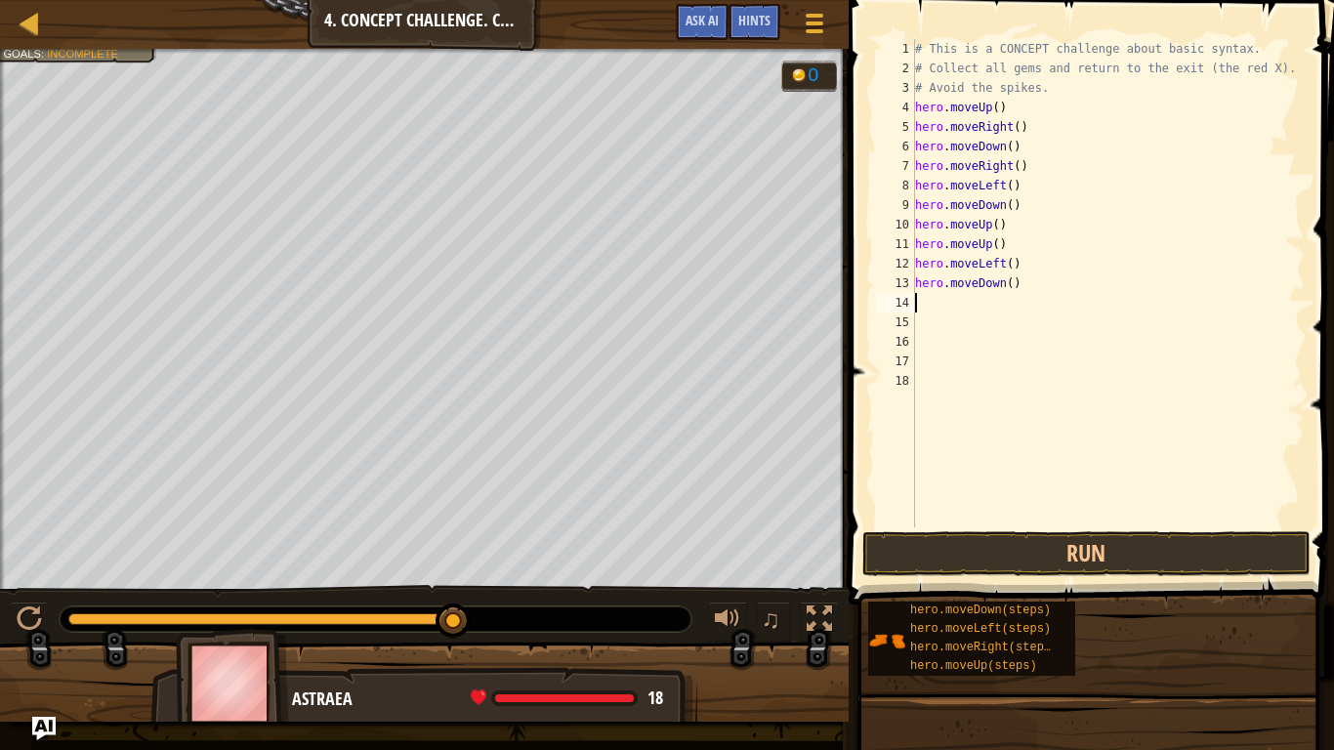
scroll to position [9, 0]
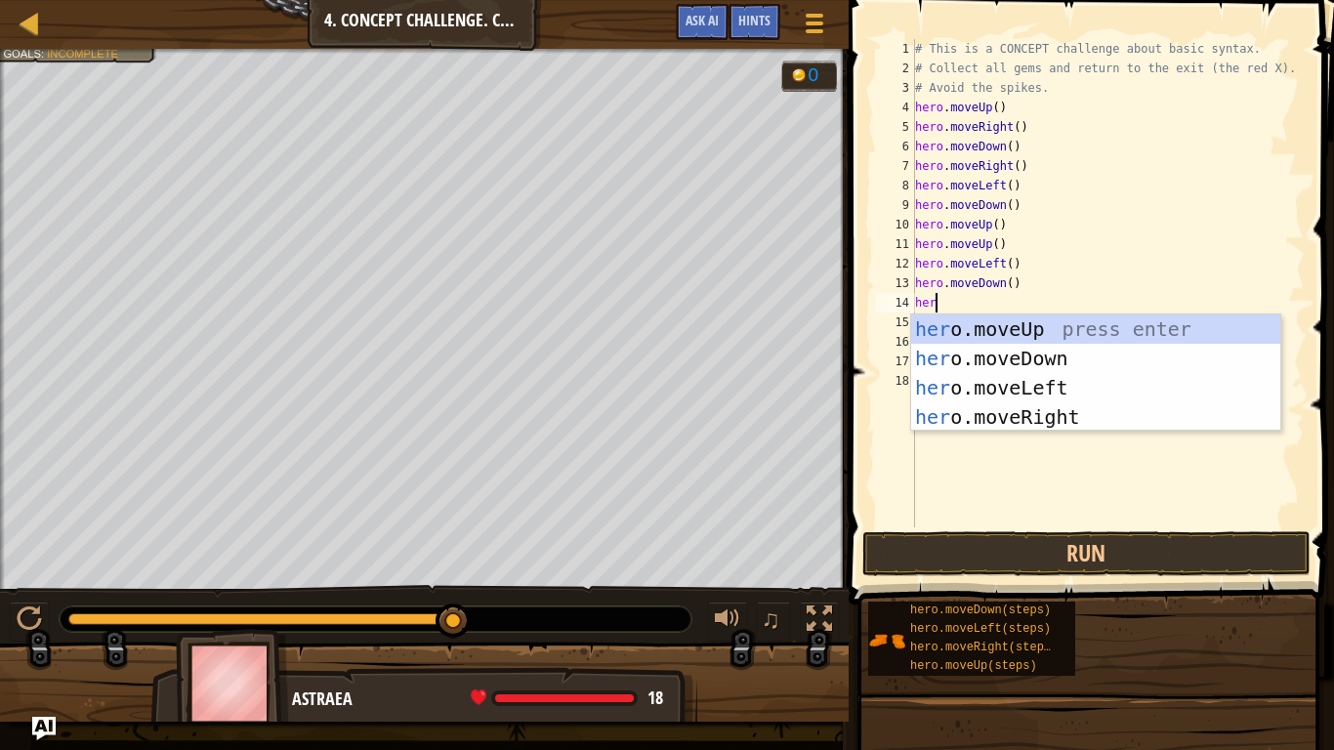
type textarea "hero"
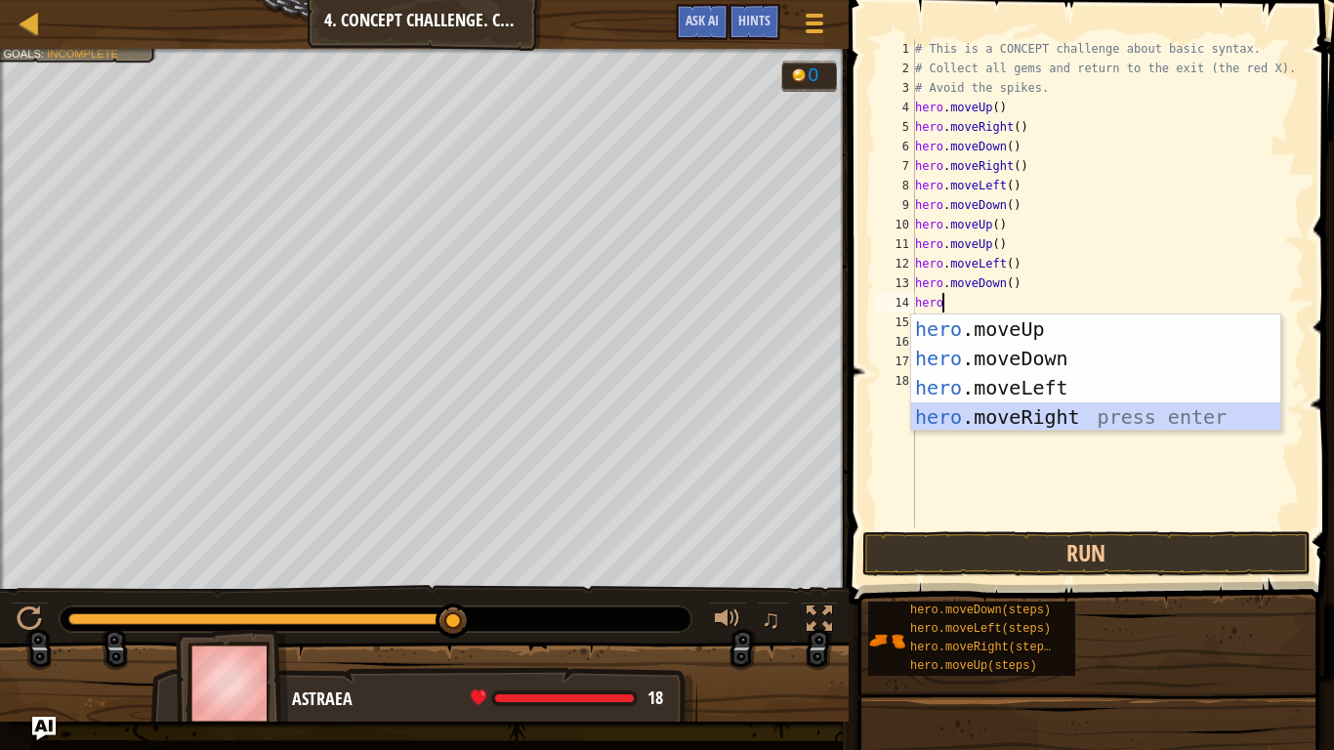
click at [1011, 418] on div "hero .moveUp press enter hero .moveDown press enter hero .moveLeft press enter …" at bounding box center [1095, 402] width 369 height 176
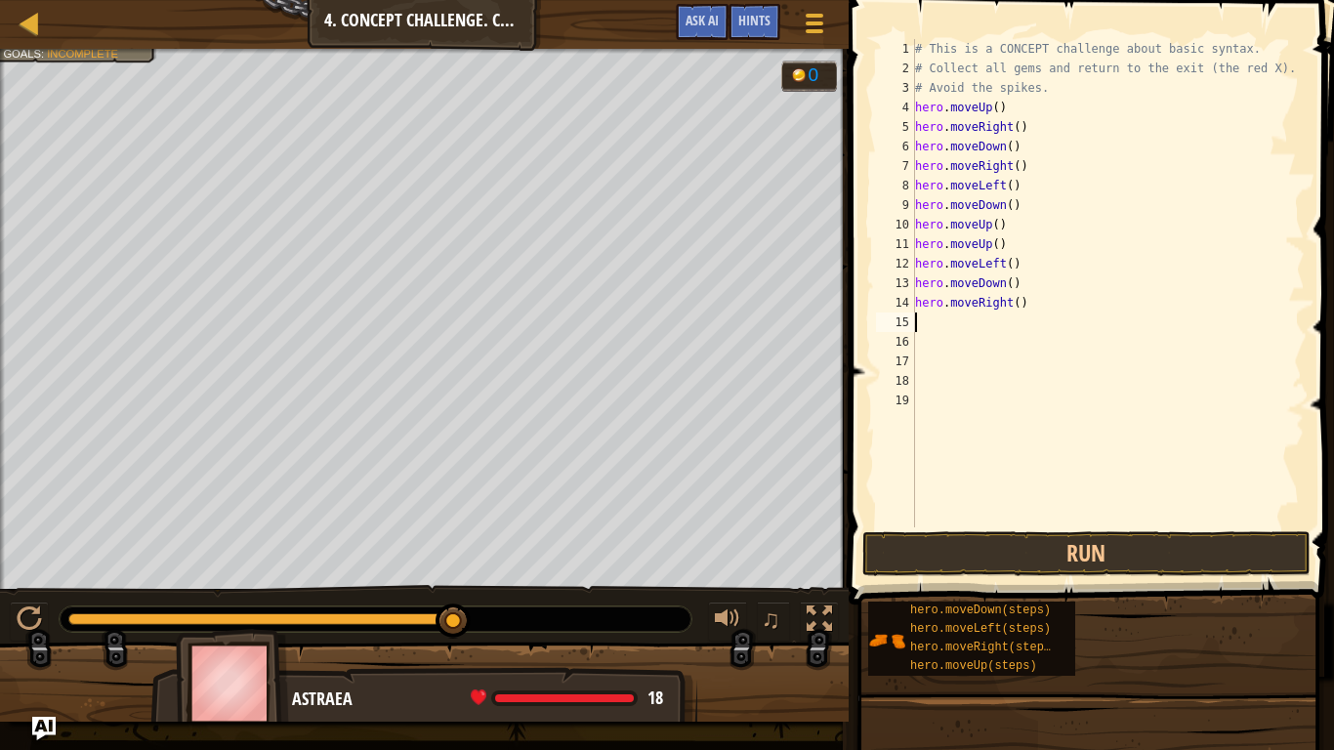
scroll to position [9, 0]
click at [1009, 305] on div "# This is a CONCEPT challenge about basic syntax. # Collect all gems and return…" at bounding box center [1108, 302] width 394 height 527
type textarea "h"
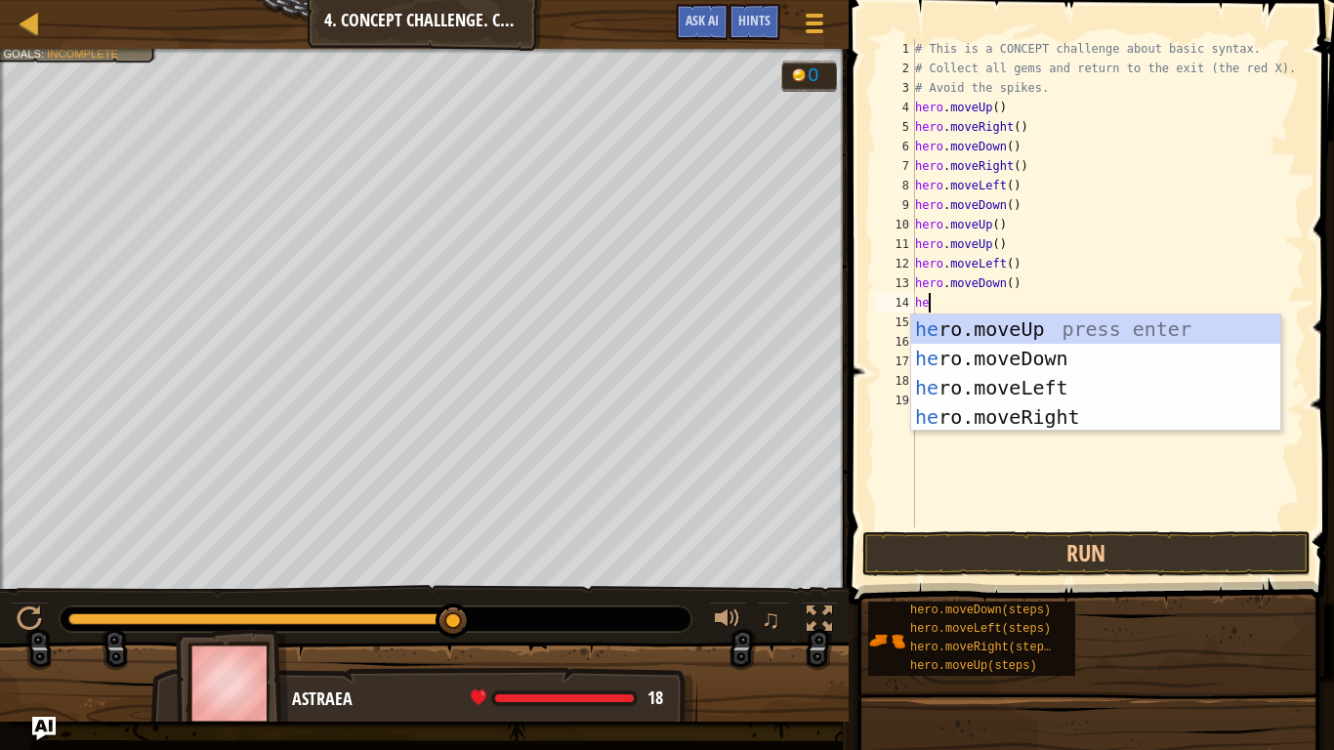
type textarea "her"
click at [1002, 385] on div "her o.moveUp press enter her o.moveDown press enter her o.moveLeft press enter …" at bounding box center [1095, 402] width 369 height 176
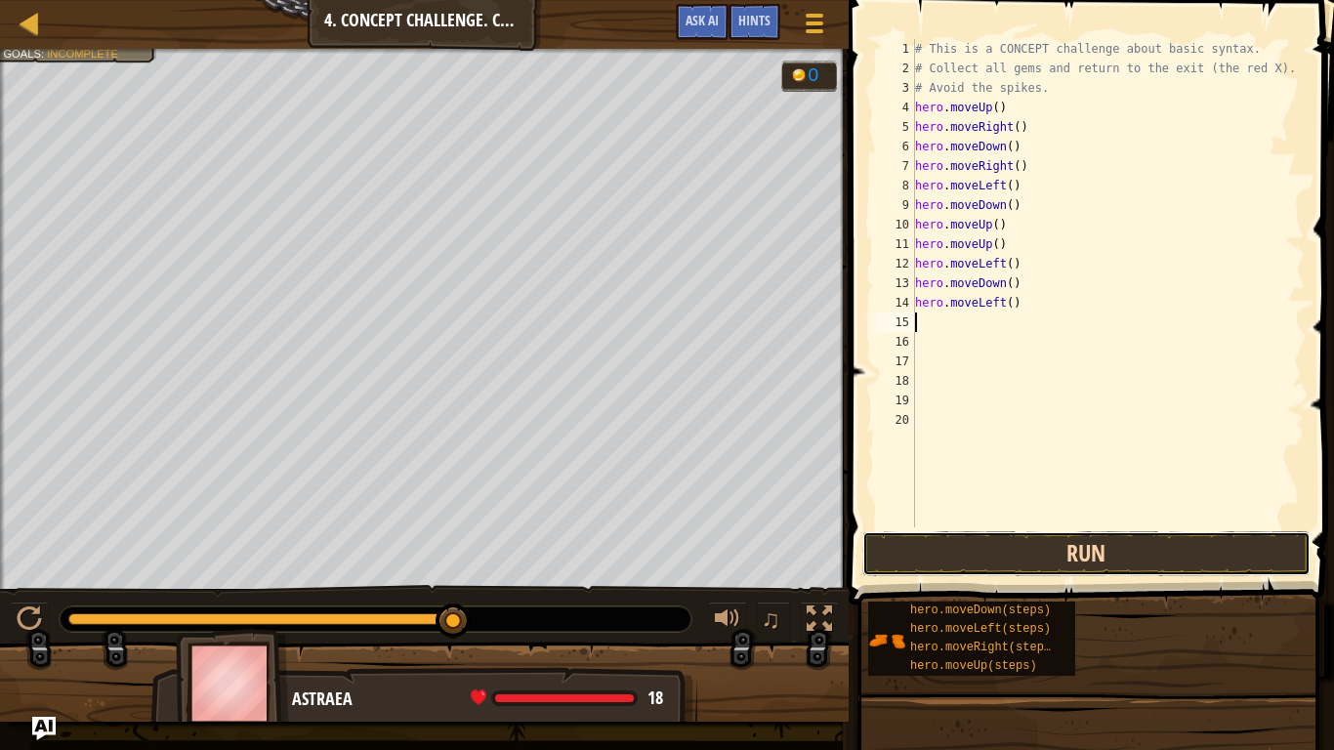
click at [985, 552] on button "Run" at bounding box center [1086, 553] width 448 height 45
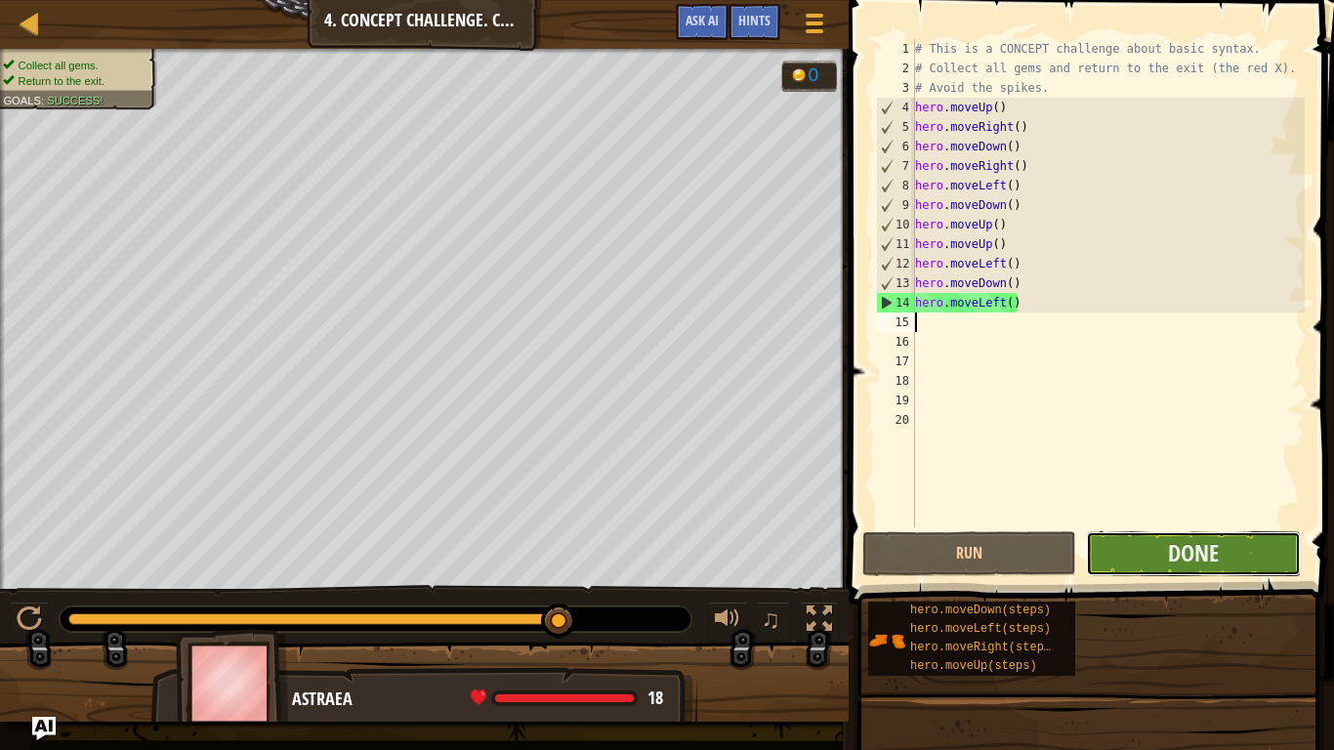
click at [1123, 540] on button "Done" at bounding box center [1193, 553] width 214 height 45
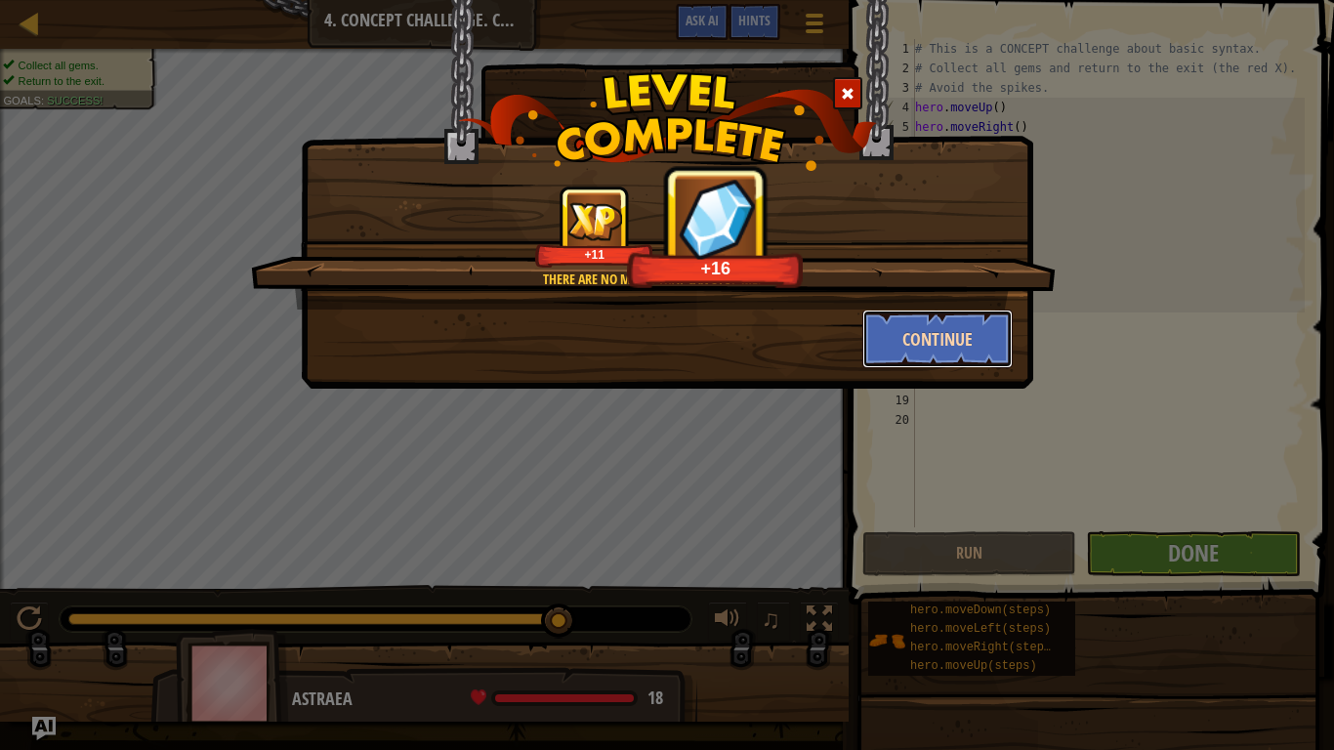
click at [902, 338] on button "Continue" at bounding box center [937, 339] width 151 height 59
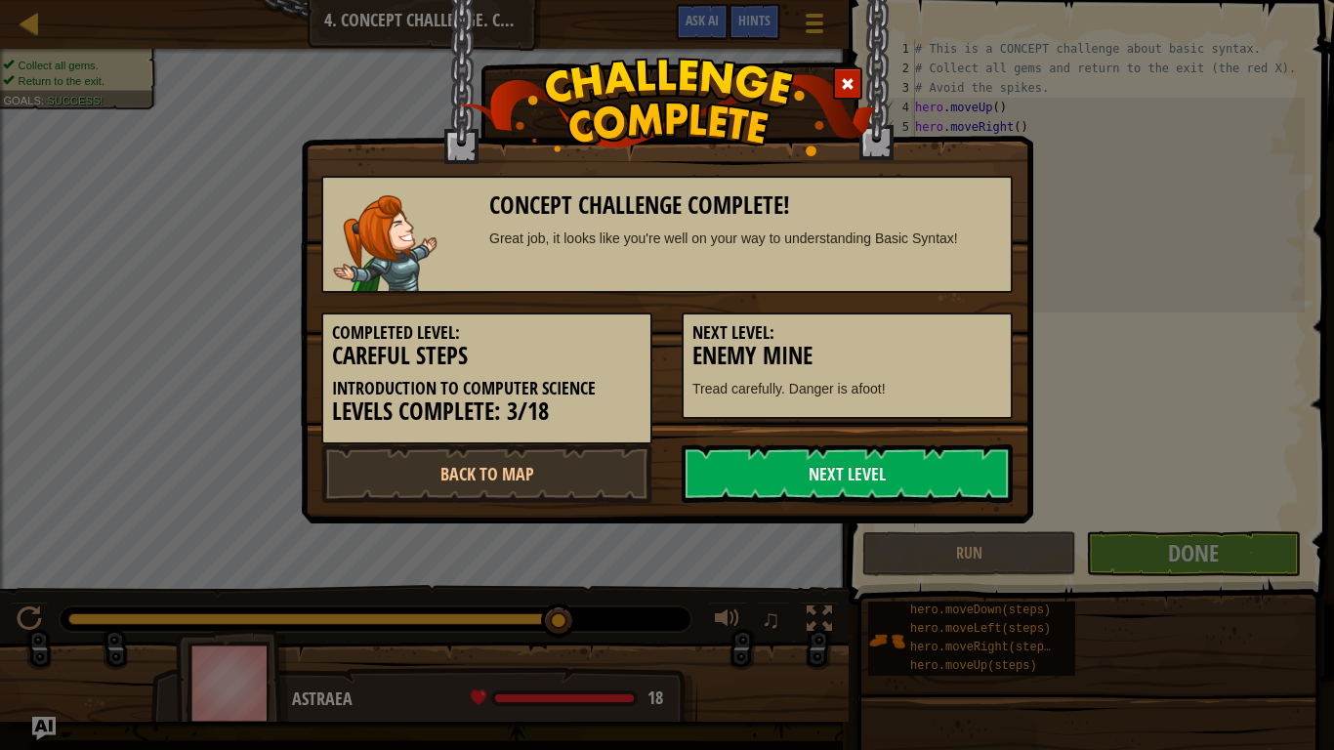
click at [902, 338] on h5 "Next Level:" at bounding box center [847, 333] width 310 height 20
click at [863, 461] on link "Next Level" at bounding box center [847, 473] width 331 height 59
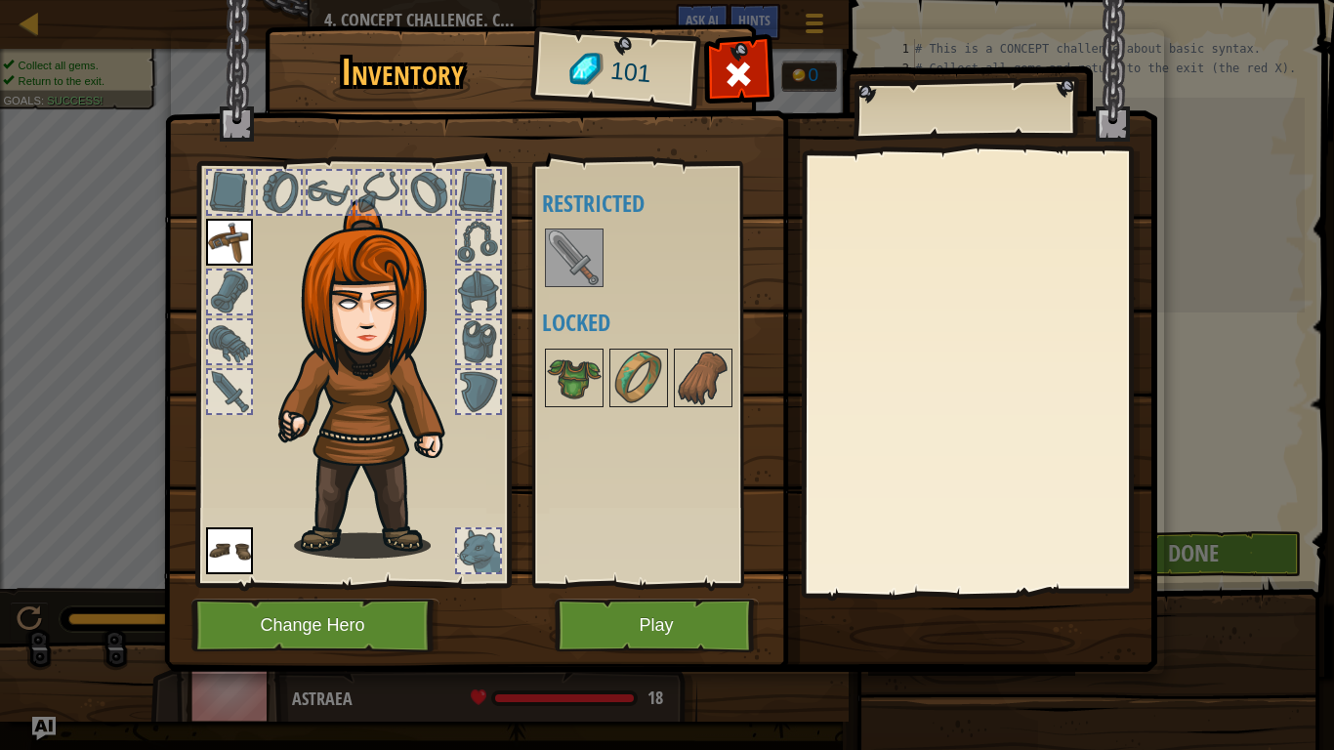
click at [586, 259] on img at bounding box center [574, 257] width 55 height 55
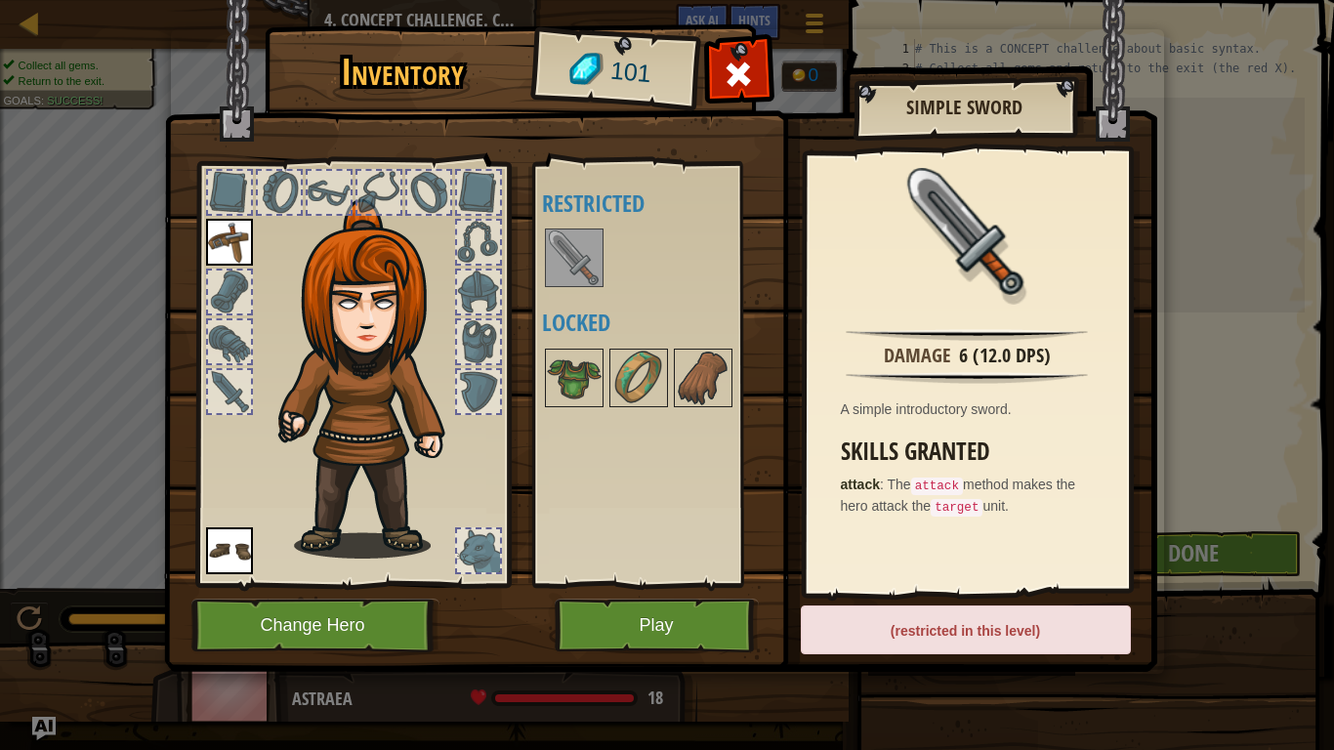
click at [242, 277] on div at bounding box center [229, 292] width 43 height 43
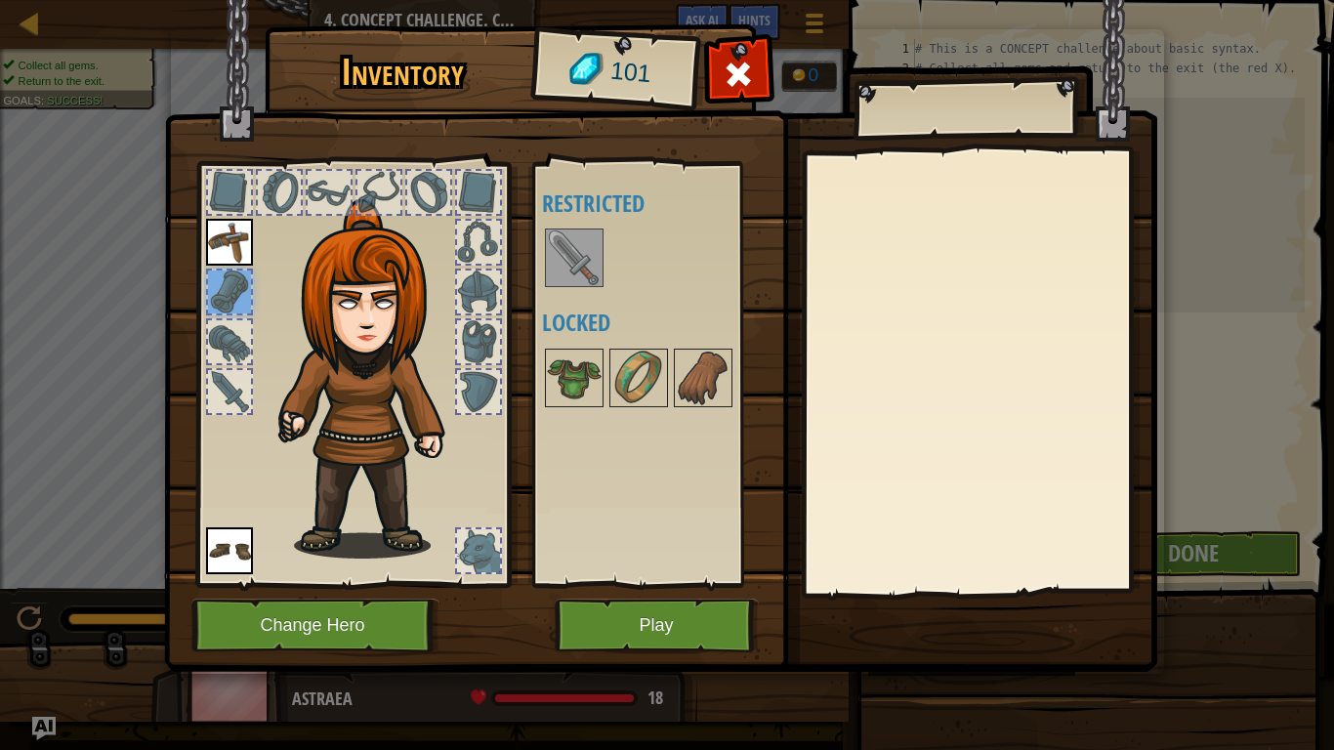
click at [230, 338] on div at bounding box center [229, 341] width 43 height 43
click at [234, 338] on div at bounding box center [229, 341] width 43 height 43
click at [240, 383] on div at bounding box center [229, 391] width 43 height 43
click at [224, 545] on img at bounding box center [229, 550] width 47 height 47
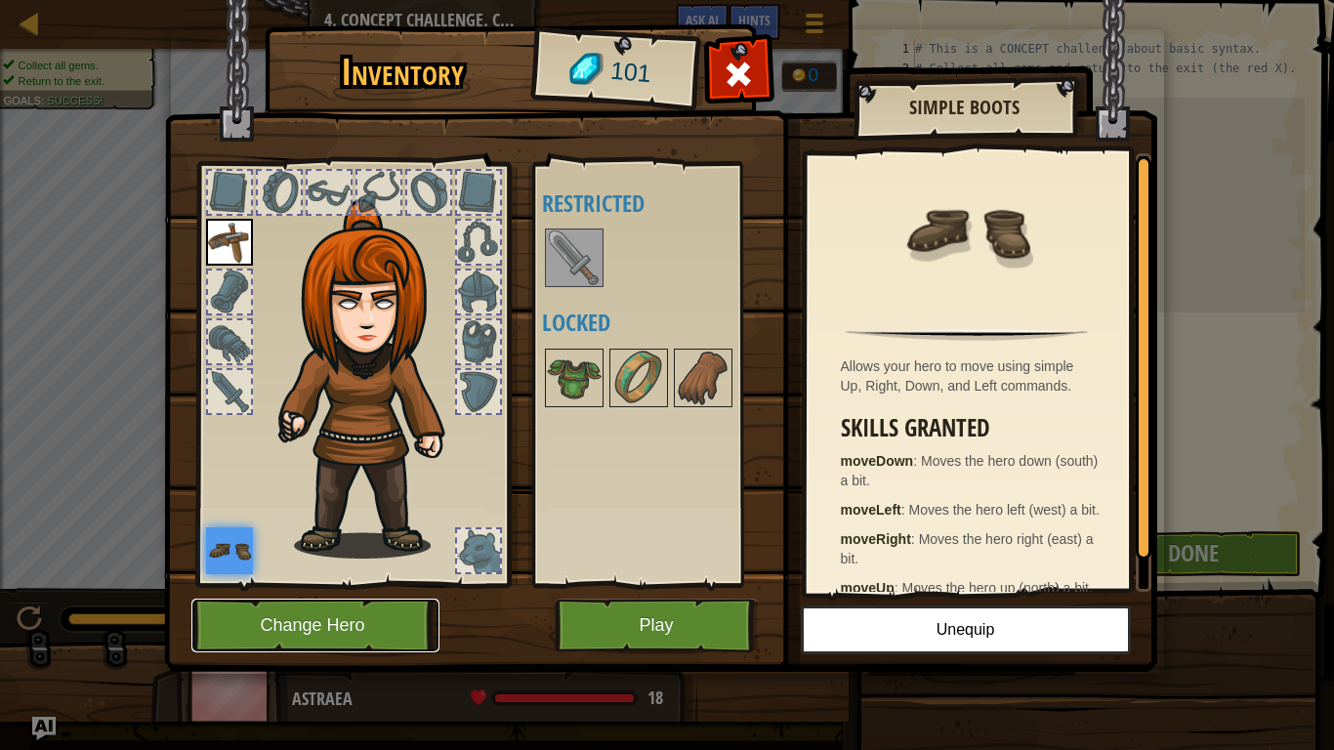
click at [312, 584] on button "Change Hero" at bounding box center [315, 626] width 248 height 54
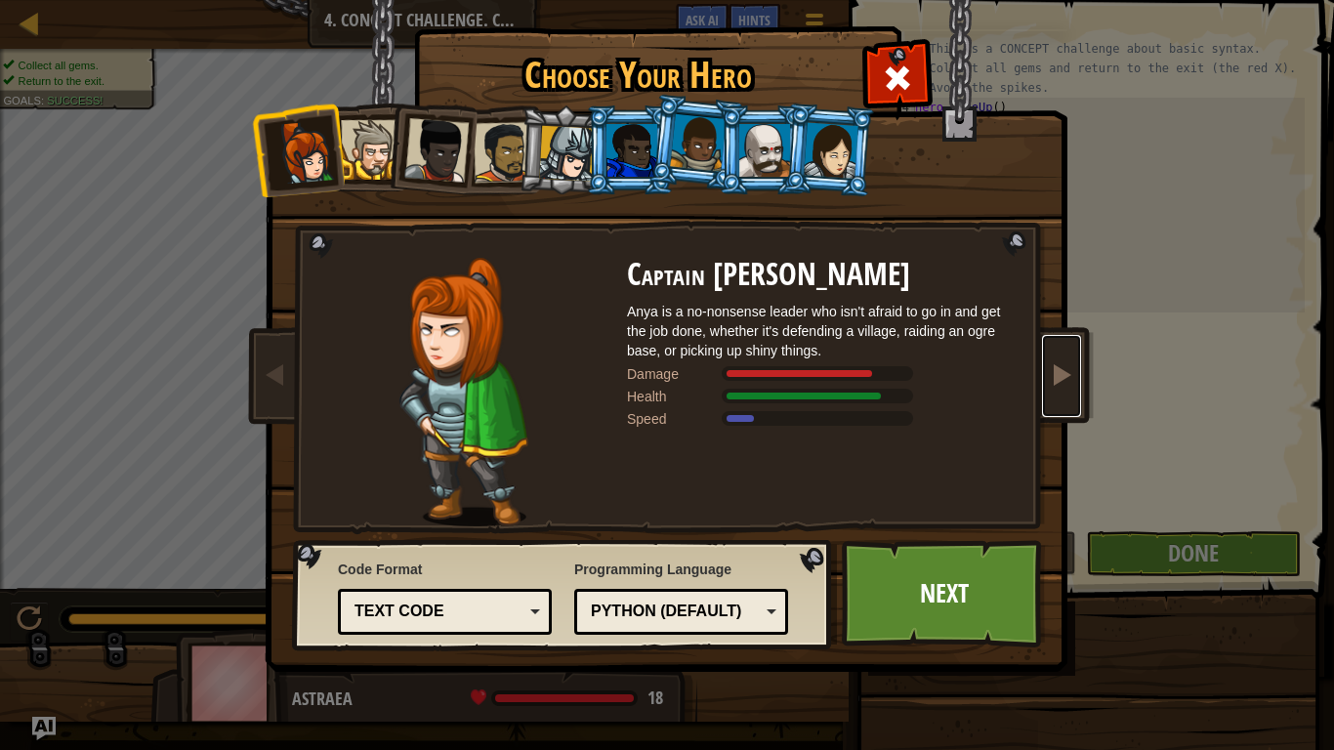
click at [1056, 353] on link at bounding box center [1061, 376] width 39 height 82
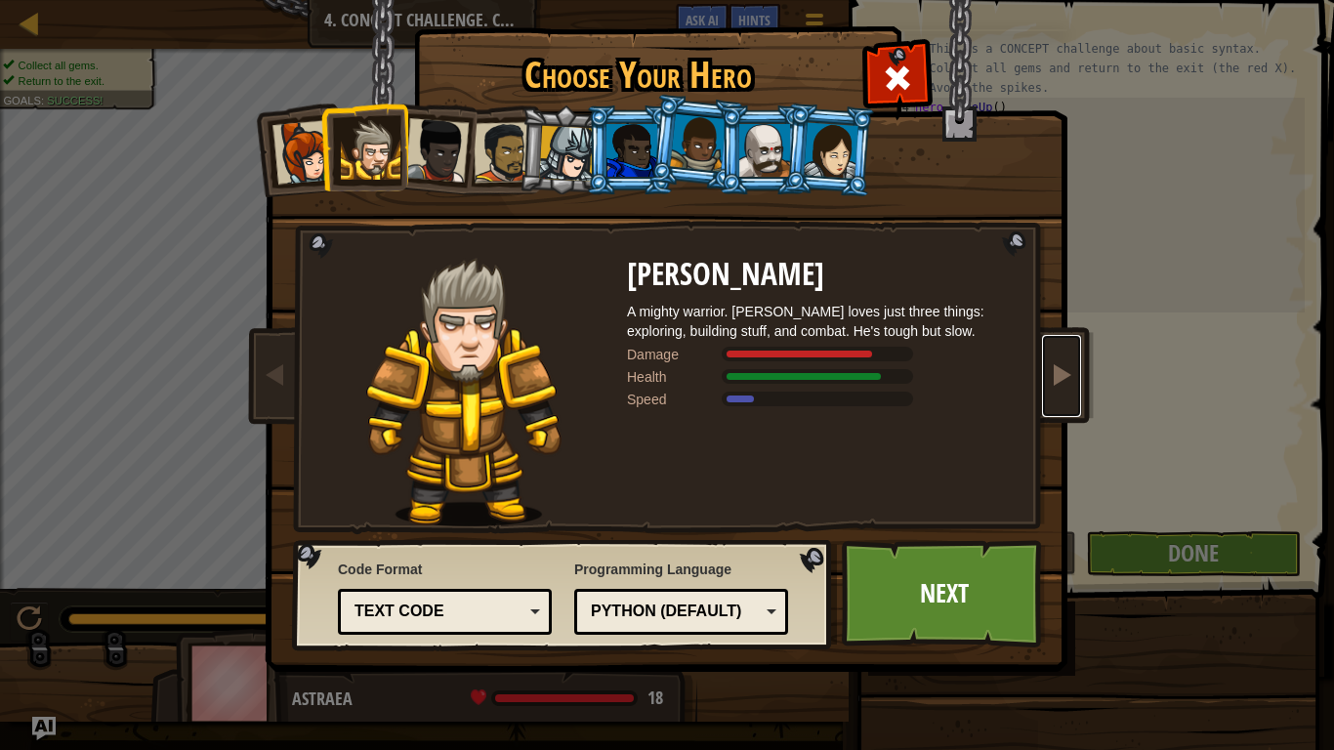
click at [1056, 353] on link at bounding box center [1061, 376] width 39 height 82
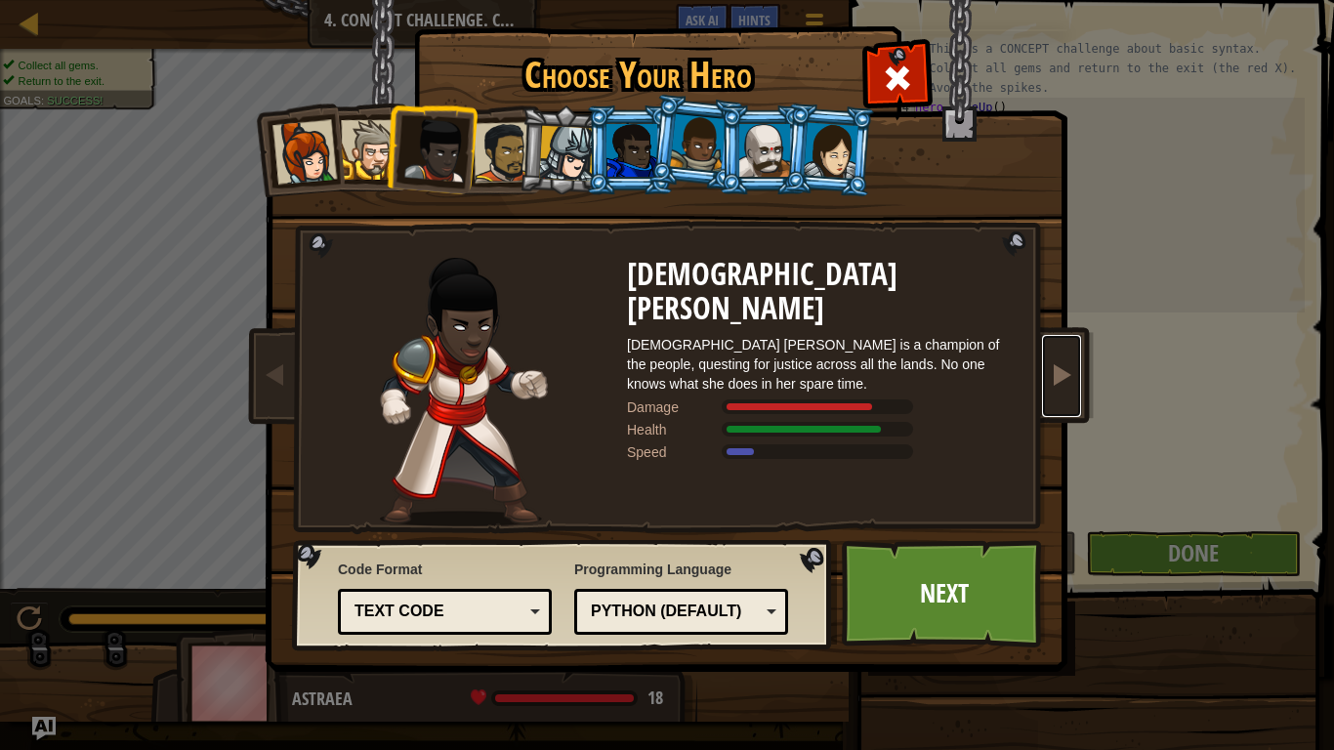
click at [1057, 353] on link at bounding box center [1061, 376] width 39 height 82
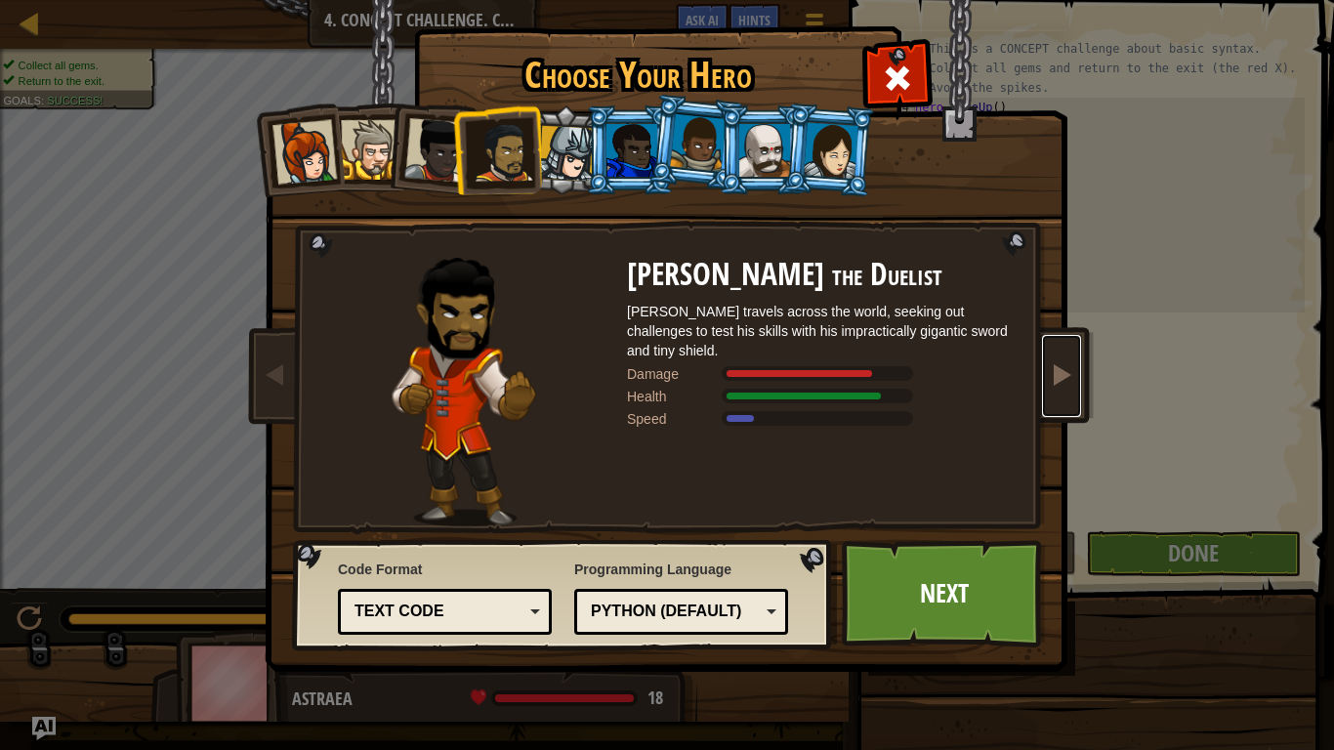
click at [1057, 353] on link at bounding box center [1061, 376] width 39 height 82
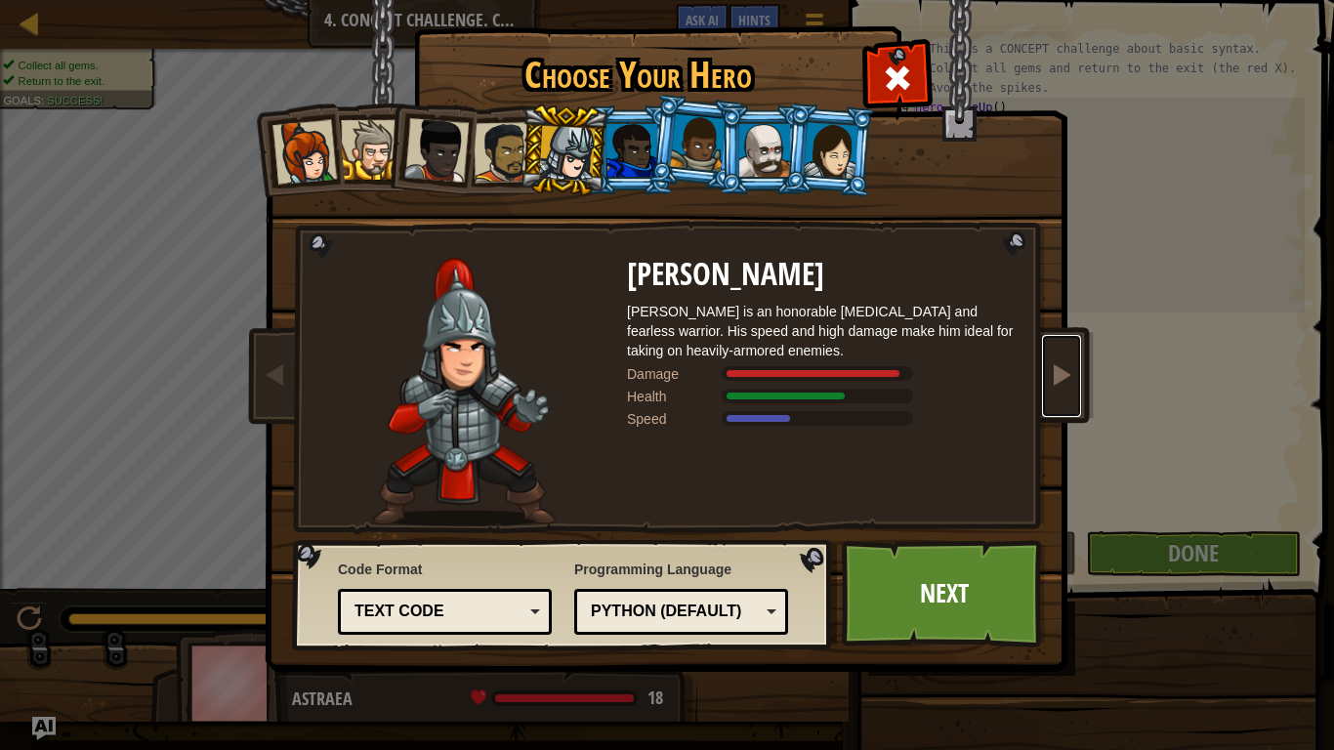
click at [1057, 353] on link at bounding box center [1061, 376] width 39 height 82
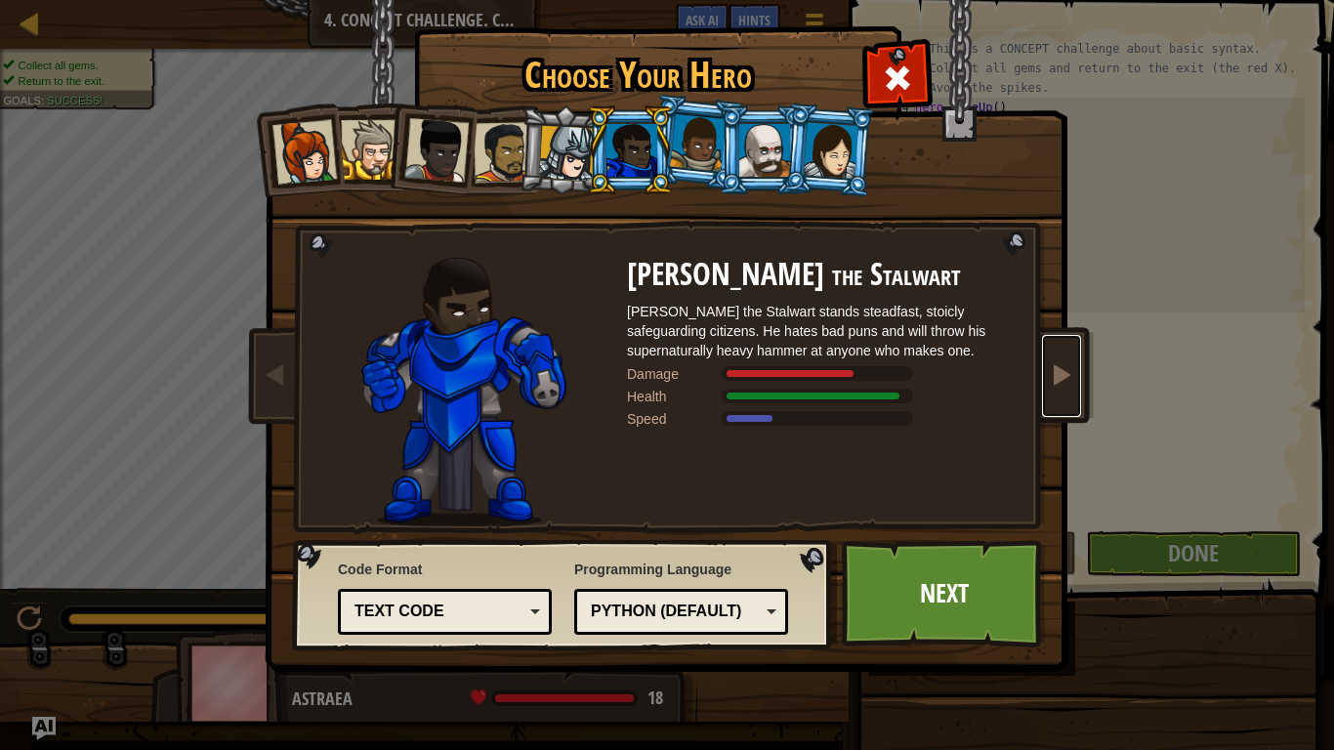
click at [1057, 353] on link at bounding box center [1061, 376] width 39 height 82
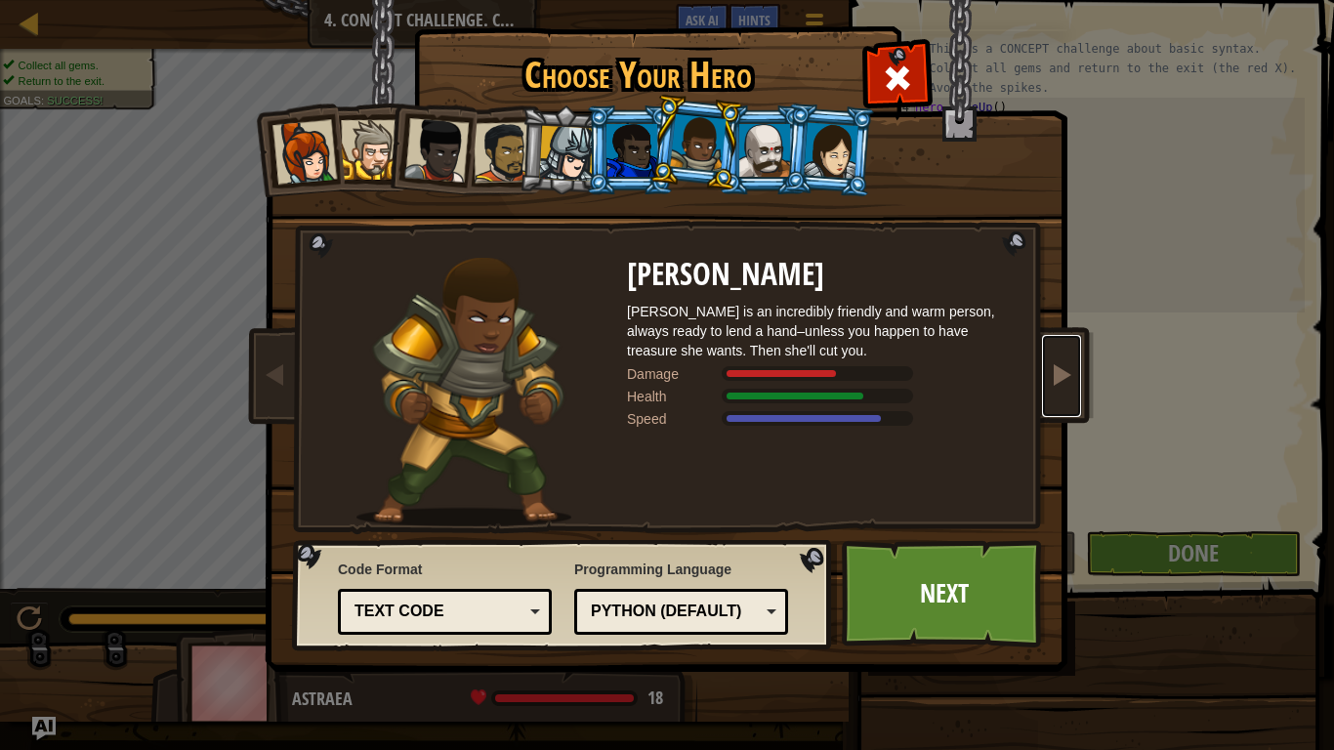
click at [1069, 381] on span at bounding box center [1061, 373] width 23 height 23
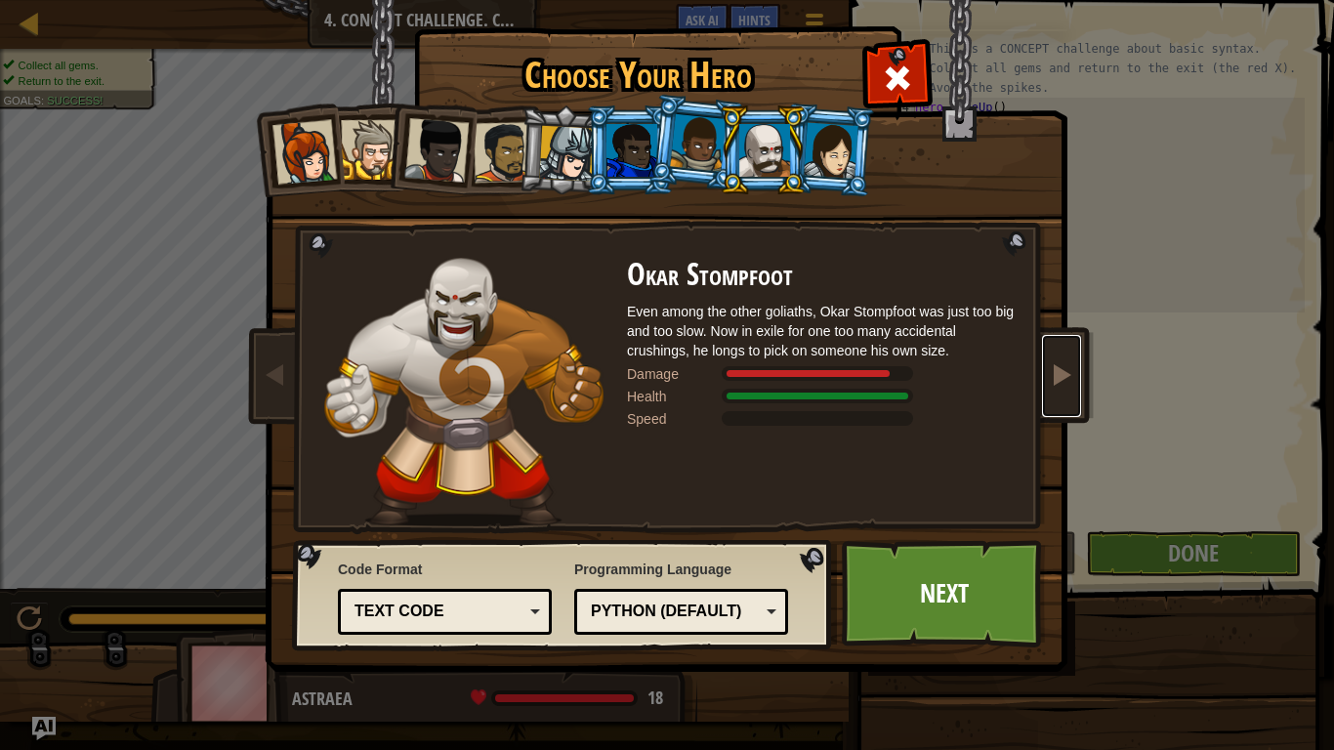
click at [1050, 386] on span at bounding box center [1061, 373] width 23 height 23
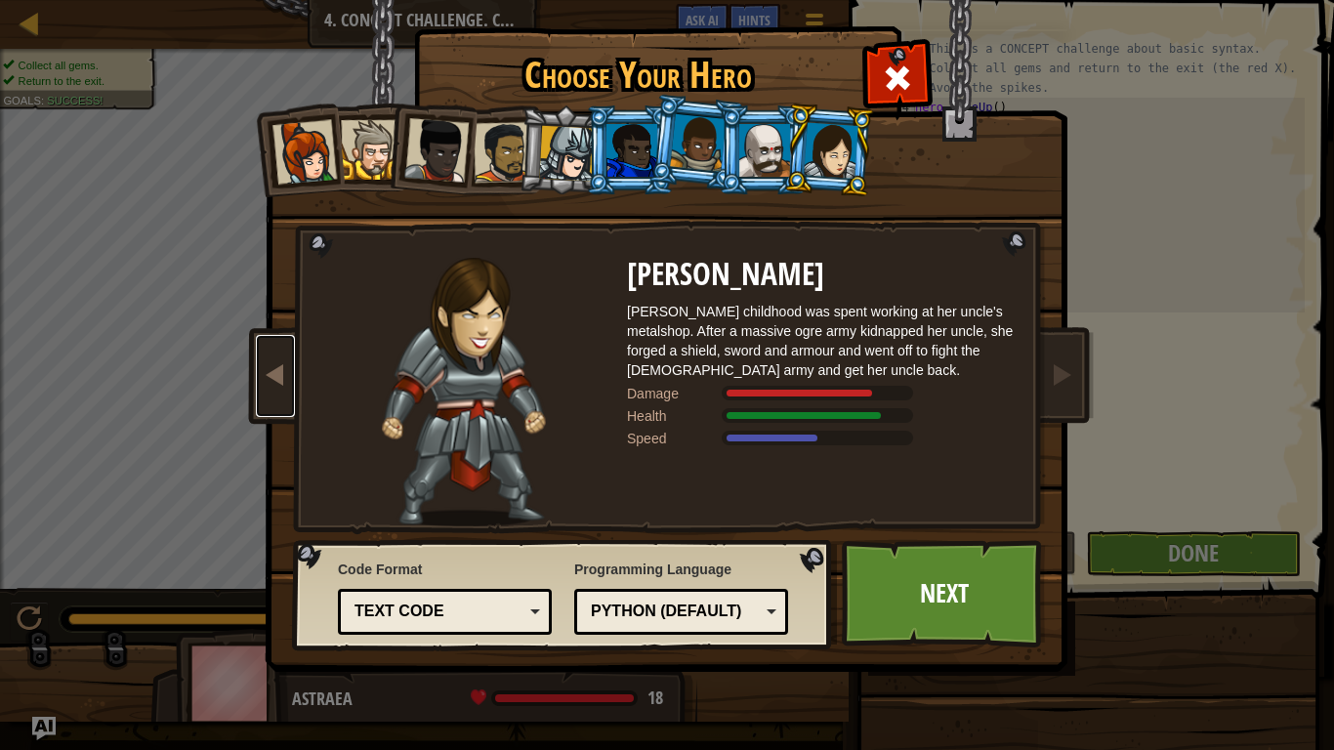
click at [269, 357] on link at bounding box center [275, 376] width 39 height 82
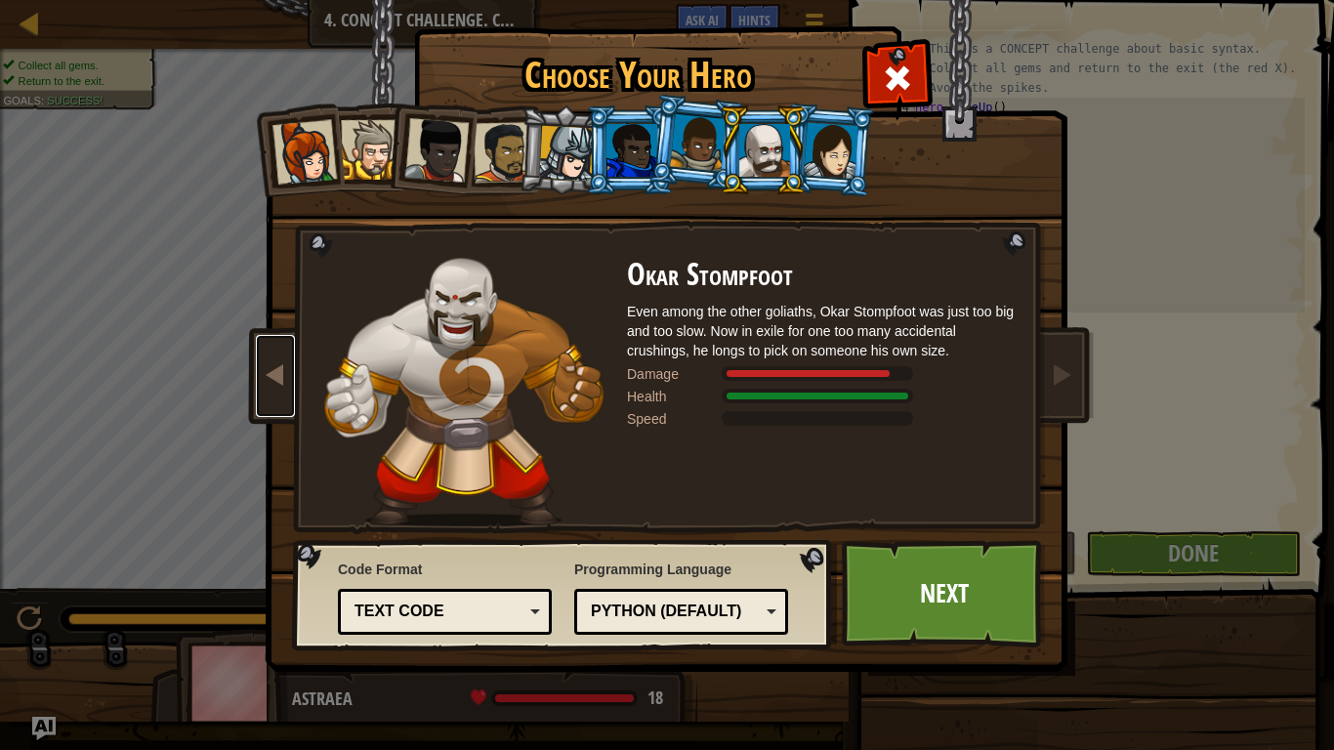
click at [269, 357] on link at bounding box center [275, 376] width 39 height 82
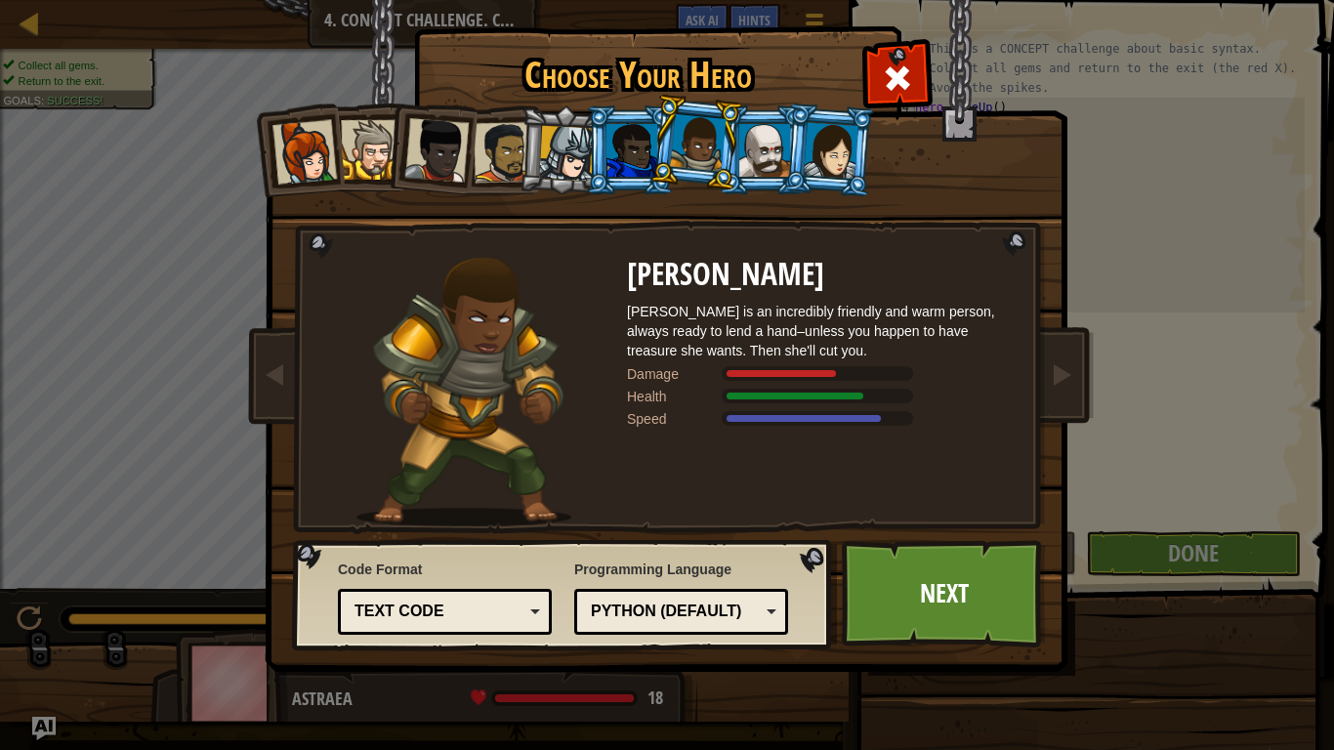
click at [444, 342] on img at bounding box center [463, 392] width 215 height 269
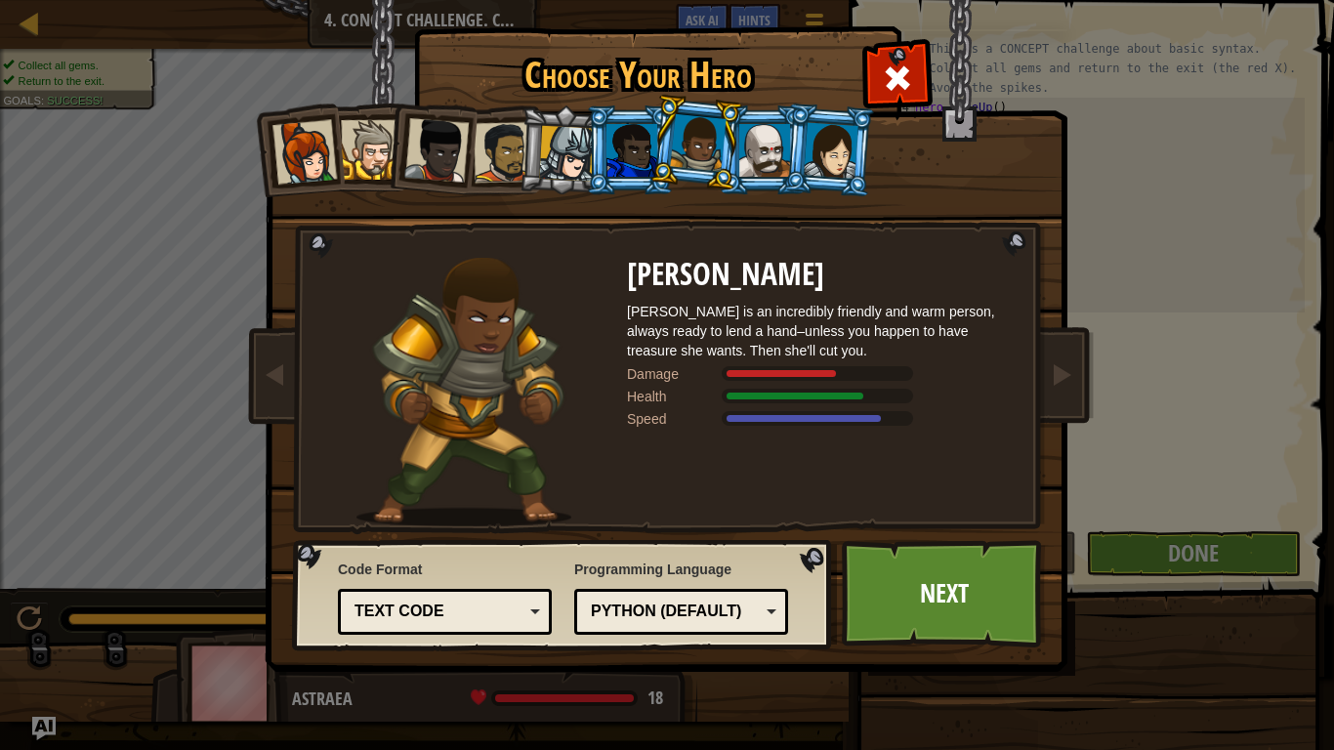
click at [444, 342] on img at bounding box center [463, 392] width 215 height 269
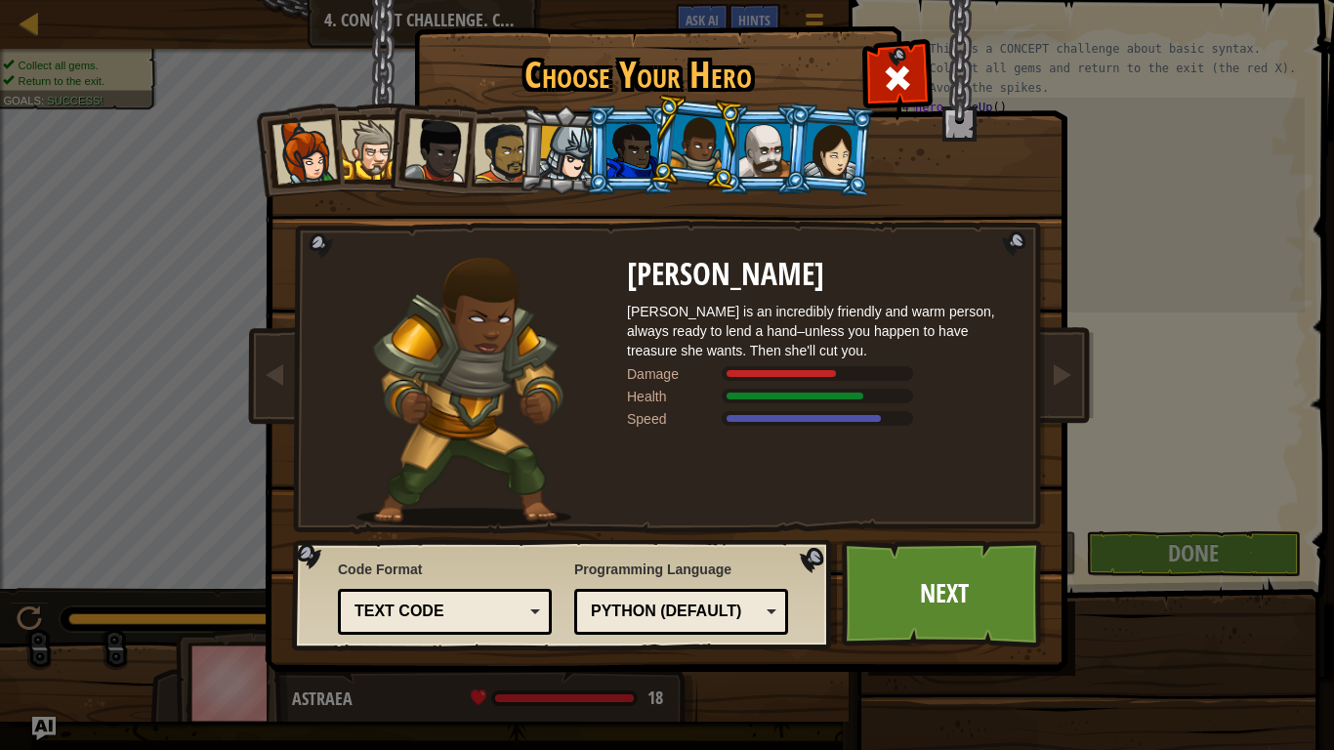
click at [444, 342] on img at bounding box center [463, 392] width 215 height 269
click at [961, 584] on link "Next" at bounding box center [944, 593] width 204 height 107
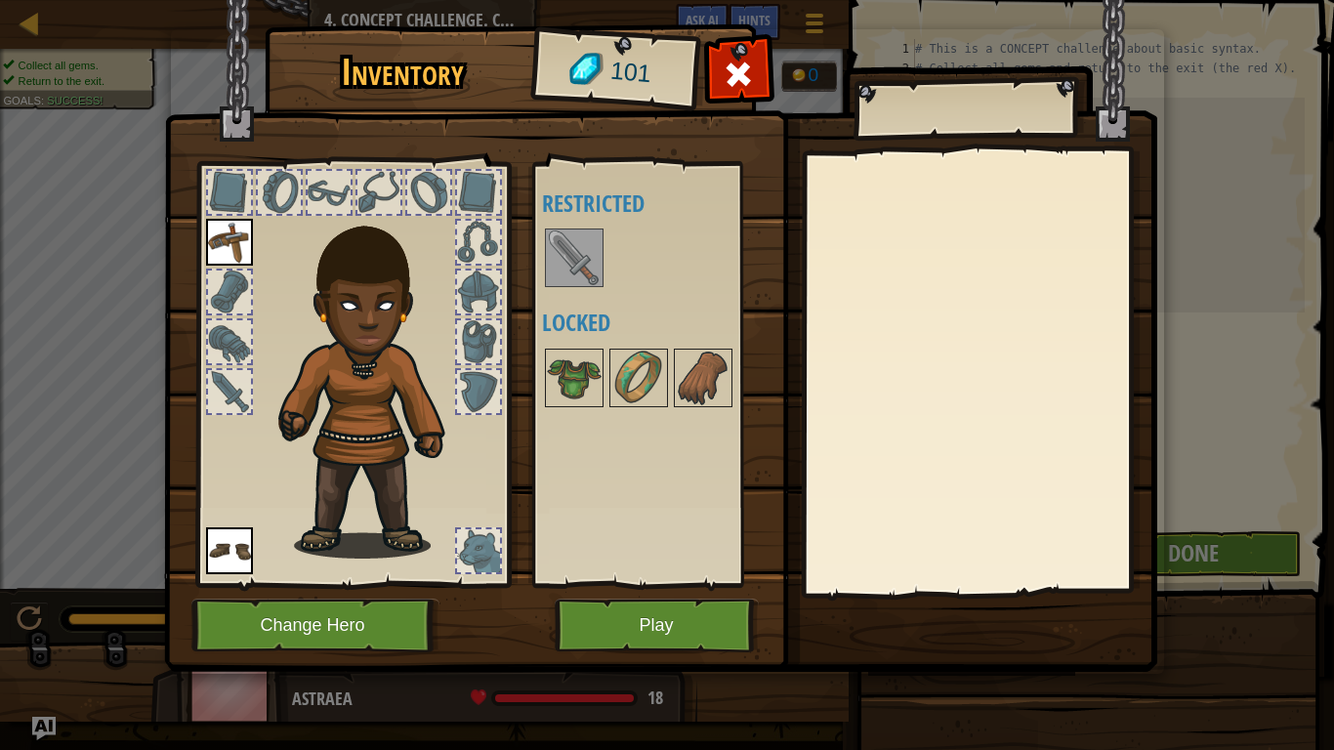
click at [472, 343] on div at bounding box center [478, 341] width 43 height 43
click at [649, 584] on button "Play" at bounding box center [657, 626] width 204 height 54
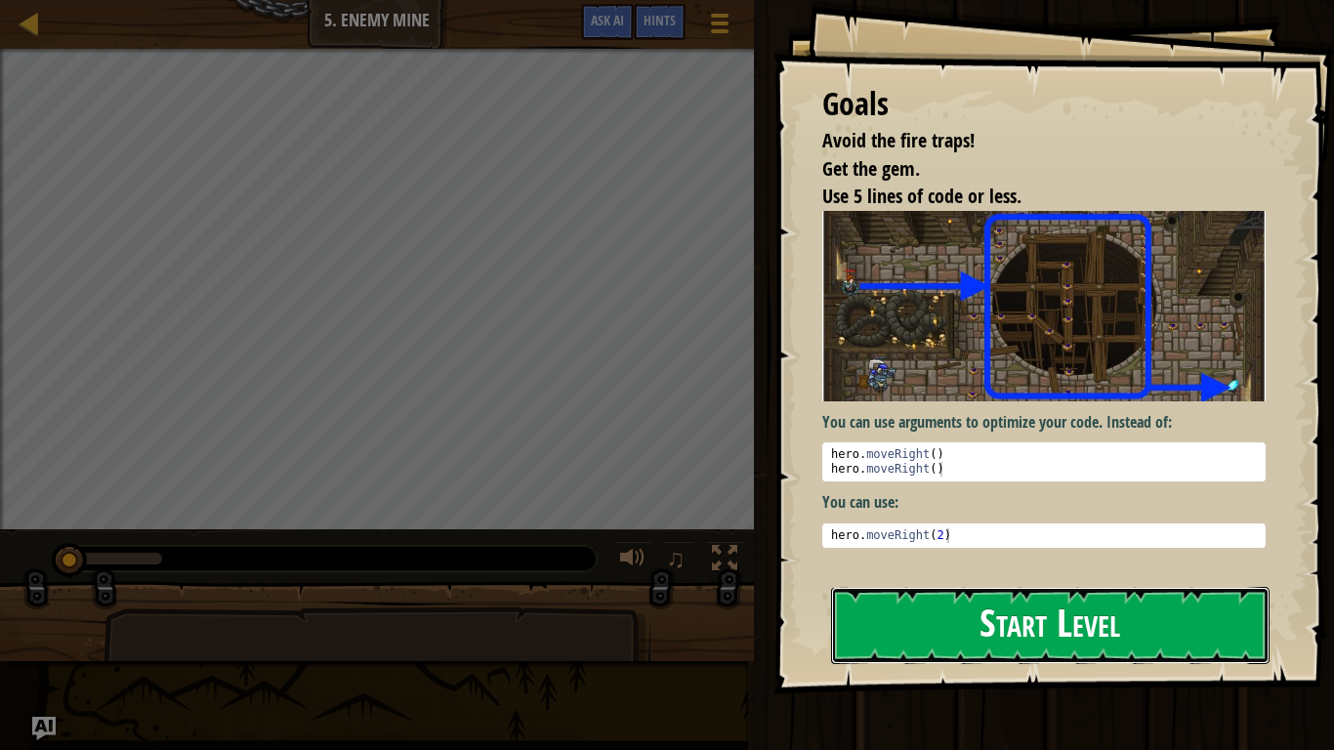
click at [1088, 584] on button "Start Level" at bounding box center [1050, 625] width 438 height 77
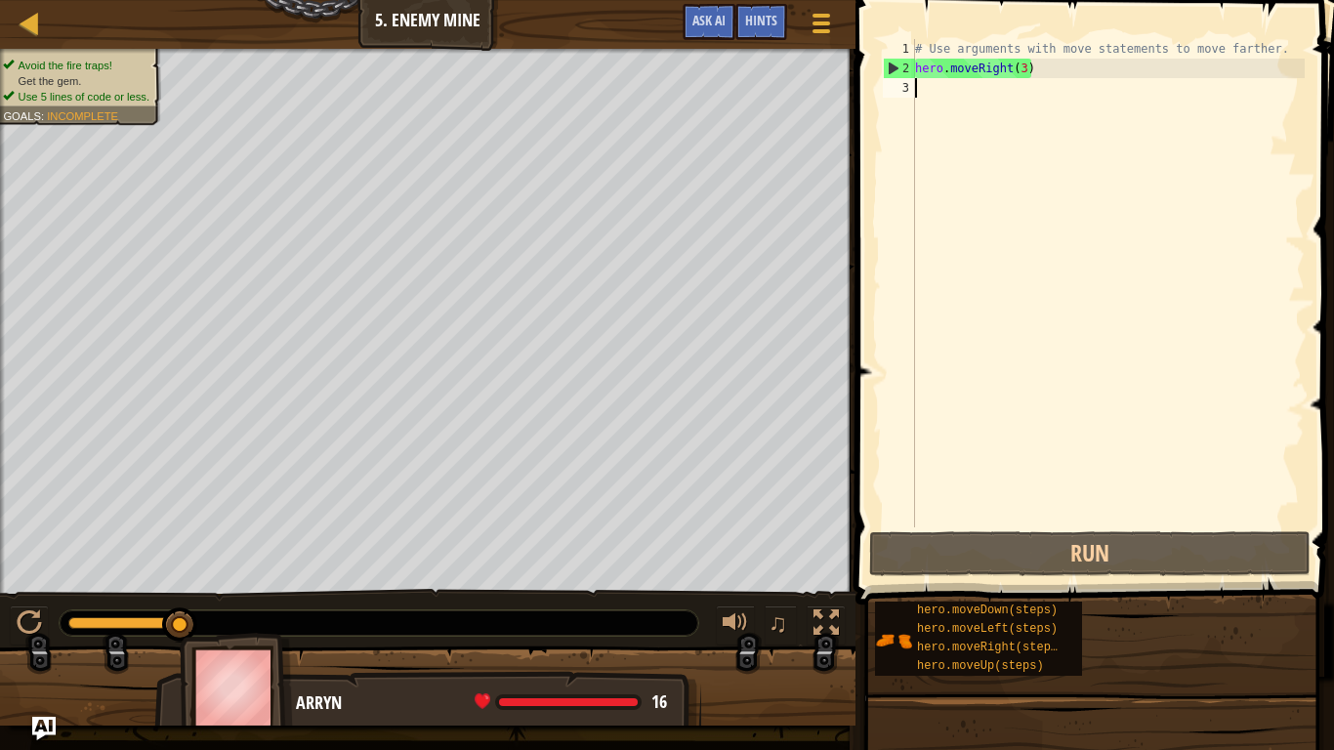
click at [1019, 100] on div "# Use arguments with move statements to move farther. hero . moveRight ( 3 )" at bounding box center [1108, 302] width 394 height 527
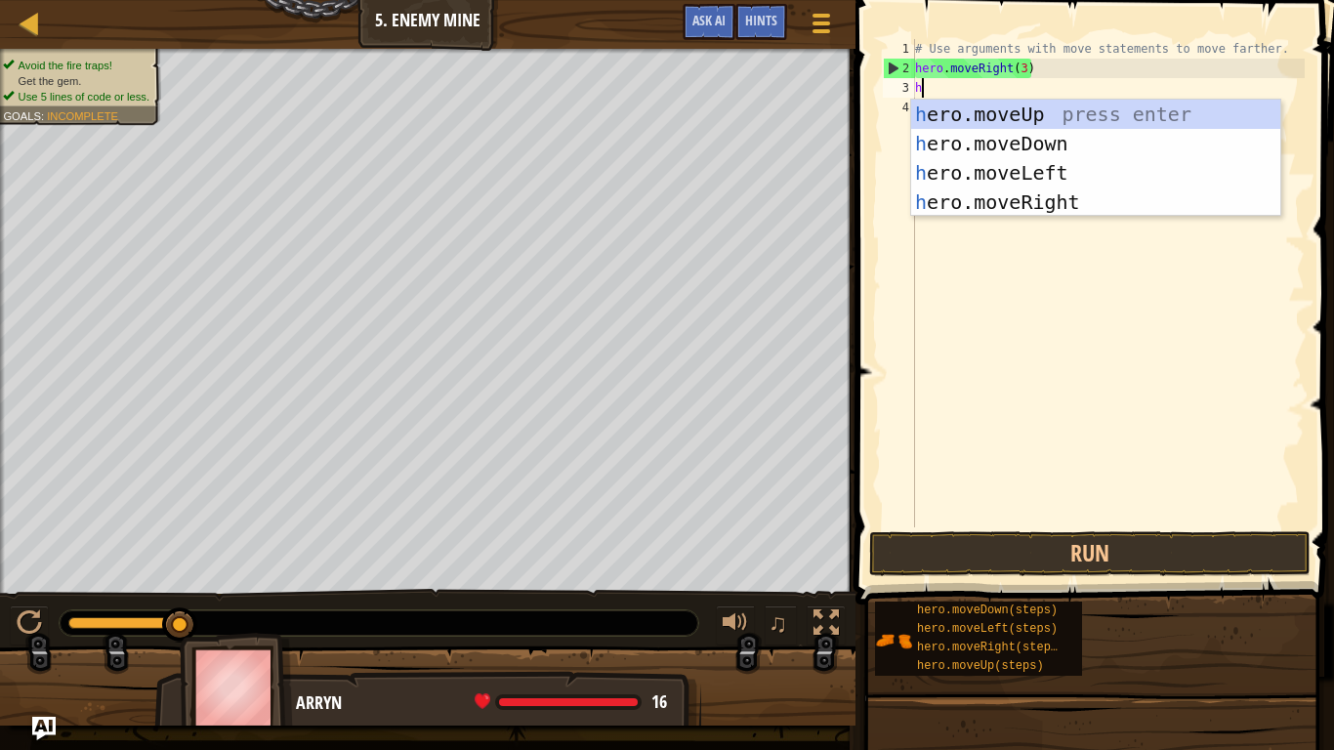
scroll to position [9, 2]
type textarea "her"
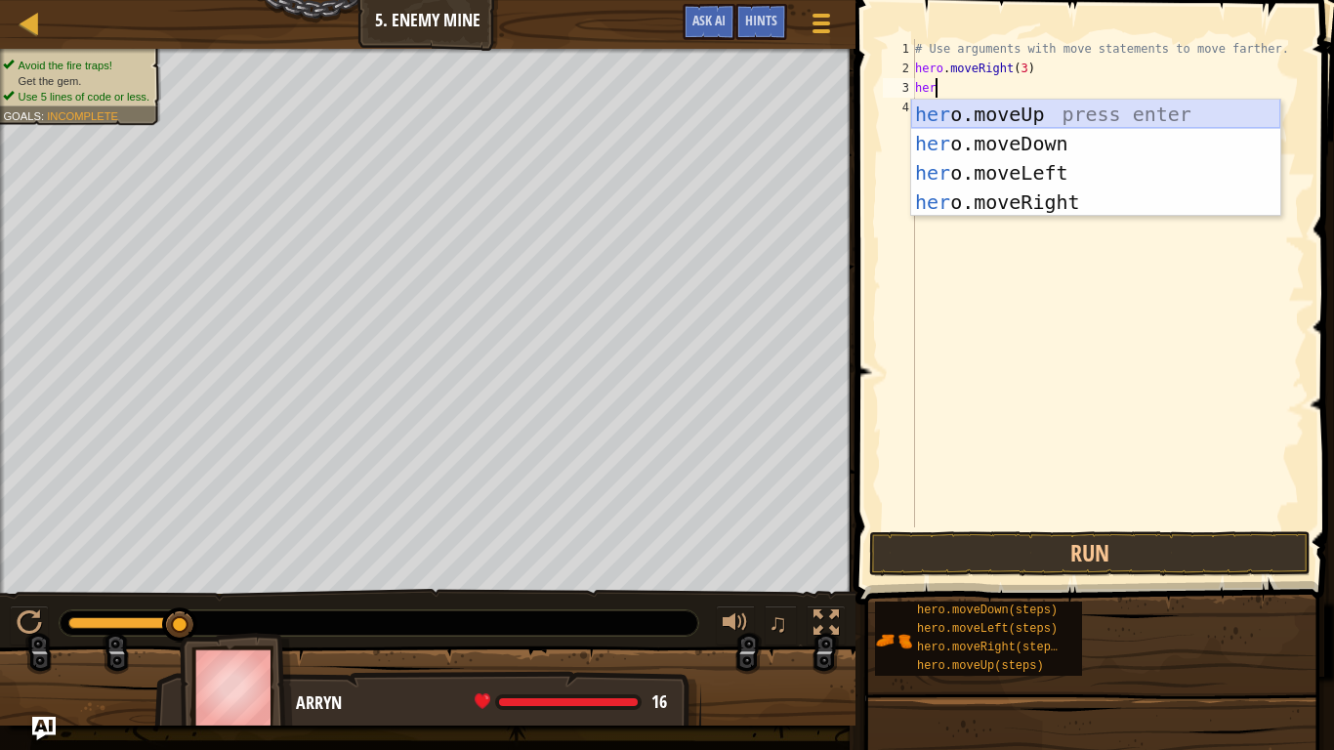
click at [1036, 103] on div "her o.moveUp press enter her o.moveDown press enter her o.moveLeft press enter …" at bounding box center [1095, 188] width 369 height 176
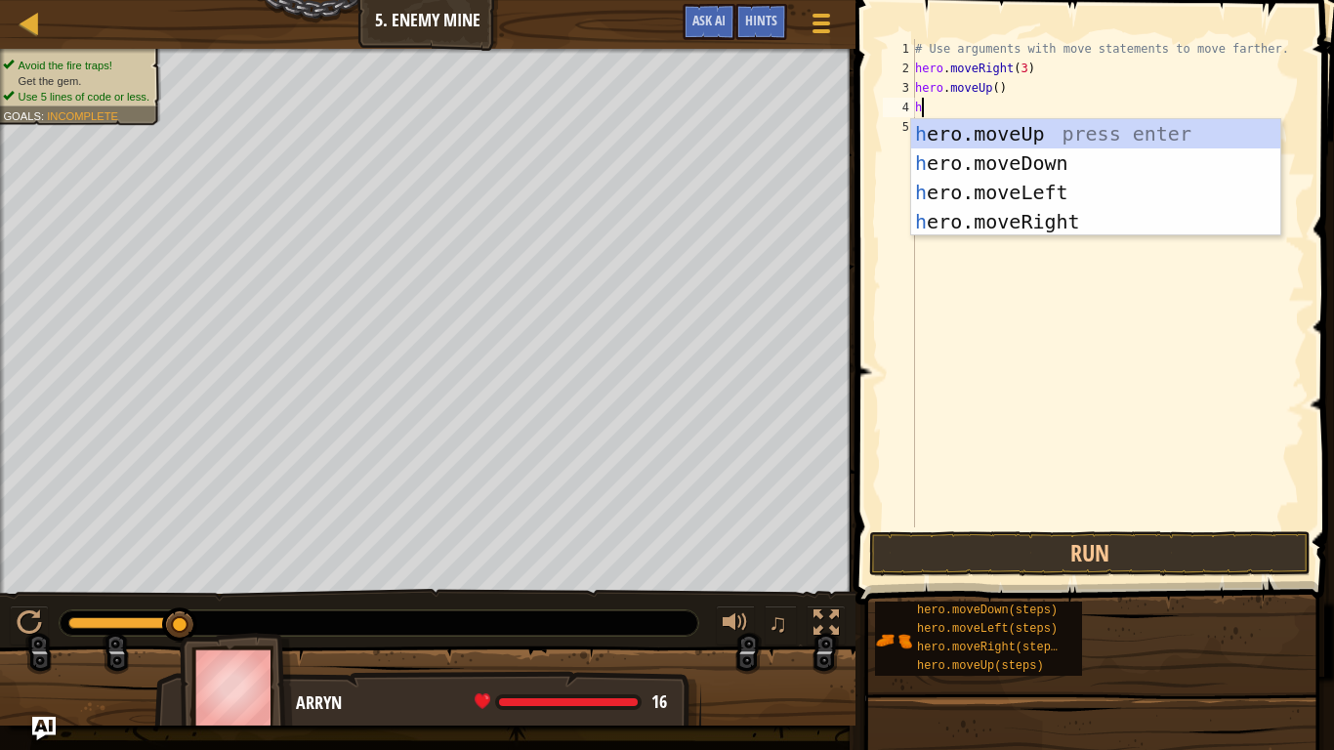
type textarea "her"
click at [1021, 214] on div "her o.moveUp press enter her o.moveDown press enter her o.moveLeft press enter …" at bounding box center [1095, 207] width 369 height 176
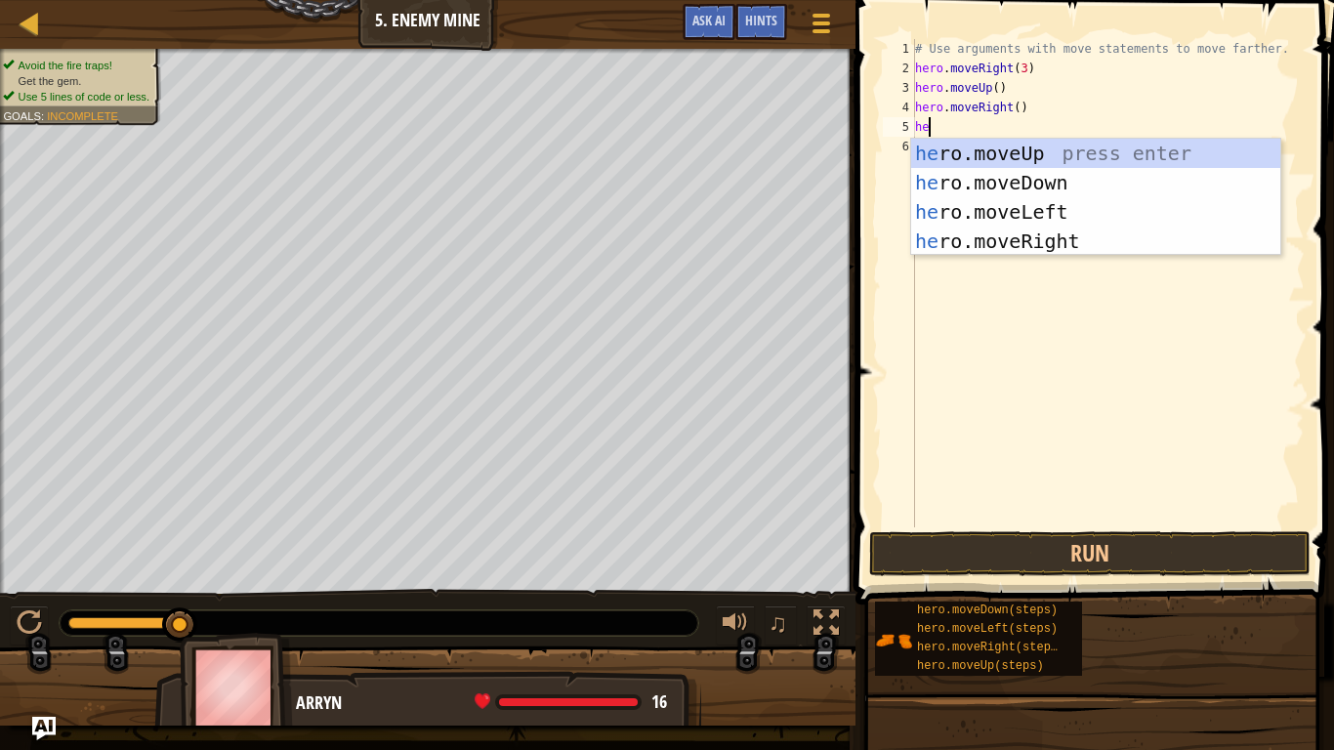
type textarea "heo"
click at [1040, 212] on div "he r o .moveUp press enter he r o .moveDown press enter he r o .moveLeft press …" at bounding box center [1095, 227] width 369 height 176
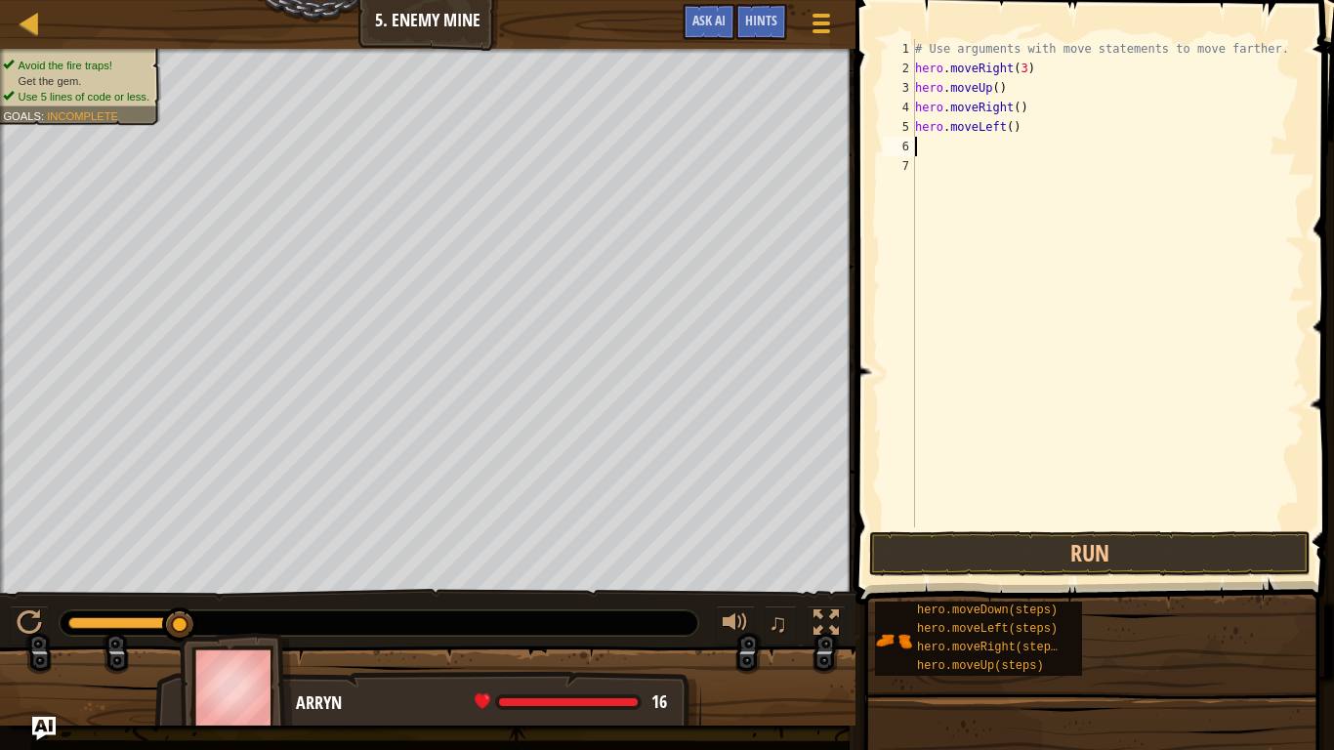
scroll to position [9, 0]
click at [1070, 566] on button "Run" at bounding box center [1089, 553] width 441 height 45
